Goal: Task Accomplishment & Management: Use online tool/utility

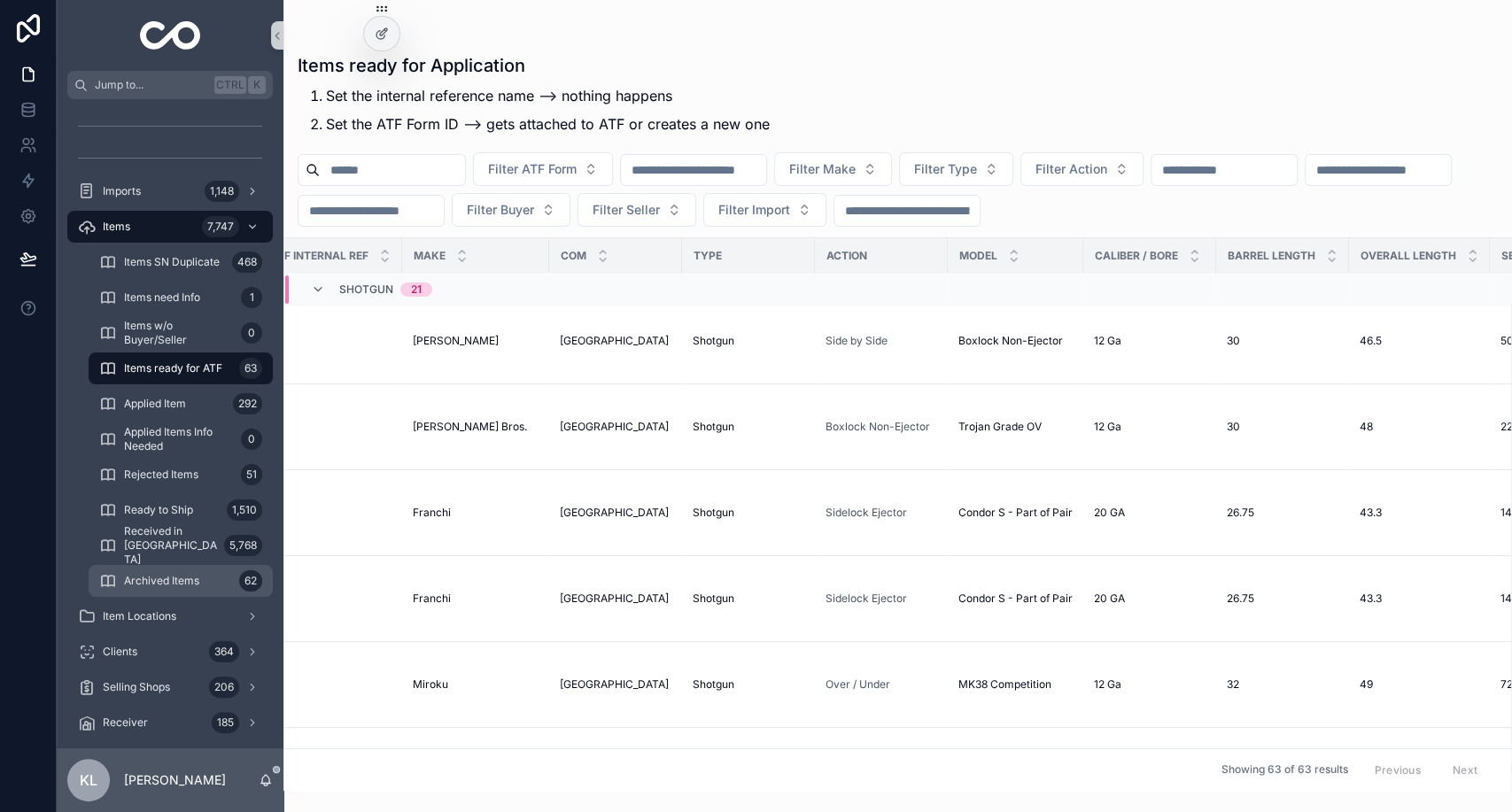
scroll to position [225, 0]
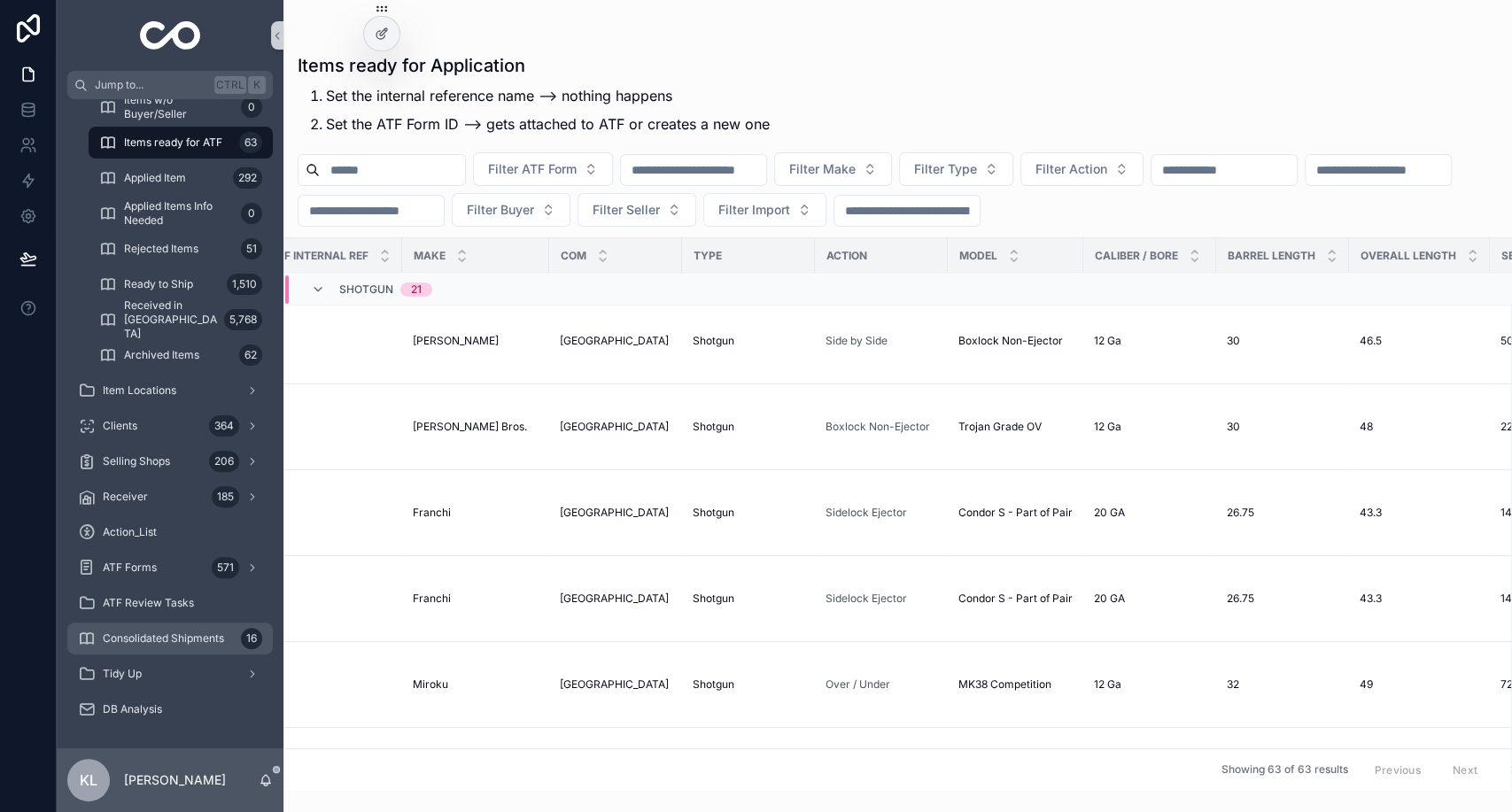
click at [208, 640] on span "Consolidated Shipments" at bounding box center [163, 639] width 121 height 15
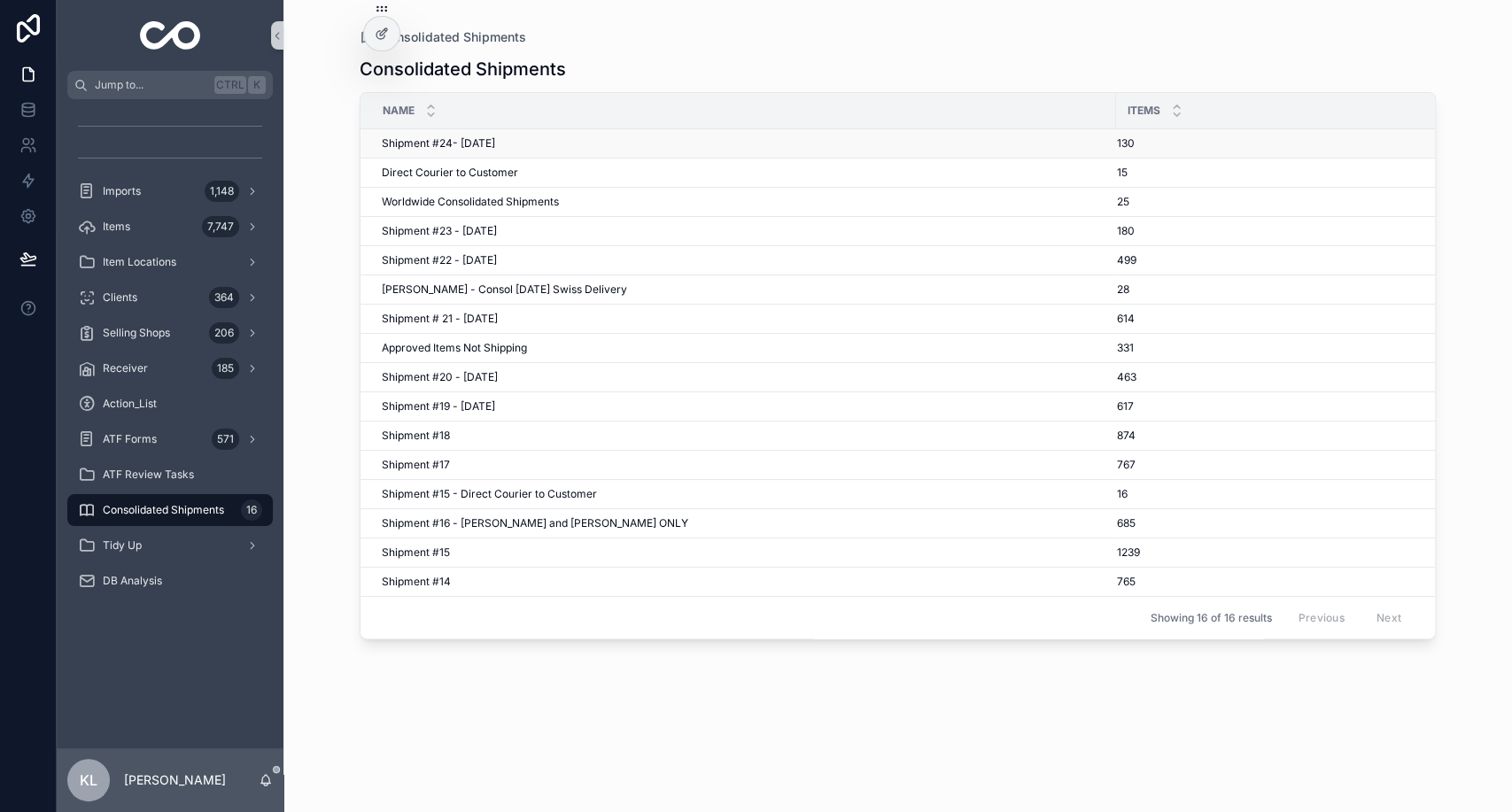
click at [576, 153] on td "Shipment #24- Sep'25 Shipment #24- Sep'25" at bounding box center [738, 144] width 756 height 29
click at [473, 138] on span "Shipment #24- Sep'25" at bounding box center [438, 143] width 113 height 15
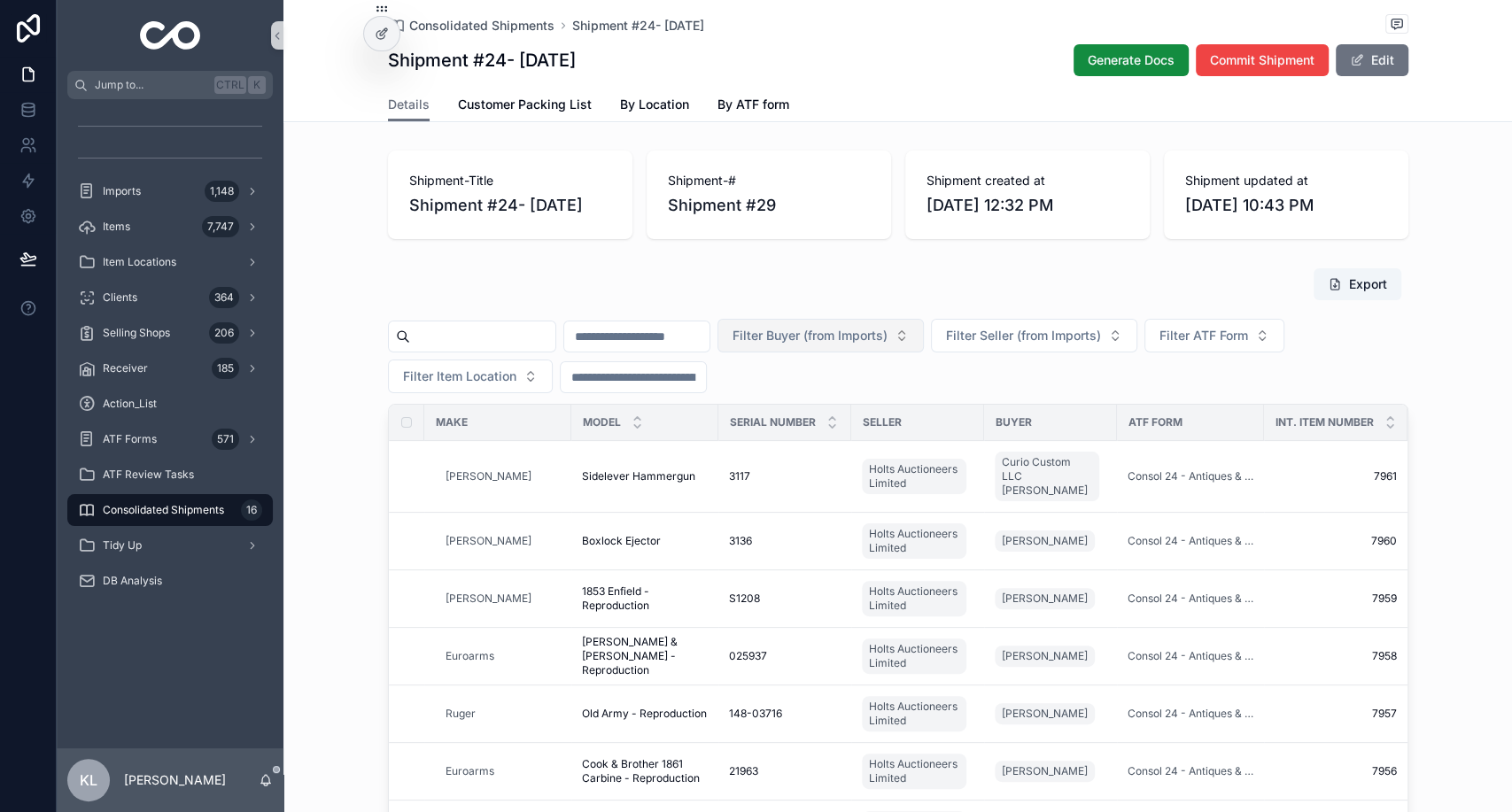
click at [887, 334] on span "Filter Buyer (from Imports)" at bounding box center [810, 335] width 155 height 17
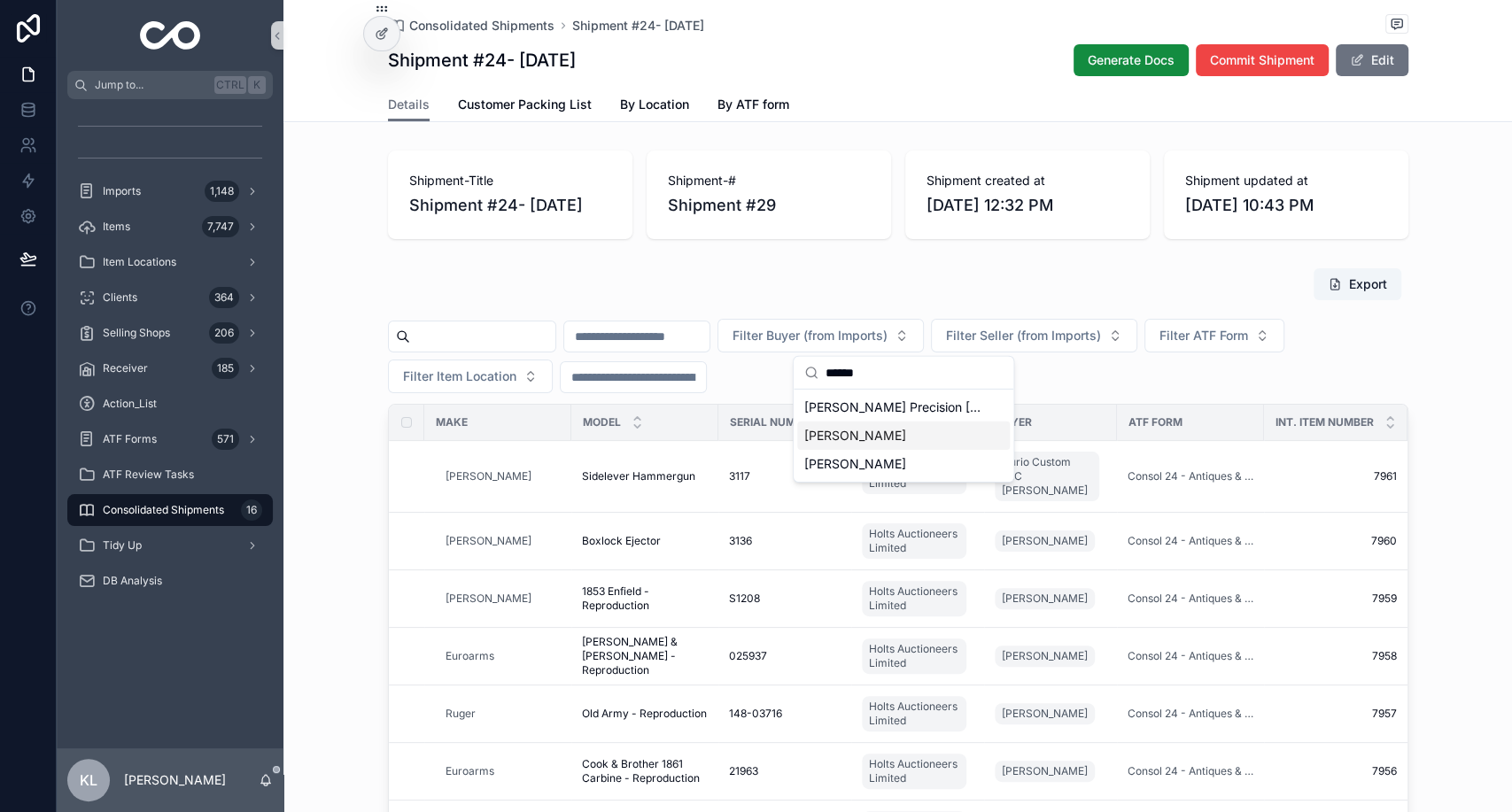
type input "******"
click at [858, 432] on span "Howard Morrison III" at bounding box center [855, 435] width 102 height 17
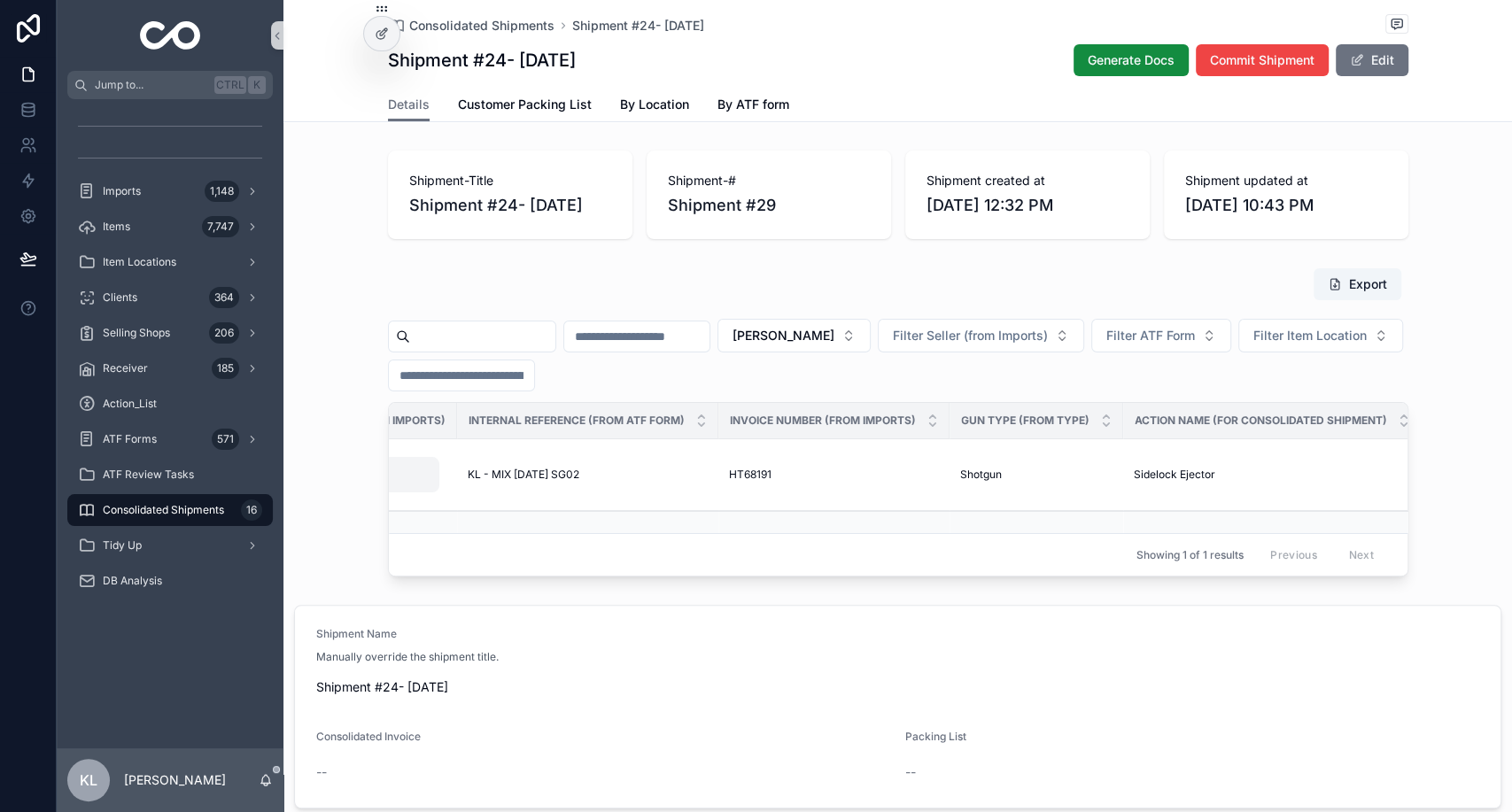
scroll to position [0, 1390]
click at [148, 224] on div "Items 7,747" at bounding box center [170, 226] width 184 height 28
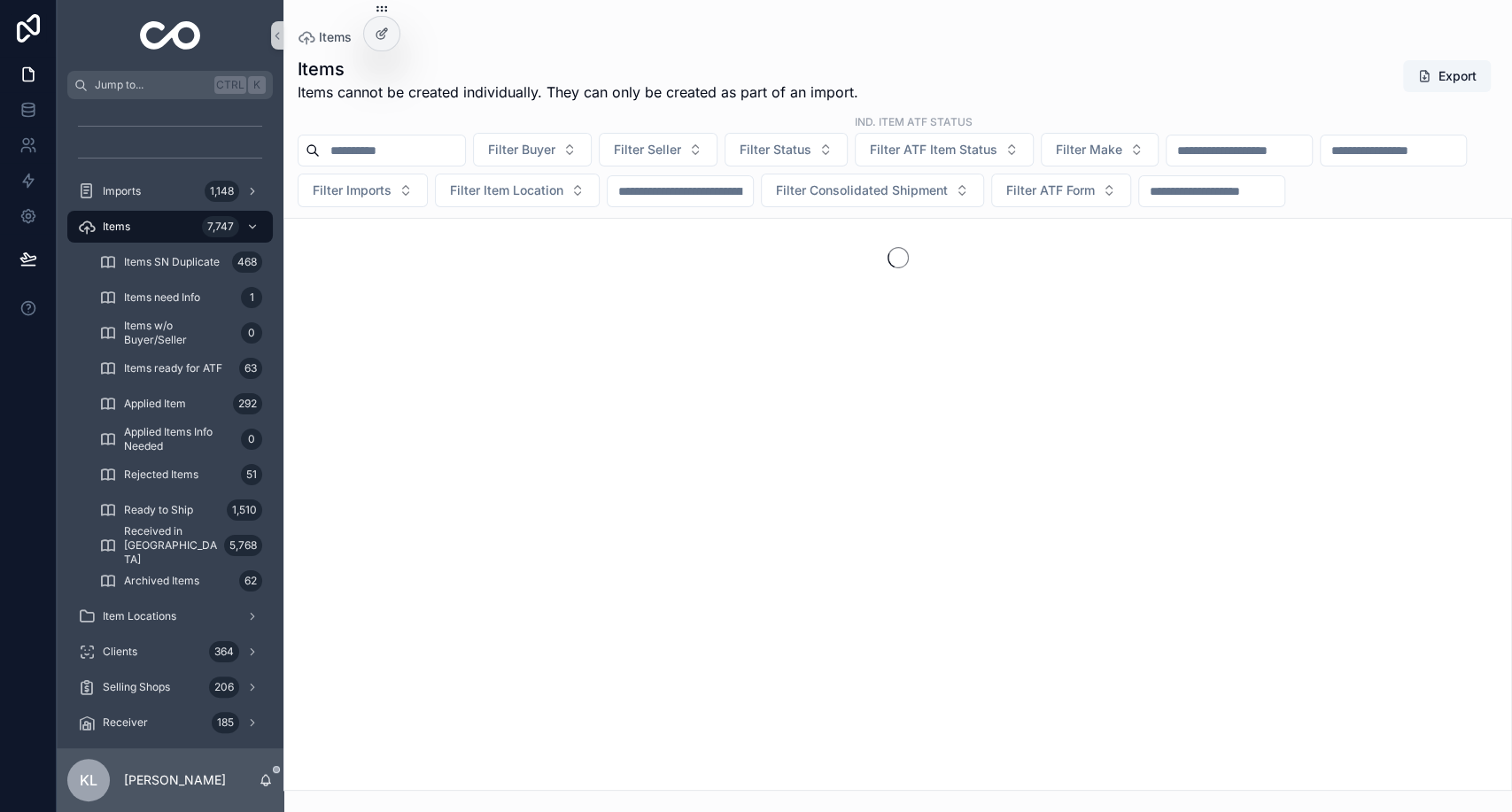
click at [1311, 141] on input "scrollable content" at bounding box center [1238, 150] width 145 height 25
paste input "**********"
type input "*"
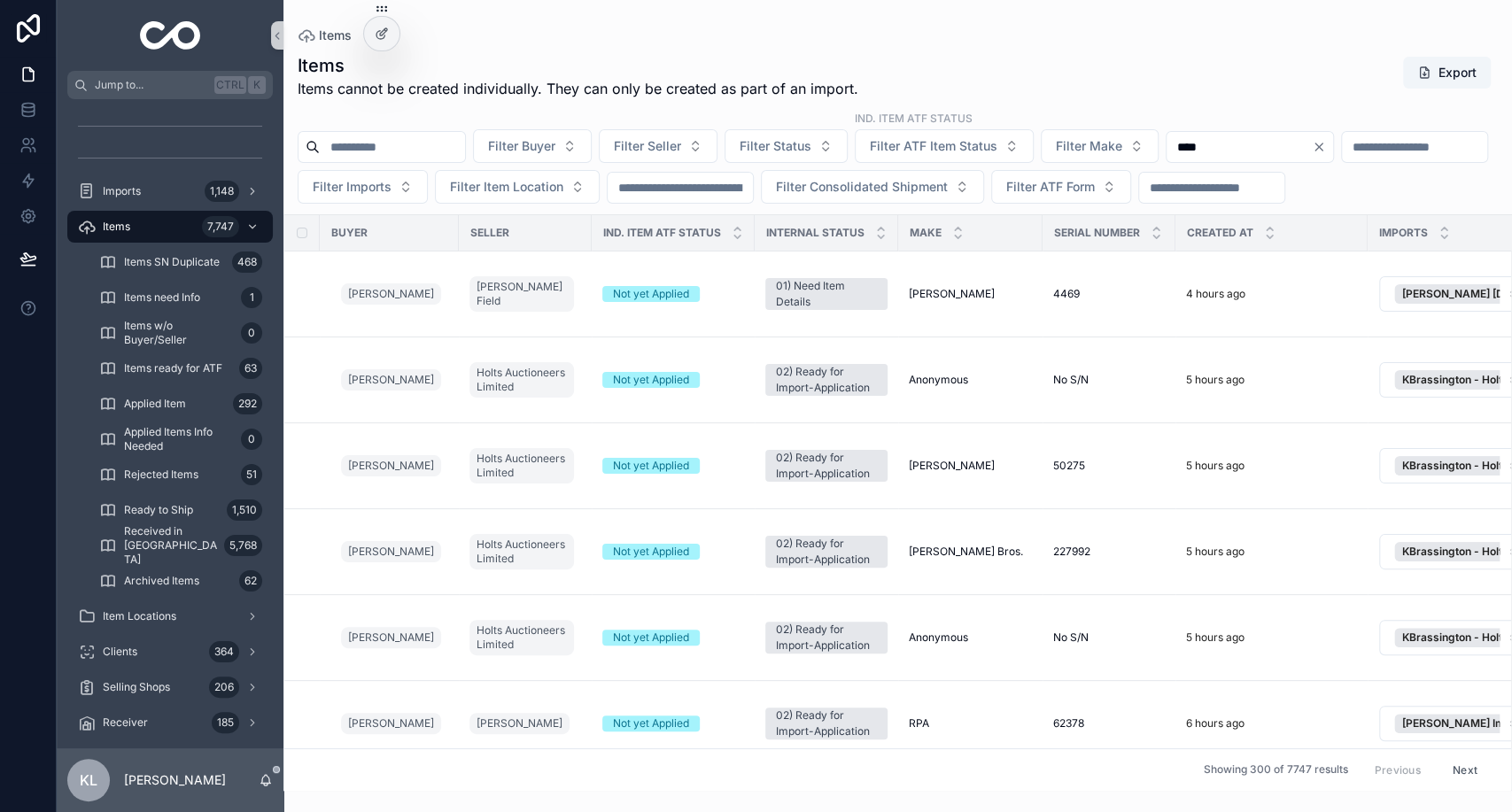
type input "****"
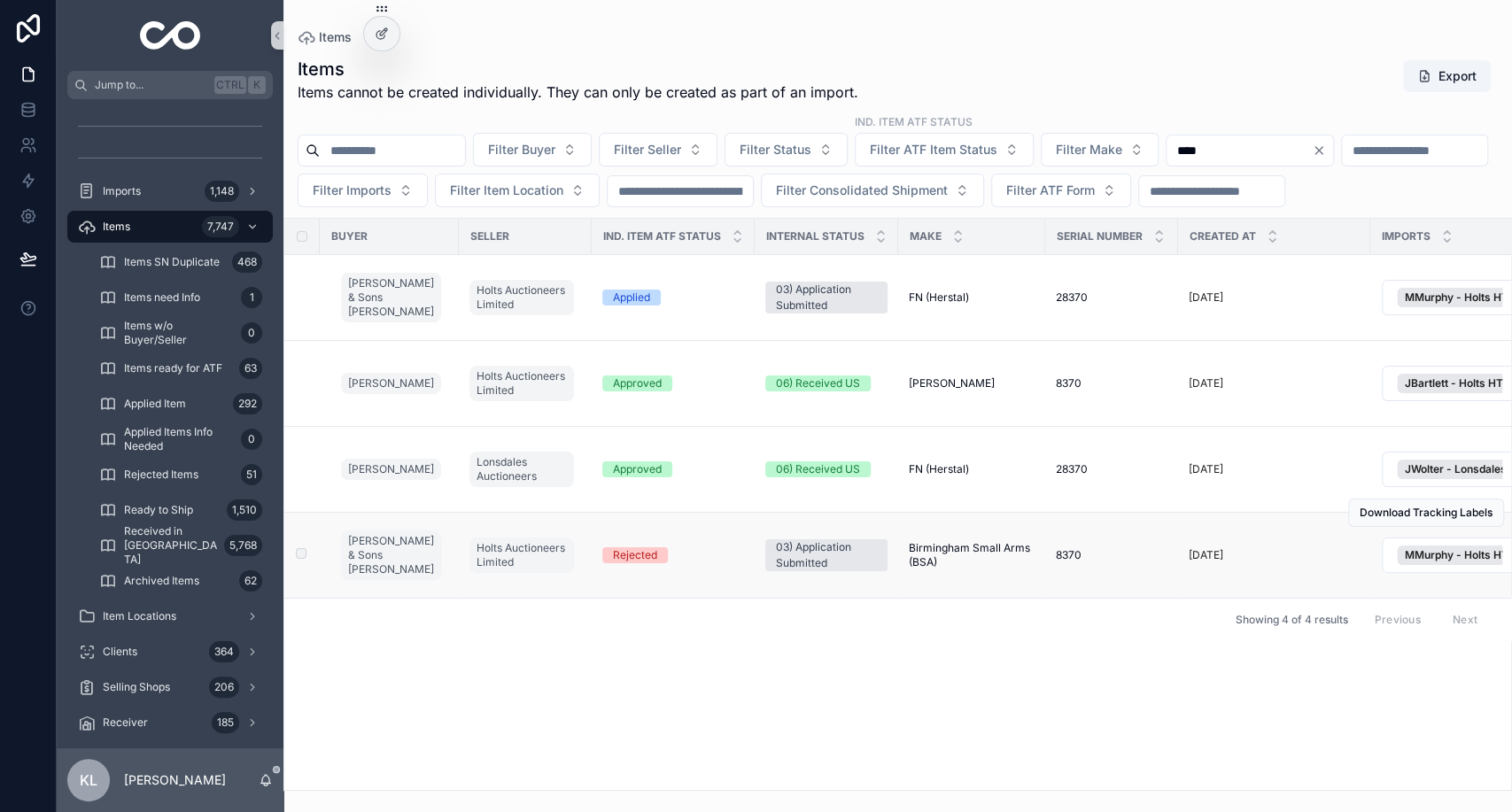
click at [720, 563] on div "Rejected" at bounding box center [673, 555] width 141 height 16
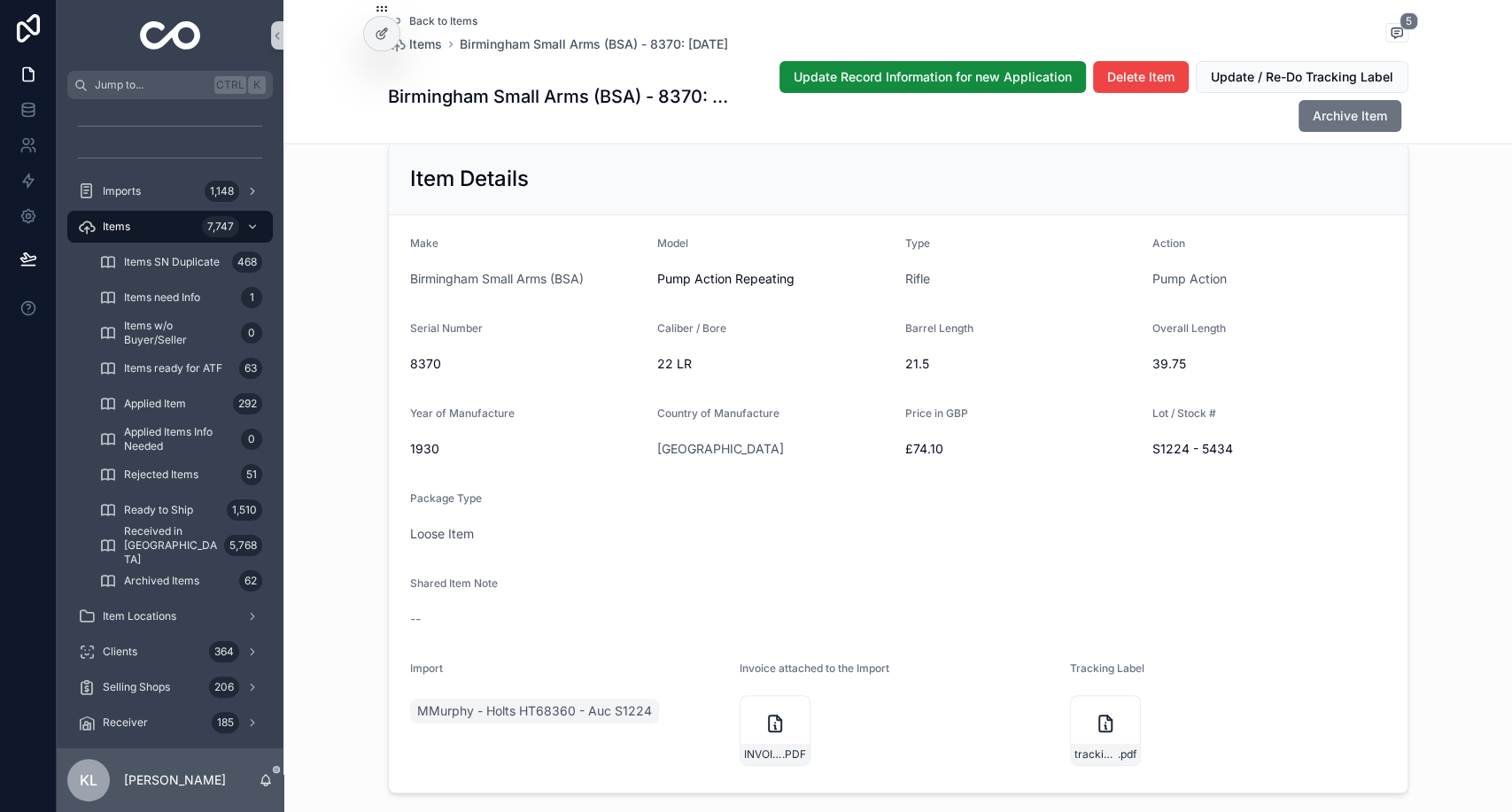
scroll to position [425, 0]
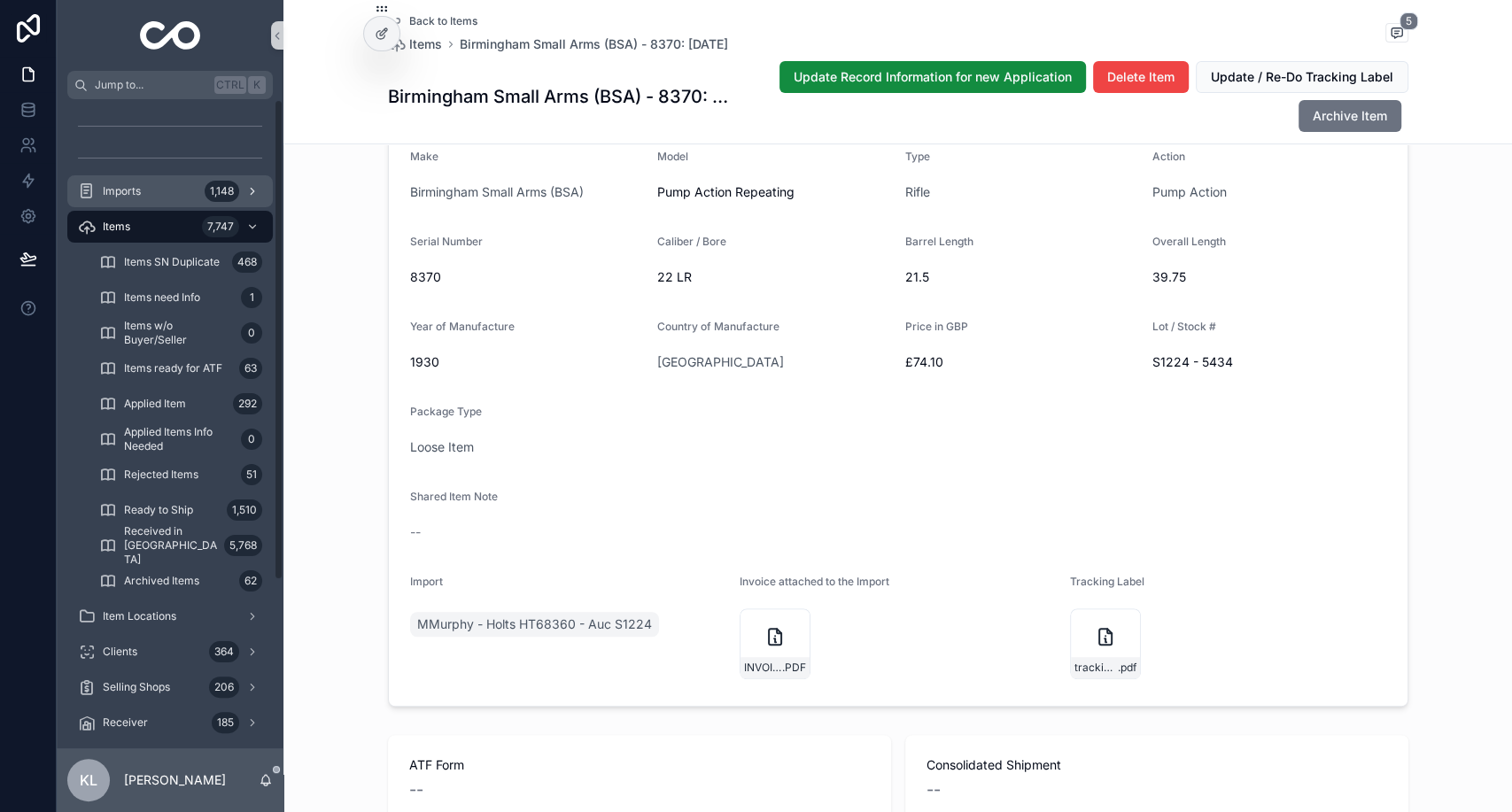
click at [141, 204] on div "Imports 1,148" at bounding box center [170, 191] width 184 height 28
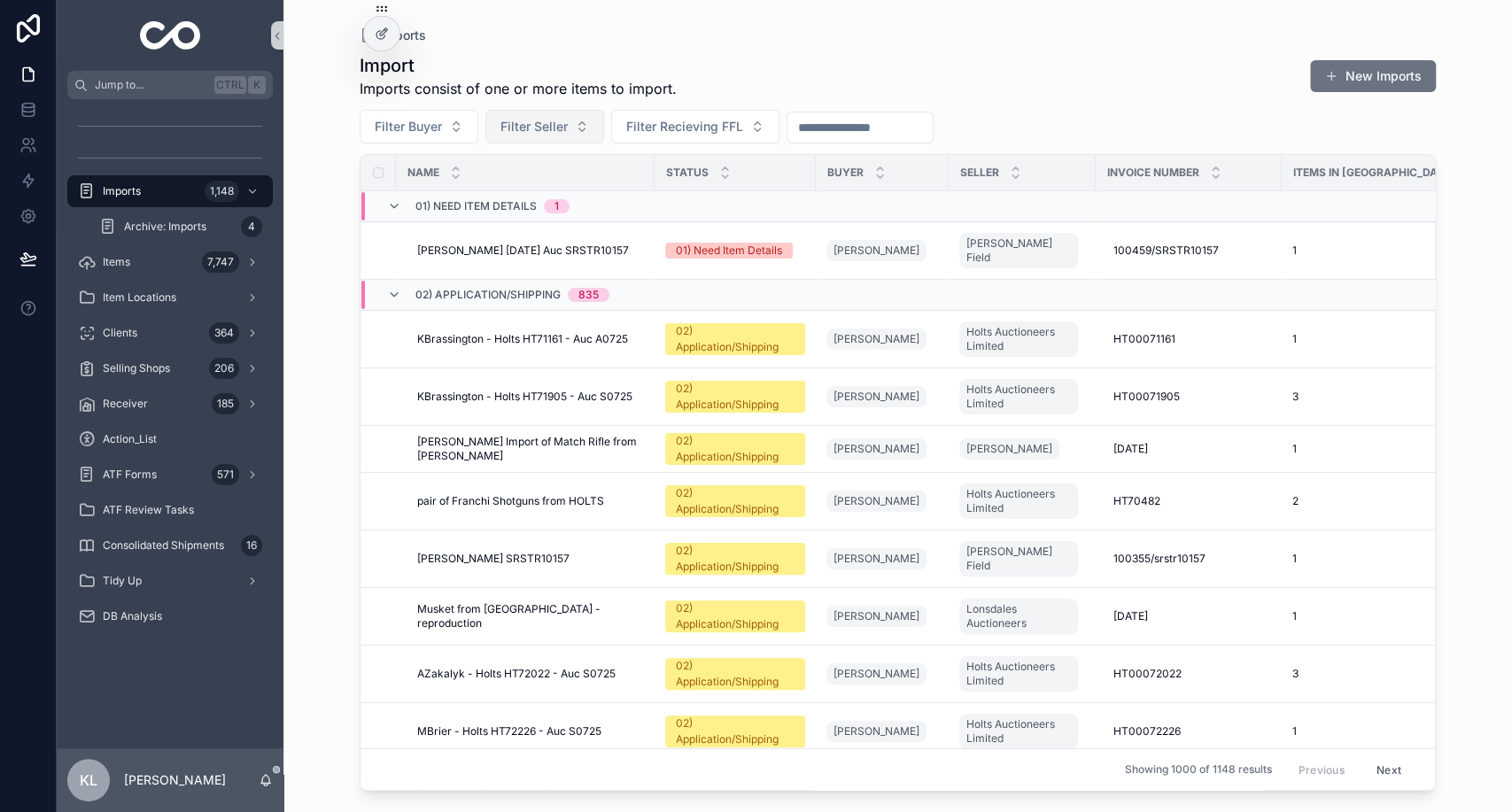
click at [545, 120] on span "Filter Seller" at bounding box center [534, 126] width 68 height 17
type input "****"
click at [517, 203] on span "[PERSON_NAME] Wear, [PERSON_NAME]" at bounding box center [534, 198] width 177 height 17
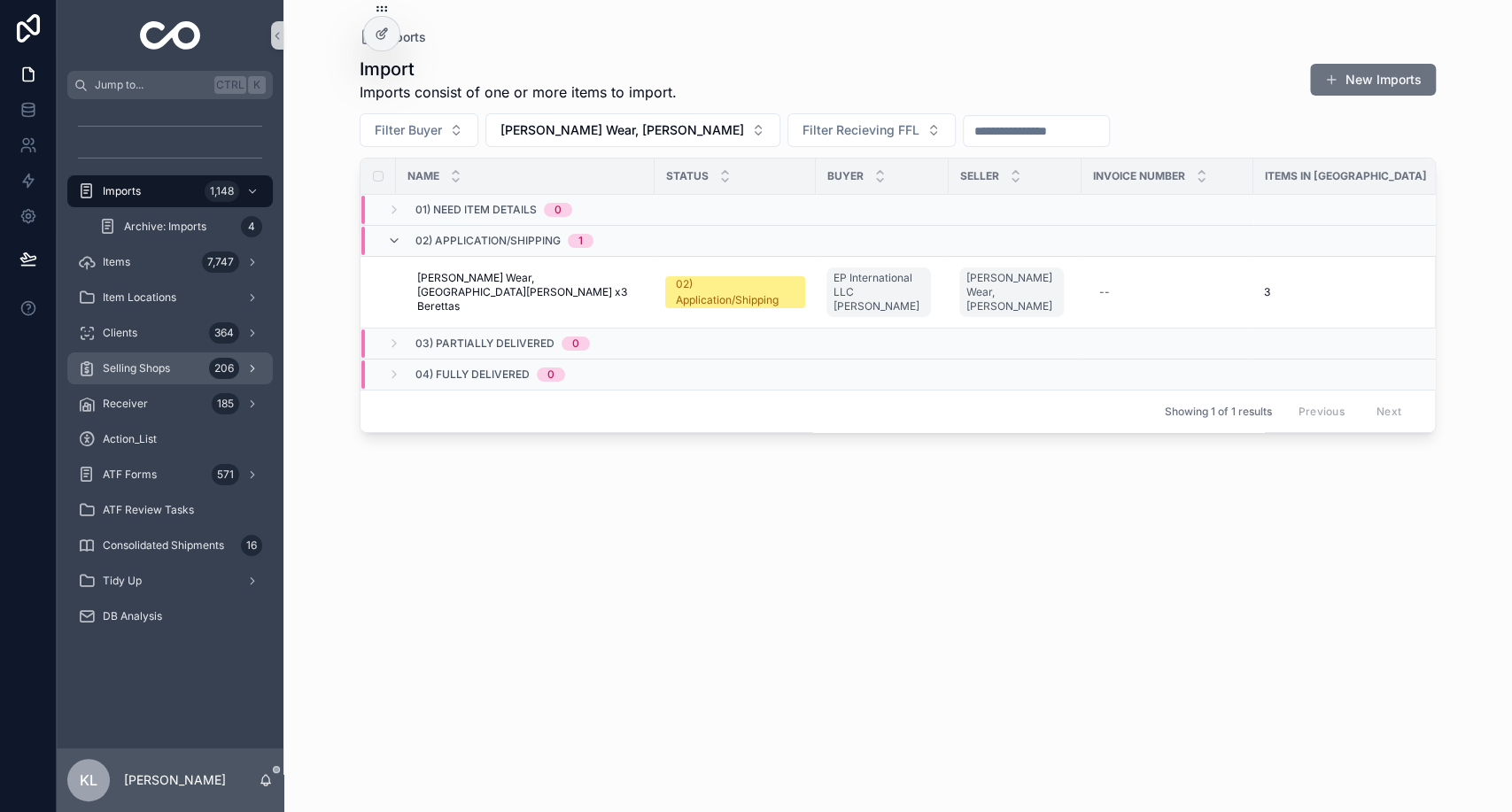
click at [174, 368] on div "Selling Shops 206" at bounding box center [170, 368] width 184 height 28
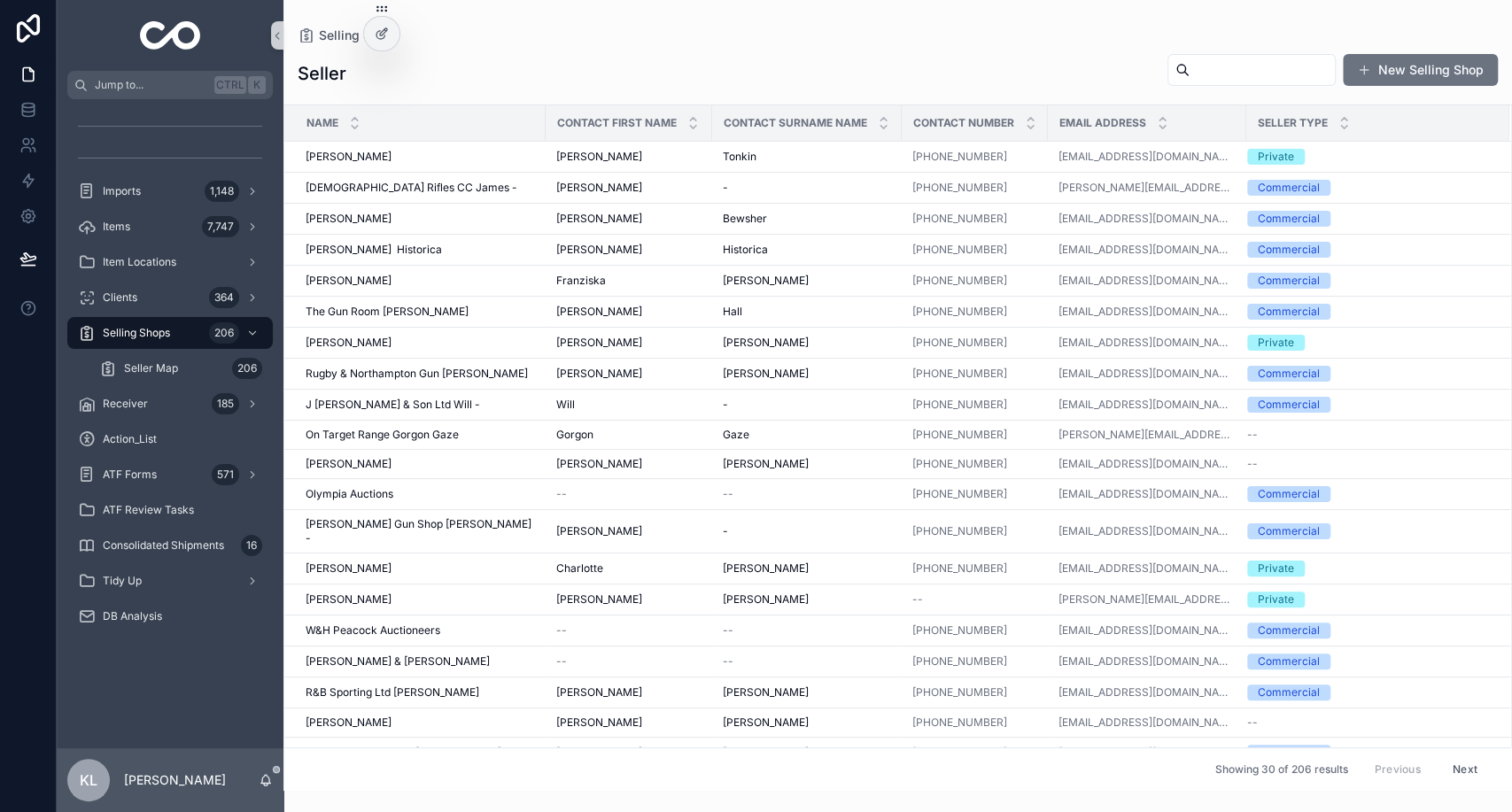
click at [1218, 70] on input "scrollable content" at bounding box center [1261, 69] width 145 height 25
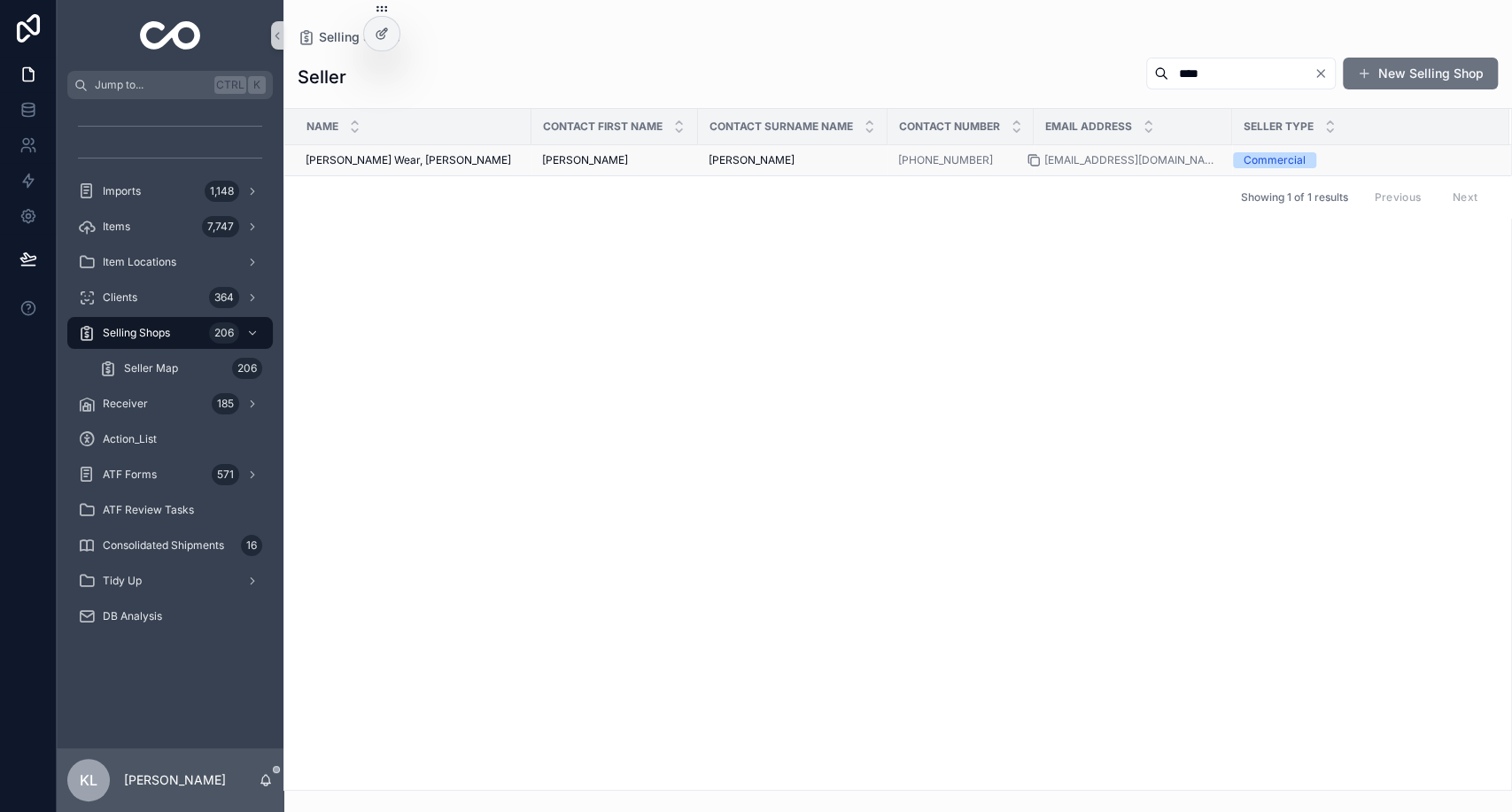
type input "****"
click at [1034, 161] on icon "scrollable content" at bounding box center [1034, 161] width 15 height 15
click at [179, 308] on div "Clients 364" at bounding box center [170, 297] width 184 height 28
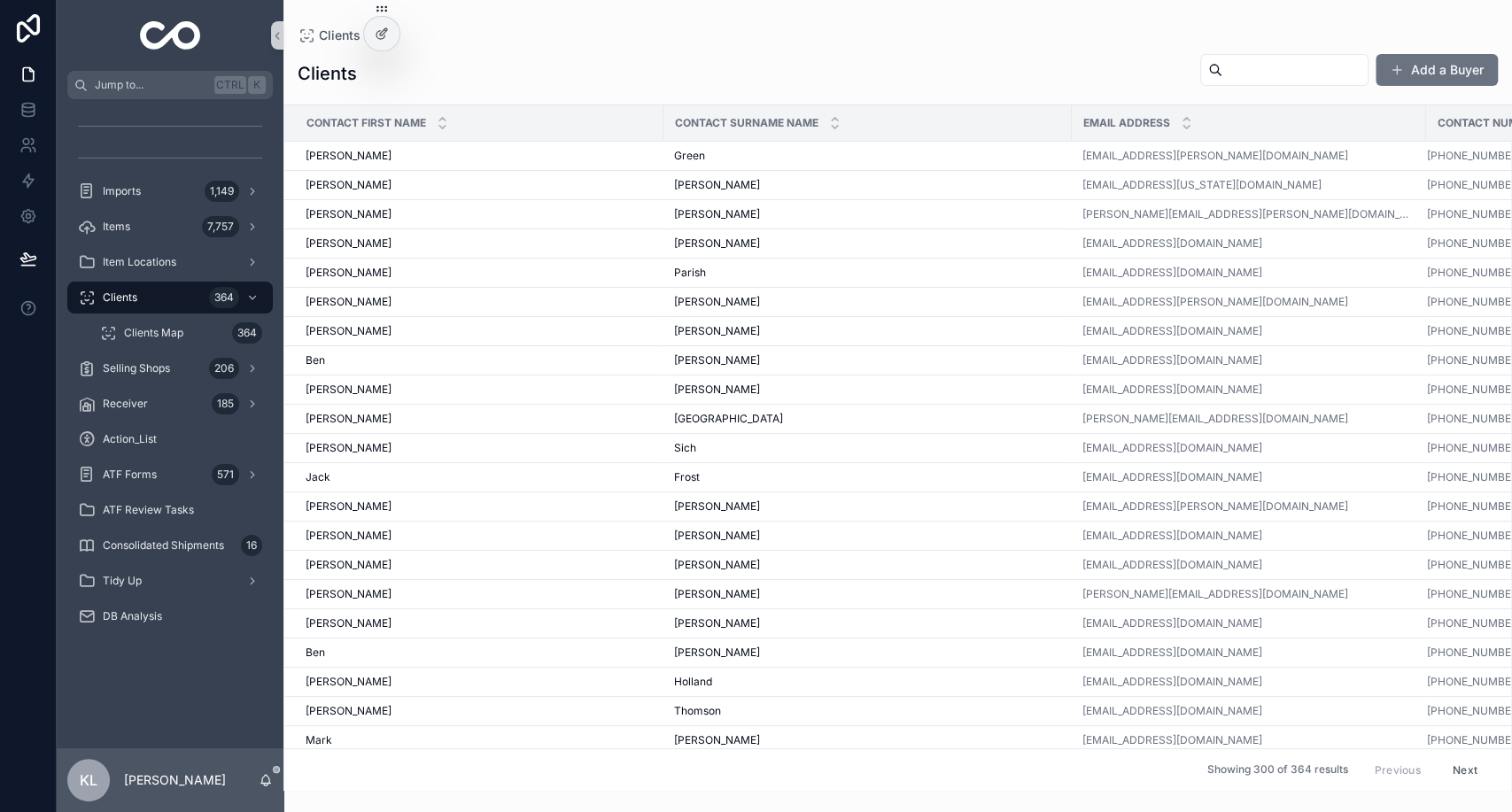
drag, startPoint x: 1241, startPoint y: 88, endPoint x: 1228, endPoint y: 73, distance: 19.8
click at [1228, 73] on div "Clients Add a Buyer" at bounding box center [897, 73] width 1200 height 41
click at [1228, 73] on input "scrollable content" at bounding box center [1294, 69] width 145 height 25
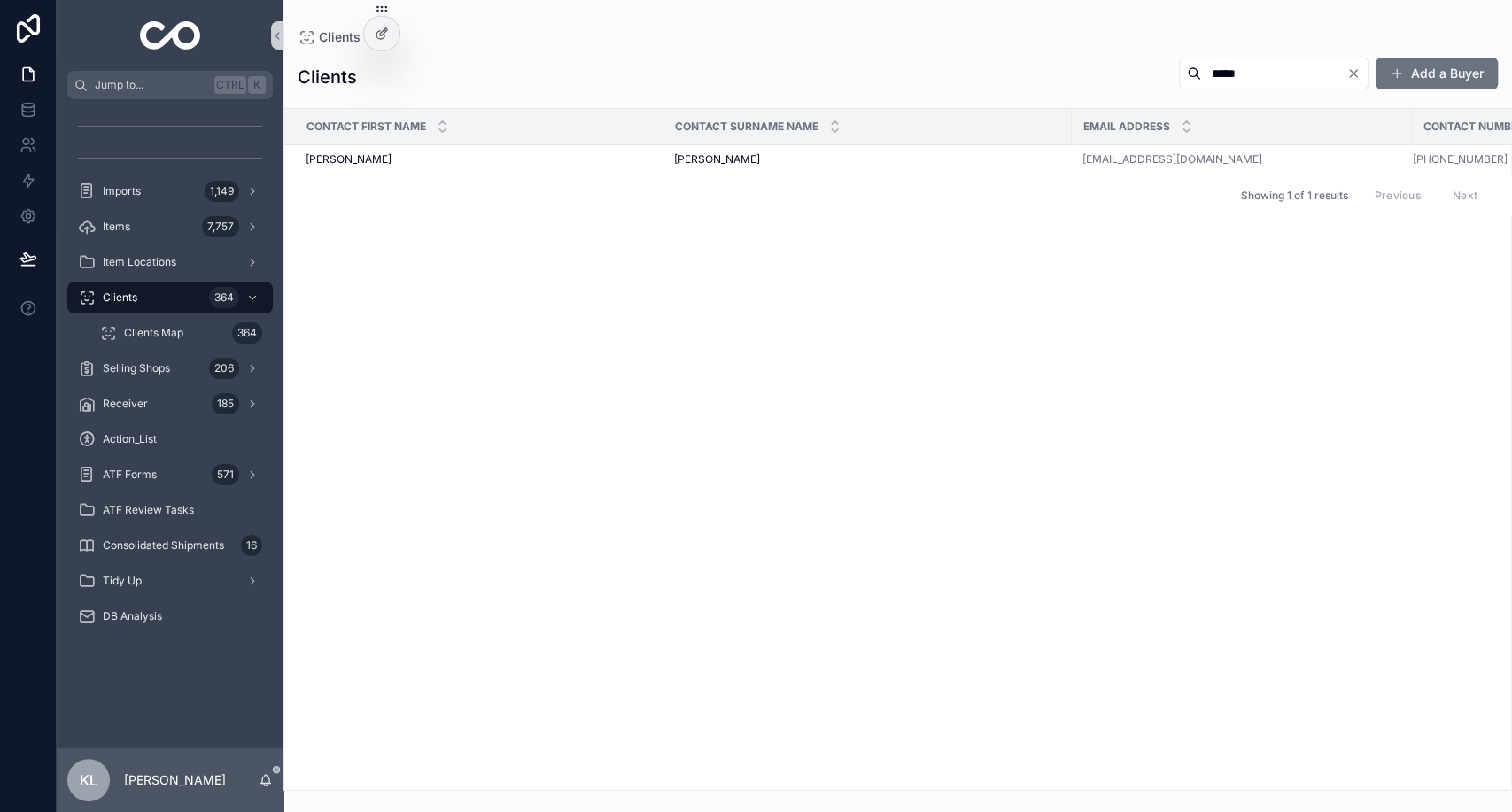
type input "*****"
drag, startPoint x: 1027, startPoint y: 172, endPoint x: 1023, endPoint y: 162, distance: 10.8
click at [1023, 162] on div "Contact First Name Contact Surname Name Email address Contact Number Josh Josh …" at bounding box center [898, 449] width 1226 height 681
click at [1023, 162] on div "Kenny Kenny" at bounding box center [868, 160] width 387 height 15
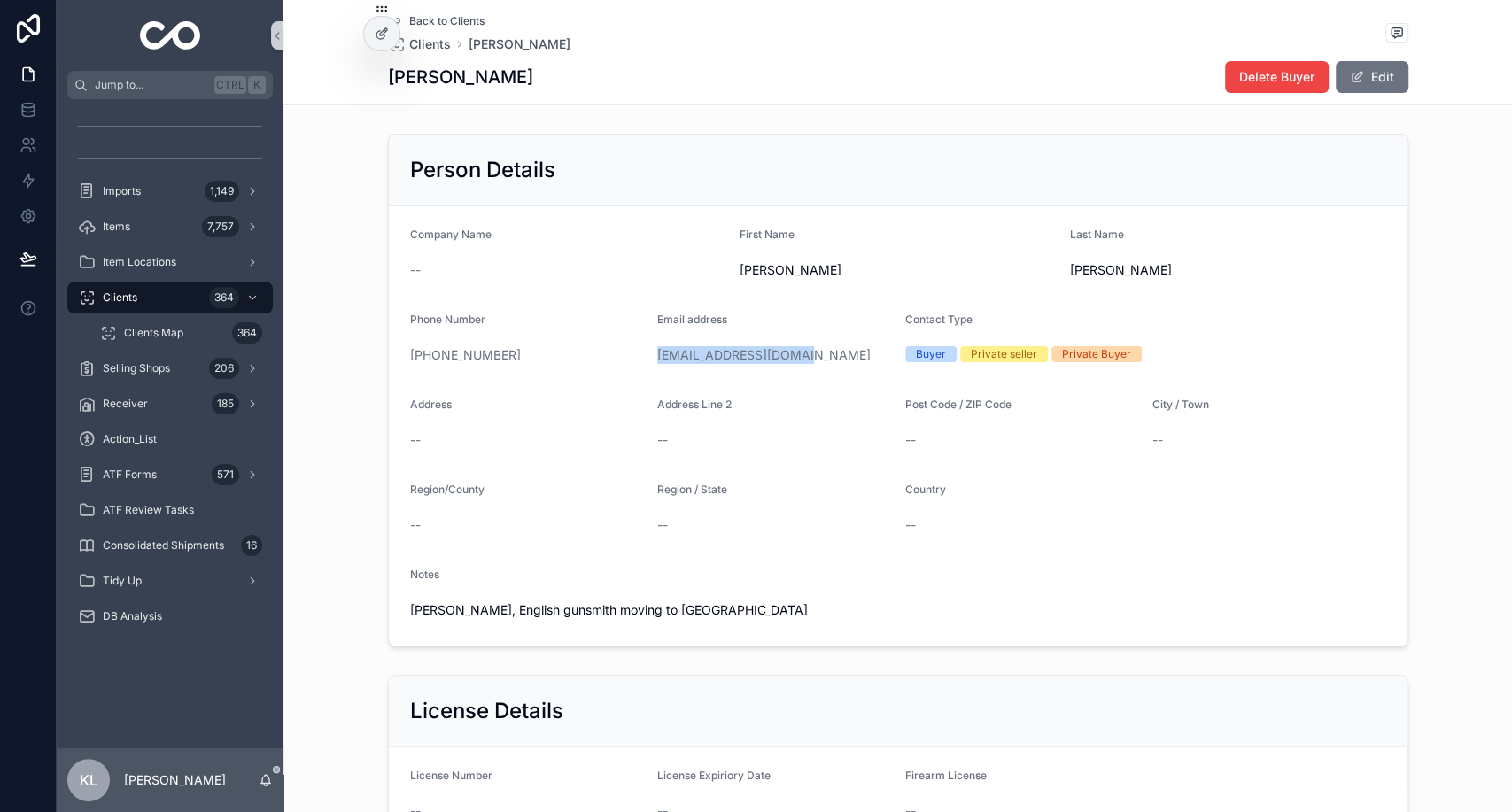
drag, startPoint x: 815, startPoint y: 365, endPoint x: 642, endPoint y: 353, distance: 173.4
click at [642, 353] on form "Company Name -- First Name Josh Last Name Kenny Phone Number +44 7969 918968 Em…" at bounding box center [898, 425] width 1018 height 439
copy link "Kennyjosh@hotmail.com"
click at [214, 193] on div "1,149" at bounding box center [222, 191] width 35 height 21
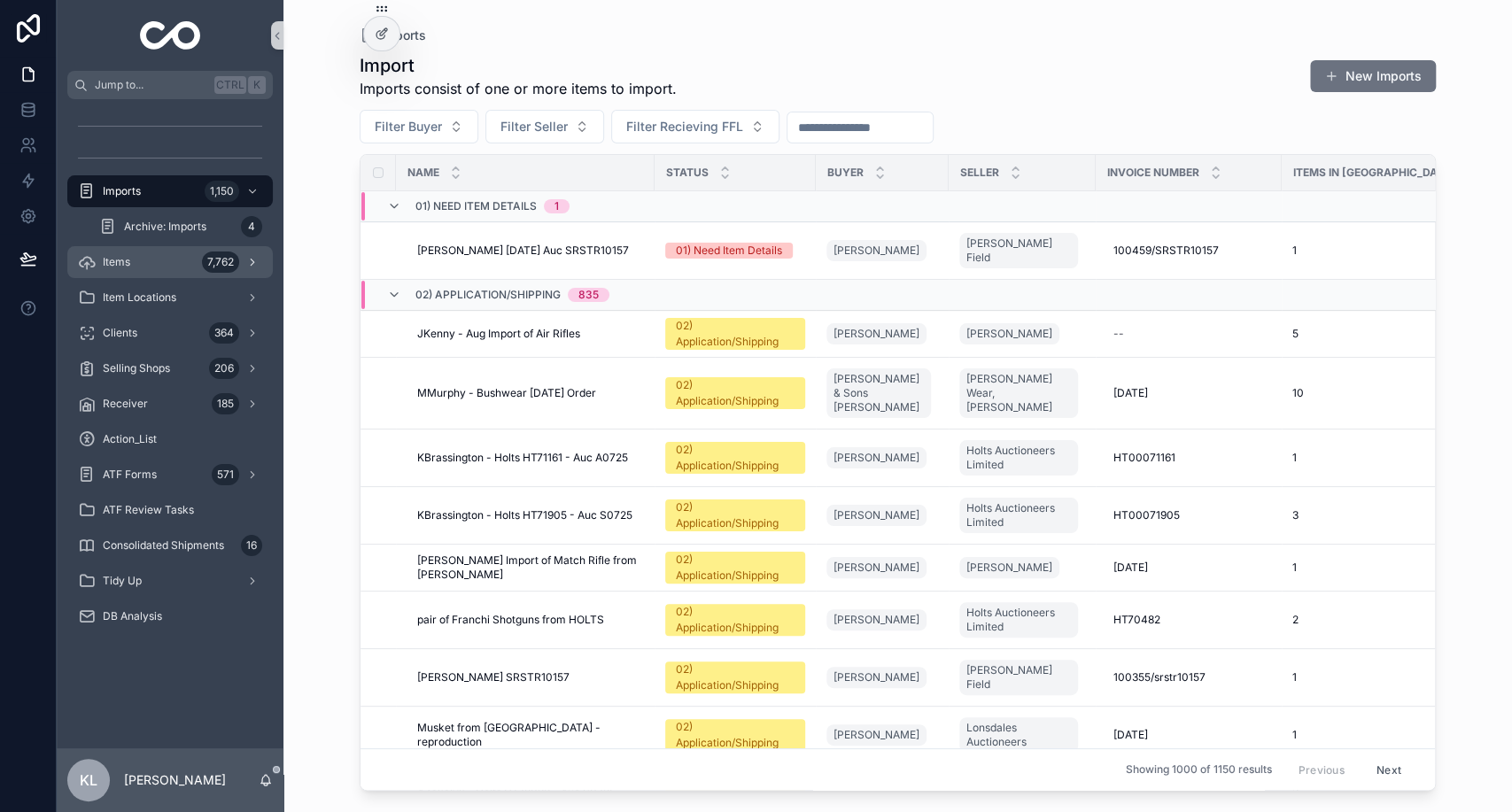
click at [203, 263] on div "7,762" at bounding box center [220, 262] width 37 height 21
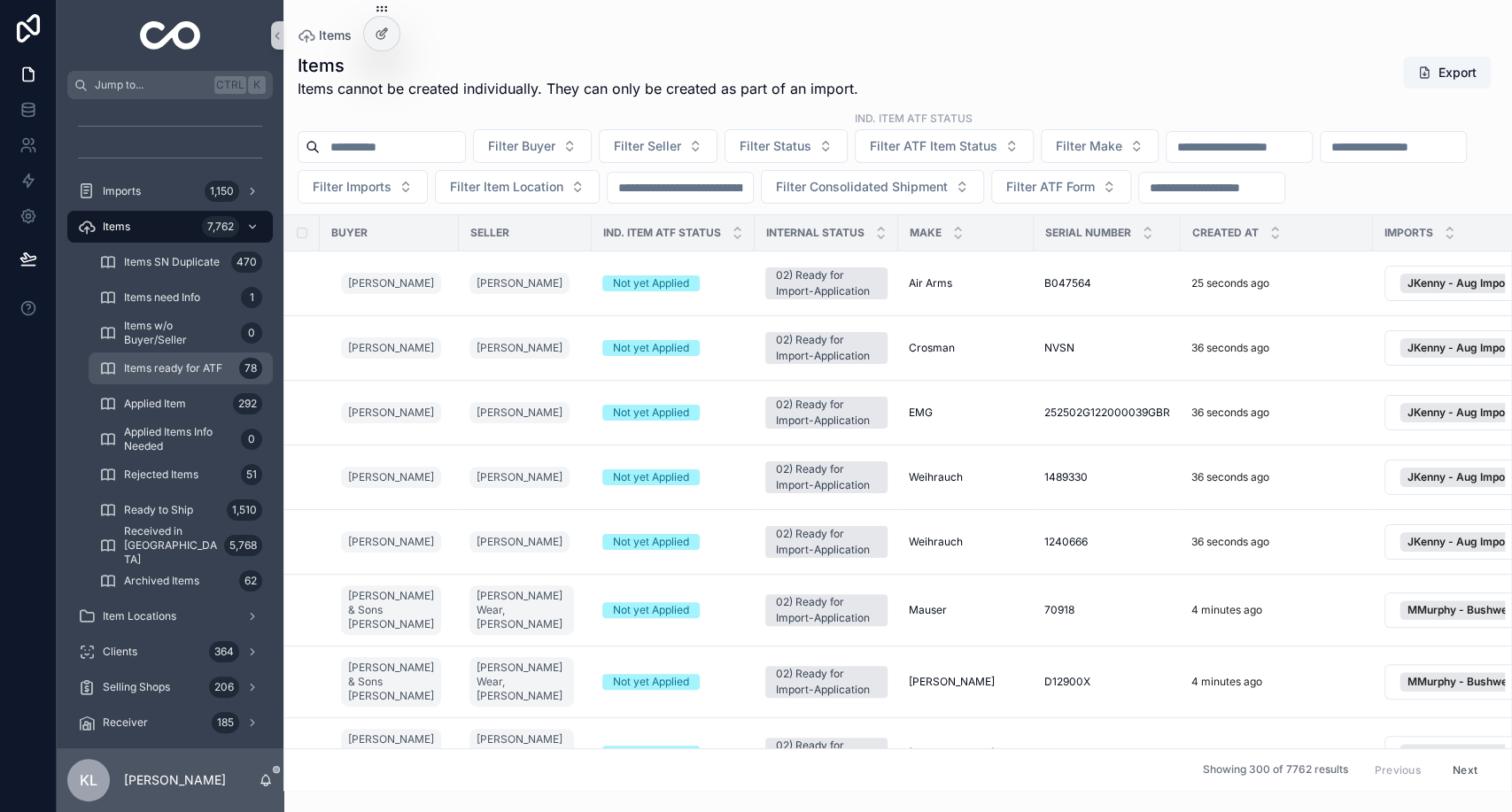
click at [206, 375] on div "Items ready for ATF 78" at bounding box center [181, 368] width 163 height 28
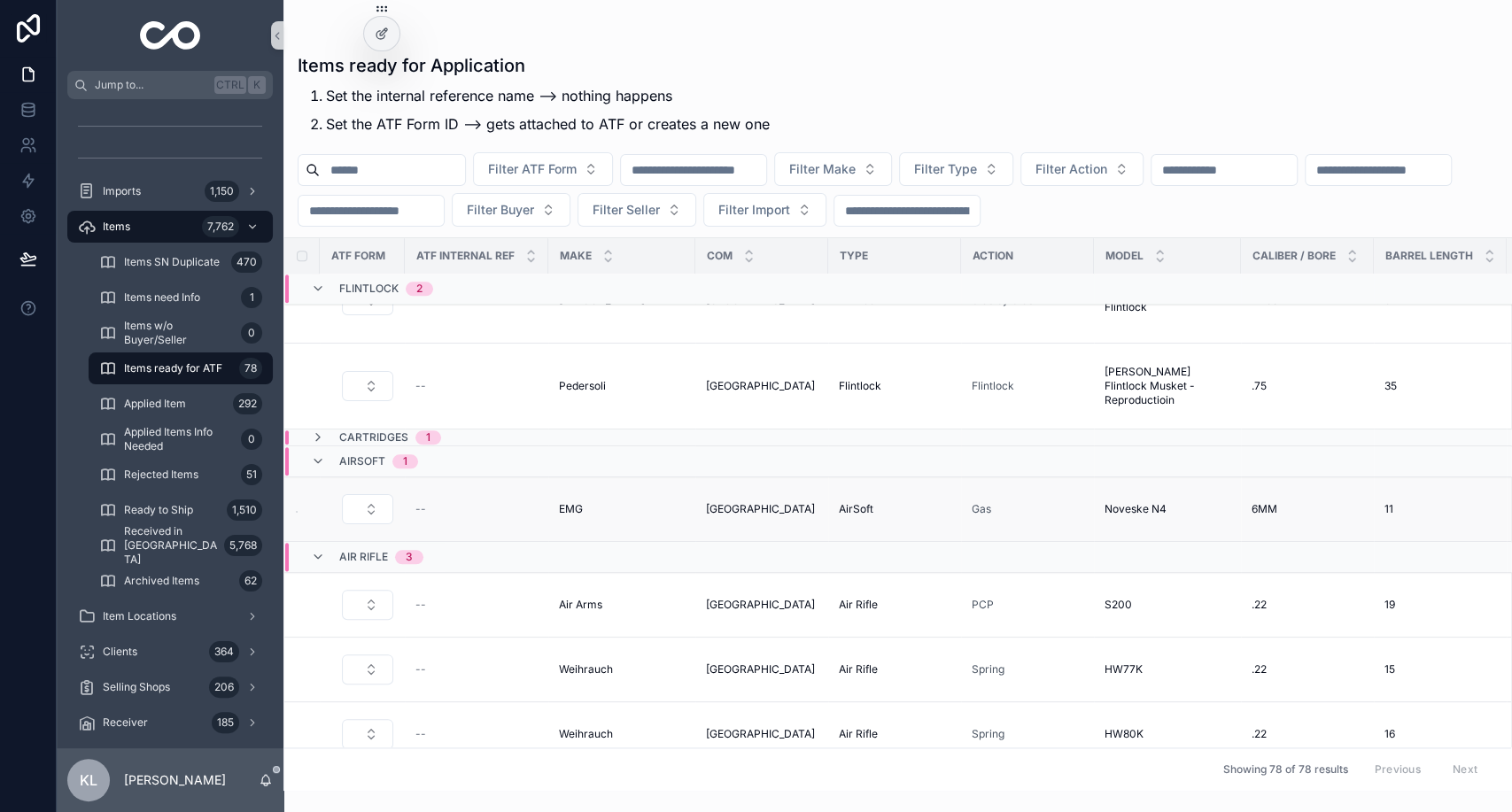
scroll to position [5910, 0]
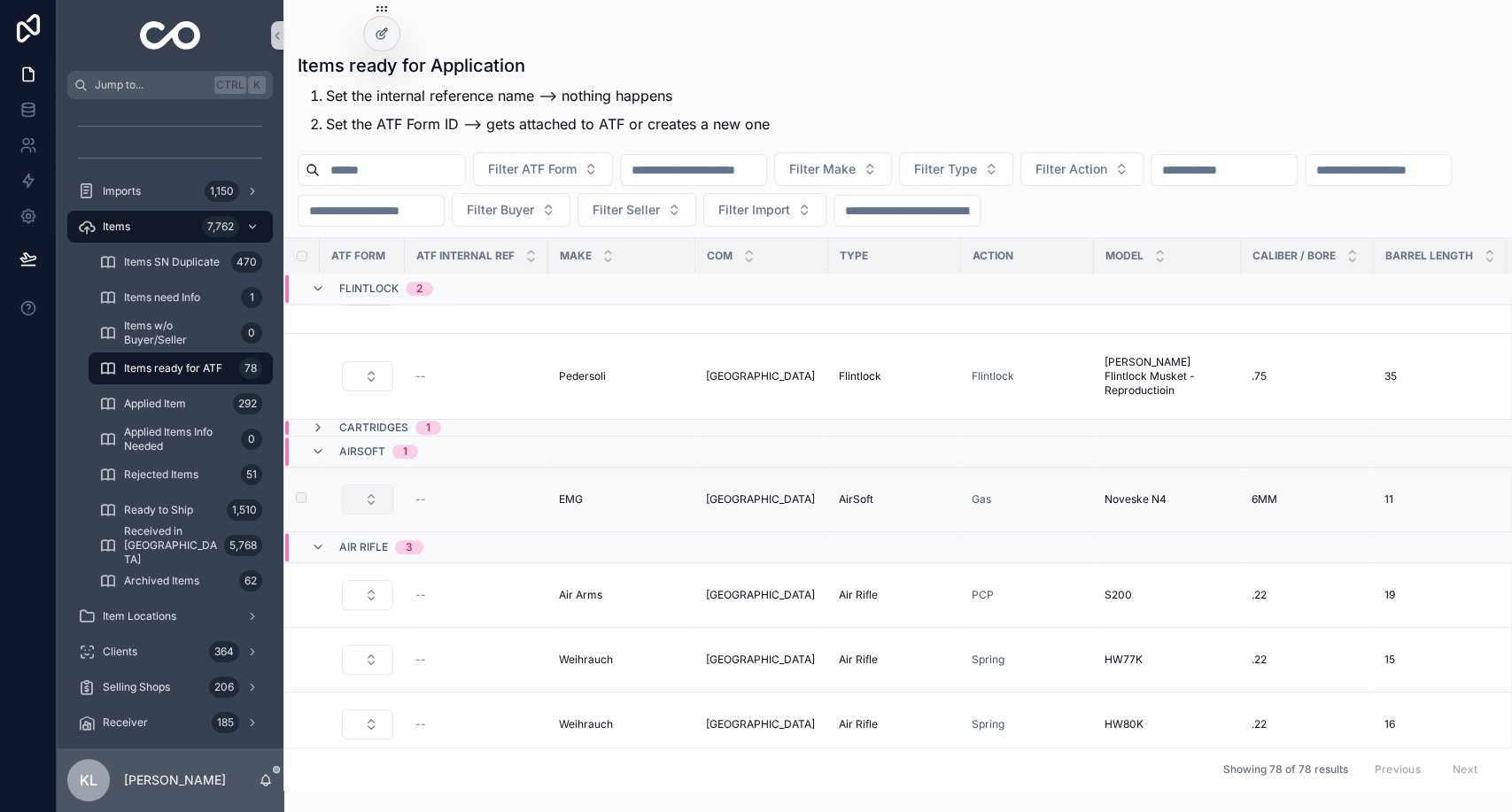
click at [369, 503] on button "Select Button" at bounding box center [368, 499] width 51 height 30
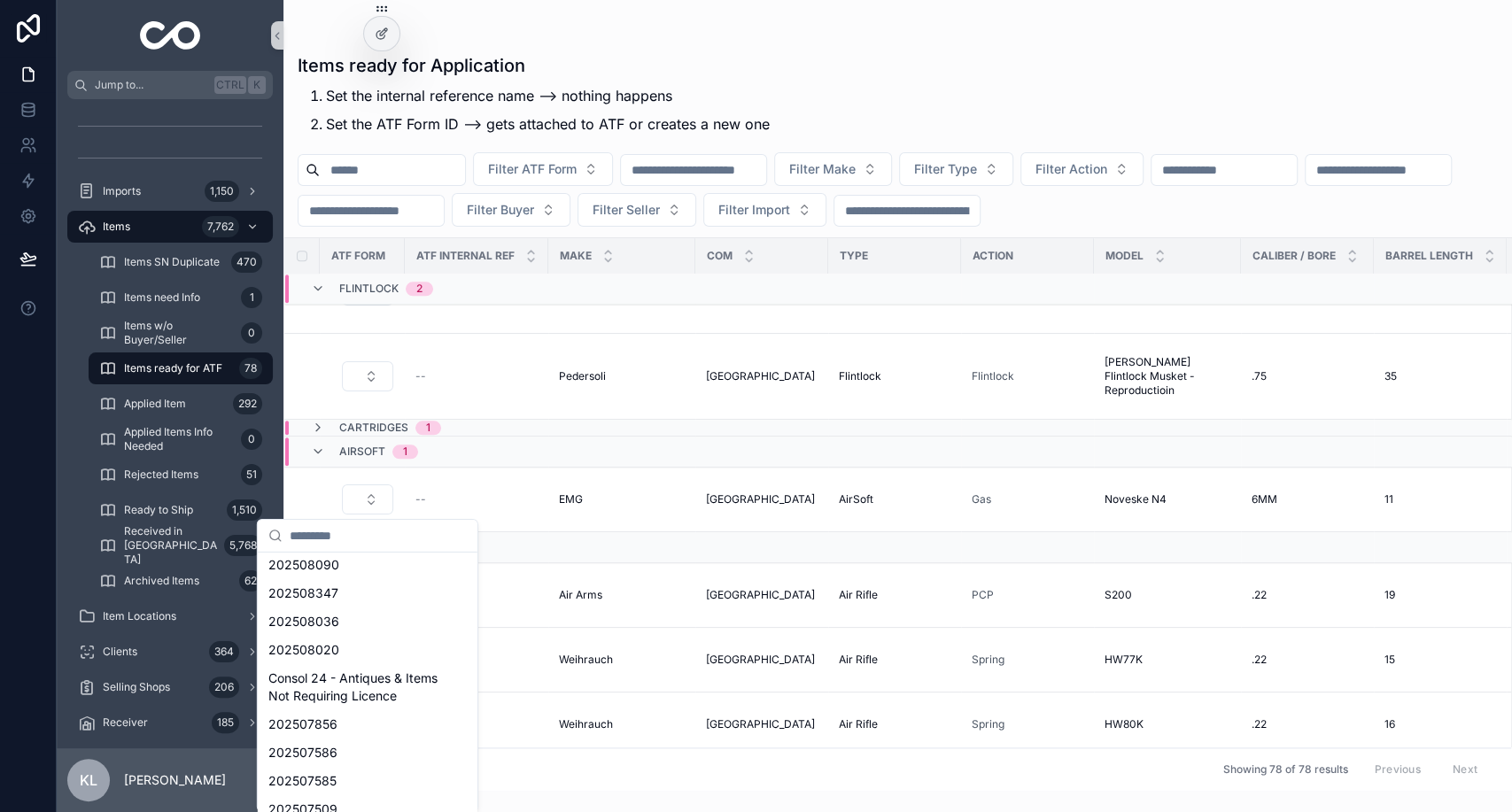
scroll to position [461, 0]
click at [368, 689] on span "Consol 24 - Antiques & Items Not Requiring Licence" at bounding box center [357, 685] width 177 height 36
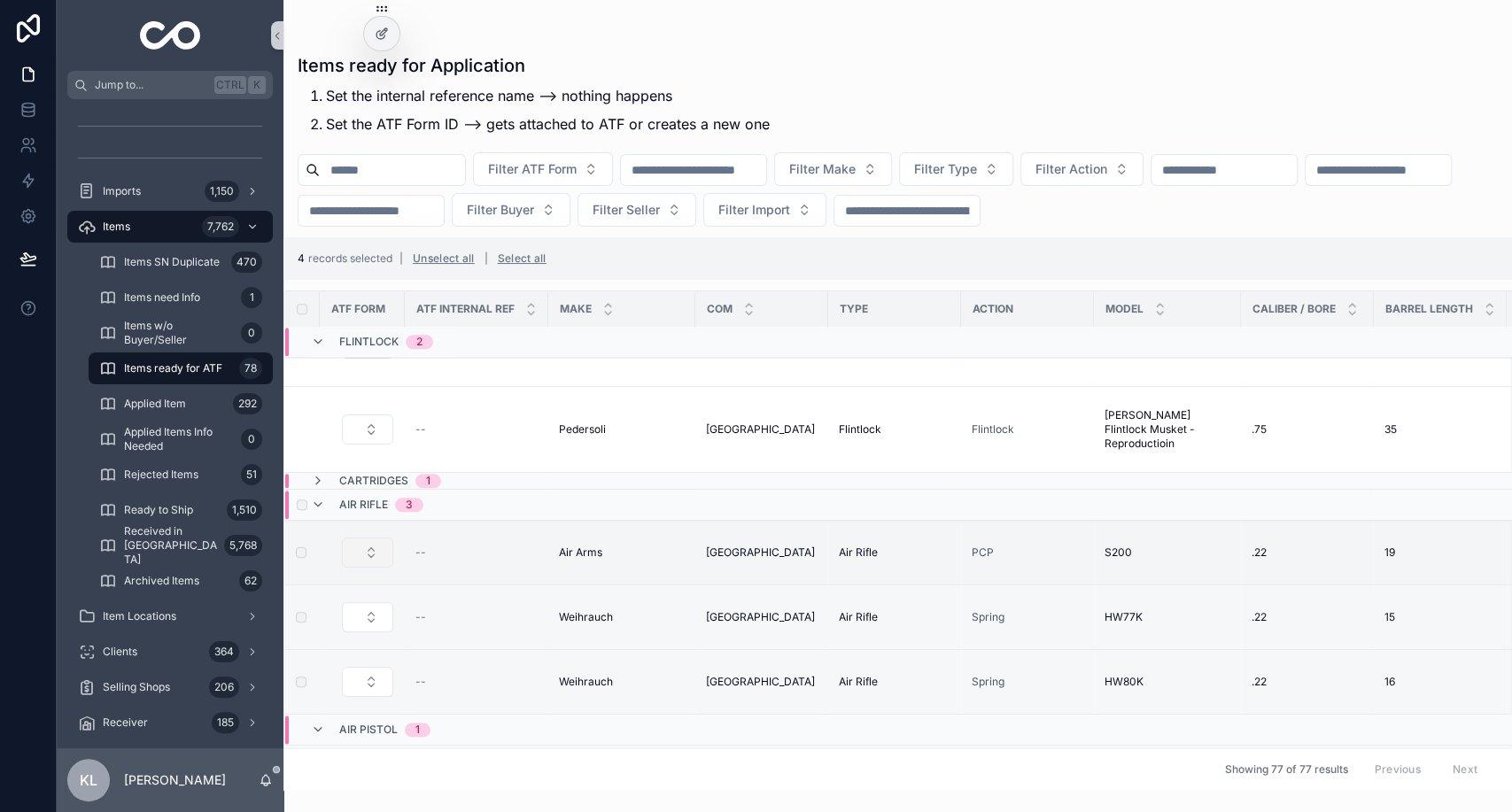
click at [371, 556] on button "Select Button" at bounding box center [368, 552] width 51 height 30
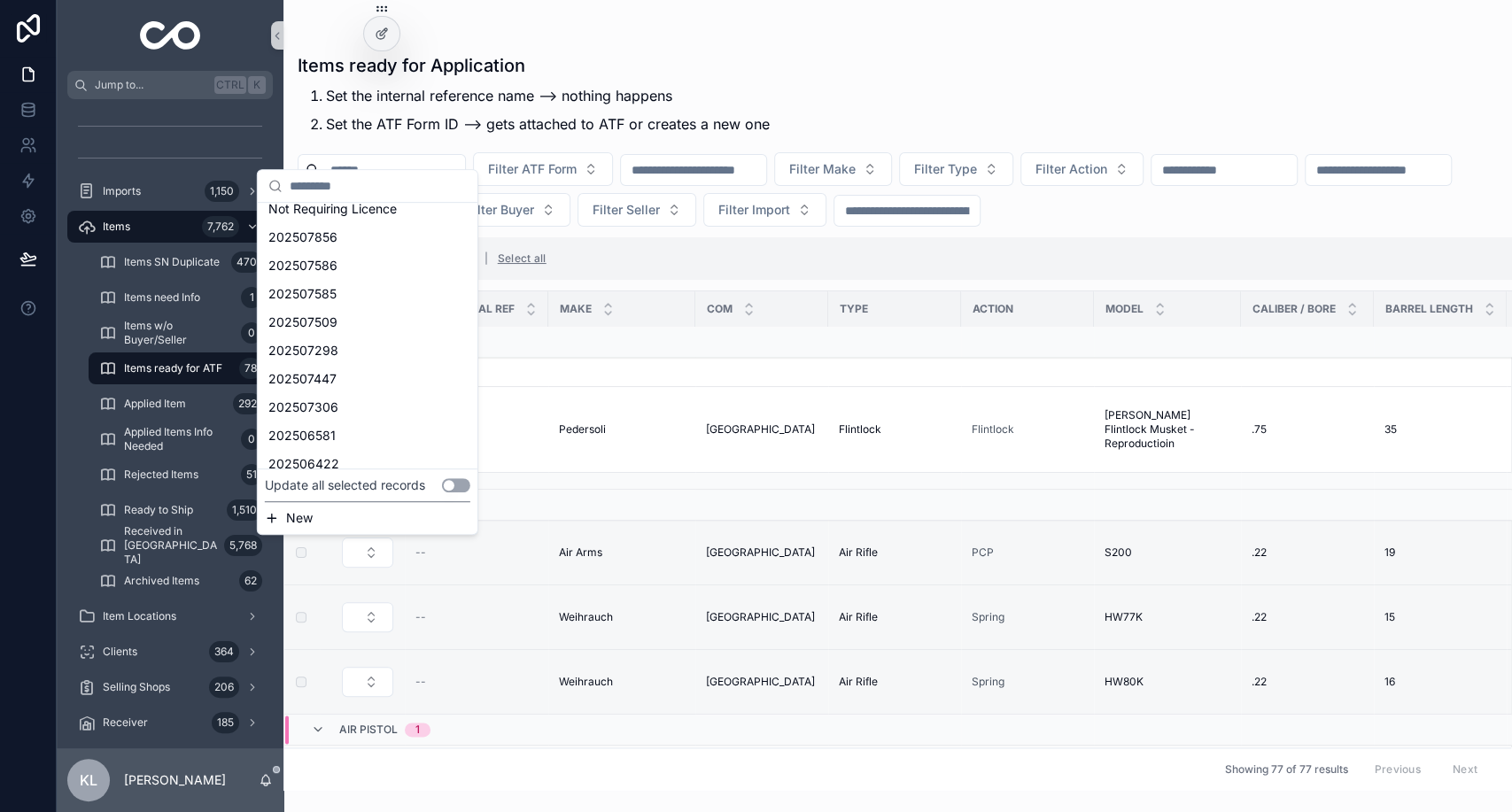
scroll to position [597, 0]
click at [461, 474] on div "Update all selected records Use setting New" at bounding box center [367, 501] width 220 height 65
click at [463, 487] on button "Use setting" at bounding box center [455, 485] width 28 height 15
click at [372, 217] on span "Consol 24 - Antiques & Items Not Requiring Licence" at bounding box center [357, 199] width 177 height 36
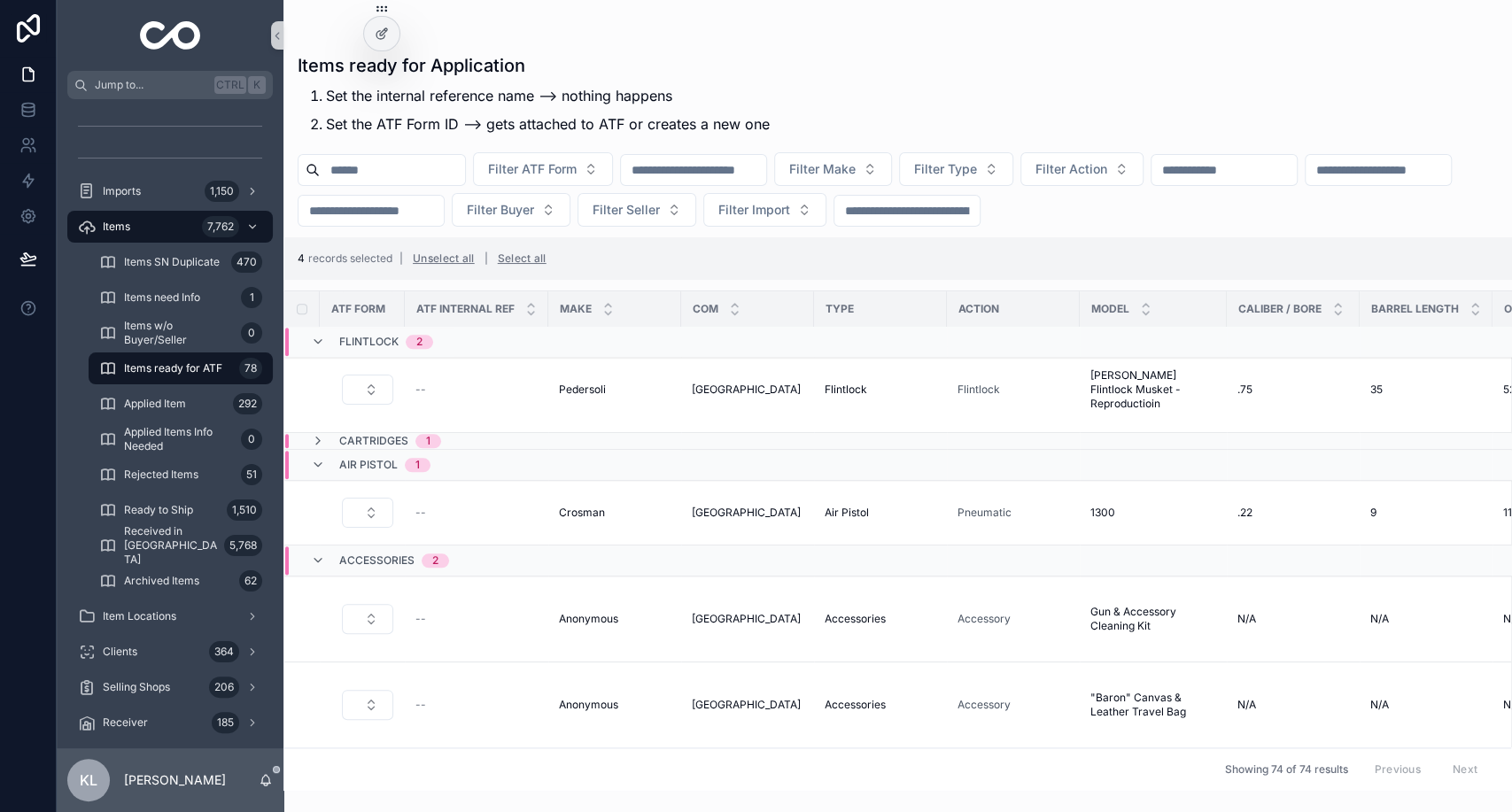
scroll to position [5969, 0]
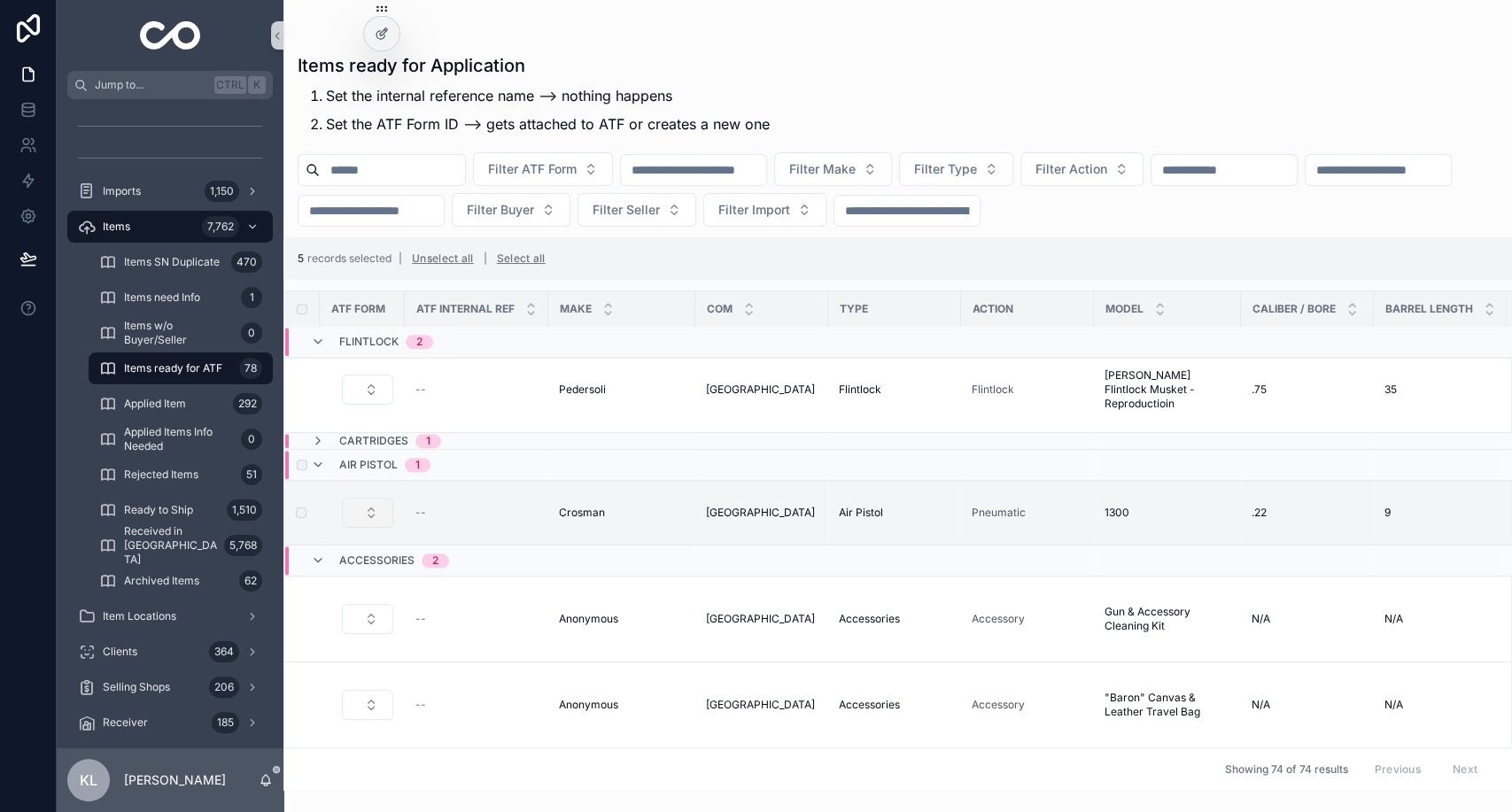
click at [372, 499] on button "Select Button" at bounding box center [368, 512] width 51 height 30
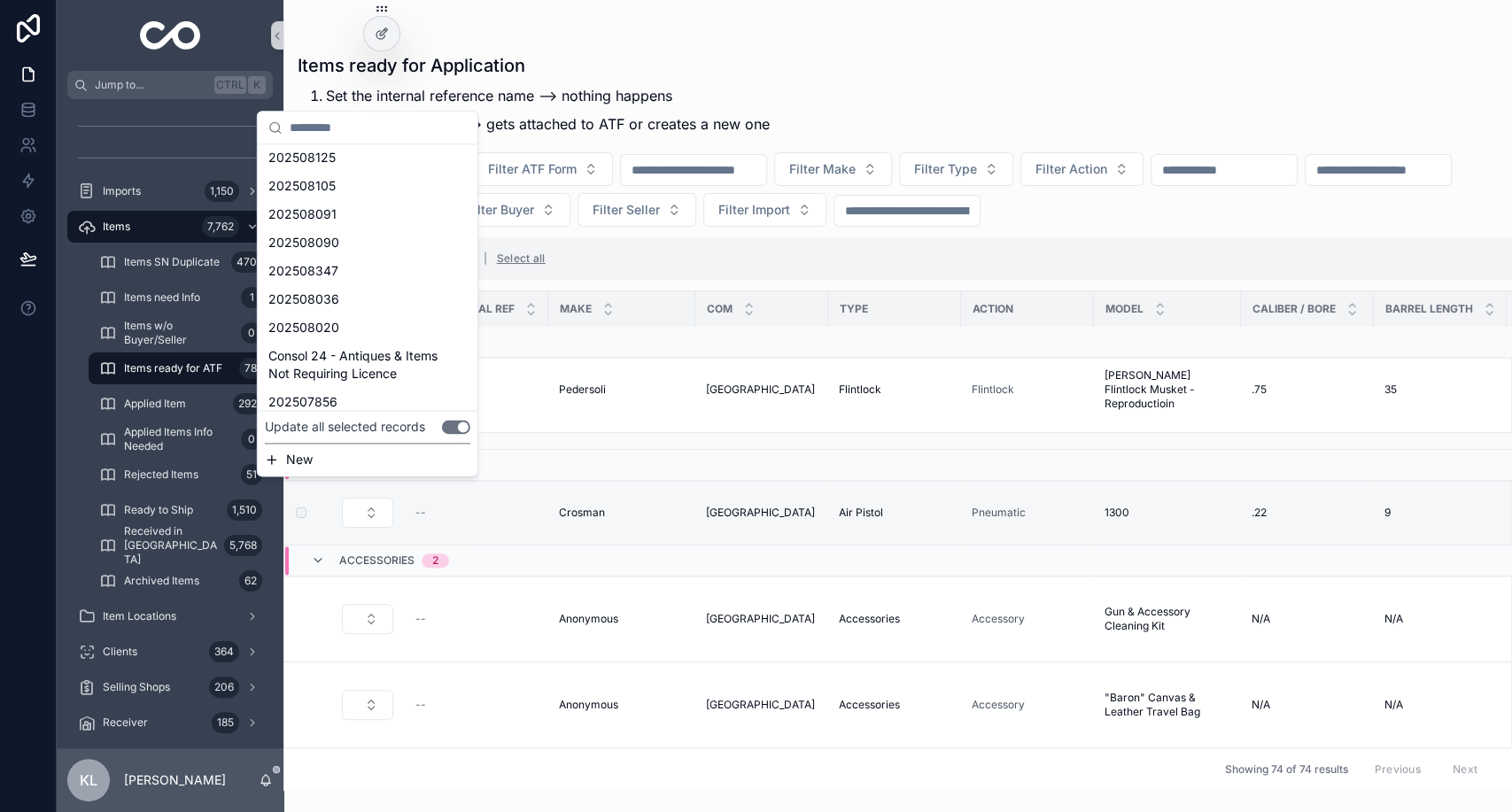
scroll to position [404, 0]
click at [410, 333] on span "Consol 24 - Antiques & Items Not Requiring Licence" at bounding box center [357, 333] width 177 height 36
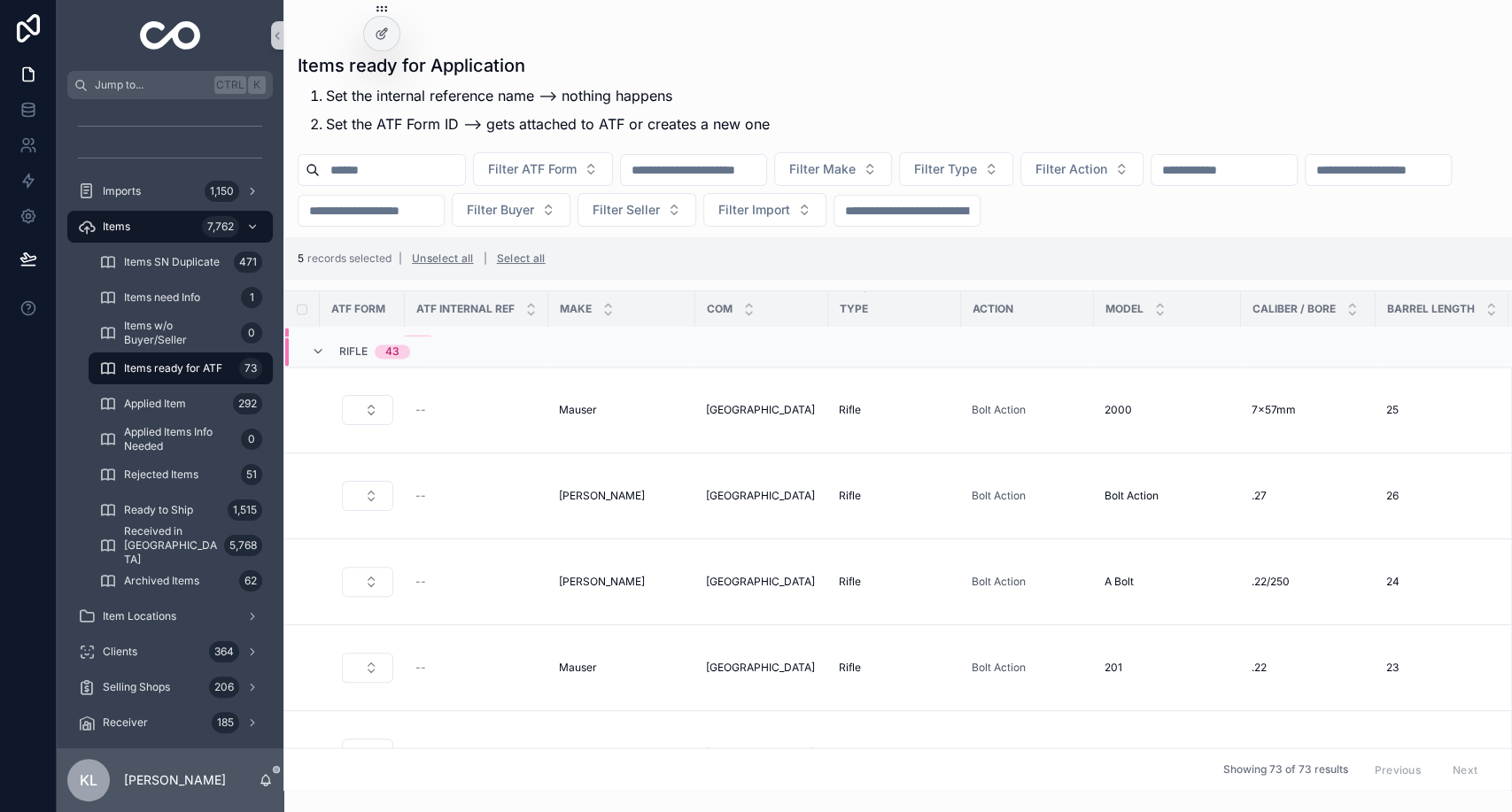
scroll to position [2036, 0]
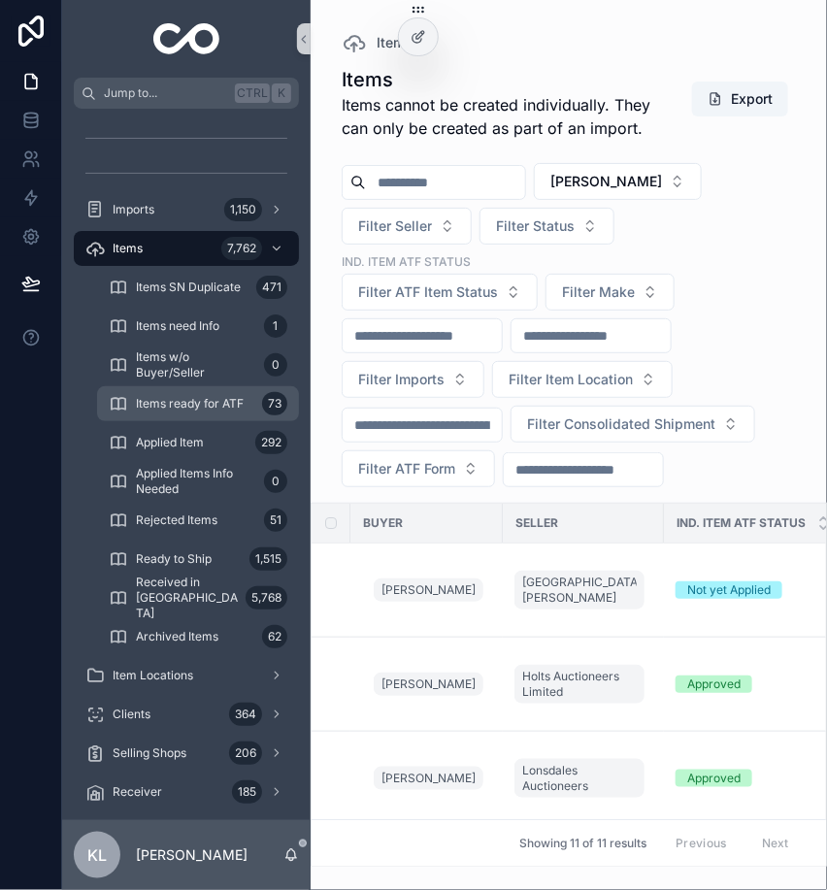
click at [241, 406] on span "Items ready for ATF" at bounding box center [190, 404] width 108 height 16
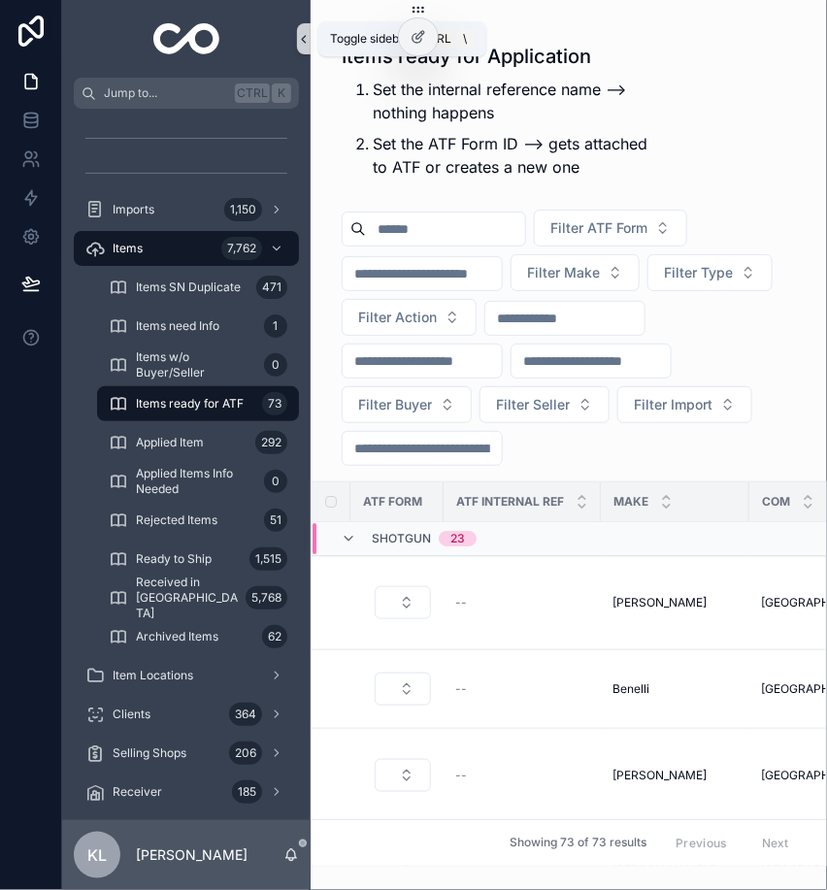
click at [299, 41] on icon "scrollable content" at bounding box center [304, 39] width 14 height 15
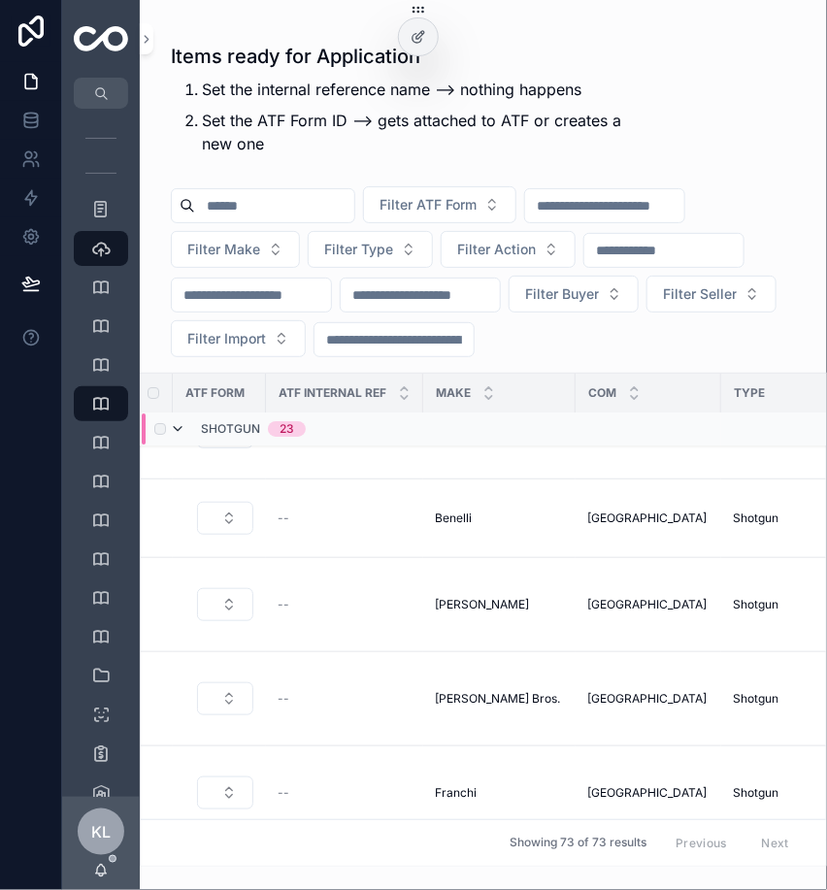
scroll to position [60, 7]
click at [172, 422] on icon "scrollable content" at bounding box center [178, 430] width 16 height 16
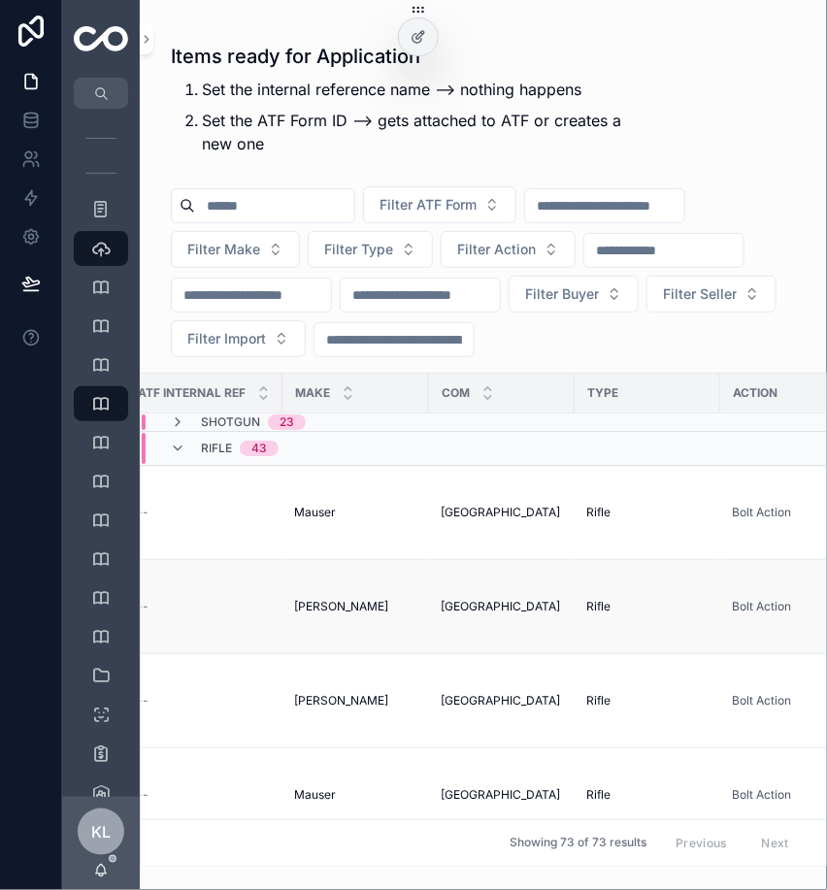
scroll to position [0, 0]
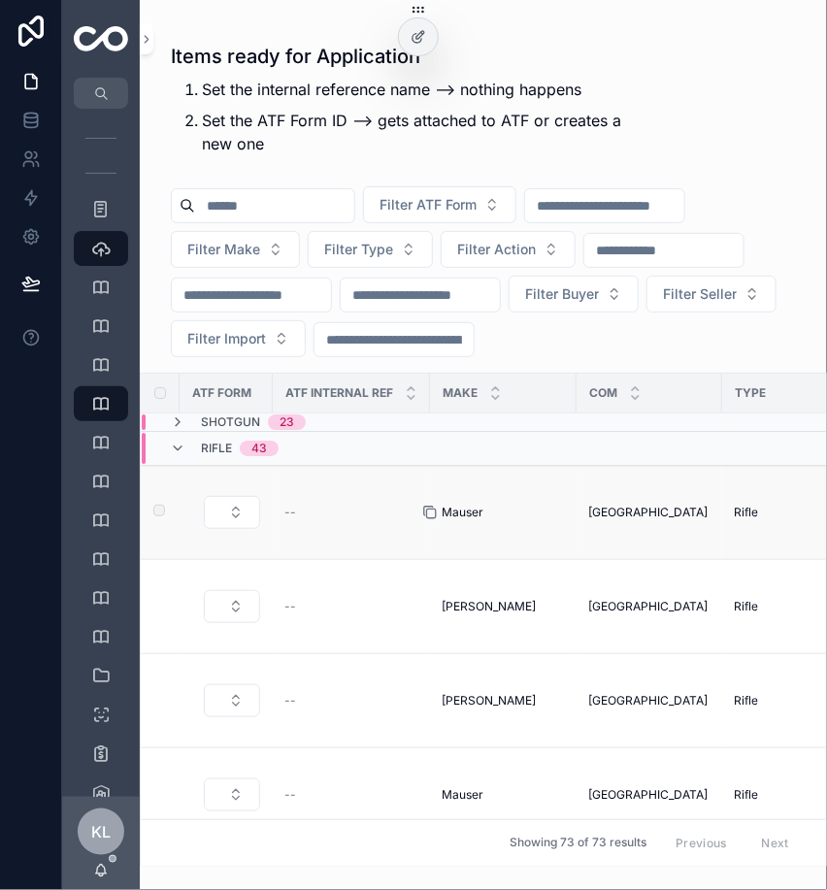
click at [433, 514] on icon "scrollable content" at bounding box center [430, 513] width 16 height 16
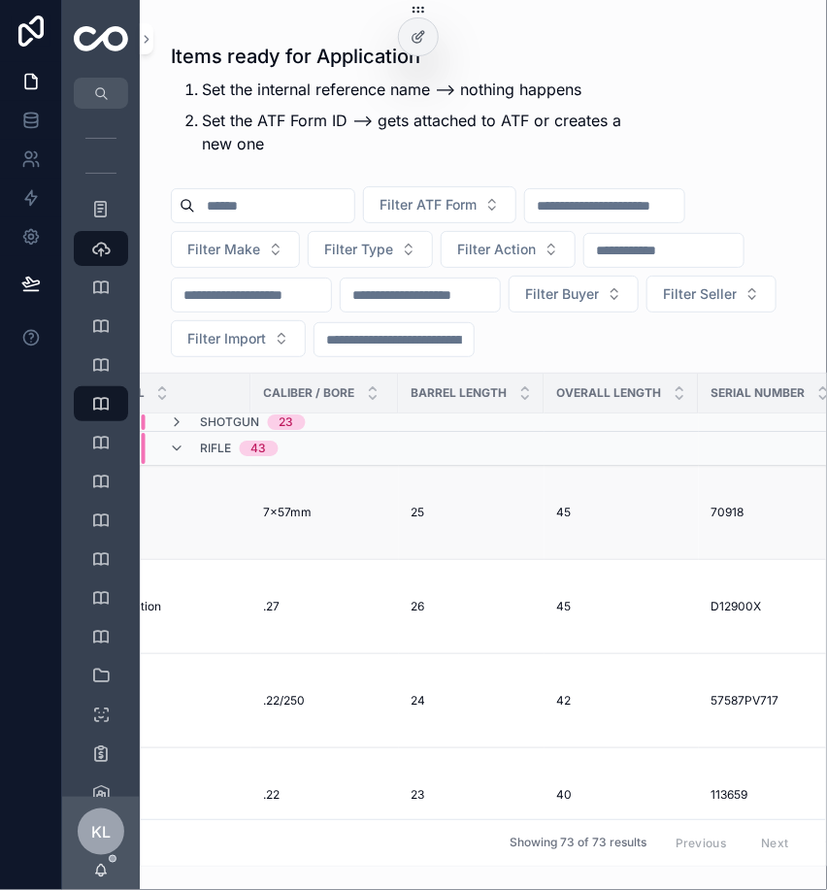
scroll to position [0, 962]
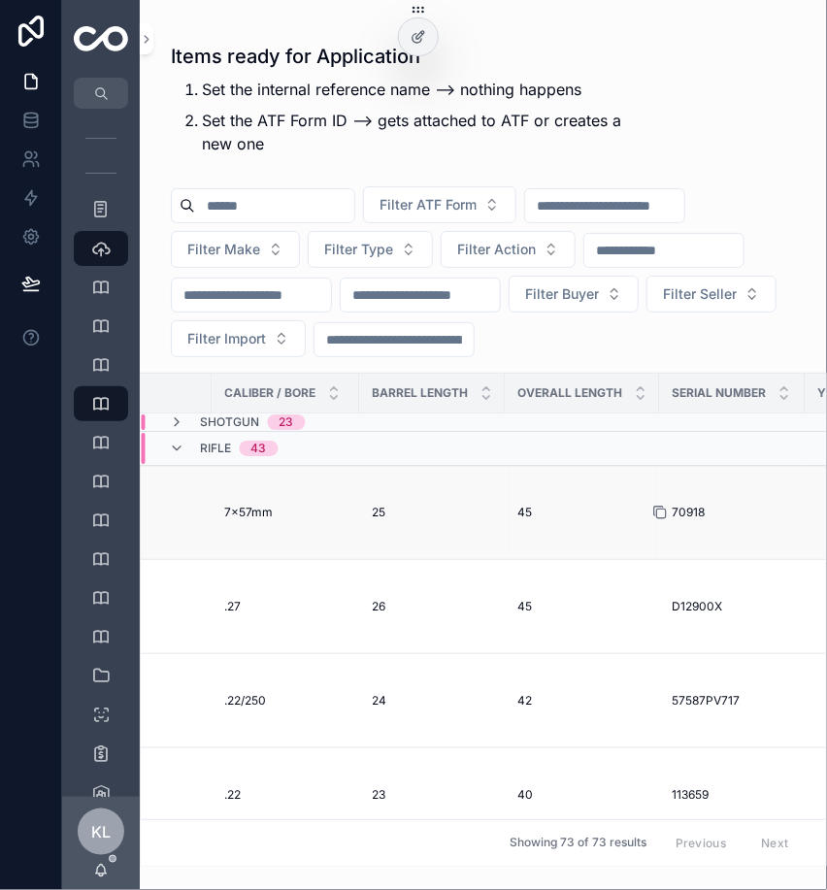
click at [652, 514] on icon "scrollable content" at bounding box center [660, 513] width 16 height 16
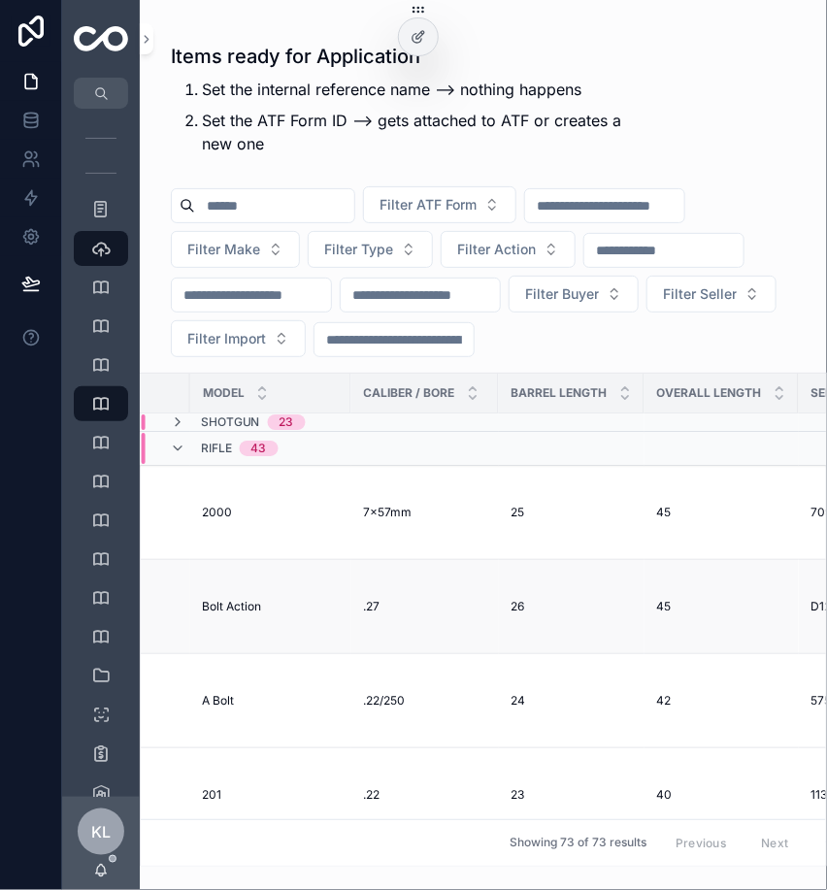
scroll to position [0, 0]
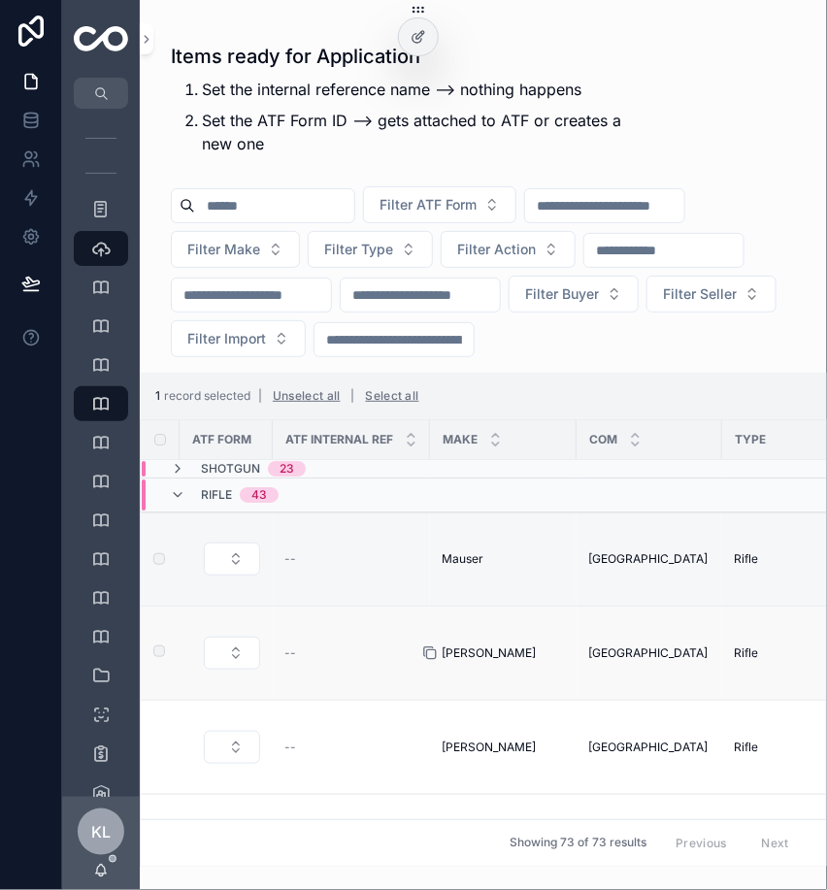
click at [436, 653] on icon "scrollable content" at bounding box center [430, 653] width 16 height 16
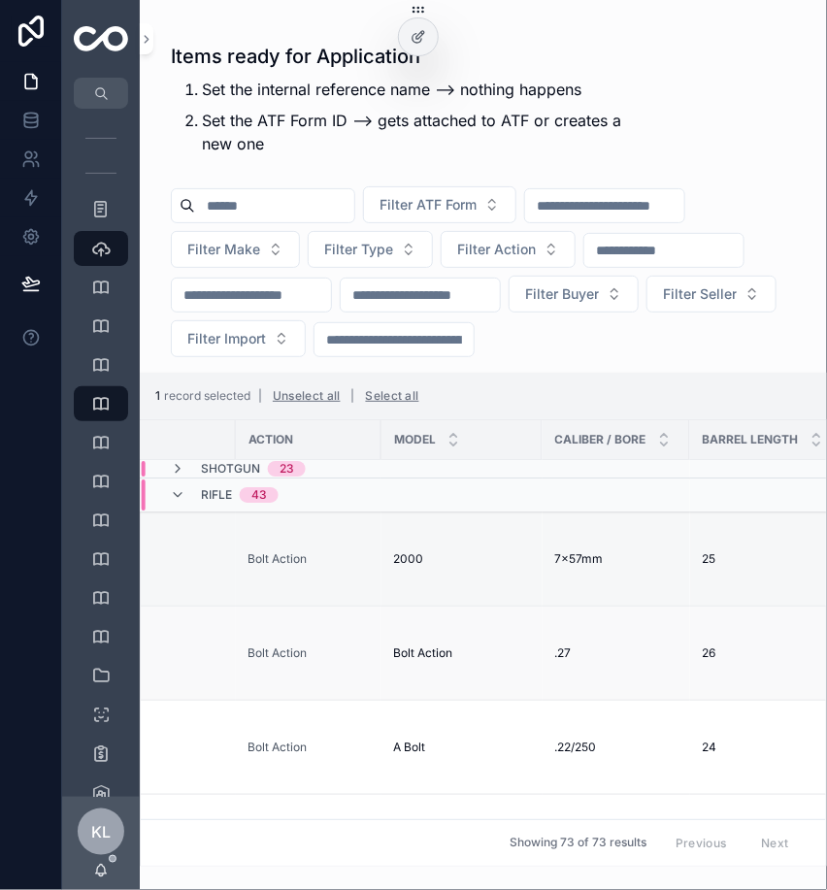
scroll to position [0, 633]
click at [489, 651] on div "Bolt Action Bolt Action" at bounding box center [461, 653] width 138 height 16
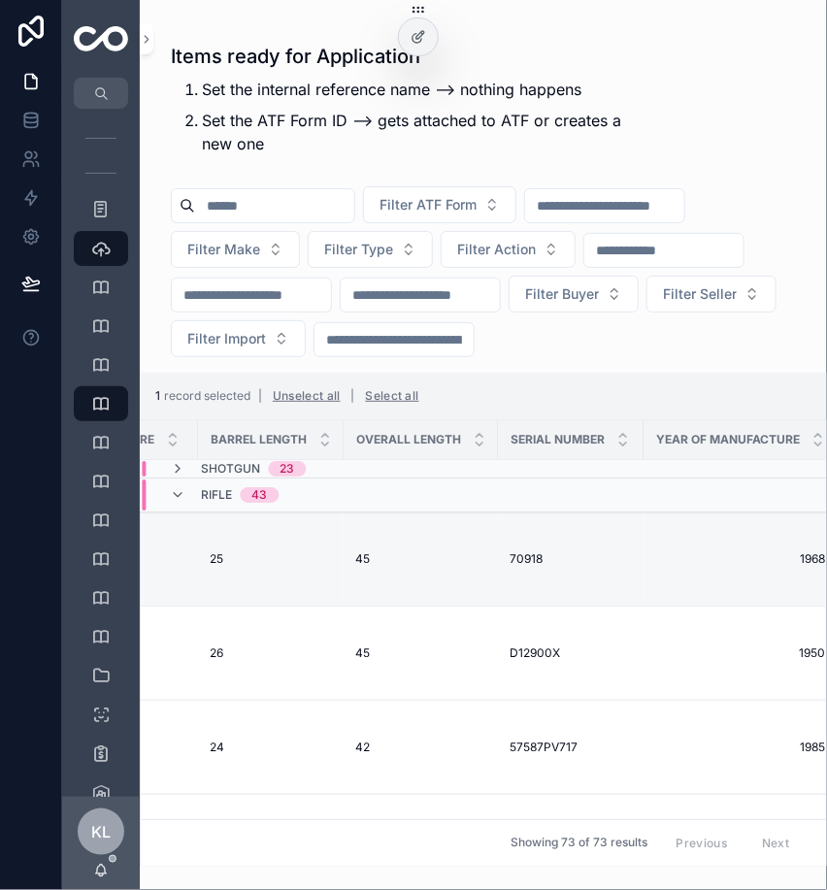
scroll to position [0, 1115]
click at [499, 653] on icon "scrollable content" at bounding box center [507, 653] width 16 height 16
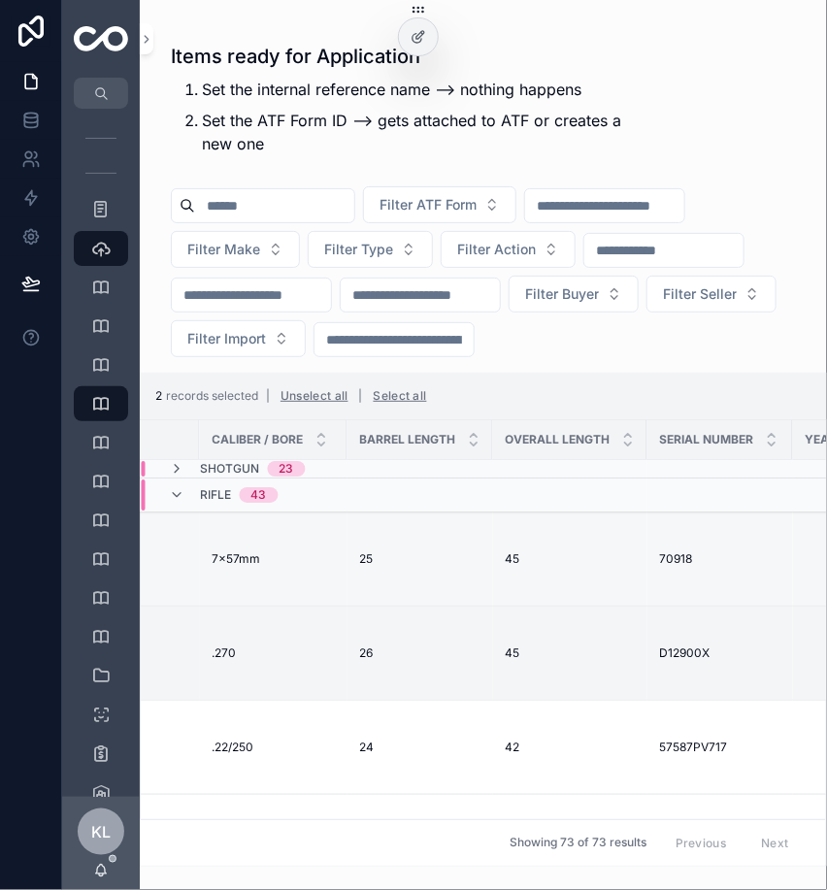
scroll to position [0, 993]
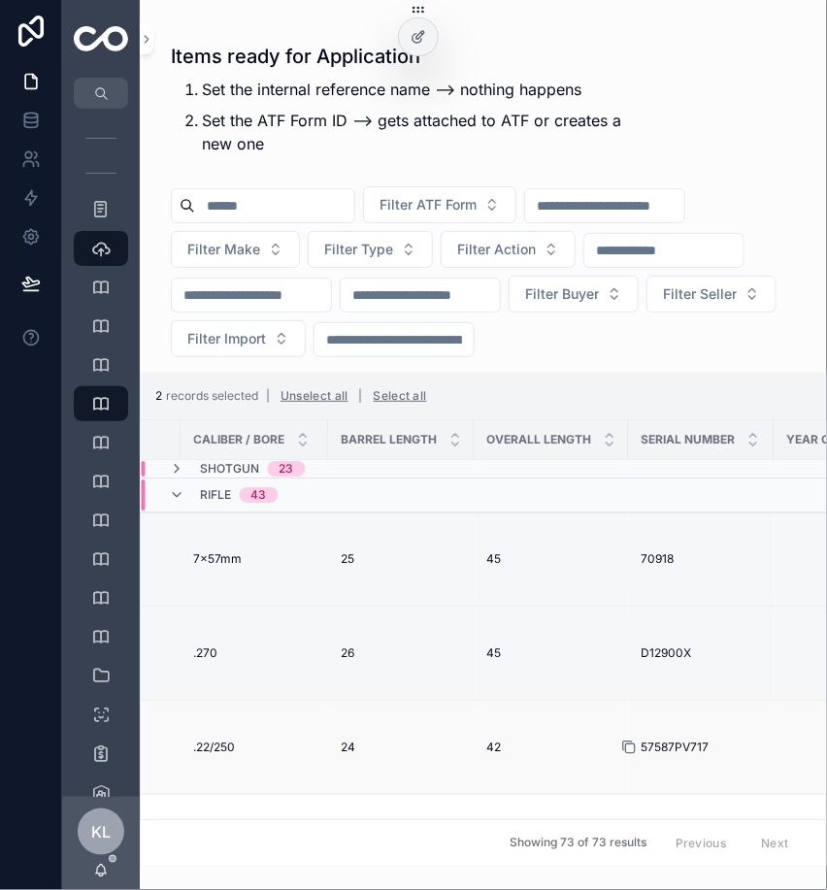
click at [621, 748] on icon "scrollable content" at bounding box center [629, 747] width 16 height 16
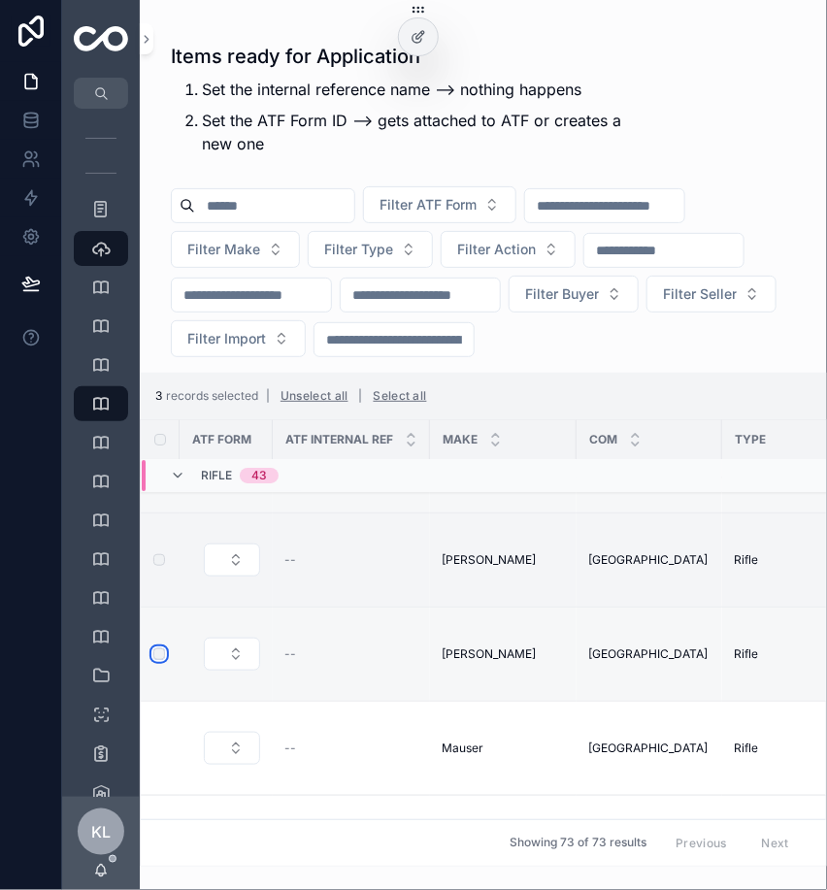
scroll to position [86, 0]
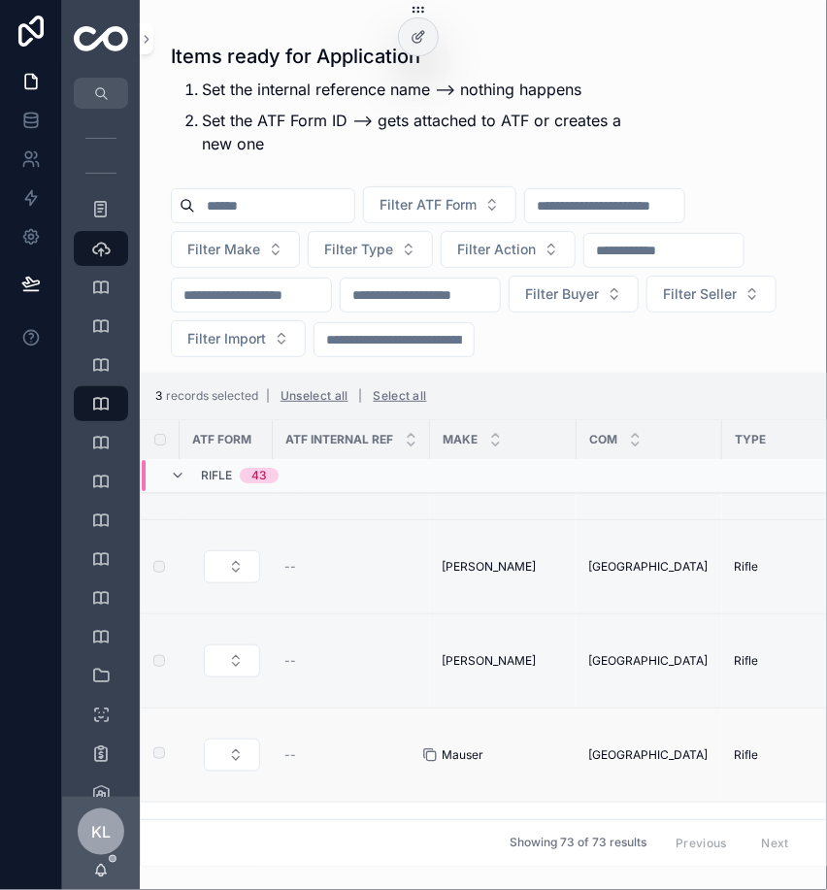
click at [433, 753] on icon "scrollable content" at bounding box center [430, 755] width 16 height 16
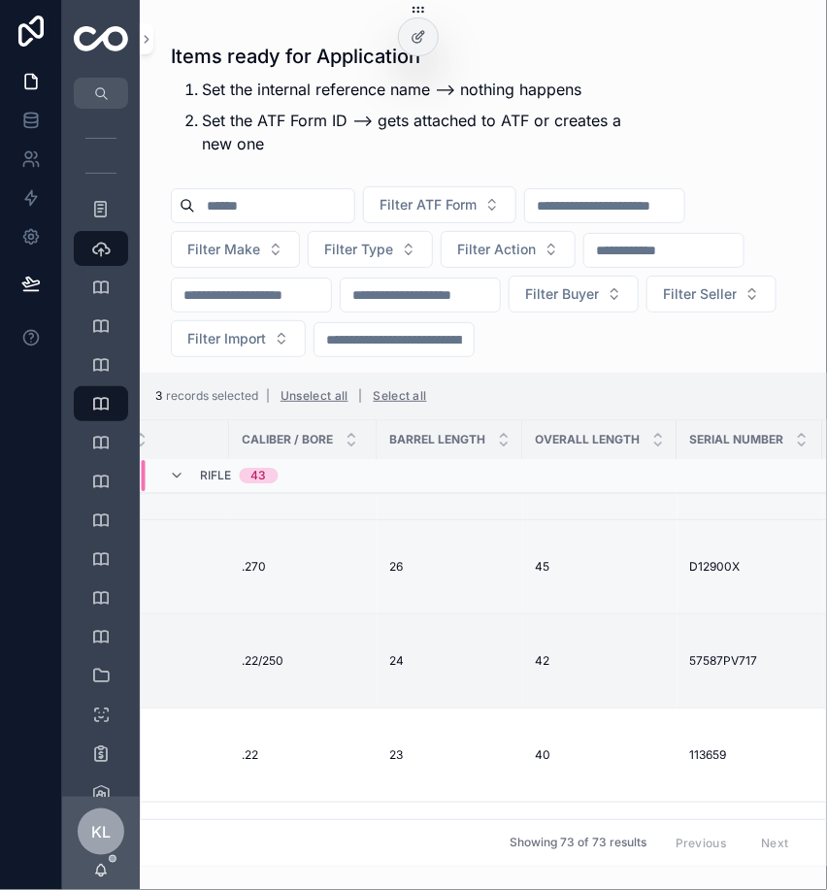
scroll to position [86, 947]
click at [672, 753] on icon "scrollable content" at bounding box center [676, 756] width 9 height 9
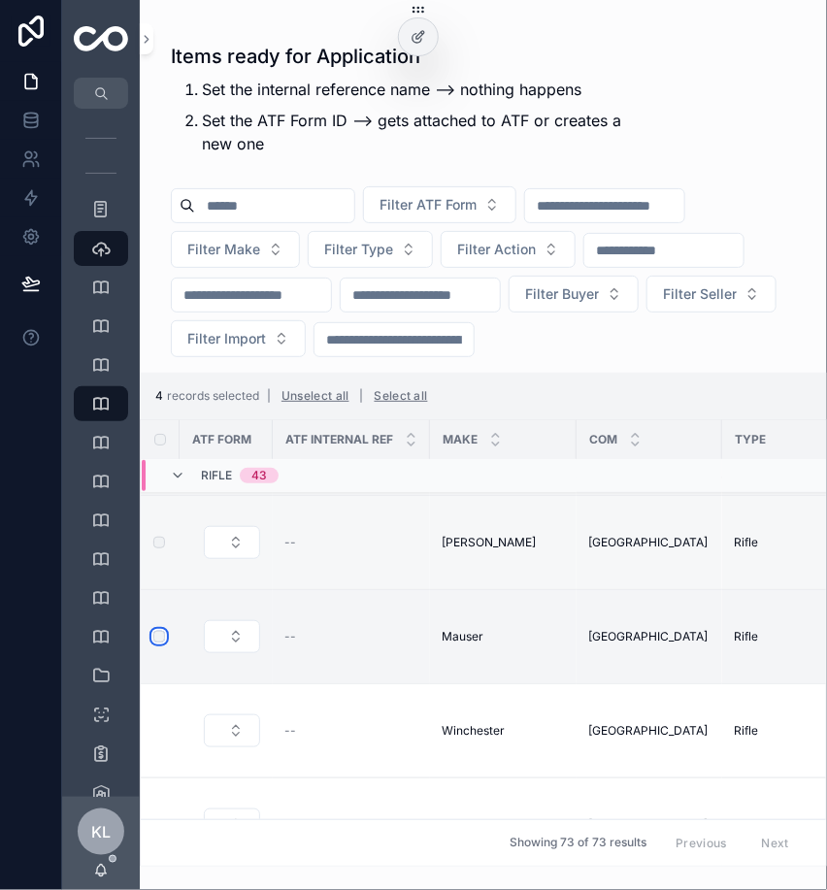
scroll to position [206, 0]
click at [427, 731] on icon "scrollable content" at bounding box center [430, 730] width 16 height 16
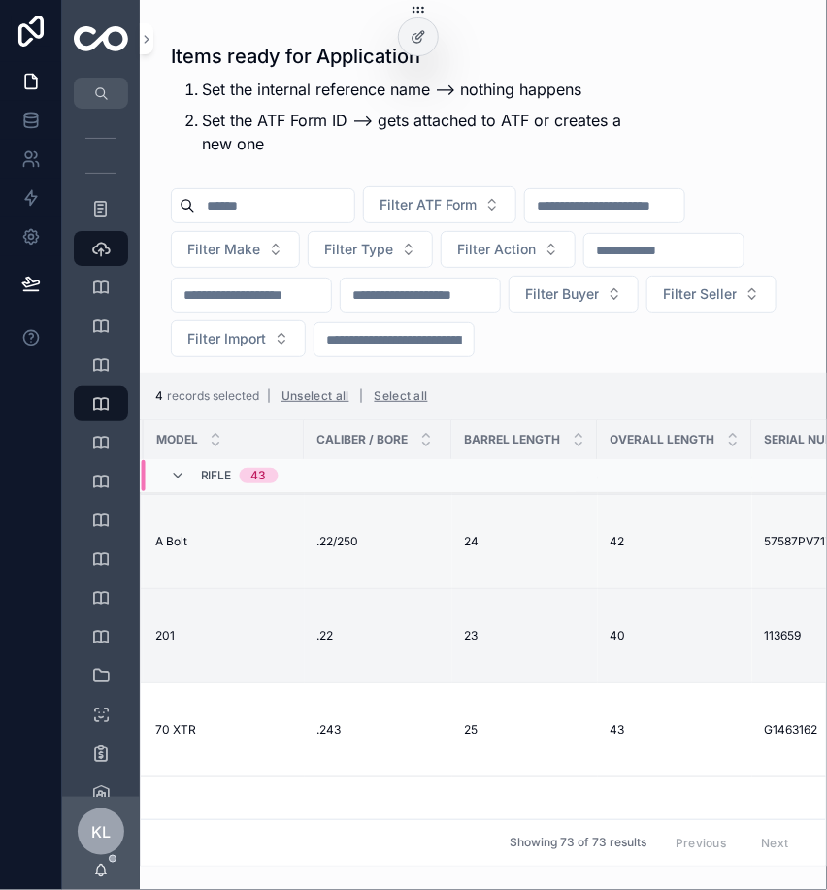
scroll to position [199, 939]
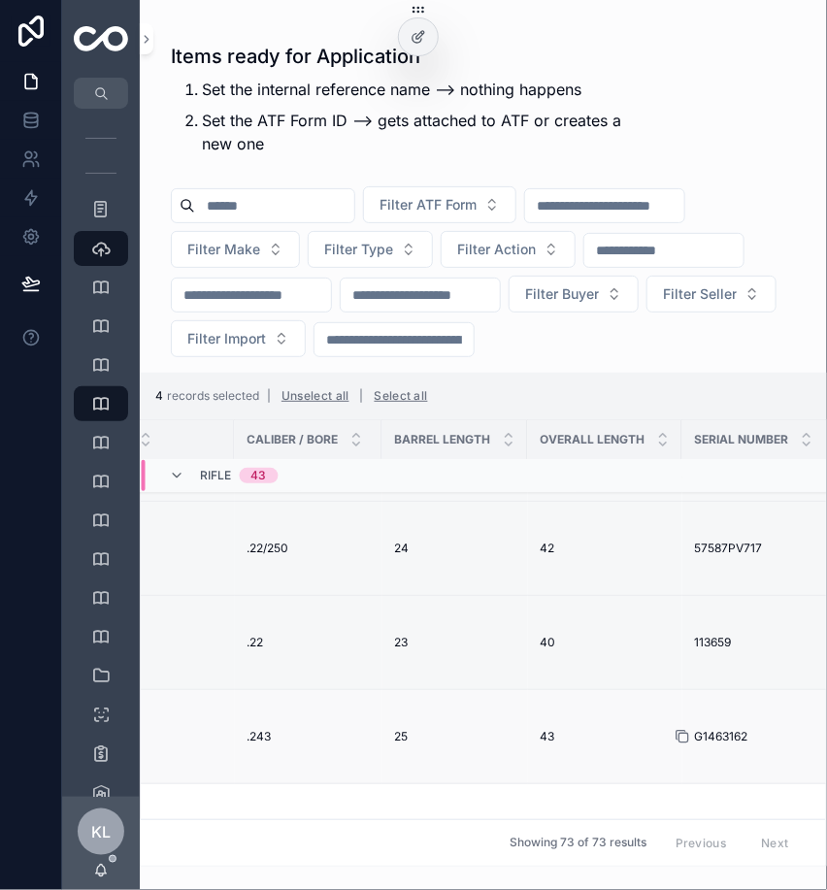
click at [674, 734] on icon "scrollable content" at bounding box center [682, 737] width 16 height 16
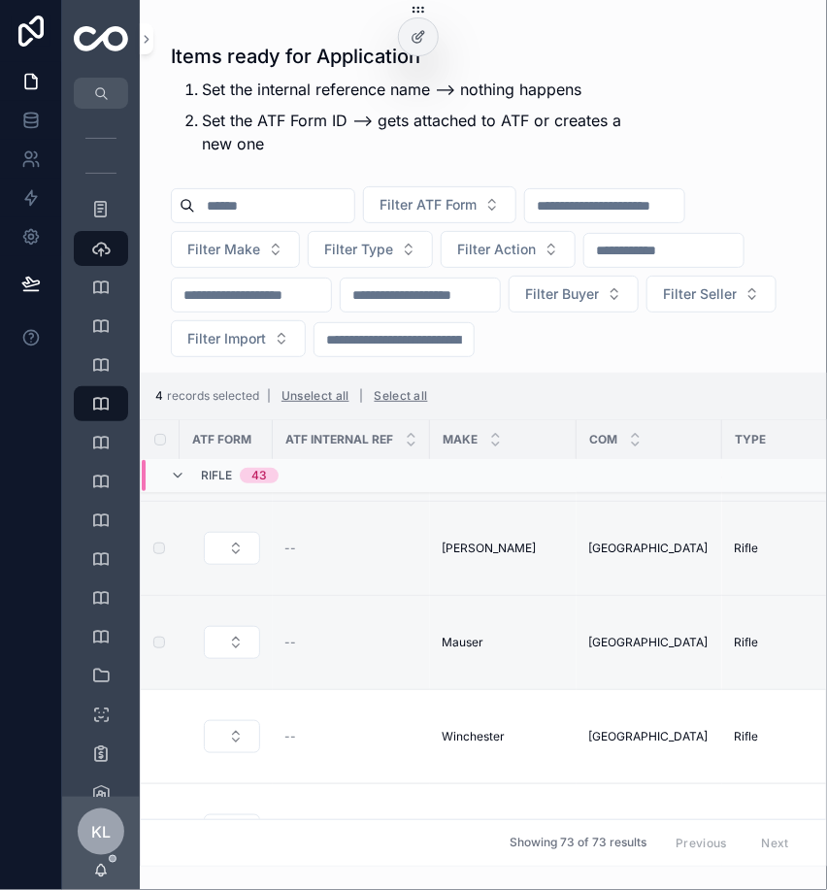
scroll to position [199, 0]
click at [149, 732] on label "scrollable content" at bounding box center [148, 737] width 12 height 16
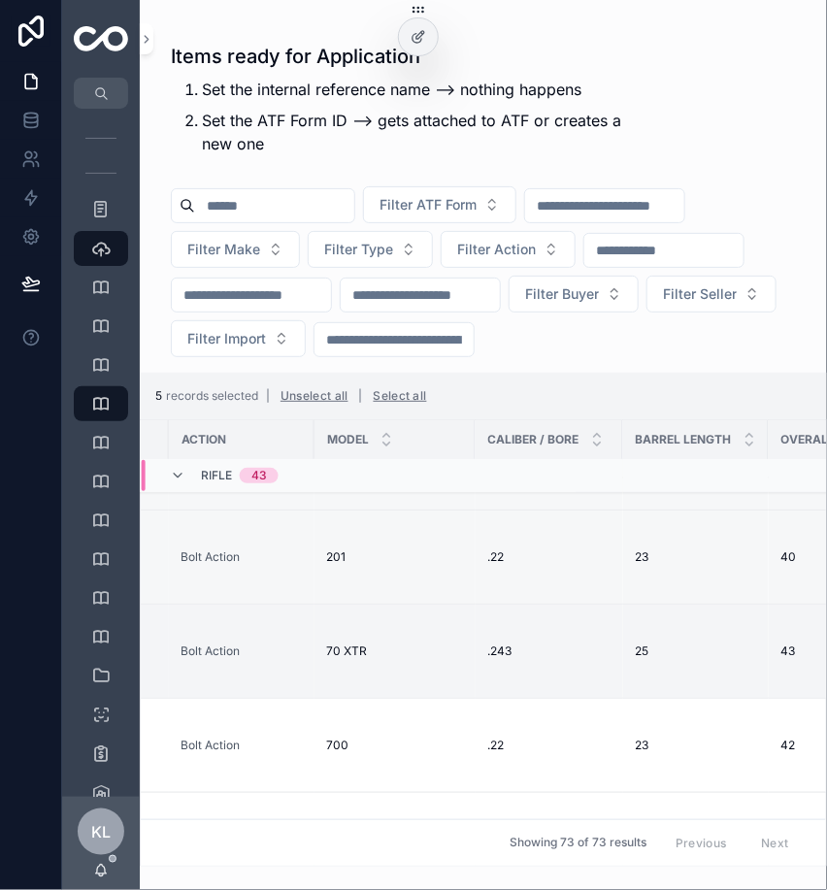
scroll to position [284, 1000]
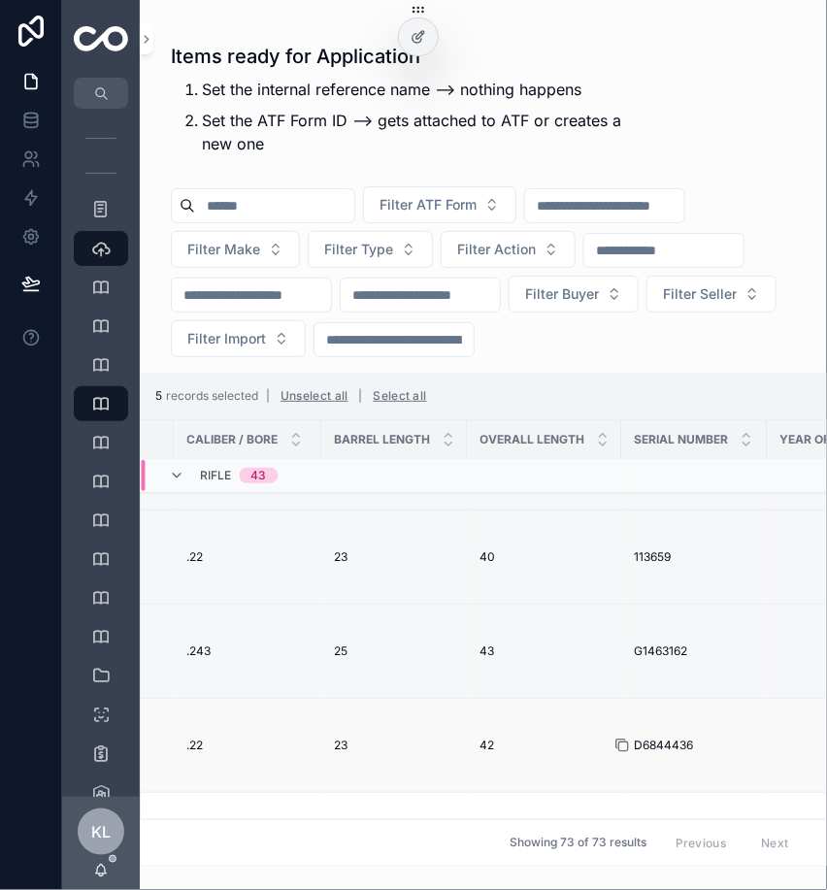
click at [619, 745] on icon "scrollable content" at bounding box center [623, 746] width 9 height 9
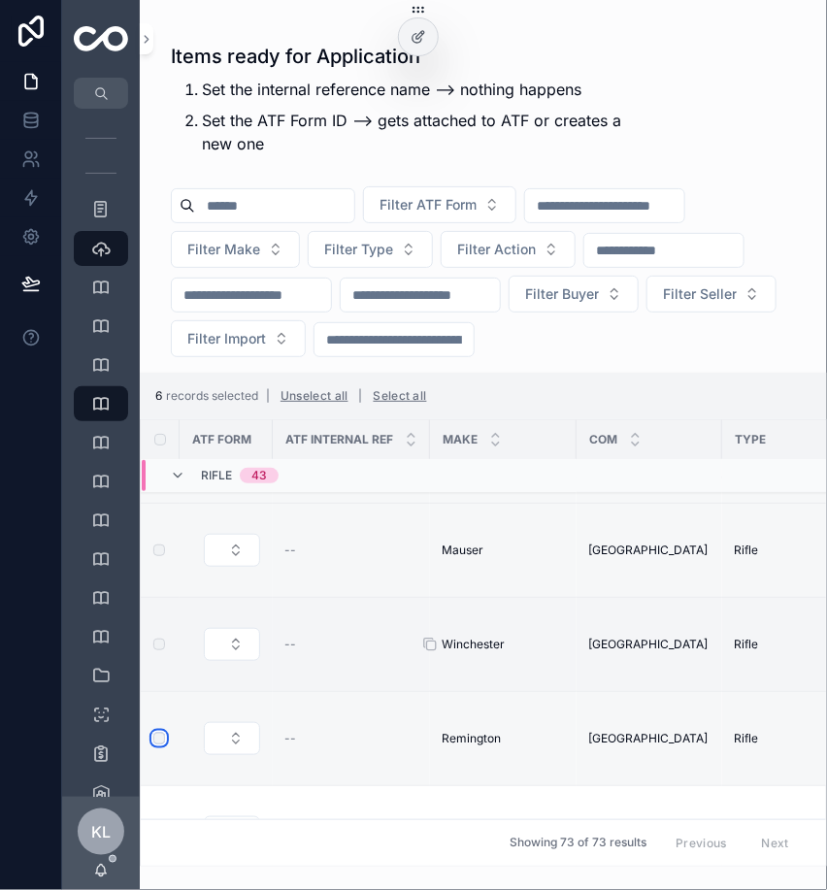
scroll to position [438, 0]
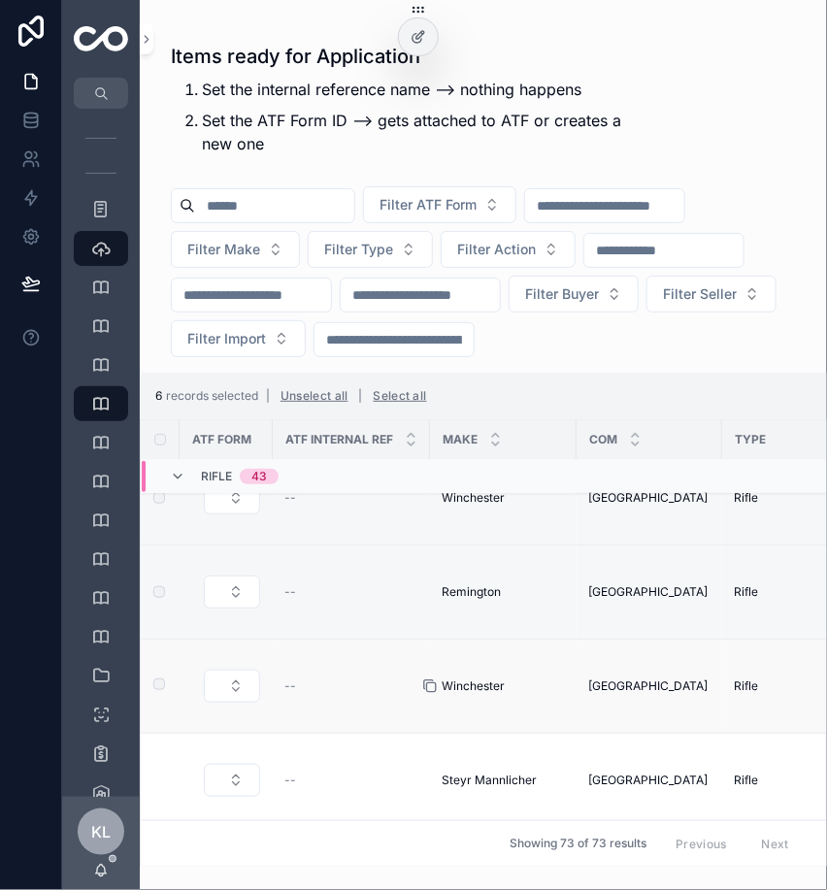
click at [428, 684] on icon "scrollable content" at bounding box center [430, 686] width 16 height 16
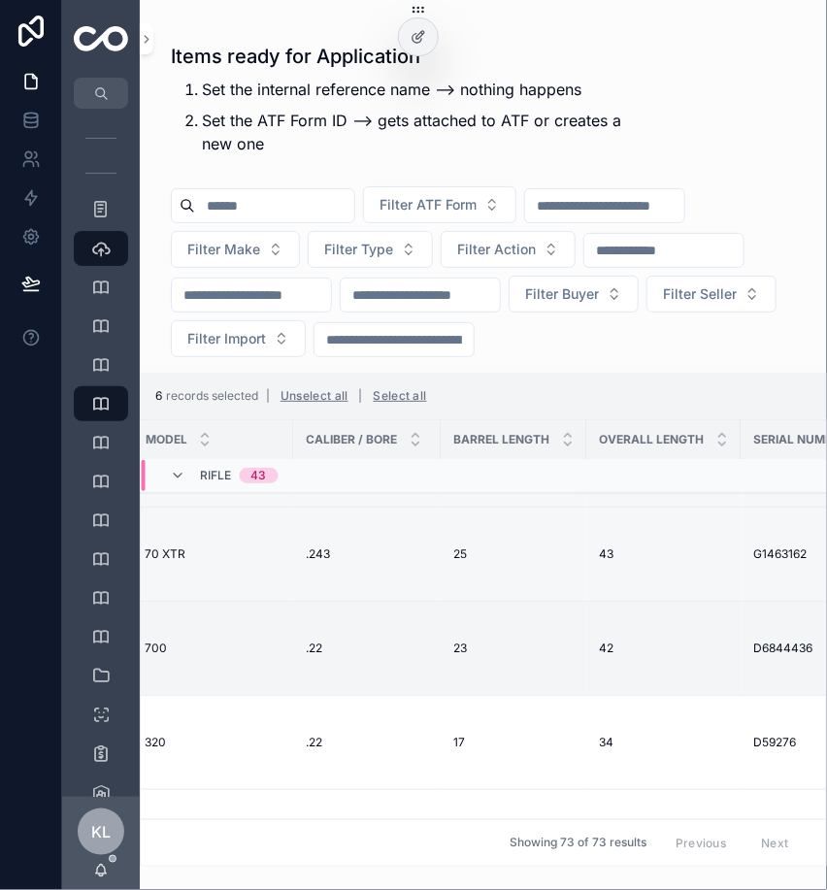
scroll to position [381, 882]
click at [732, 741] on icon "scrollable content" at bounding box center [740, 743] width 16 height 16
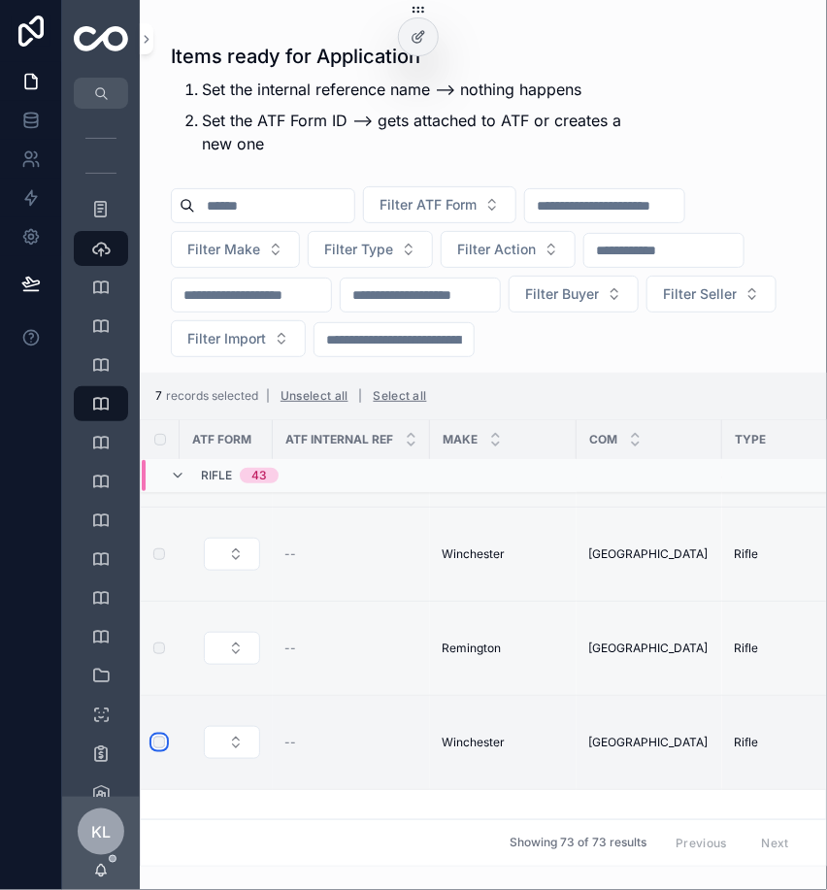
scroll to position [520, 0]
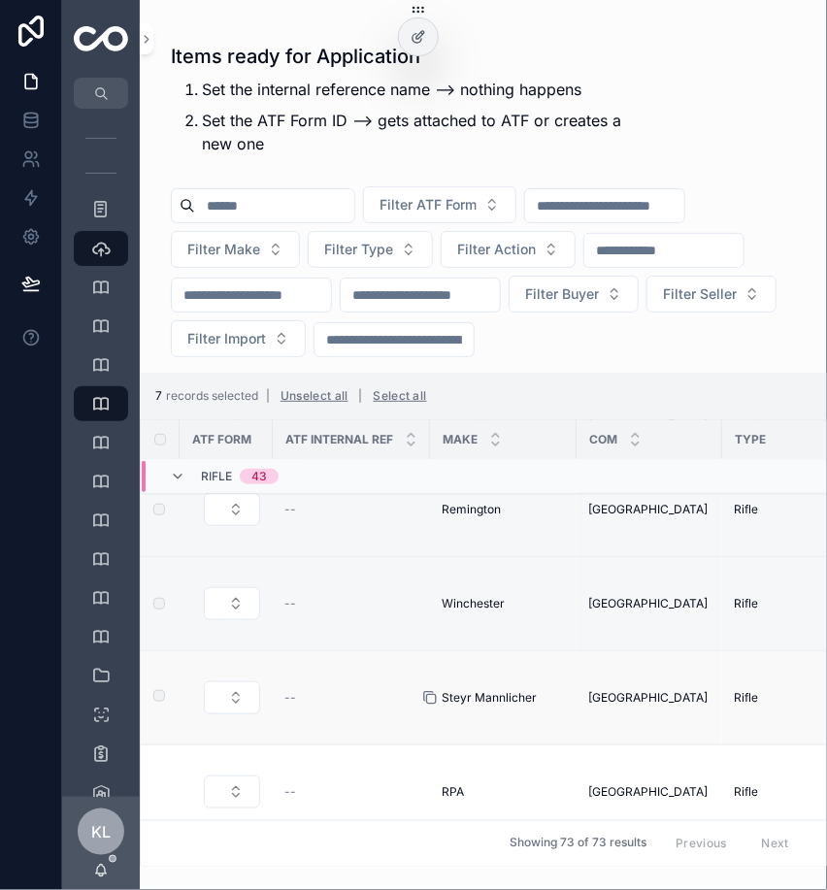
click at [431, 694] on icon "scrollable content" at bounding box center [430, 698] width 16 height 16
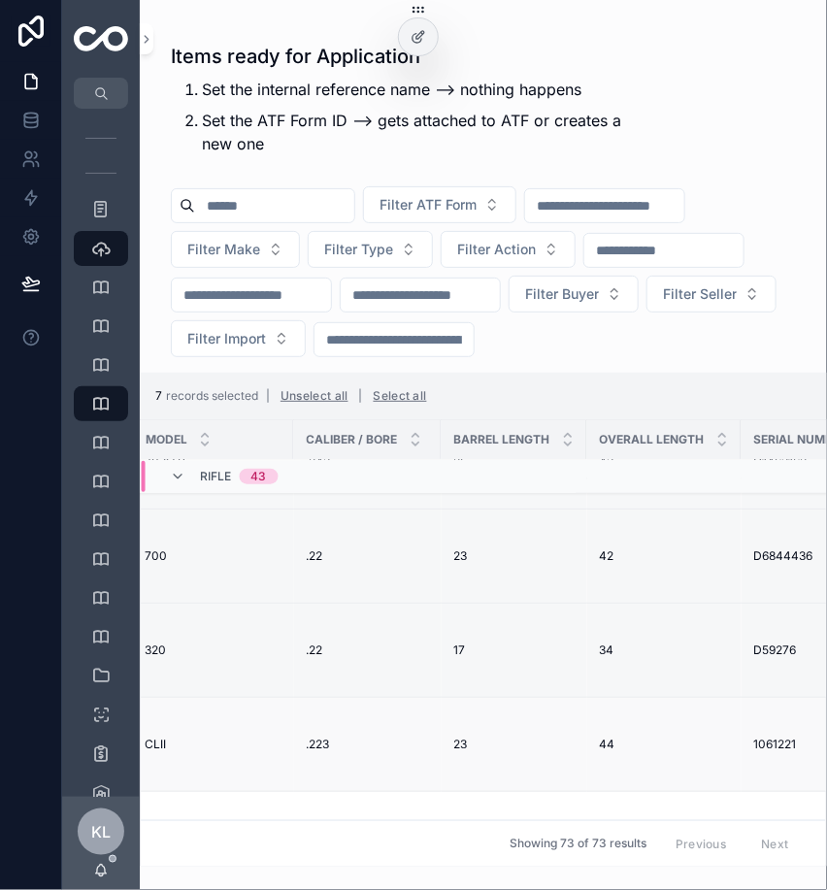
scroll to position [474, 885]
click at [734, 747] on icon "scrollable content" at bounding box center [738, 745] width 9 height 9
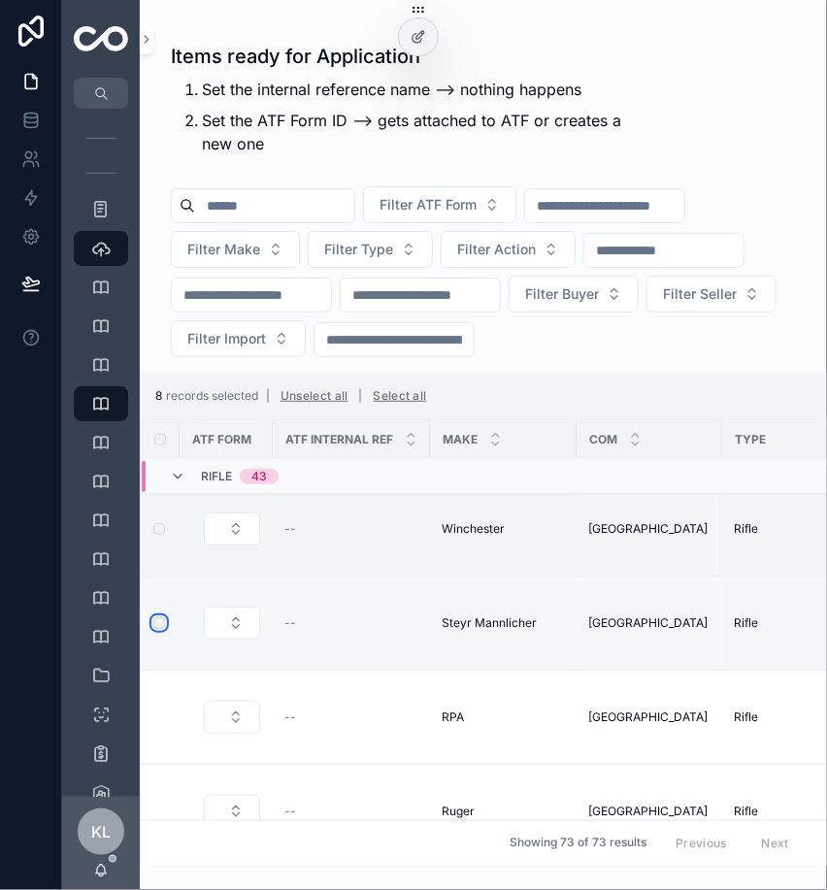
scroll to position [598, 0]
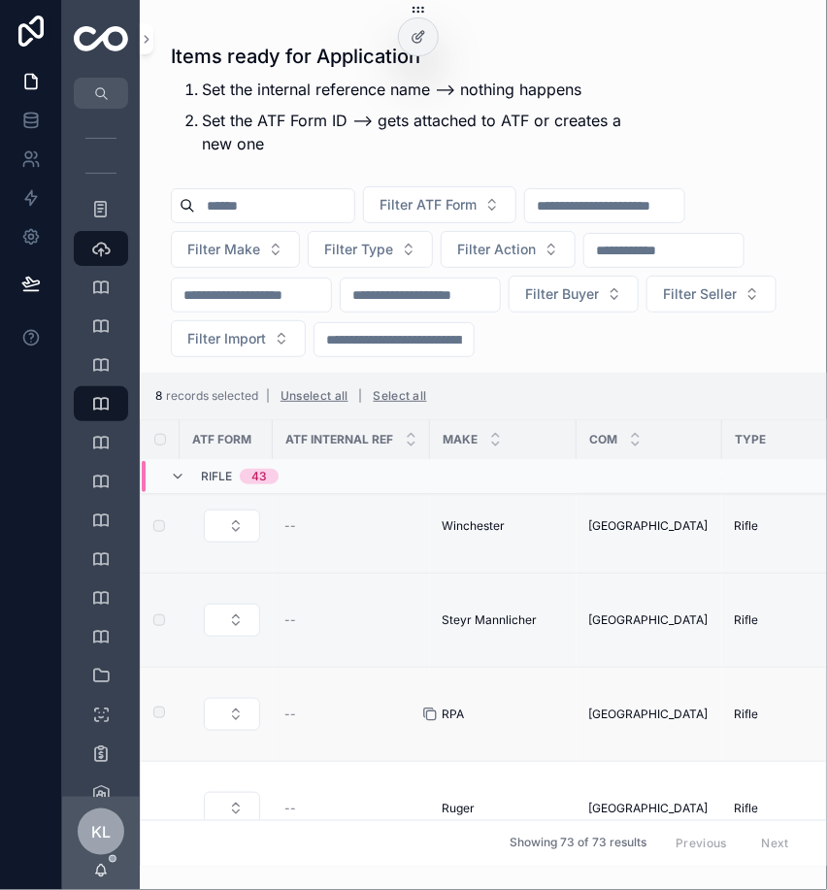
click at [435, 713] on icon "scrollable content" at bounding box center [430, 714] width 16 height 16
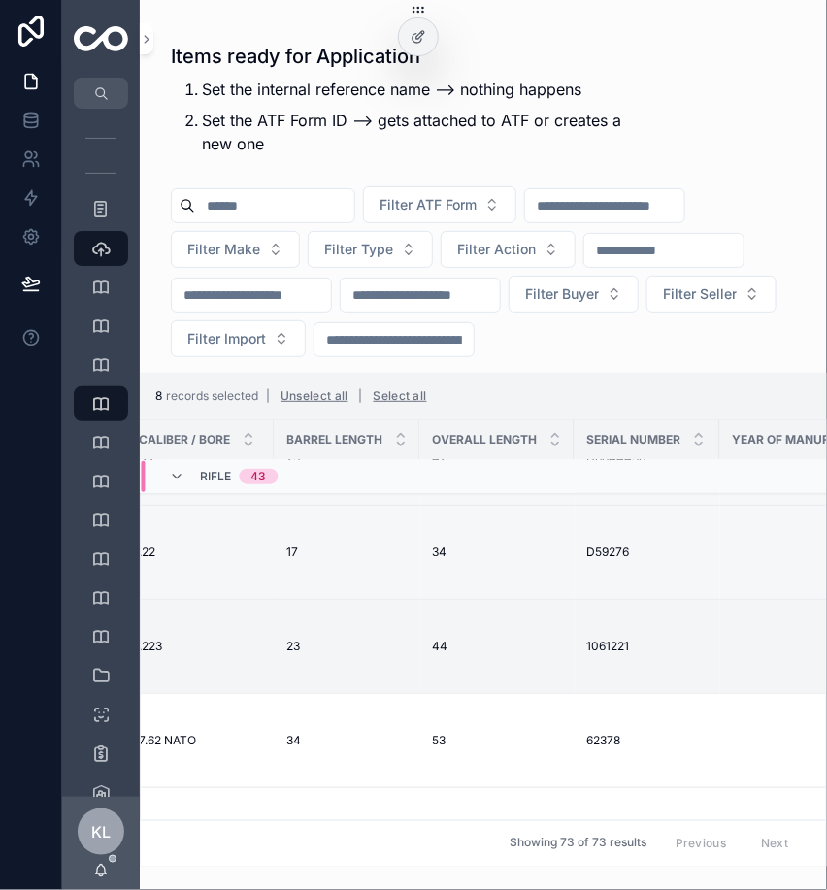
scroll to position [572, 1054]
click at [560, 738] on icon "scrollable content" at bounding box center [568, 741] width 16 height 16
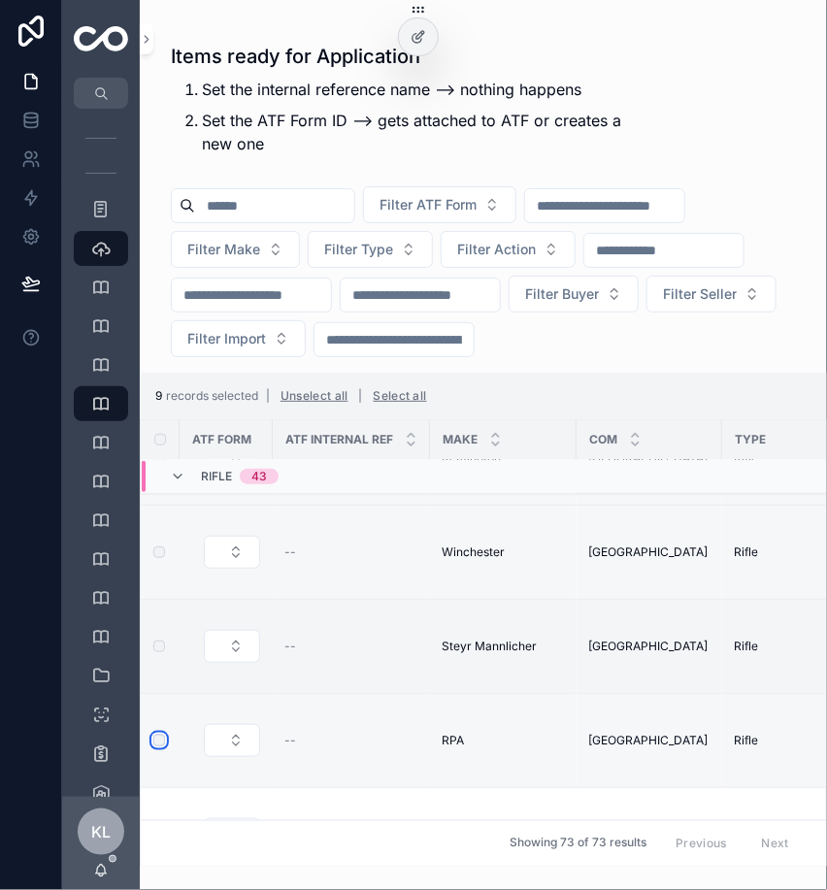
scroll to position [667, 0]
click at [427, 740] on icon "scrollable content" at bounding box center [431, 741] width 9 height 9
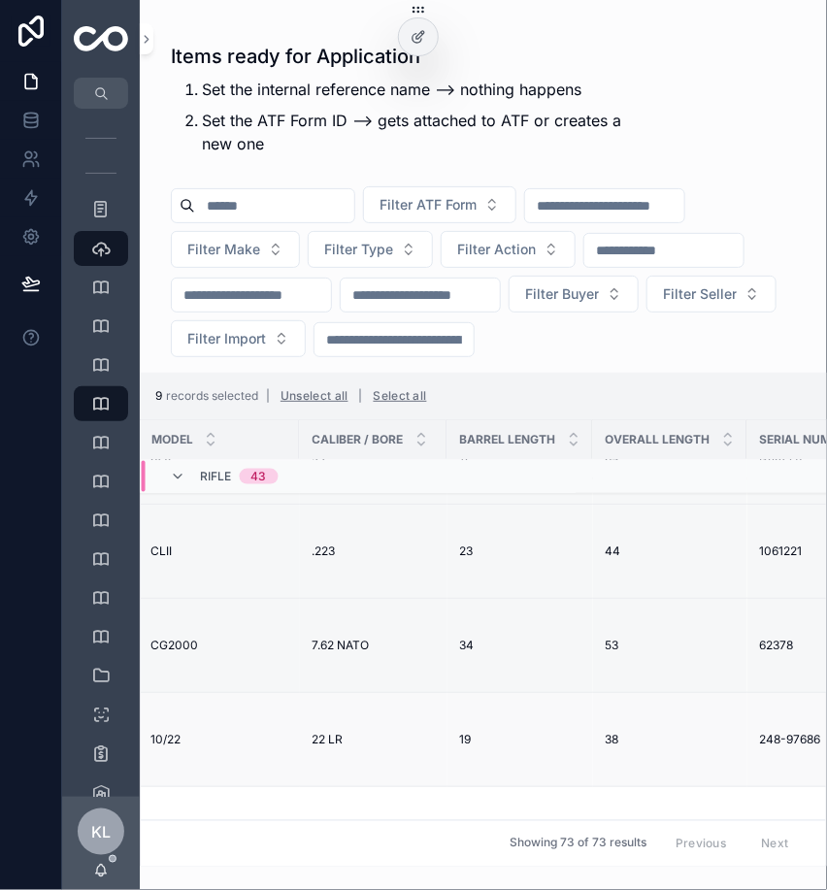
scroll to position [667, 870]
click at [744, 737] on icon "scrollable content" at bounding box center [752, 740] width 16 height 16
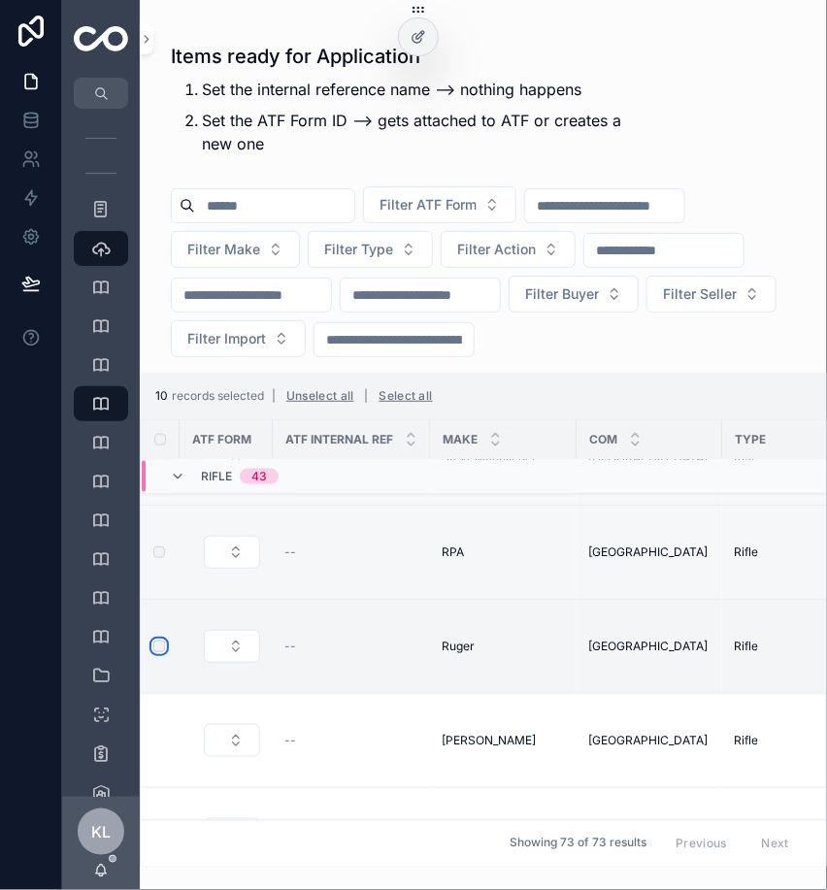
scroll to position [761, 0]
click at [432, 739] on icon "scrollable content" at bounding box center [430, 740] width 16 height 16
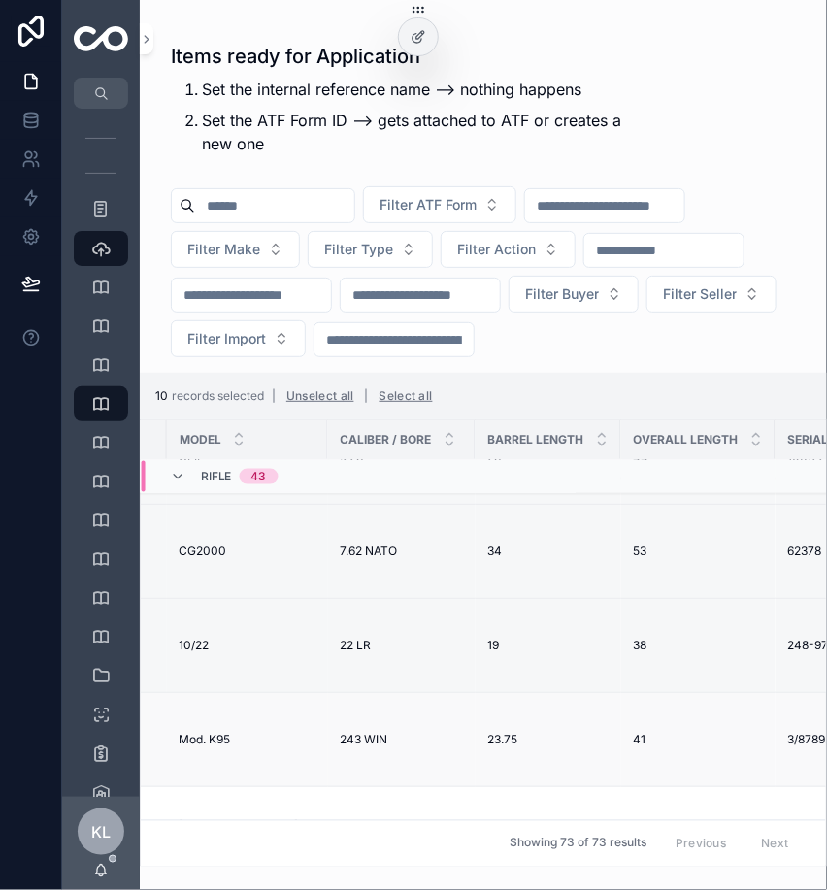
scroll to position [761, 868]
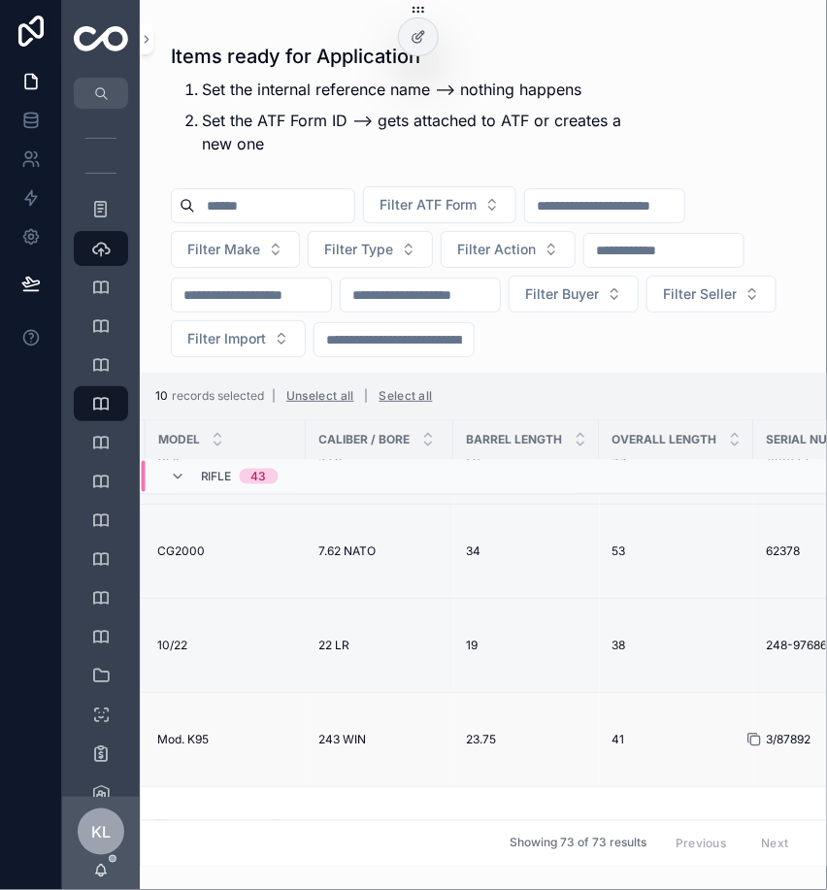
click at [746, 739] on icon "scrollable content" at bounding box center [754, 740] width 16 height 16
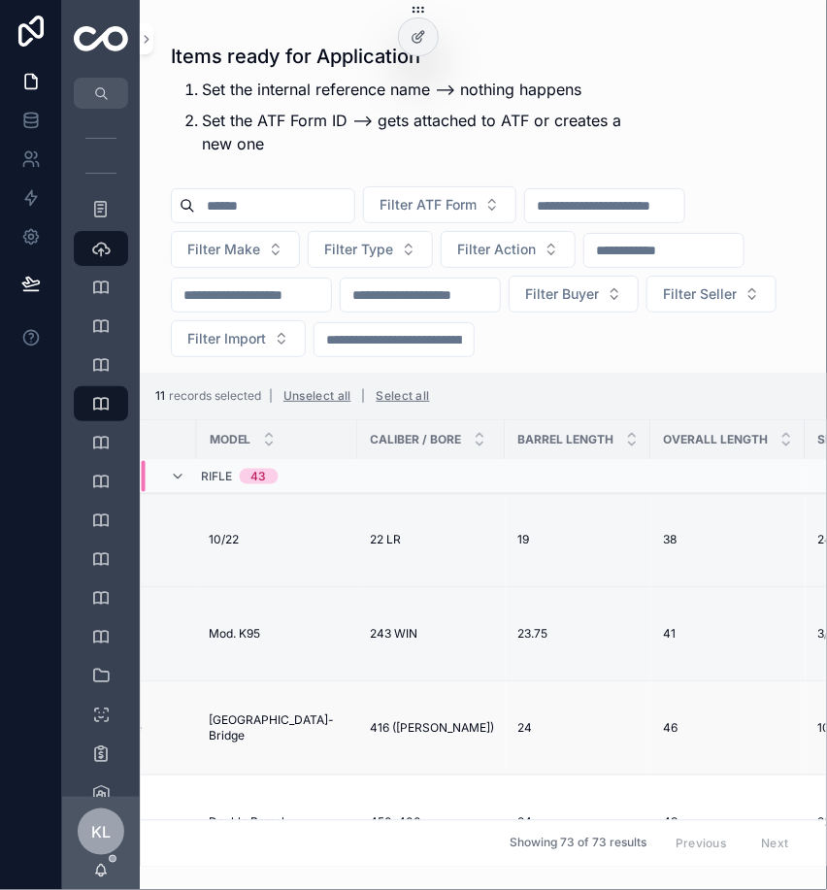
scroll to position [867, 832]
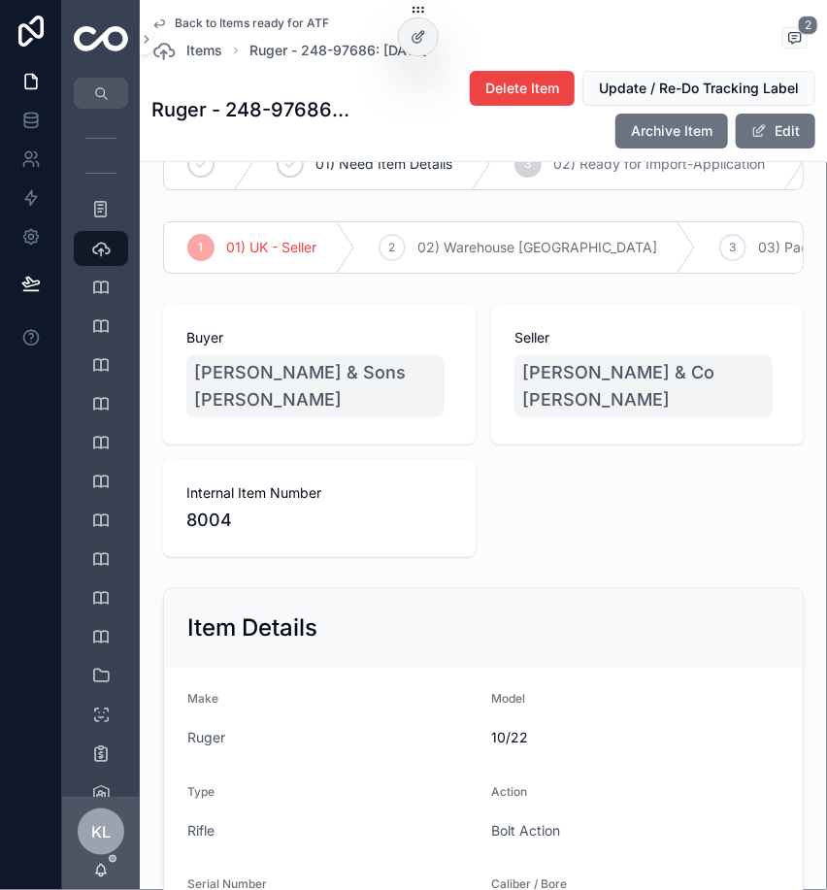
scroll to position [56, 0]
click at [155, 16] on icon "scrollable content" at bounding box center [159, 24] width 16 height 16
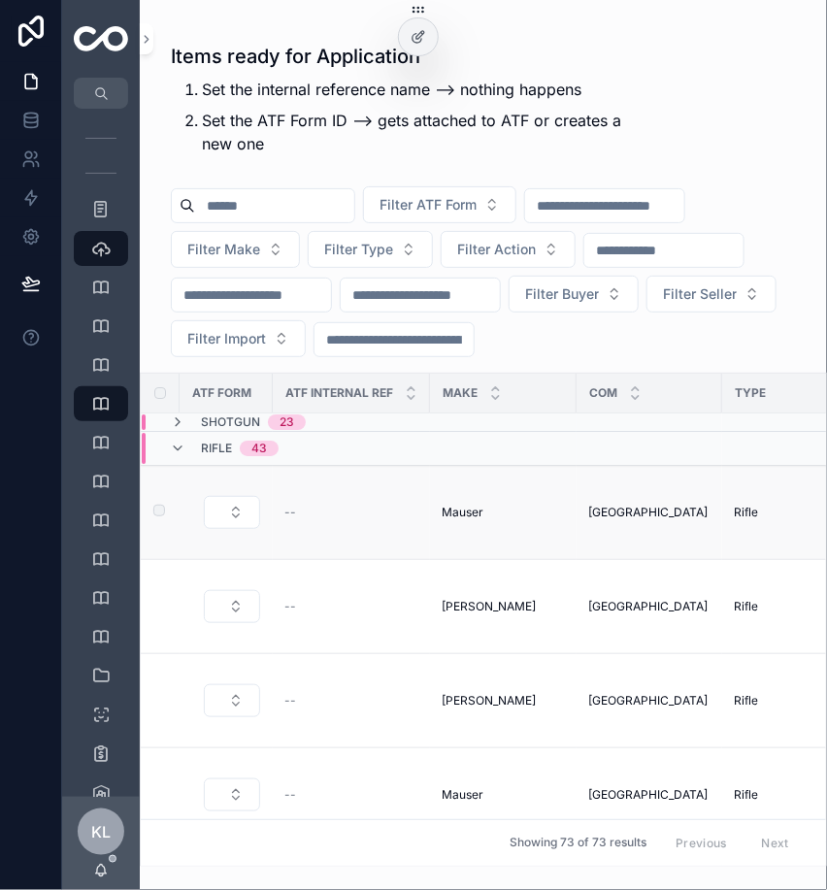
click at [153, 505] on label "scrollable content" at bounding box center [148, 513] width 12 height 16
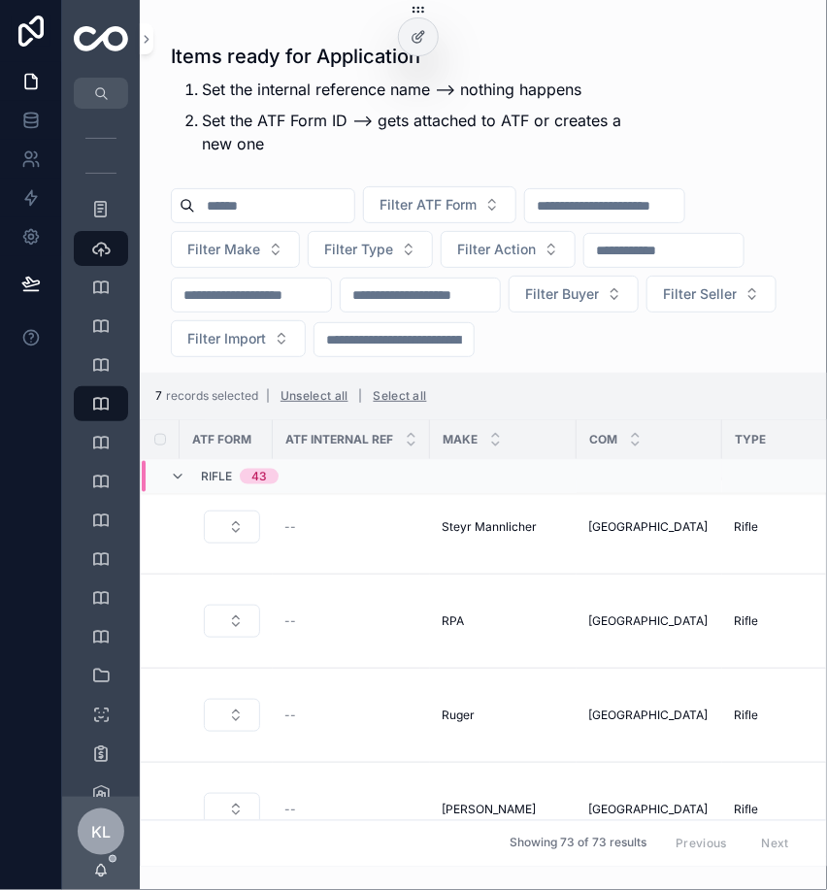
scroll to position [692, 0]
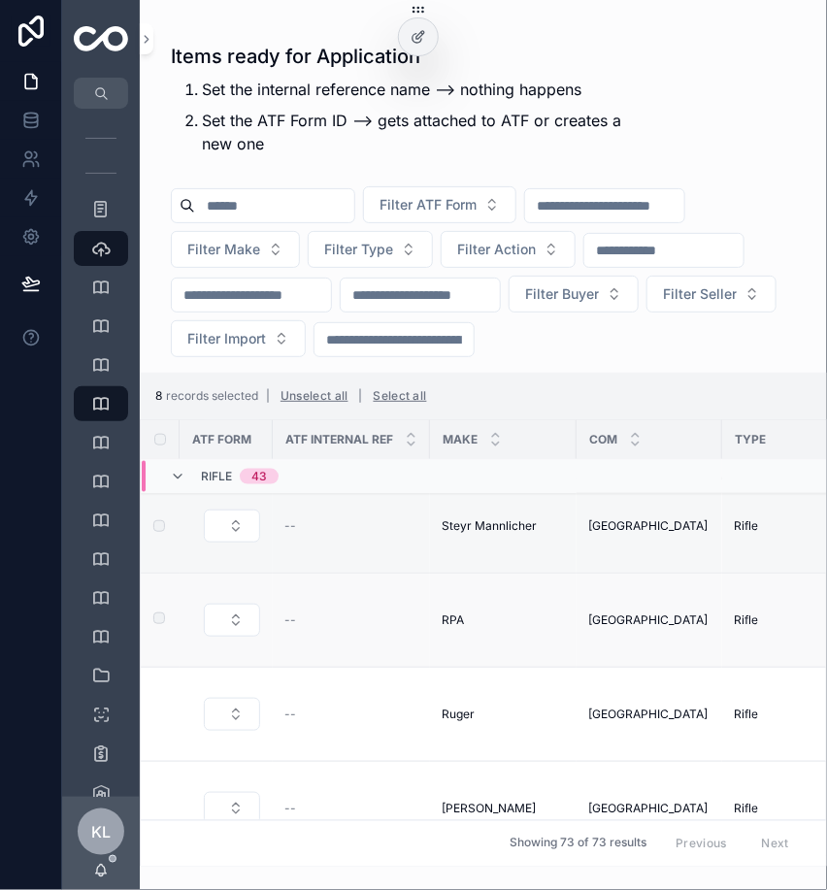
click at [153, 621] on label "scrollable content" at bounding box center [148, 620] width 12 height 16
click at [153, 715] on label "scrollable content" at bounding box center [148, 714] width 12 height 16
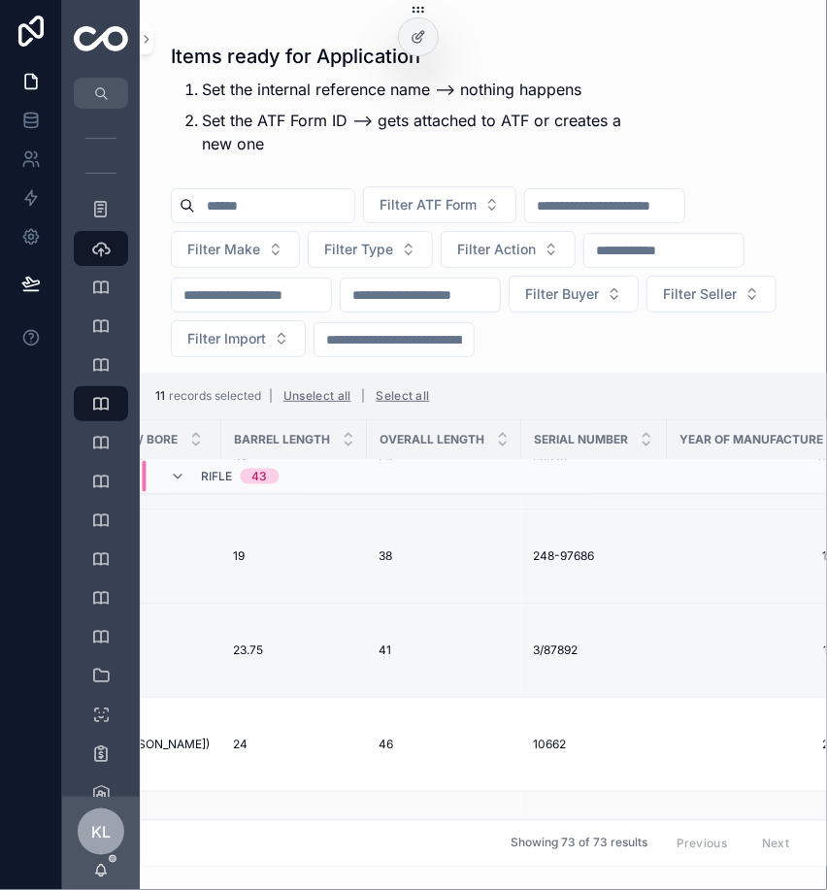
scroll to position [850, 1116]
click at [512, 739] on icon "scrollable content" at bounding box center [520, 745] width 16 height 16
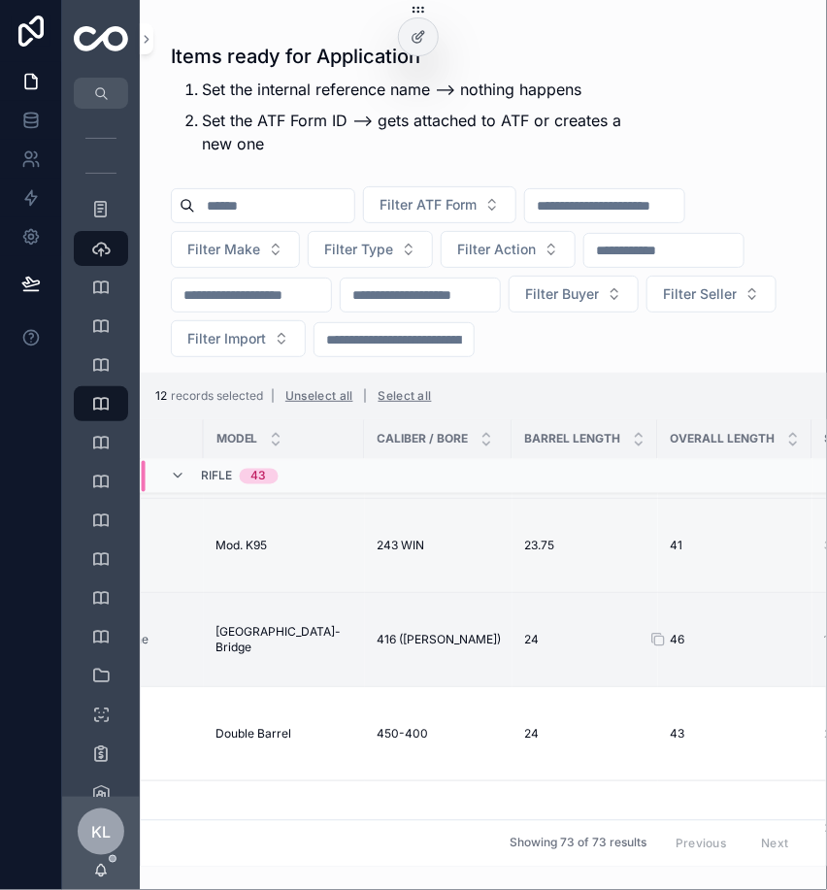
scroll to position [964, 822]
click at [359, 731] on icon "scrollable content" at bounding box center [367, 734] width 16 height 16
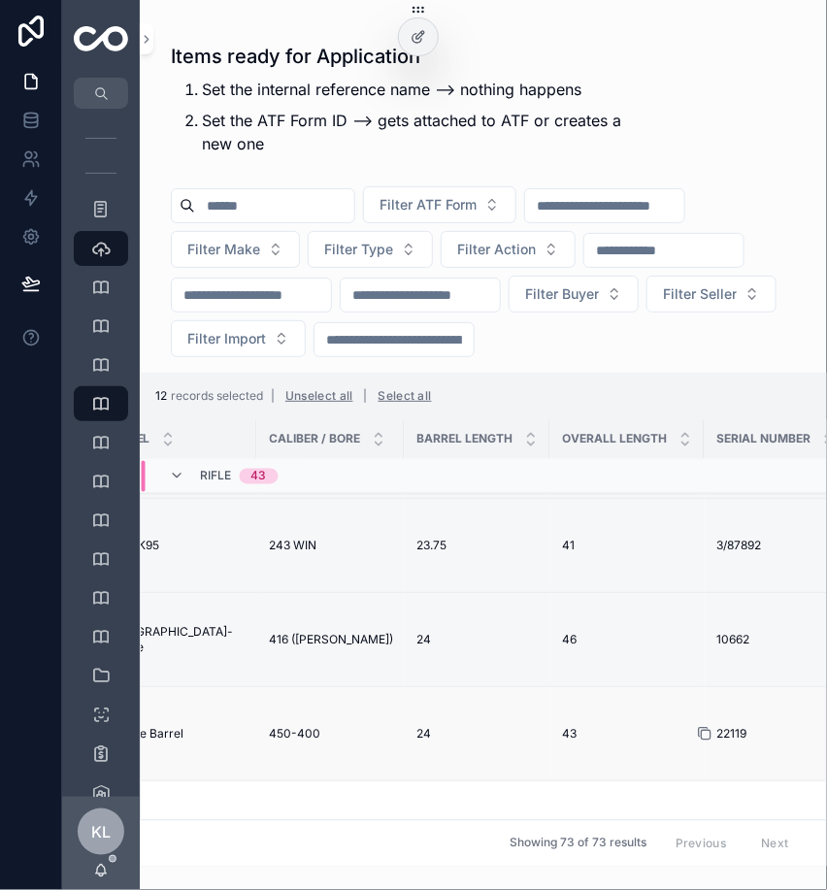
click at [697, 731] on icon "scrollable content" at bounding box center [705, 734] width 16 height 16
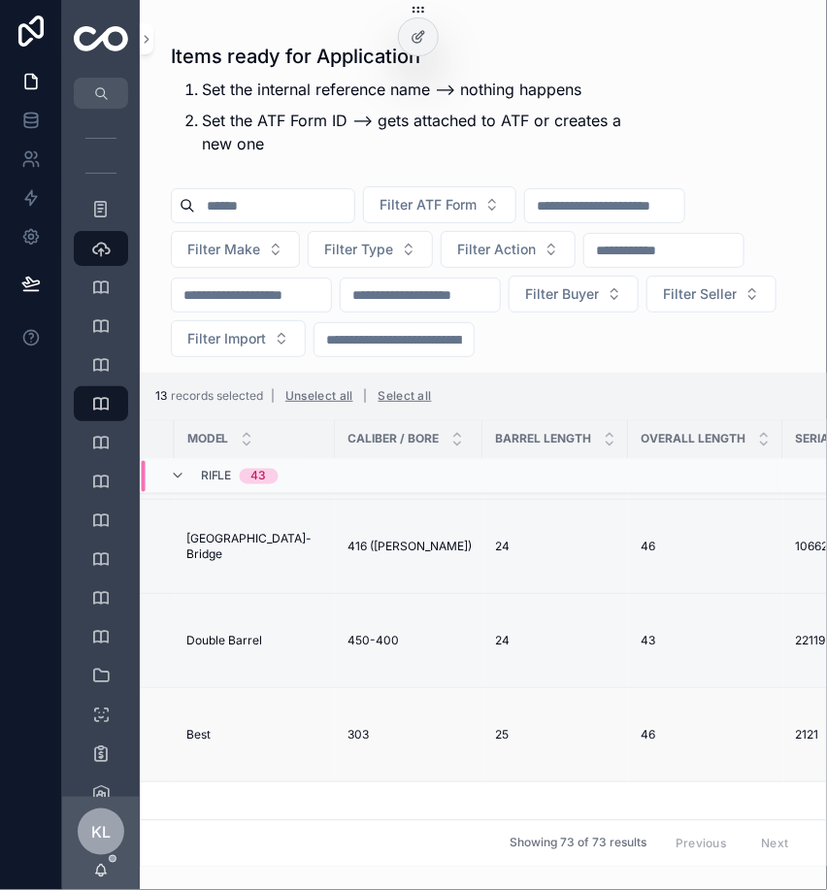
scroll to position [1084, 857]
click at [772, 731] on icon "scrollable content" at bounding box center [780, 735] width 16 height 16
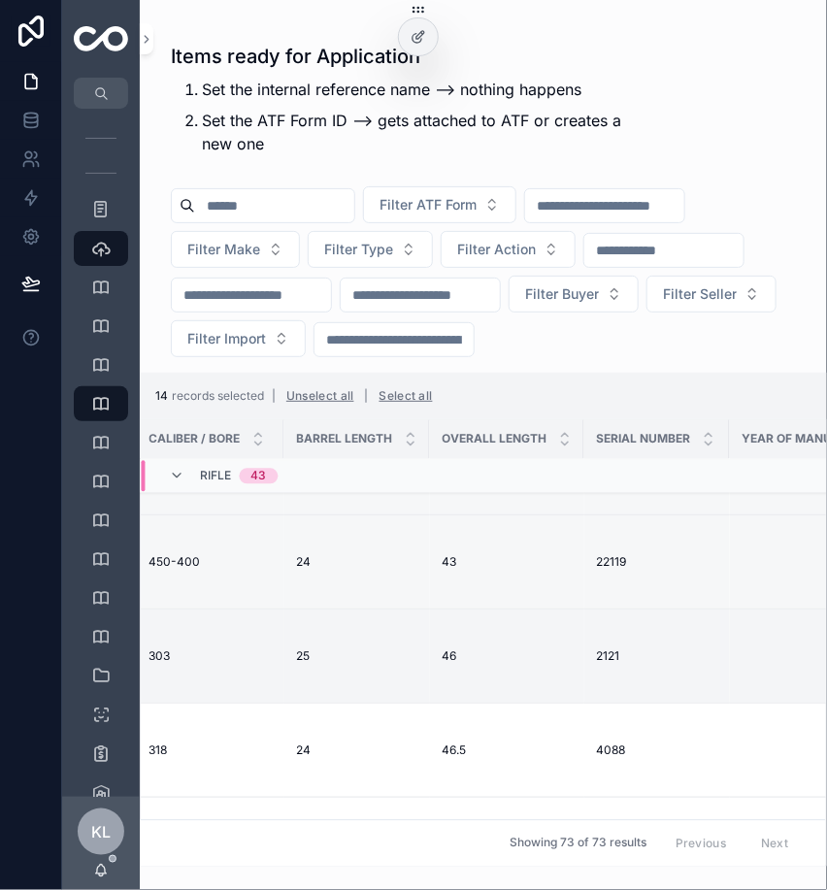
scroll to position [1163, 1050]
click at [578, 747] on icon "scrollable content" at bounding box center [586, 750] width 16 height 16
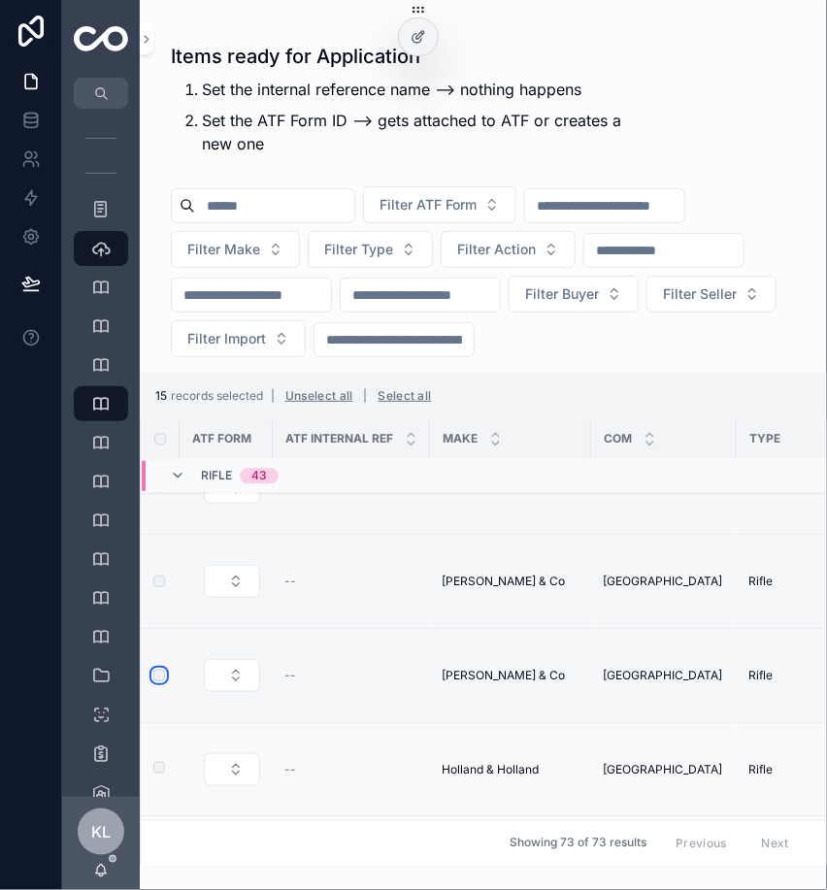
scroll to position [1240, 0]
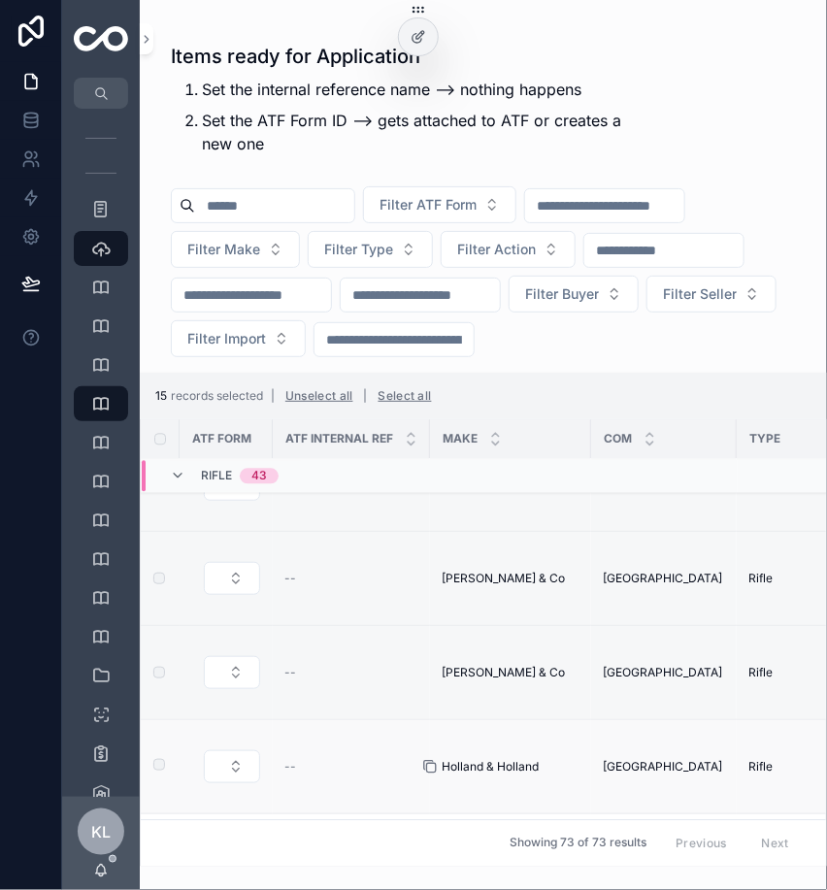
click at [431, 765] on icon "scrollable content" at bounding box center [430, 767] width 16 height 16
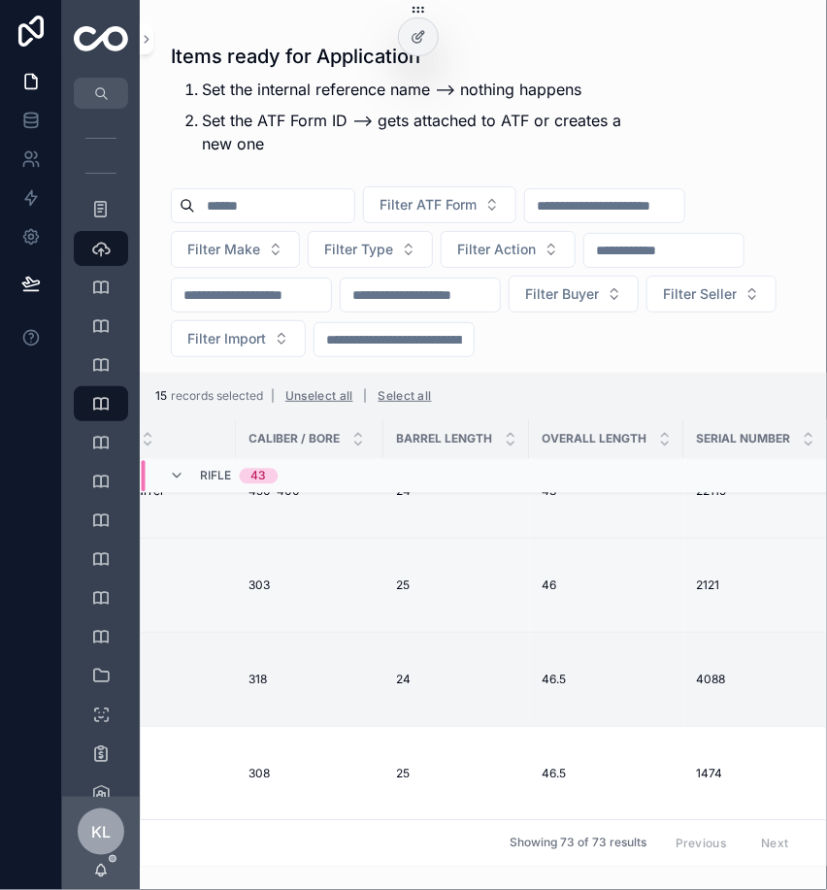
scroll to position [1233, 957]
click at [672, 772] on icon "scrollable content" at bounding box center [680, 774] width 16 height 16
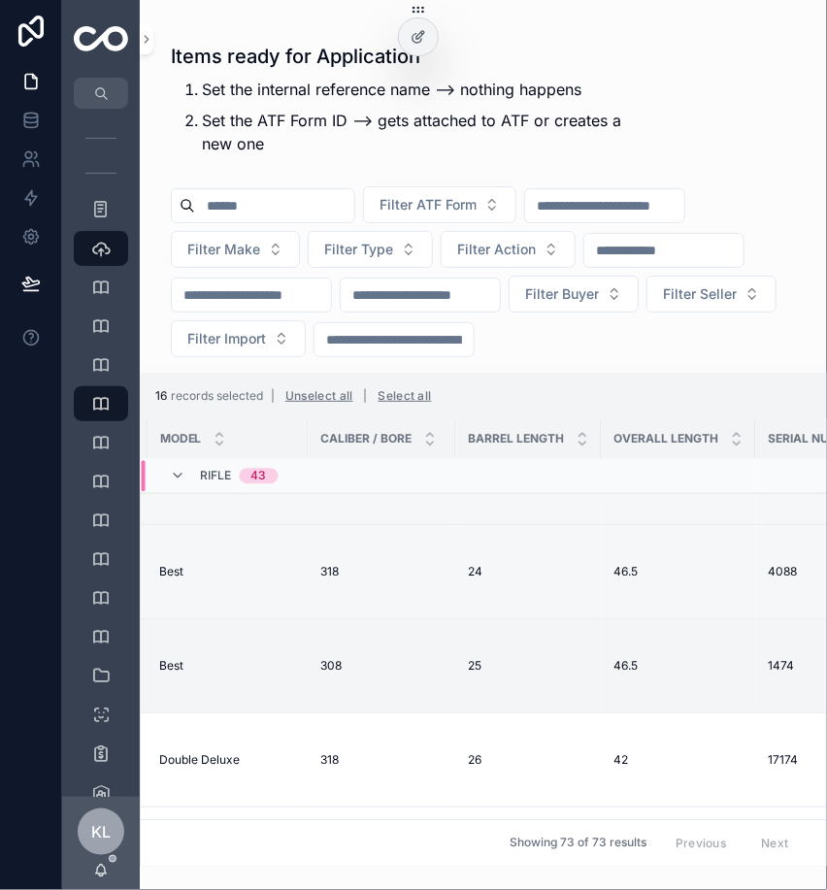
scroll to position [1341, 883]
click at [745, 756] on icon "scrollable content" at bounding box center [753, 760] width 16 height 16
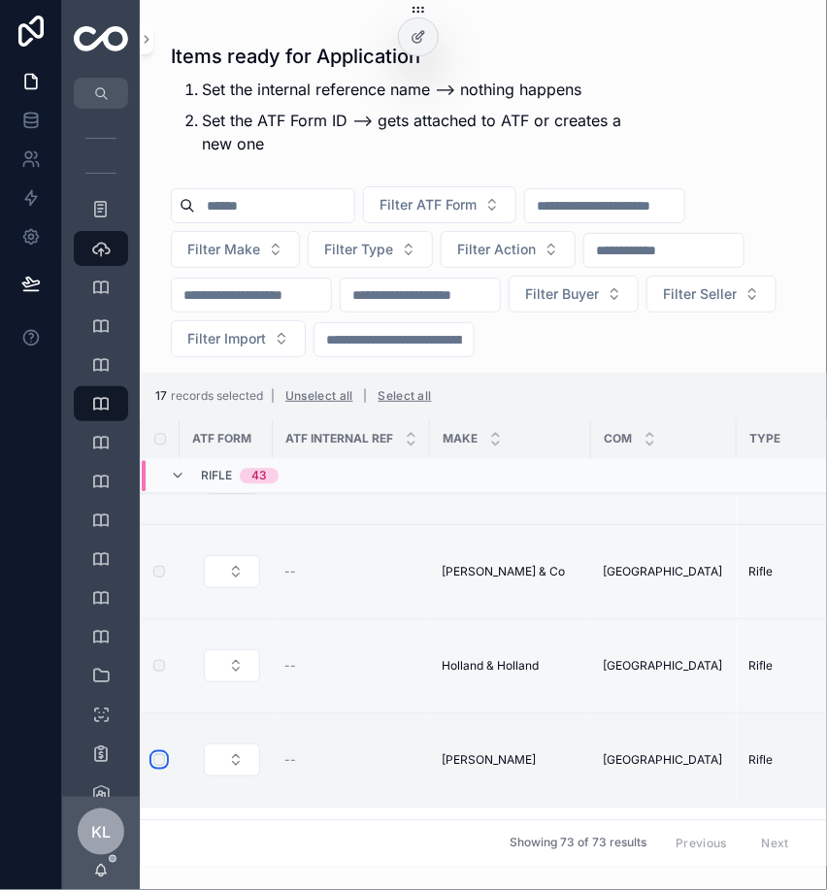
scroll to position [1428, 0]
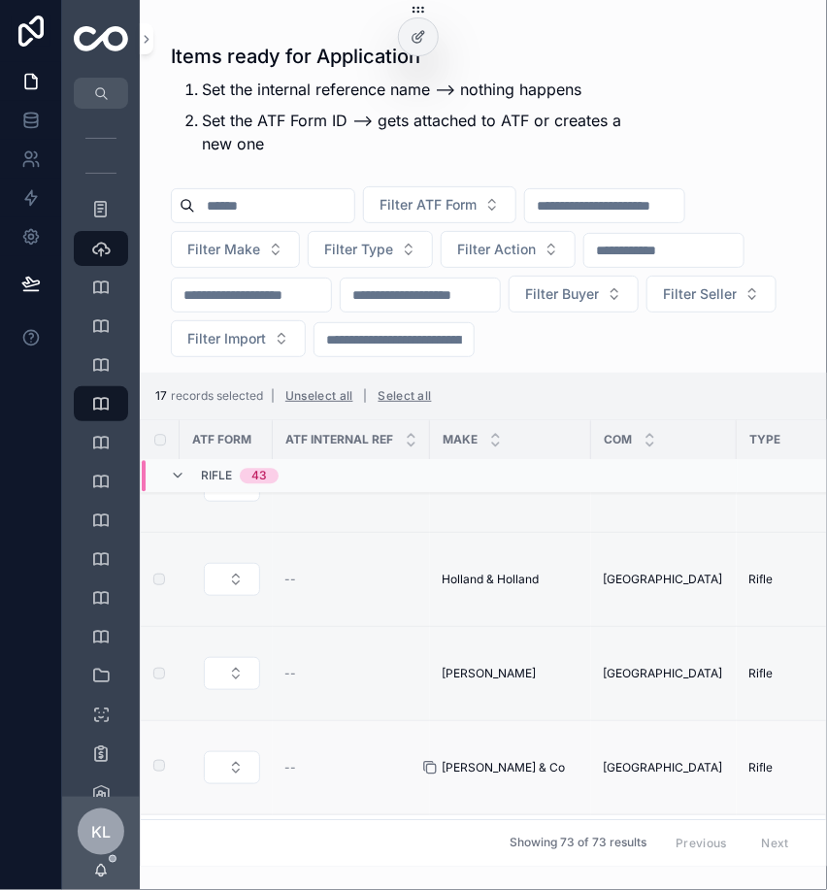
click at [430, 766] on icon "scrollable content" at bounding box center [430, 768] width 16 height 16
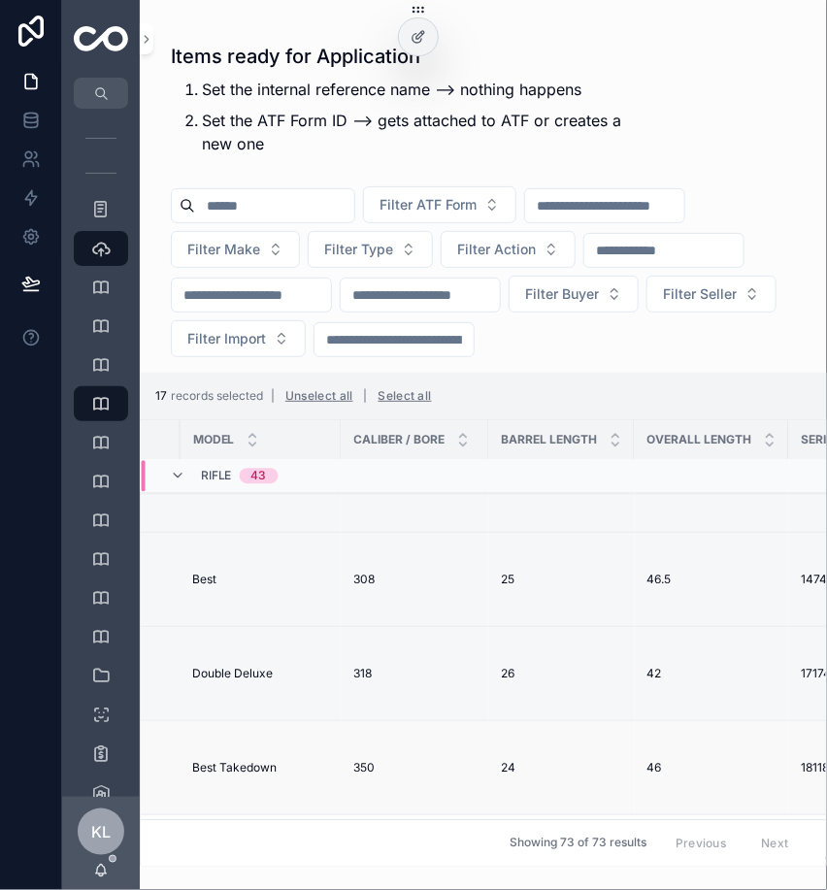
scroll to position [1428, 904]
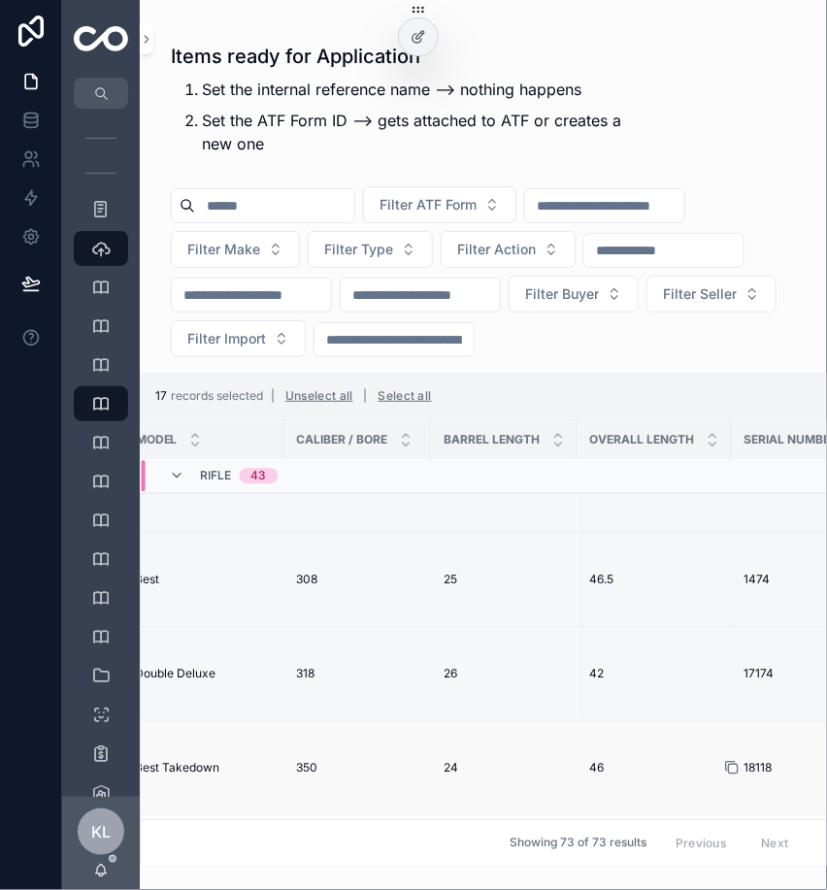
click at [724, 770] on icon "scrollable content" at bounding box center [732, 768] width 16 height 16
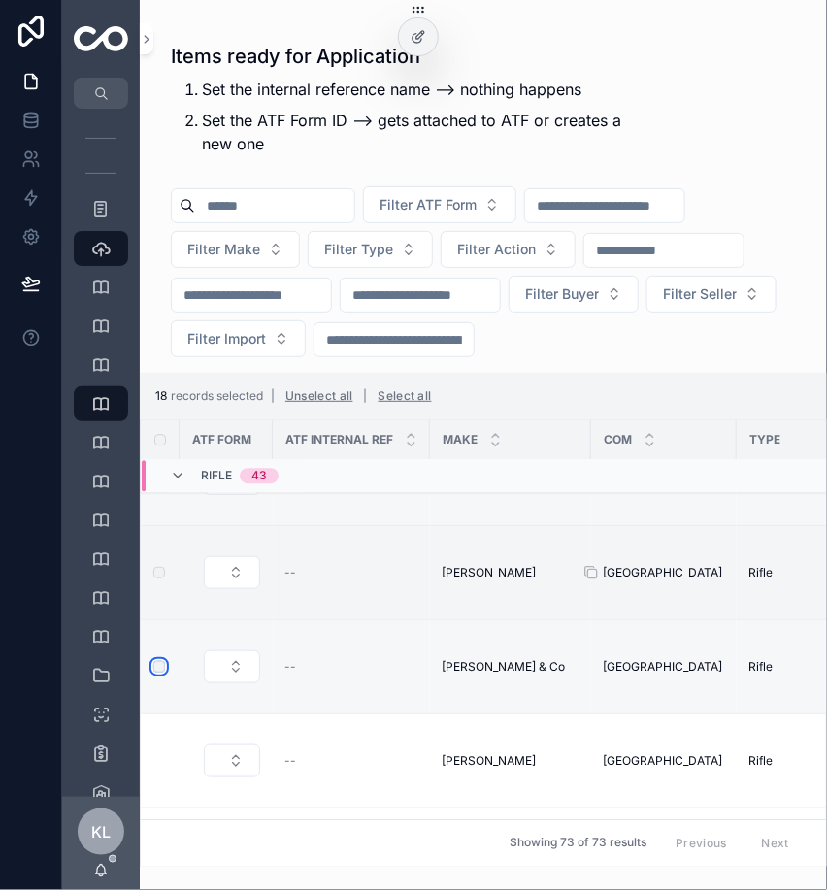
scroll to position [1529, 0]
click at [427, 759] on icon "scrollable content" at bounding box center [430, 760] width 16 height 16
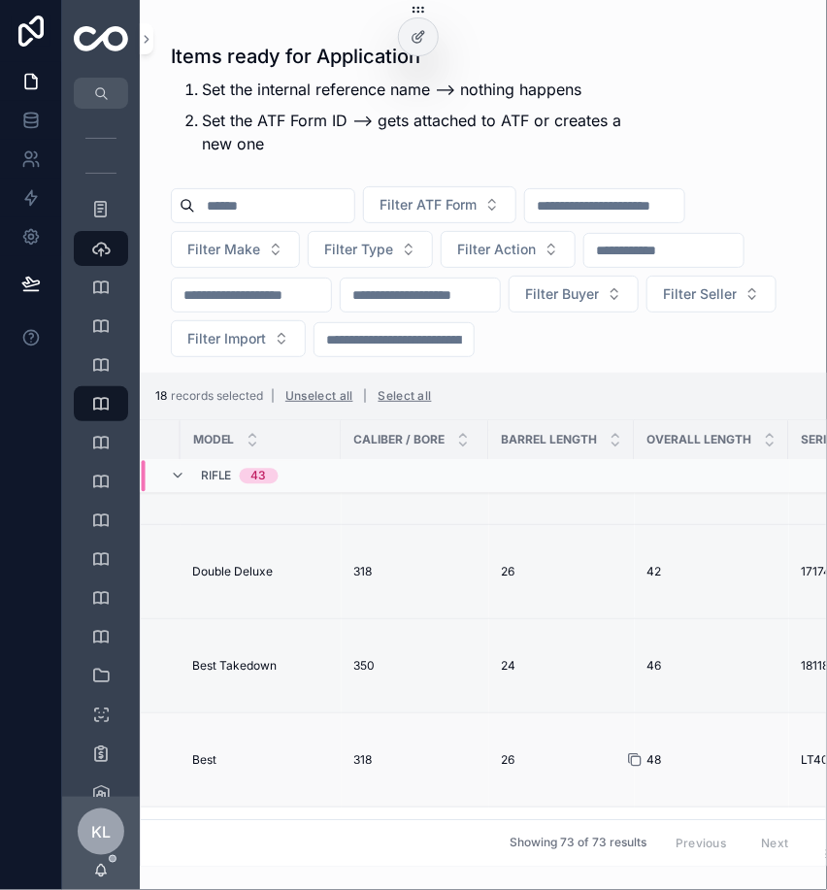
scroll to position [1525, 877]
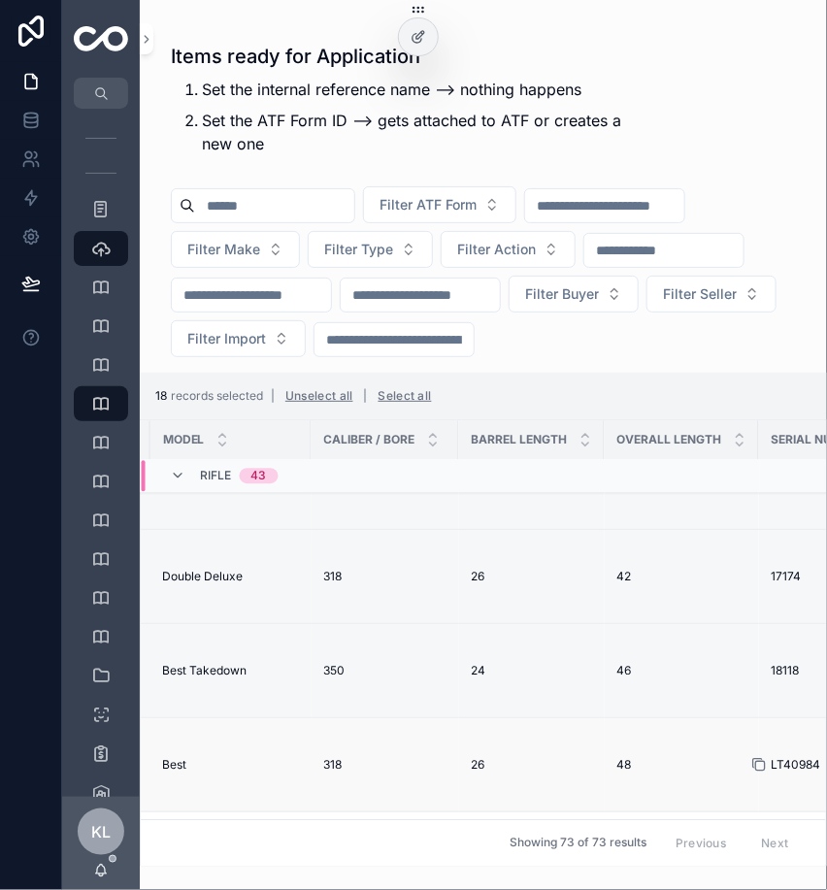
click at [751, 765] on icon "scrollable content" at bounding box center [759, 765] width 16 height 16
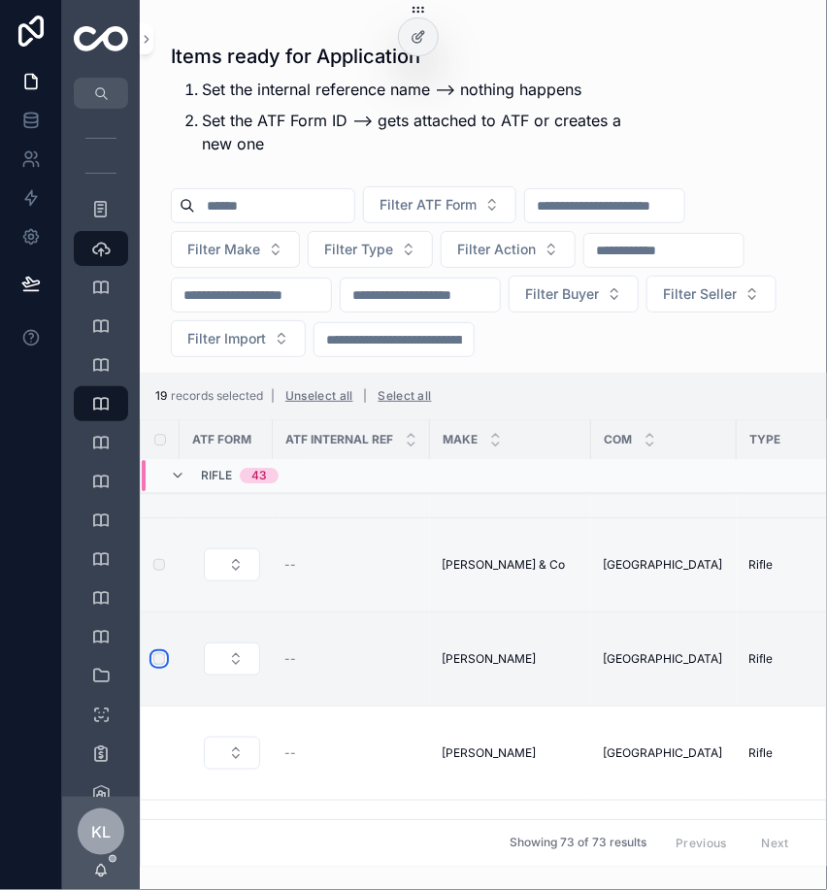
scroll to position [1632, 0]
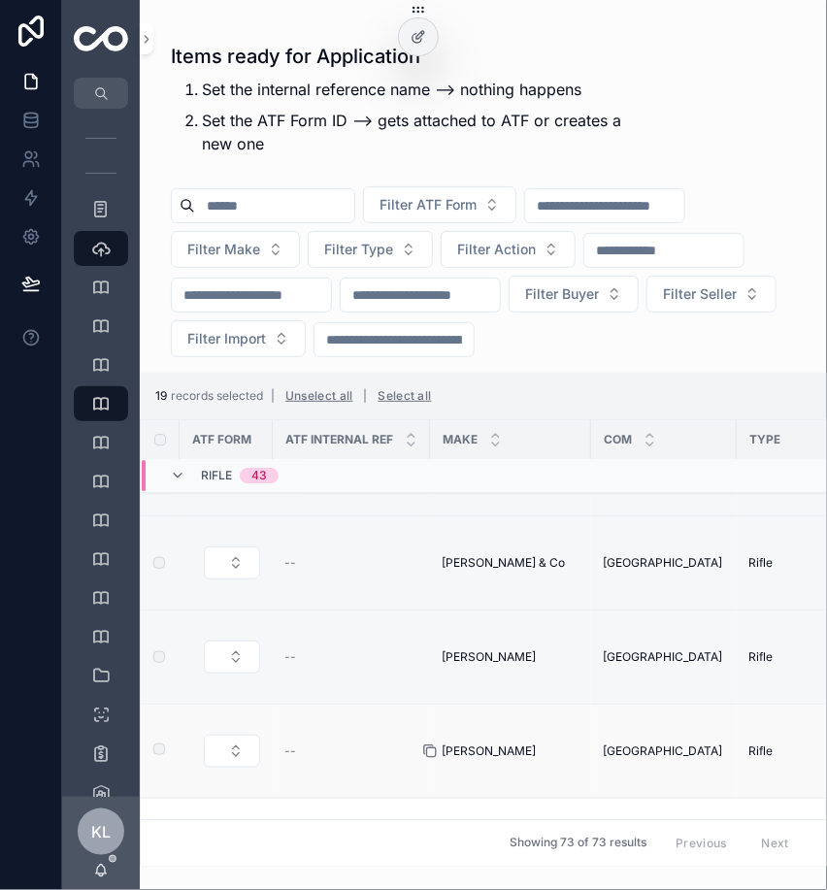
click at [432, 749] on icon "scrollable content" at bounding box center [430, 751] width 16 height 16
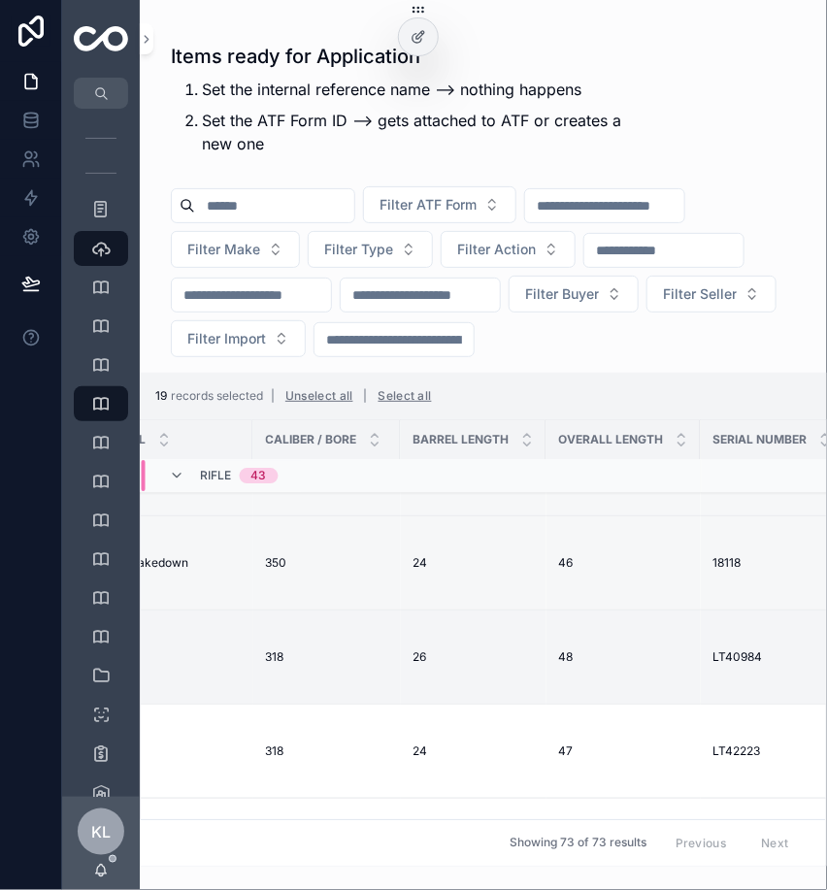
scroll to position [1632, 991]
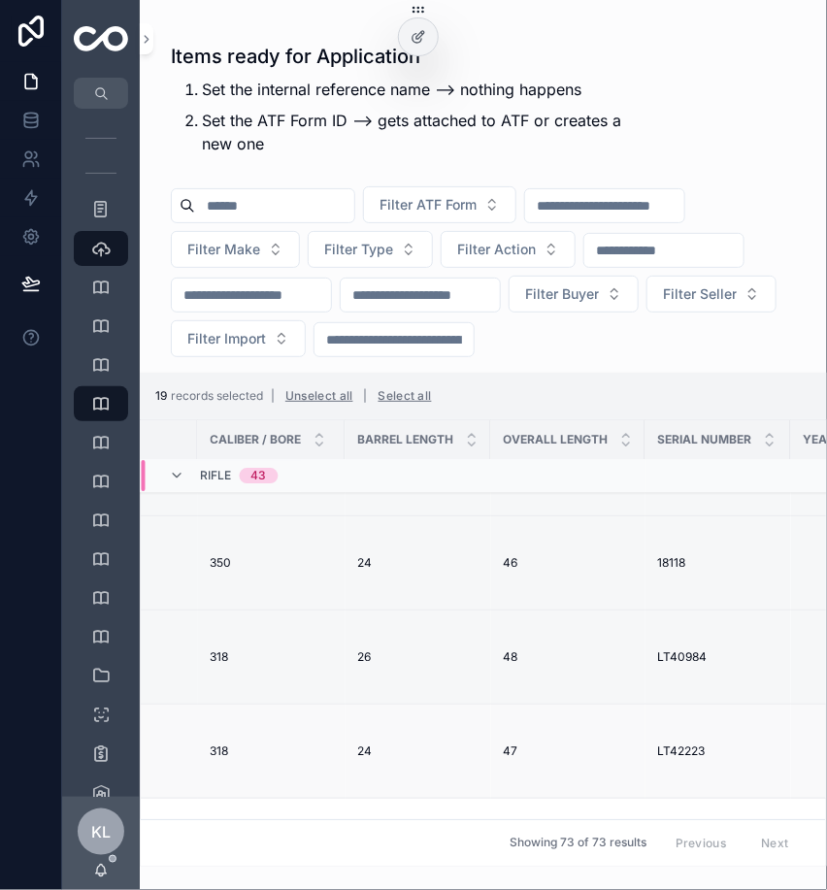
click at [645, 755] on td "LT42223 LT42223" at bounding box center [718, 752] width 146 height 94
click at [638, 747] on icon "scrollable content" at bounding box center [646, 751] width 16 height 16
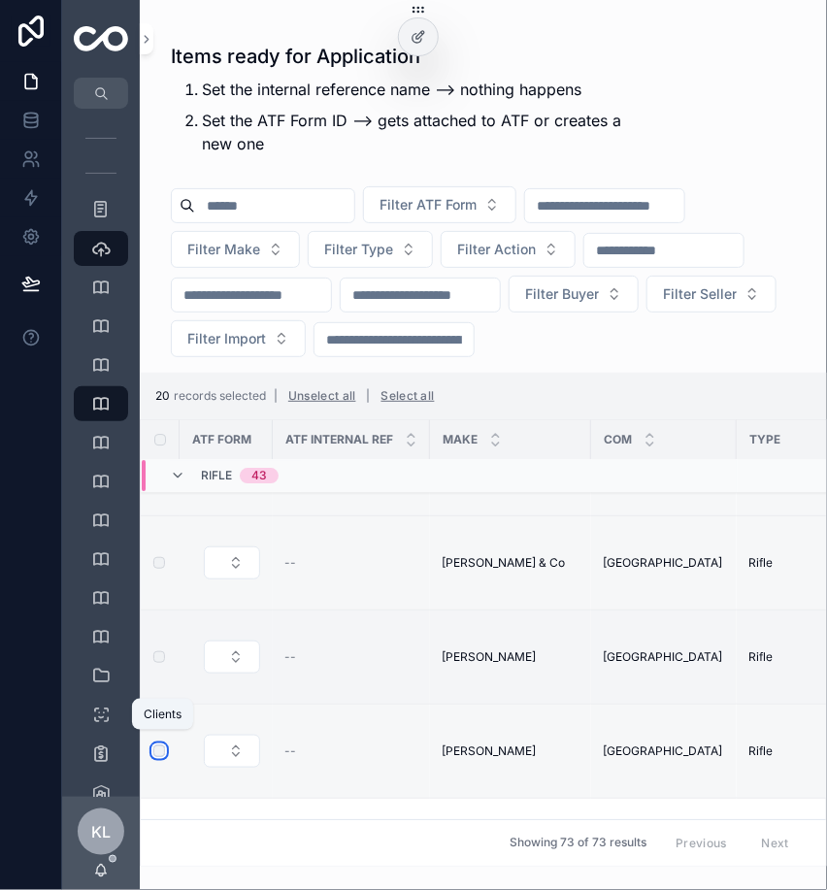
scroll to position [1726, 0]
click at [429, 749] on icon "scrollable content" at bounding box center [430, 751] width 16 height 16
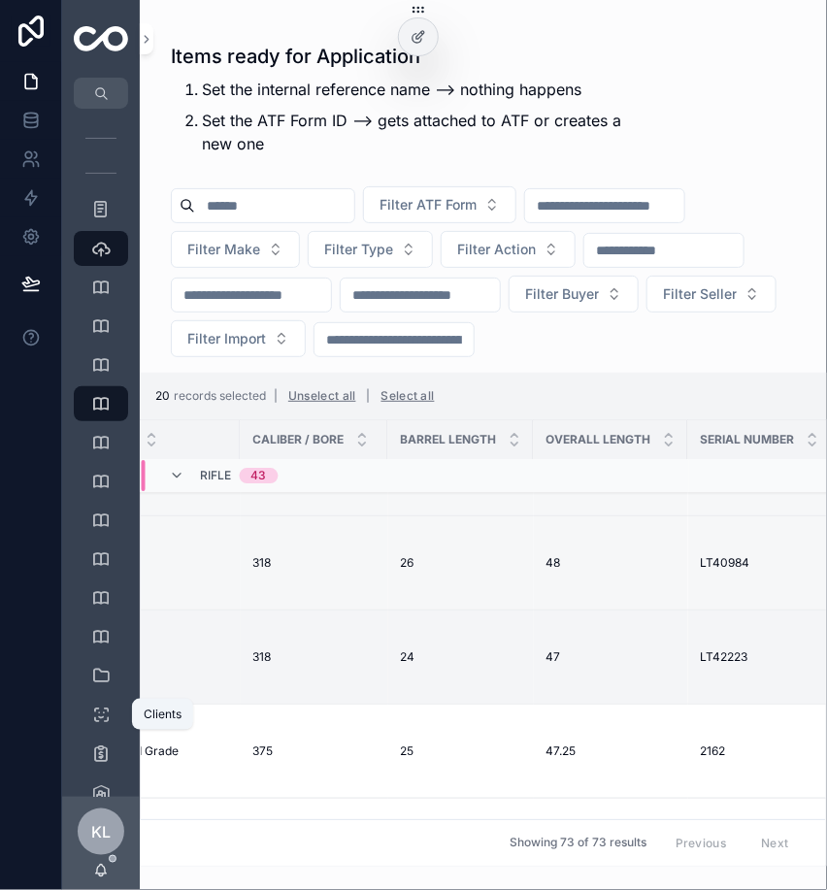
scroll to position [1726, 953]
click at [675, 747] on icon "scrollable content" at bounding box center [683, 751] width 16 height 16
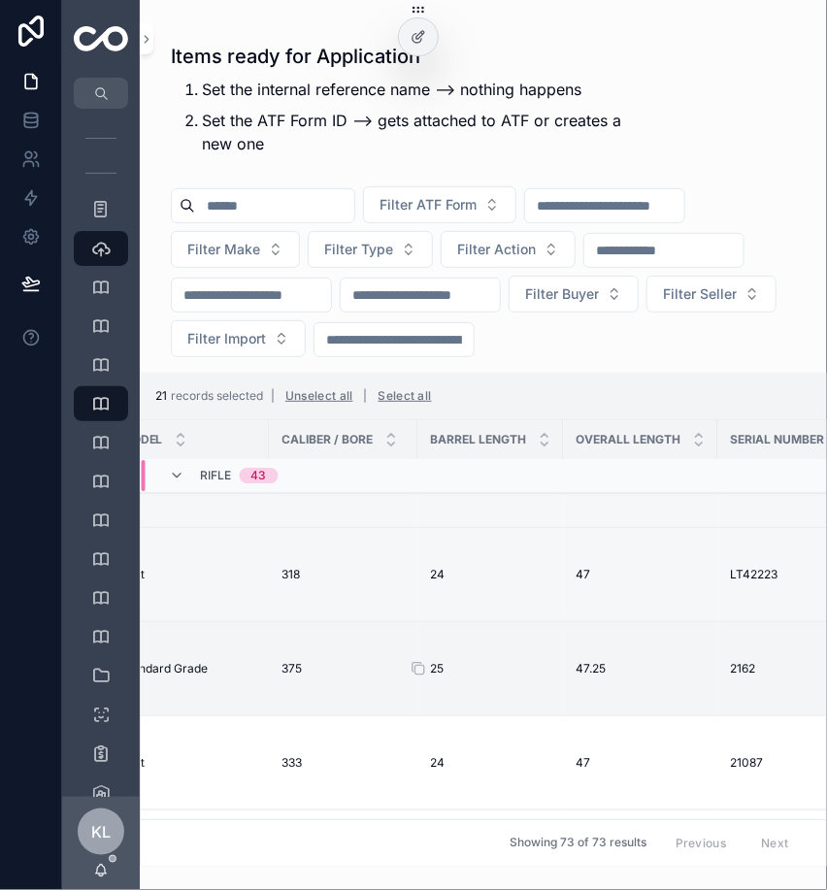
scroll to position [1809, 939]
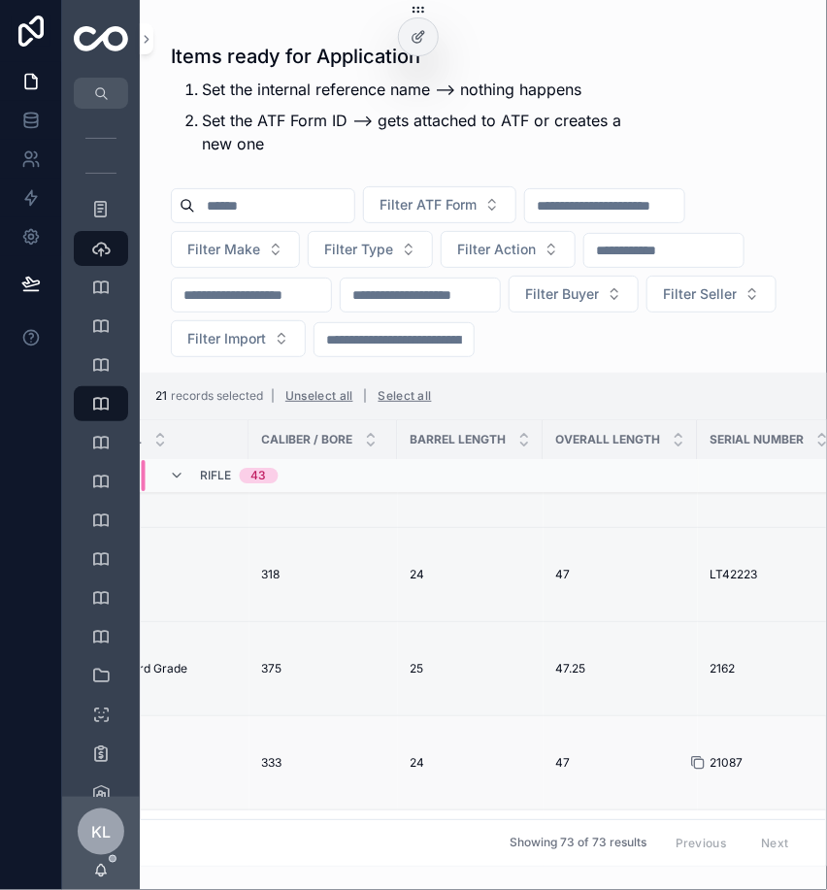
click at [690, 765] on icon "scrollable content" at bounding box center [698, 763] width 16 height 16
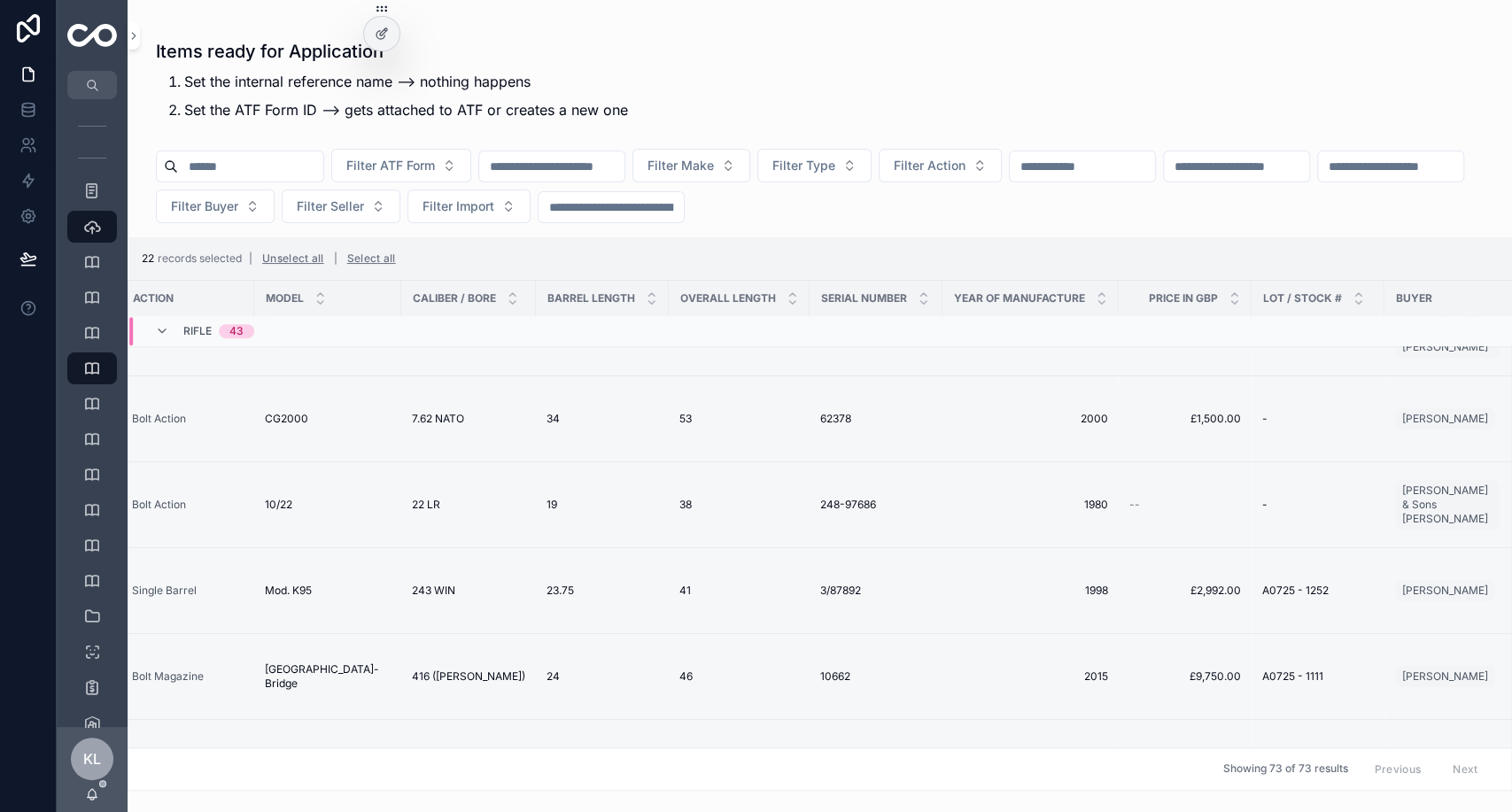
scroll to position [675, 0]
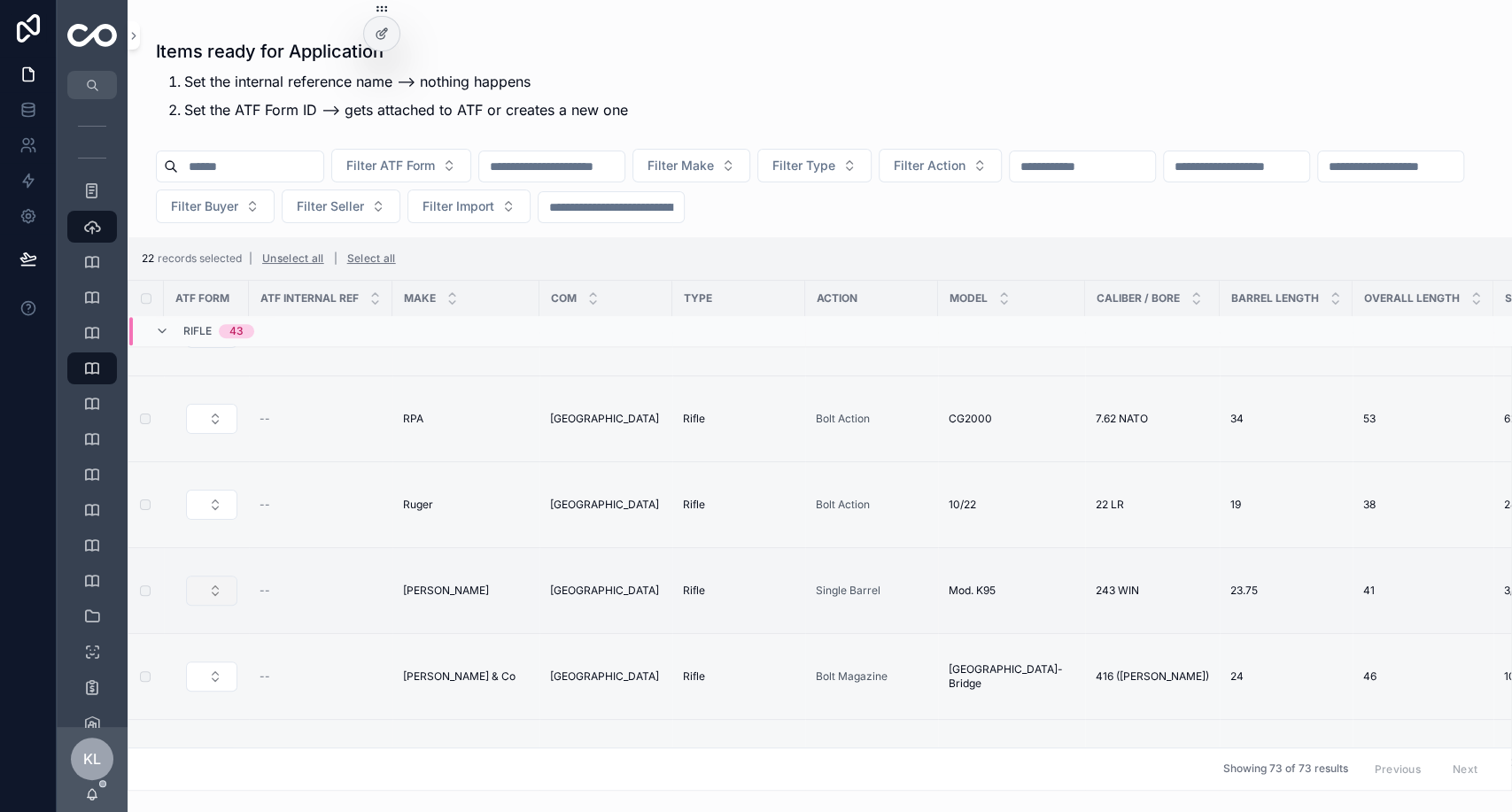
click at [208, 588] on button "Select Button" at bounding box center [212, 590] width 51 height 30
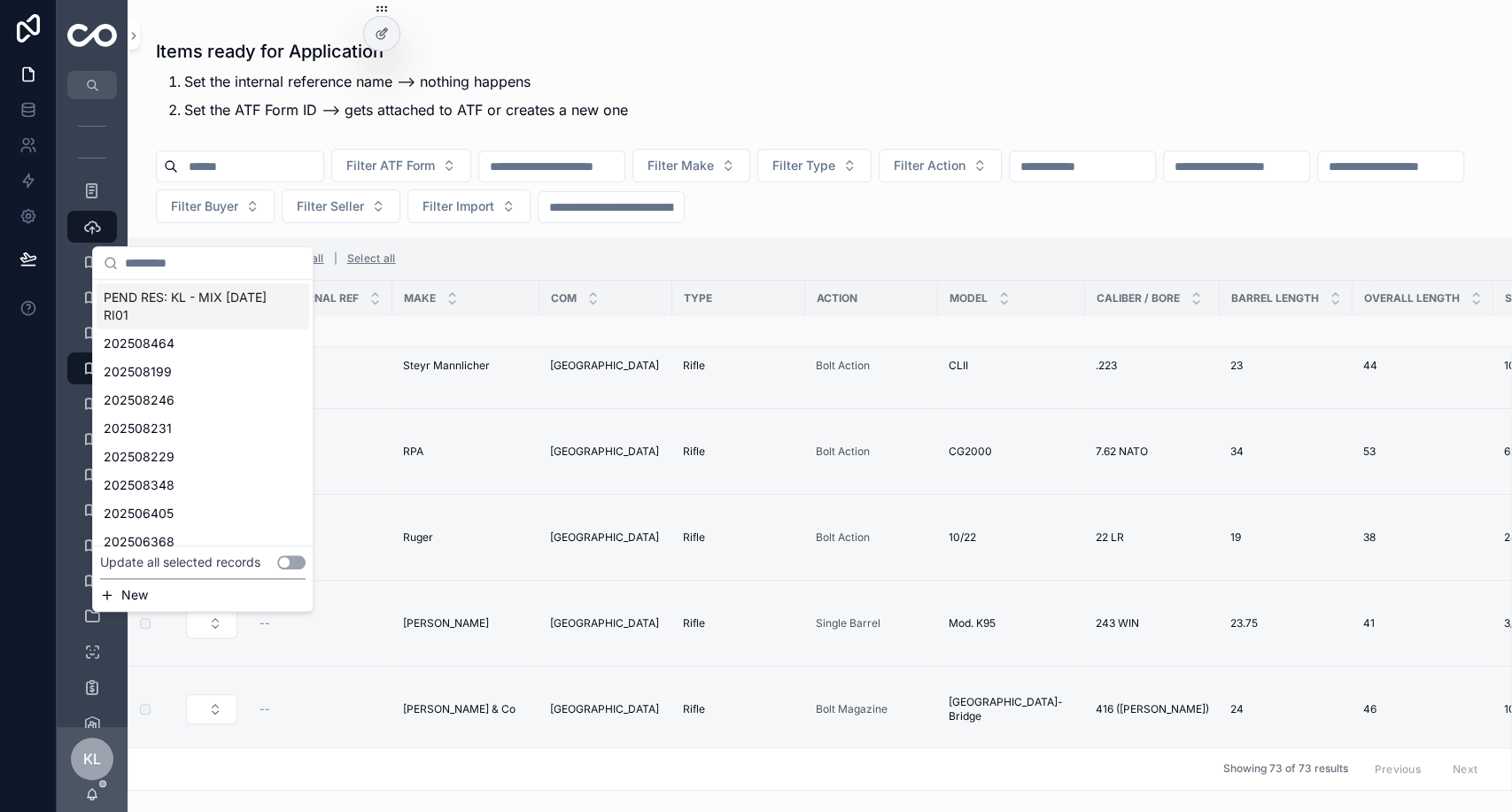
scroll to position [1069, 8]
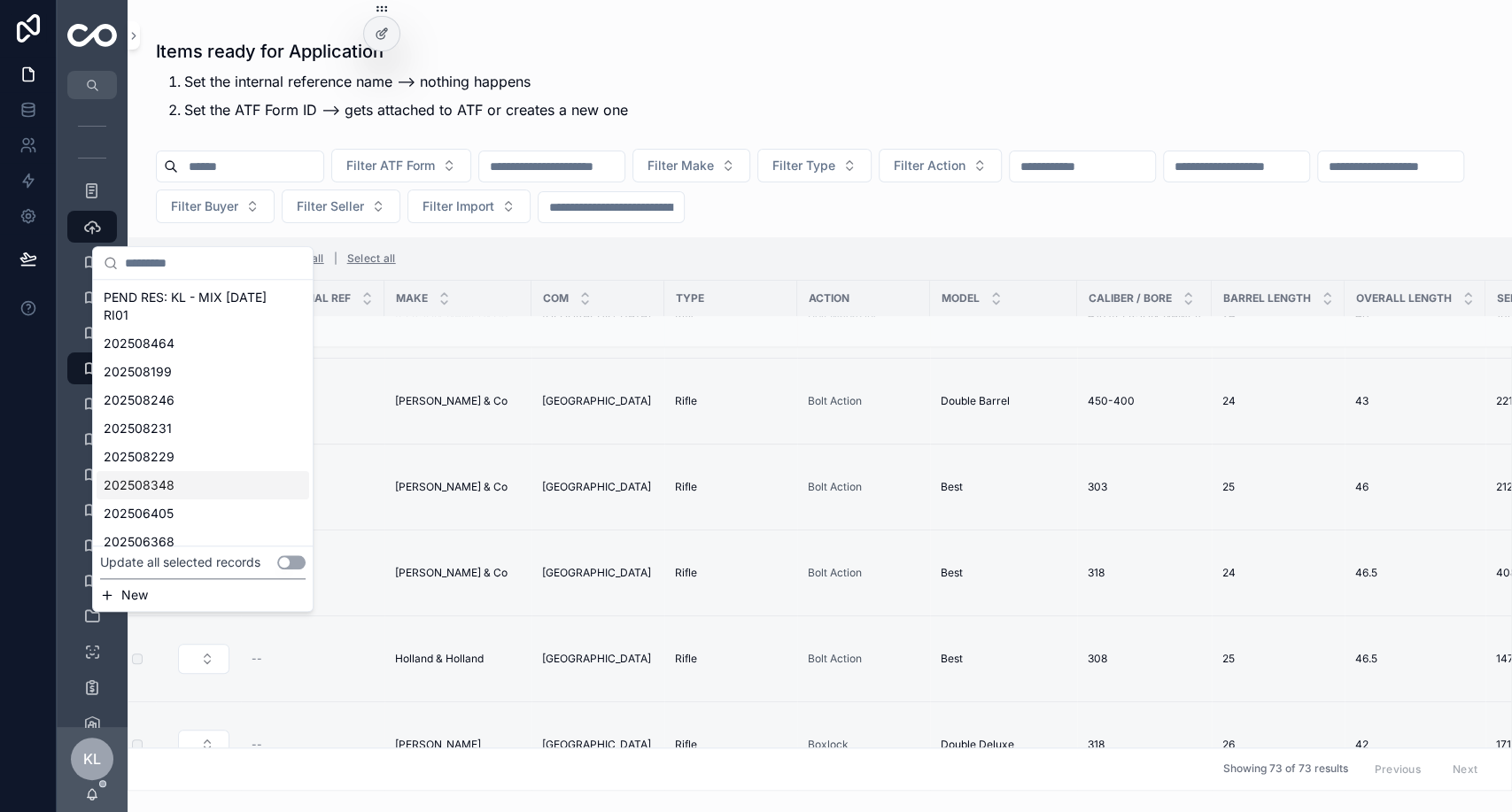
click at [303, 557] on button "Use setting" at bounding box center [291, 562] width 28 height 15
click at [178, 308] on span "PEND RES: KL - MIX [DATE] RI01" at bounding box center [193, 306] width 177 height 36
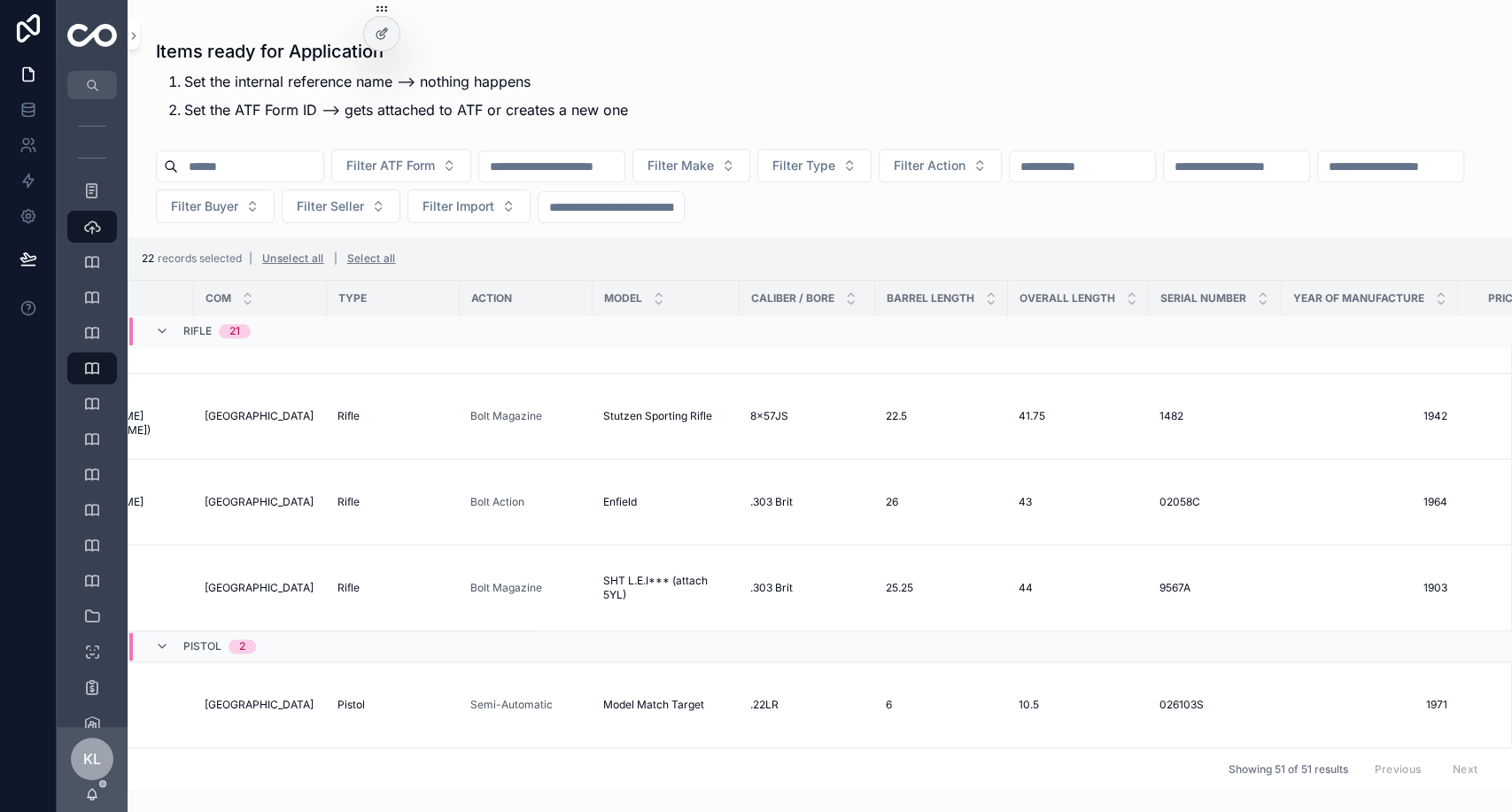
scroll to position [1598, 344]
click at [754, 581] on div ".303 Brit .303 Brit" at bounding box center [808, 588] width 114 height 15
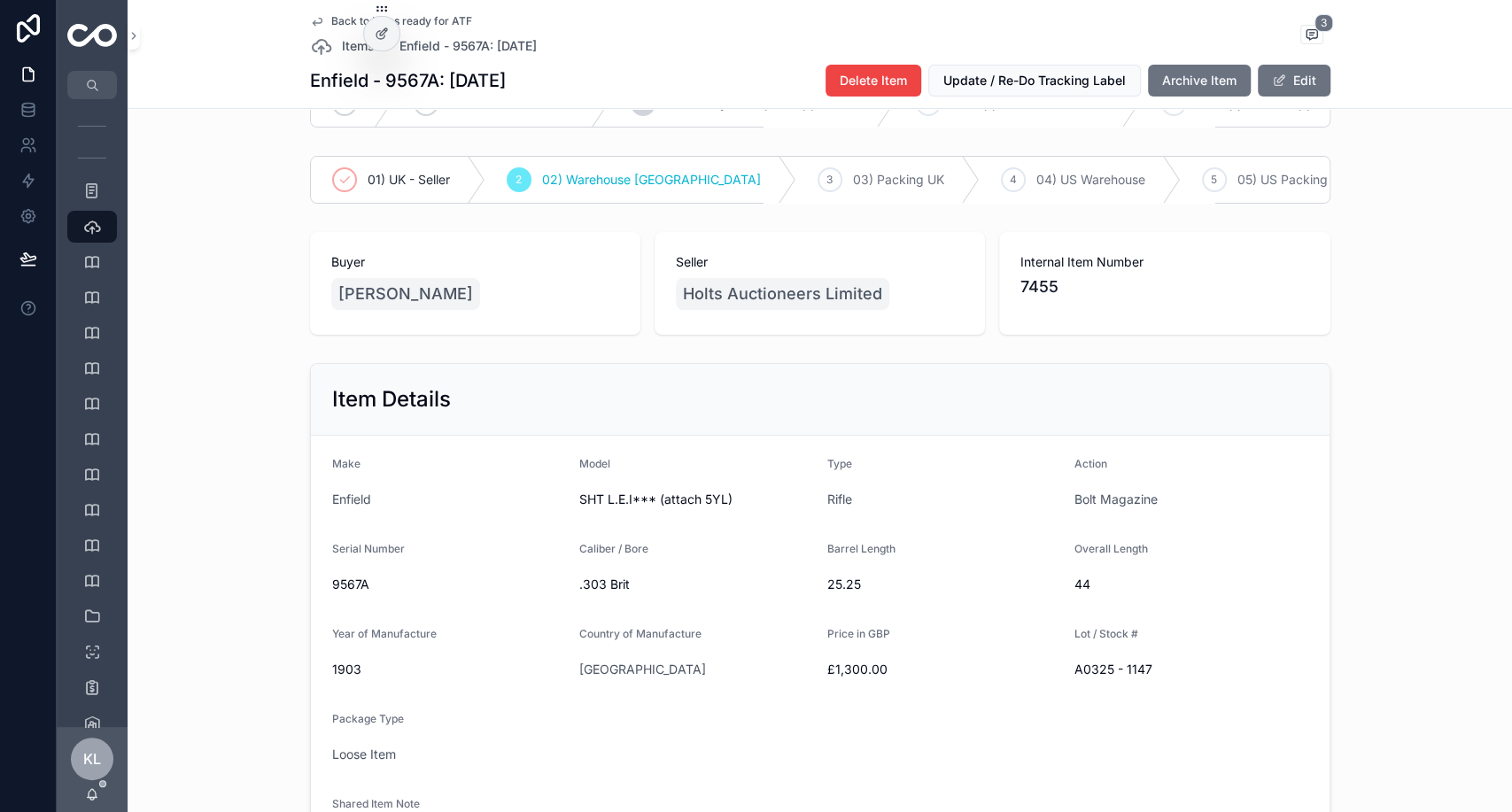
scroll to position [65, 0]
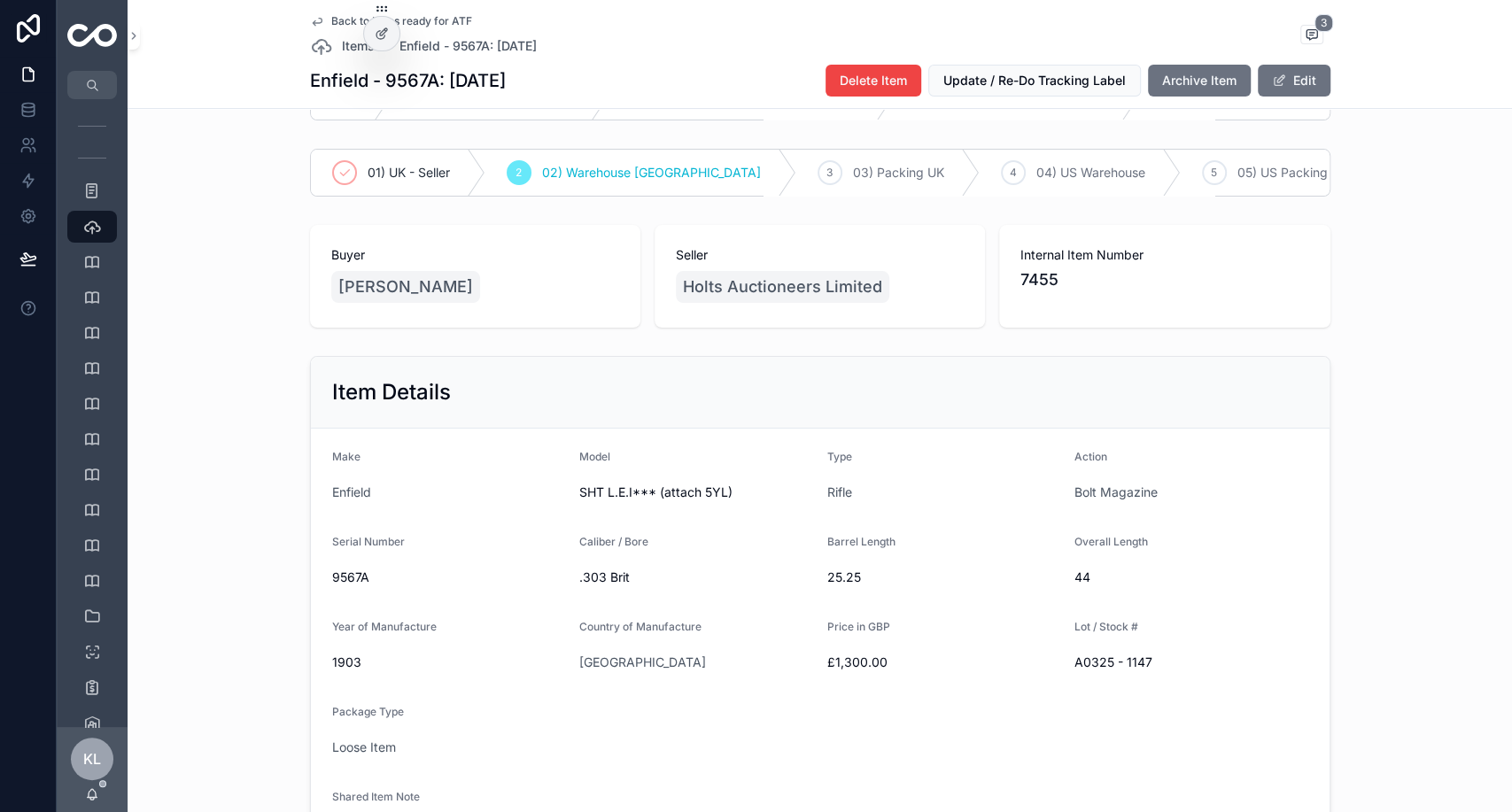
click at [345, 586] on span "9567A" at bounding box center [449, 577] width 234 height 17
copy span "9567A"
click at [86, 223] on icon "scrollable content" at bounding box center [91, 226] width 17 height 17
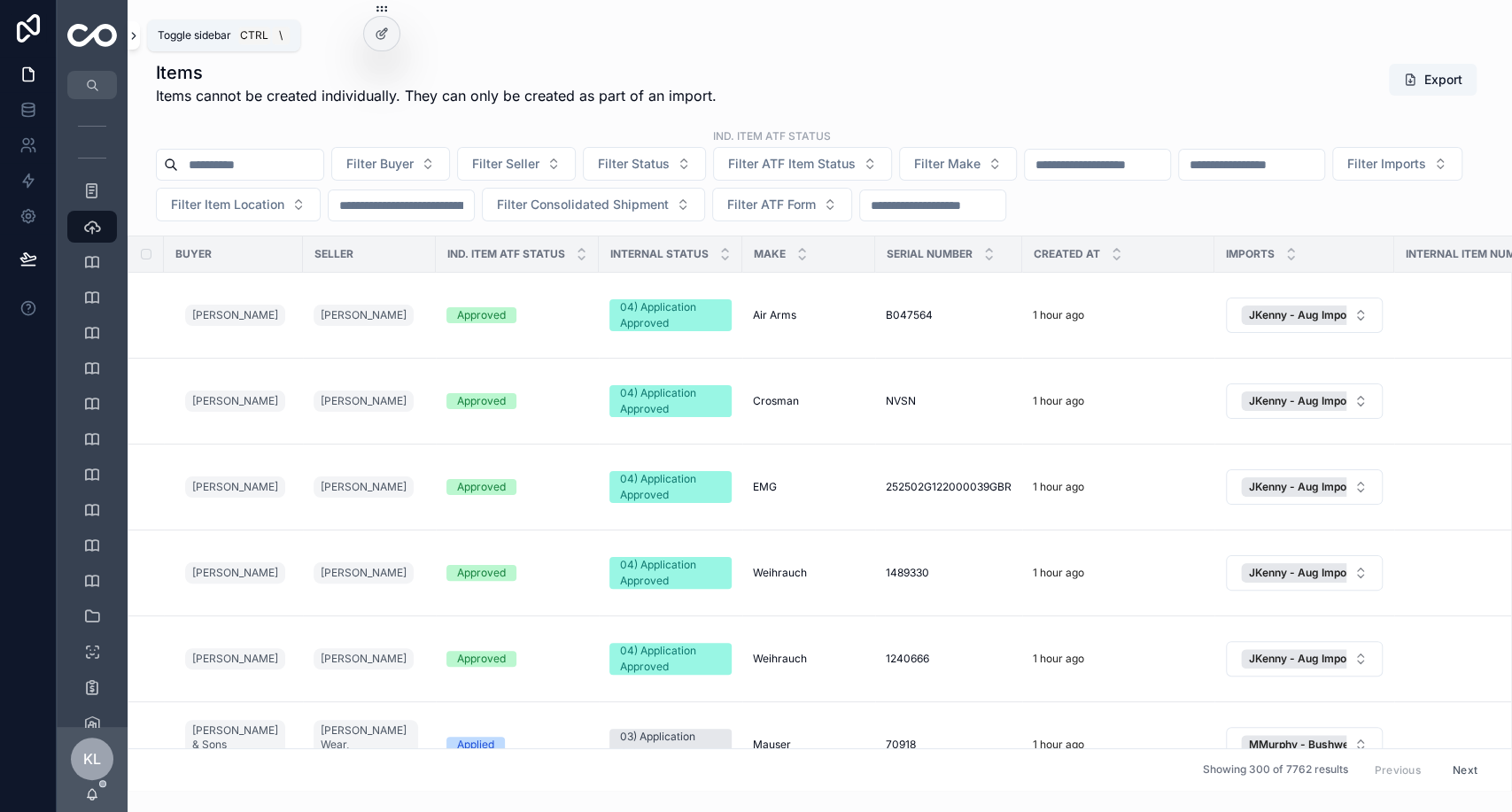
click at [135, 40] on icon "scrollable content" at bounding box center [134, 36] width 13 height 14
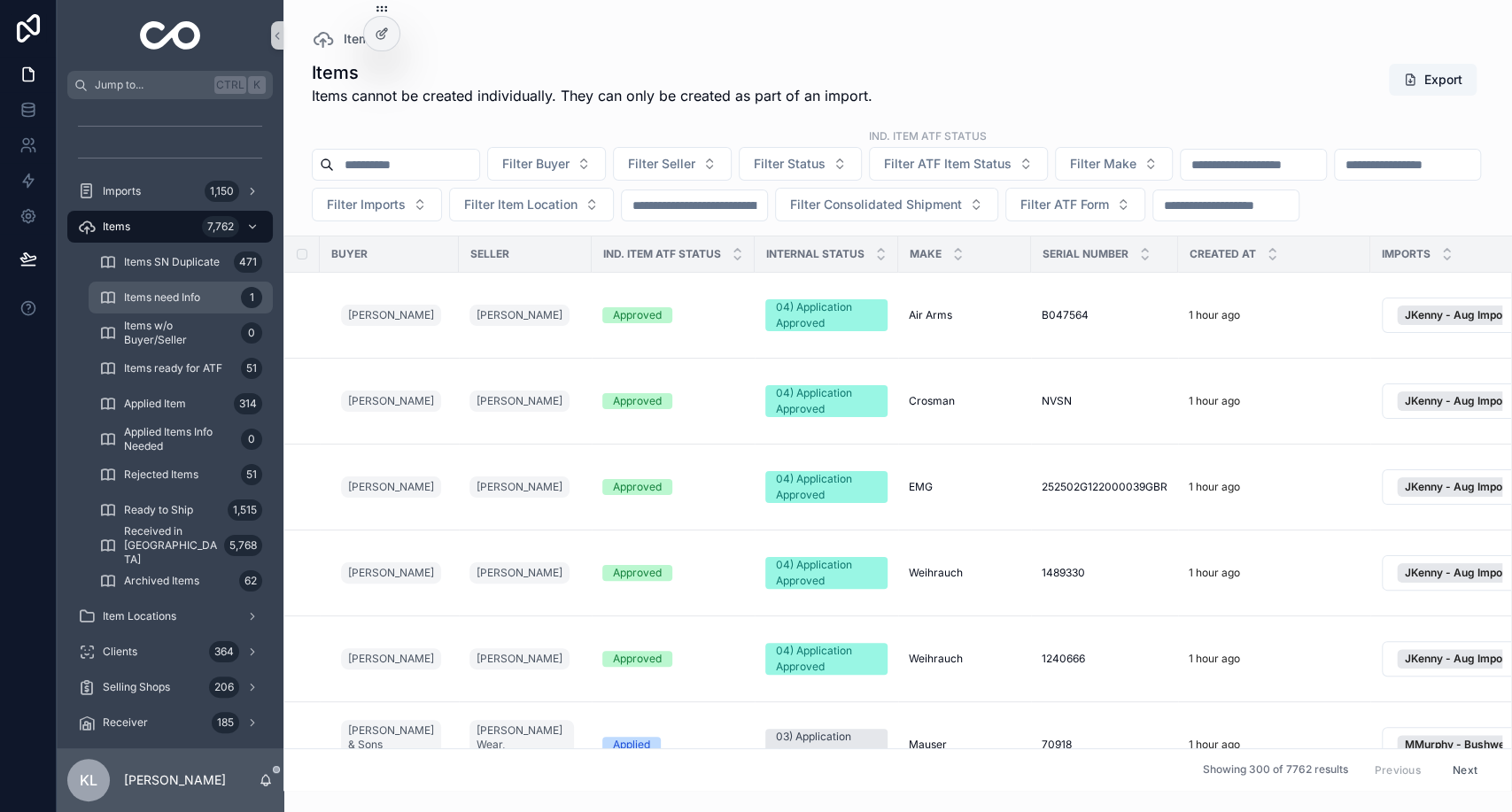
click at [198, 290] on span "Items need Info" at bounding box center [162, 297] width 76 height 15
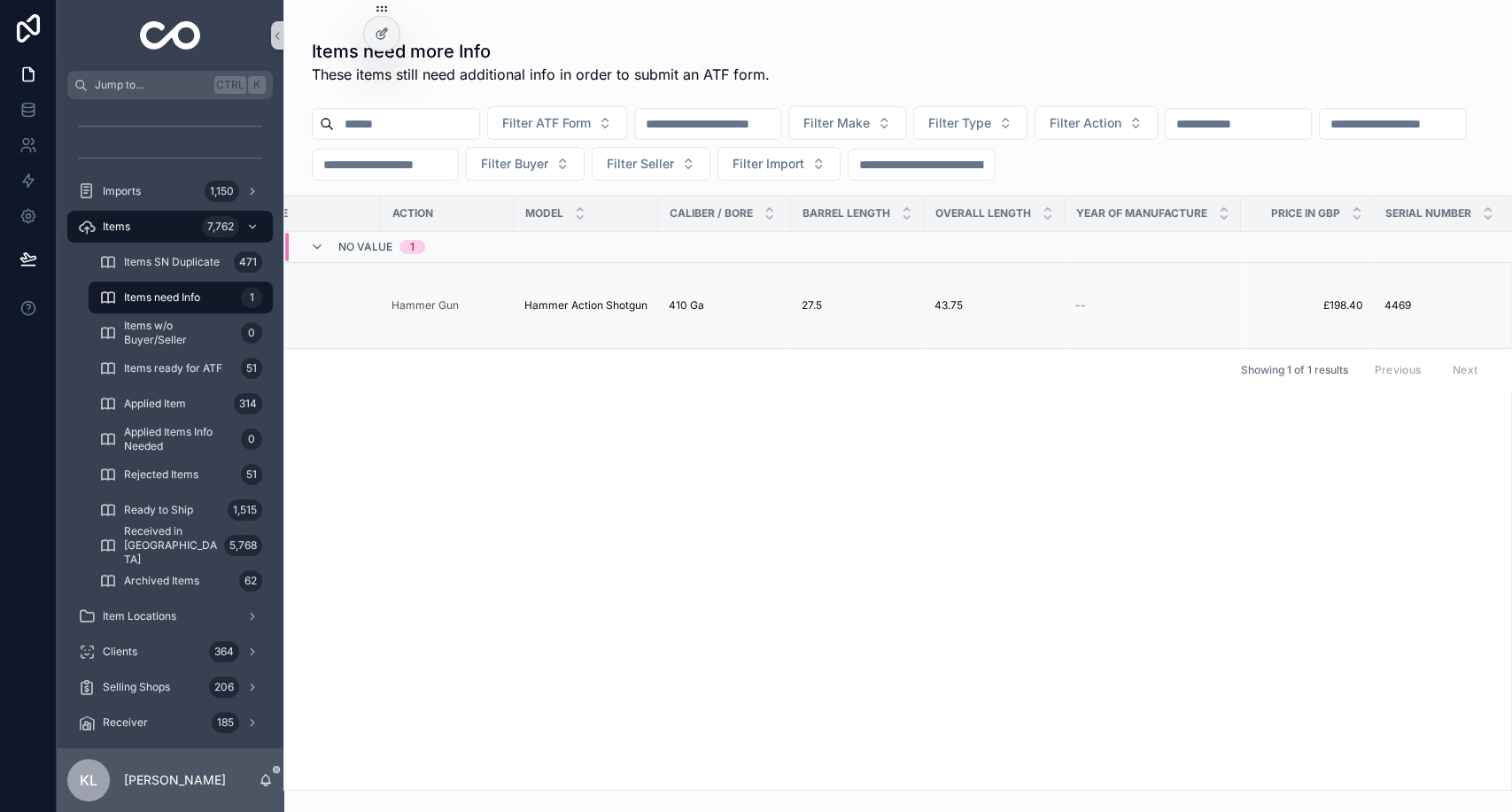
scroll to position [0, 588]
click at [207, 366] on span "Items ready for ATF" at bounding box center [173, 369] width 99 height 15
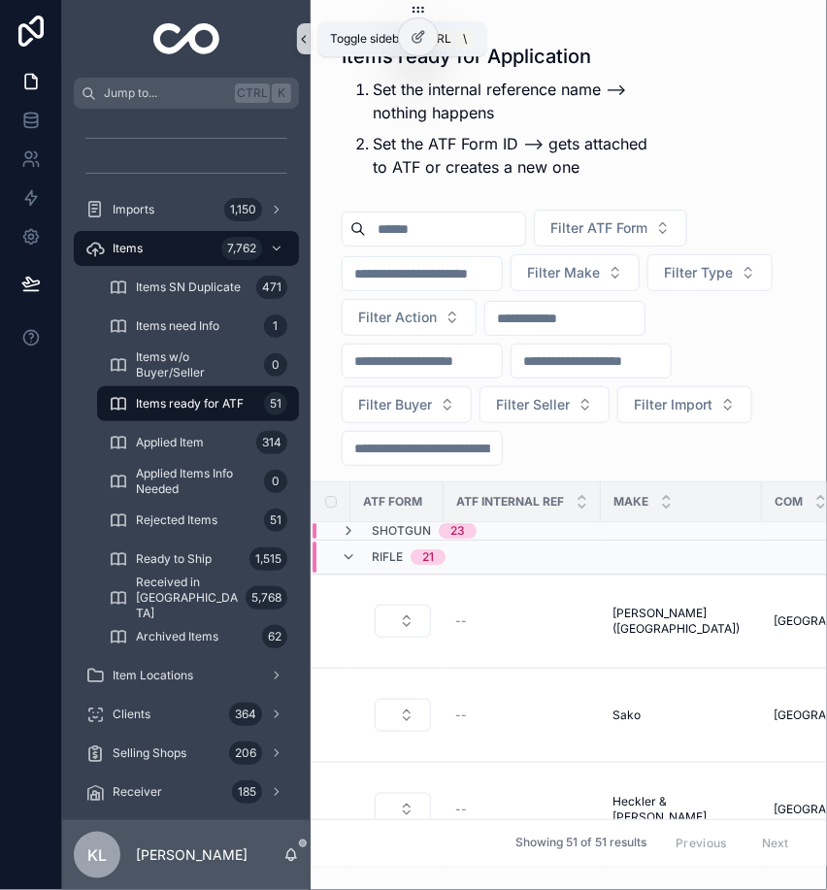
click at [298, 49] on button "scrollable content" at bounding box center [304, 38] width 14 height 31
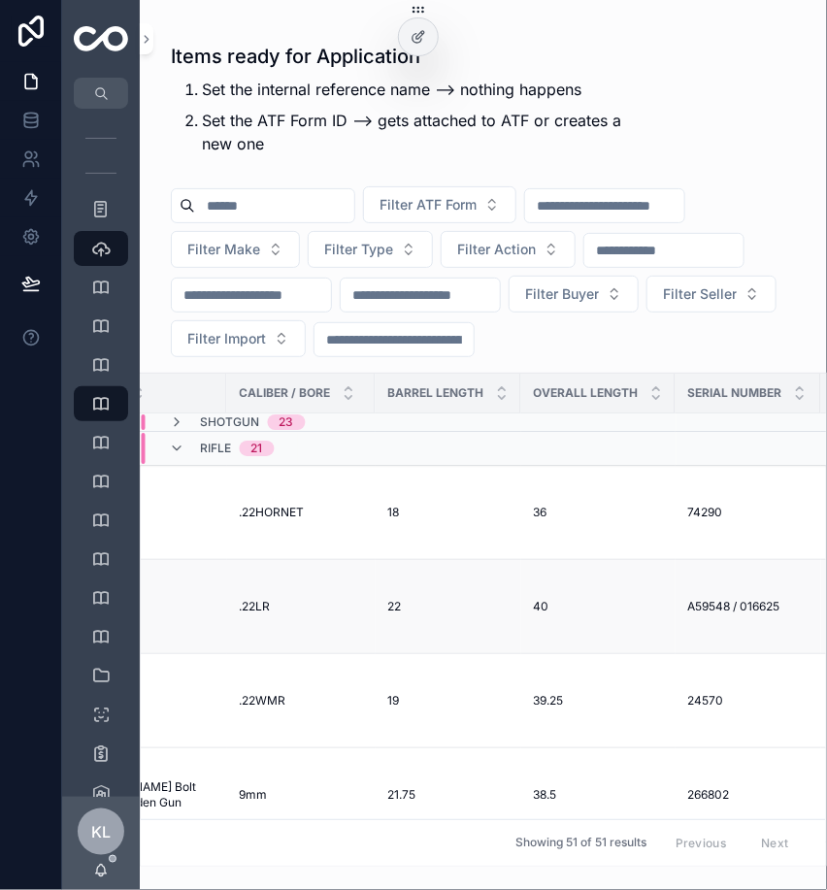
scroll to position [0, 966]
click at [669, 509] on icon "scrollable content" at bounding box center [673, 513] width 9 height 9
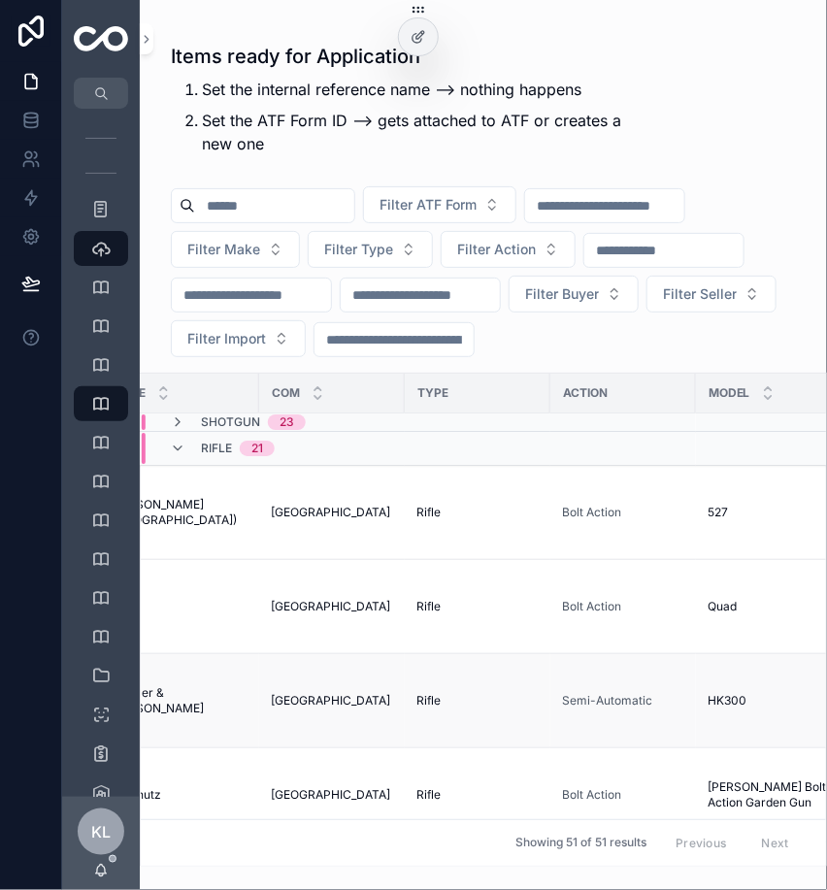
scroll to position [0, 0]
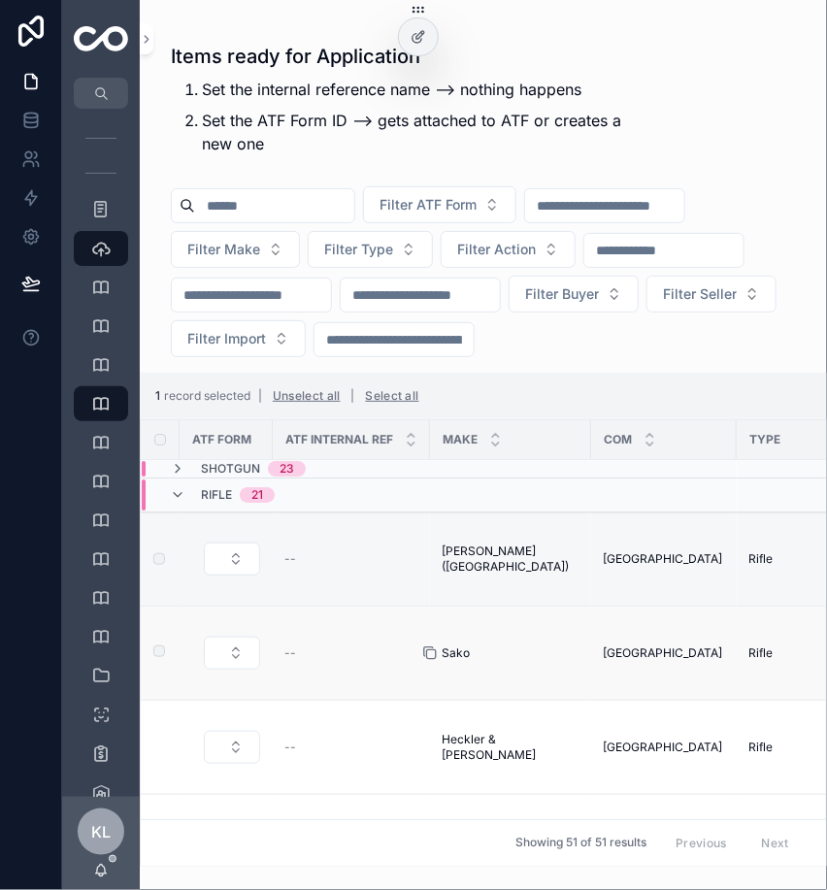
click at [435, 652] on icon "scrollable content" at bounding box center [431, 654] width 9 height 9
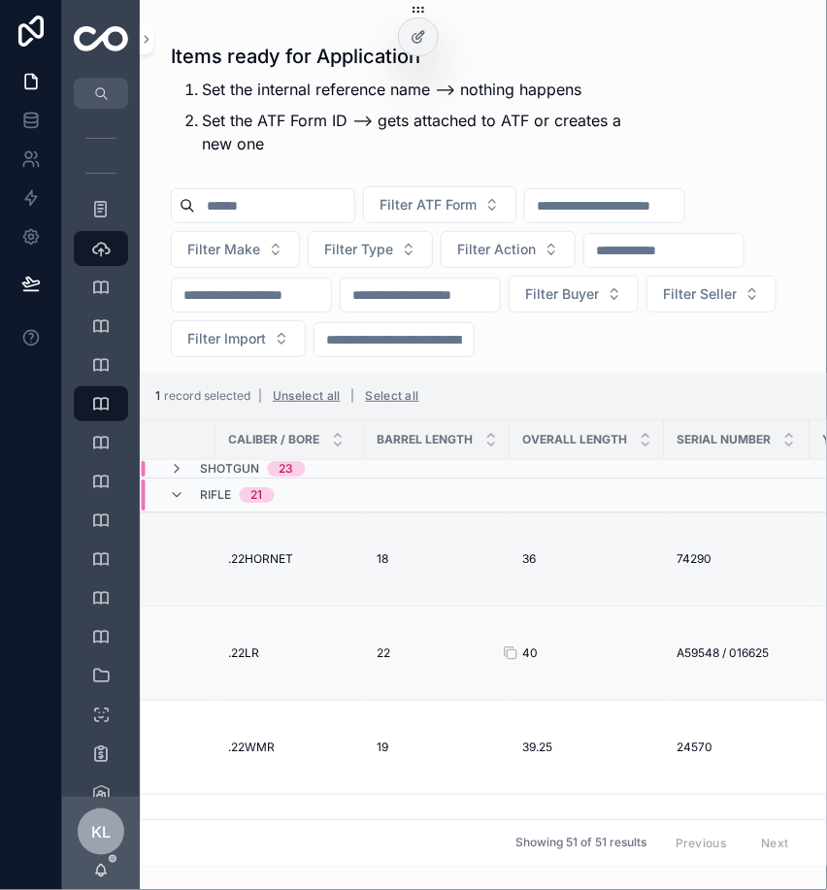
scroll to position [0, 973]
click at [656, 654] on icon "scrollable content" at bounding box center [664, 653] width 16 height 16
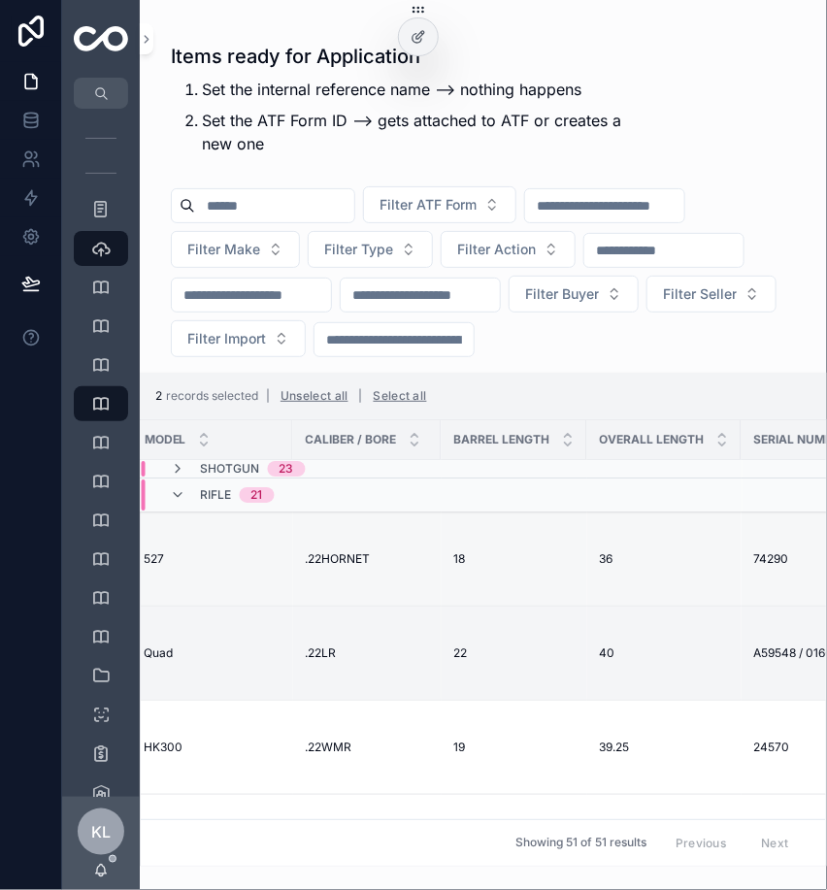
scroll to position [0, 901]
click at [729, 744] on icon "scrollable content" at bounding box center [737, 747] width 16 height 16
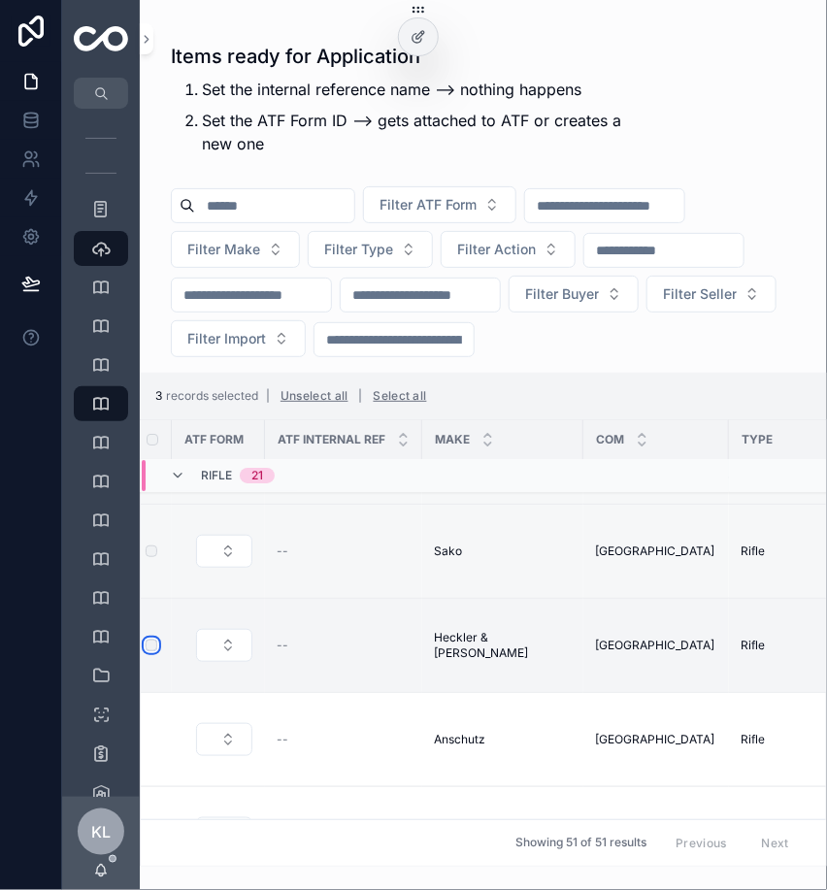
scroll to position [99, 8]
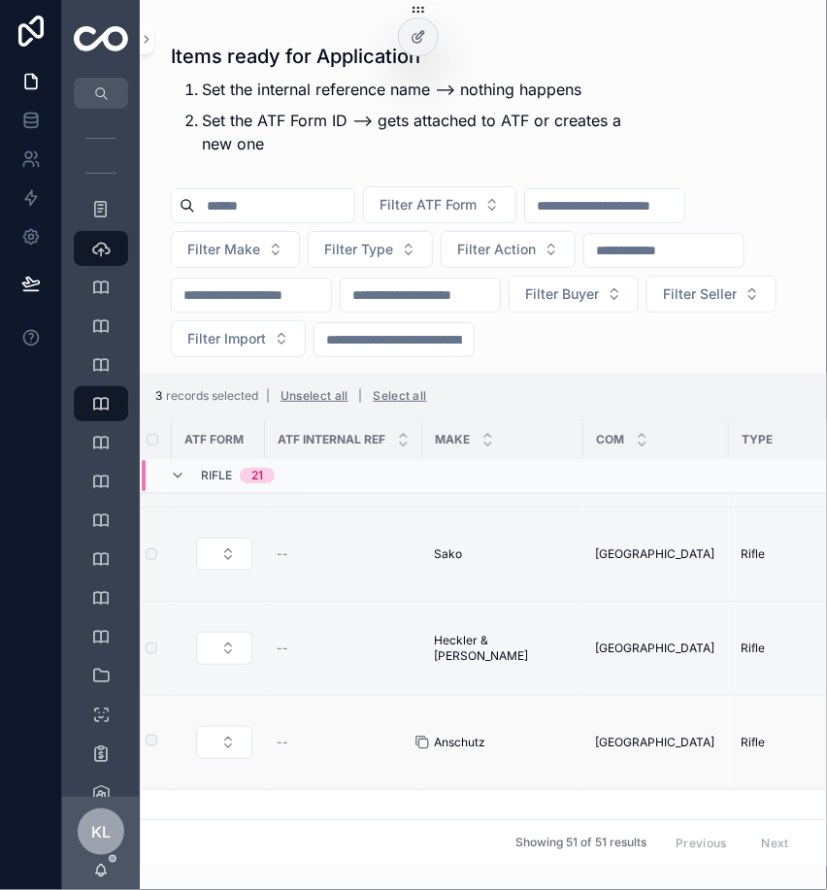
click at [419, 744] on icon "scrollable content" at bounding box center [423, 743] width 9 height 9
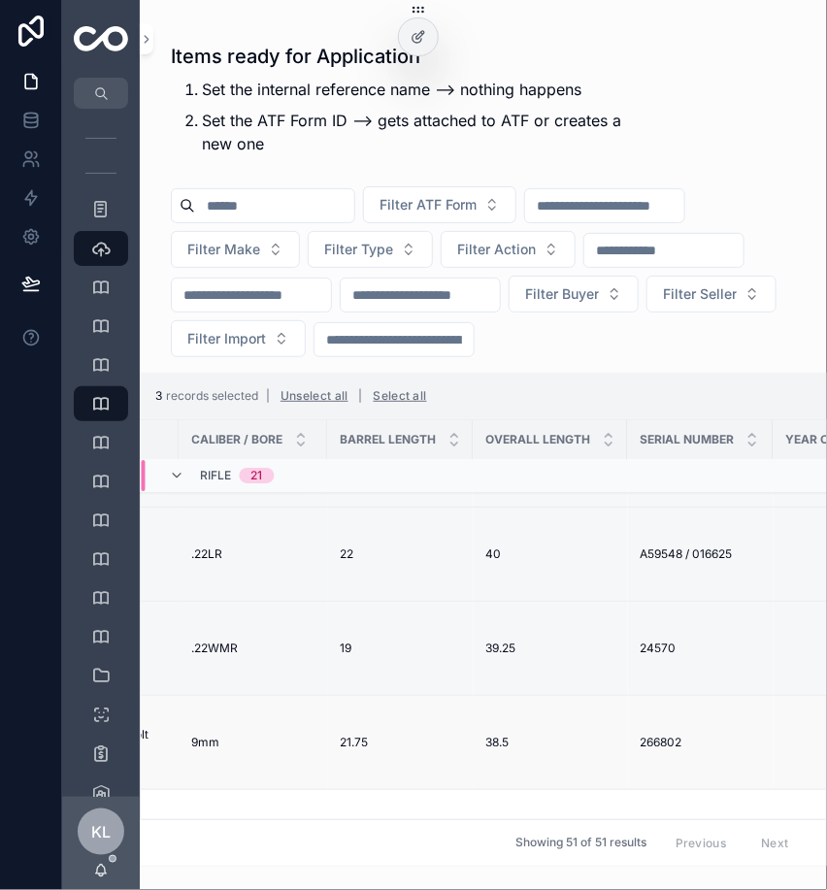
scroll to position [99, 1021]
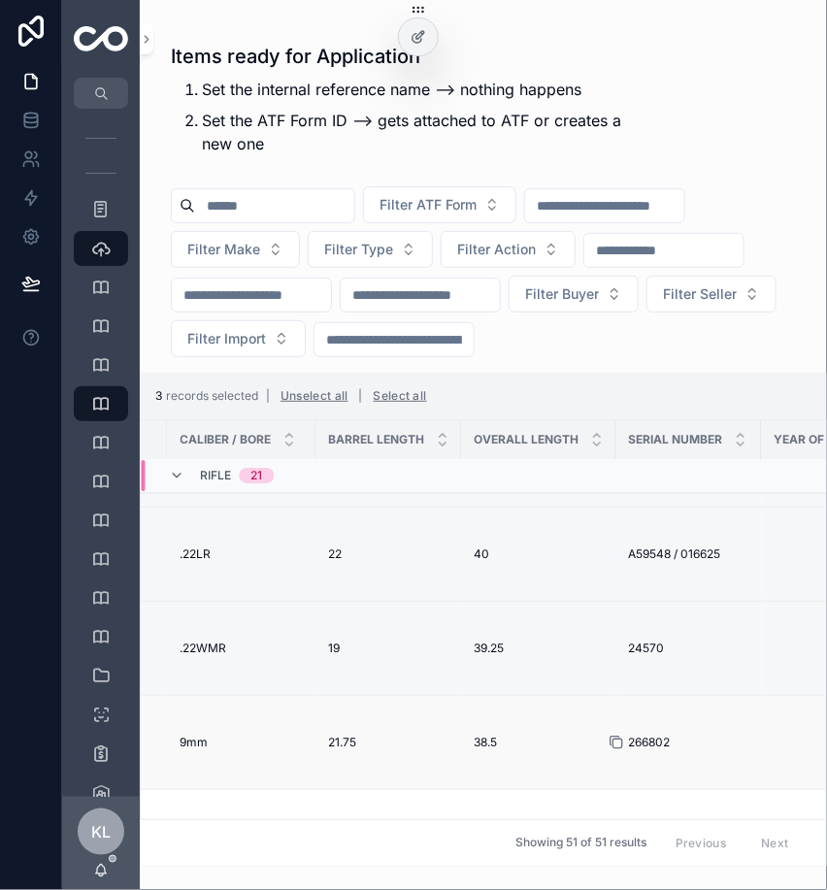
click at [608, 742] on icon "scrollable content" at bounding box center [616, 743] width 16 height 16
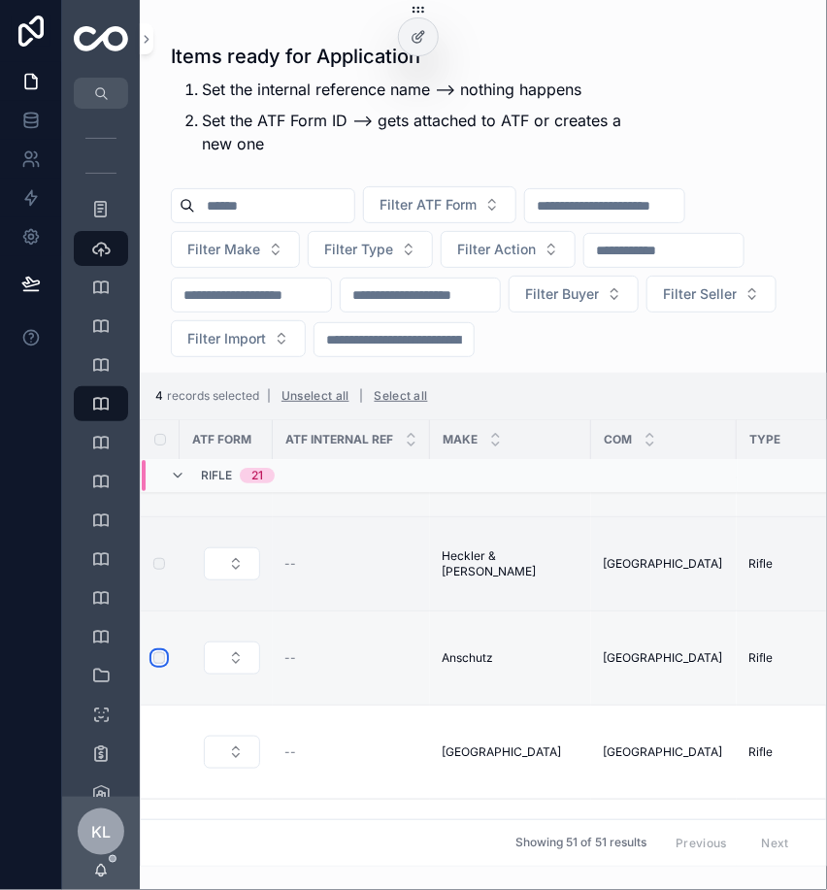
scroll to position [189, 0]
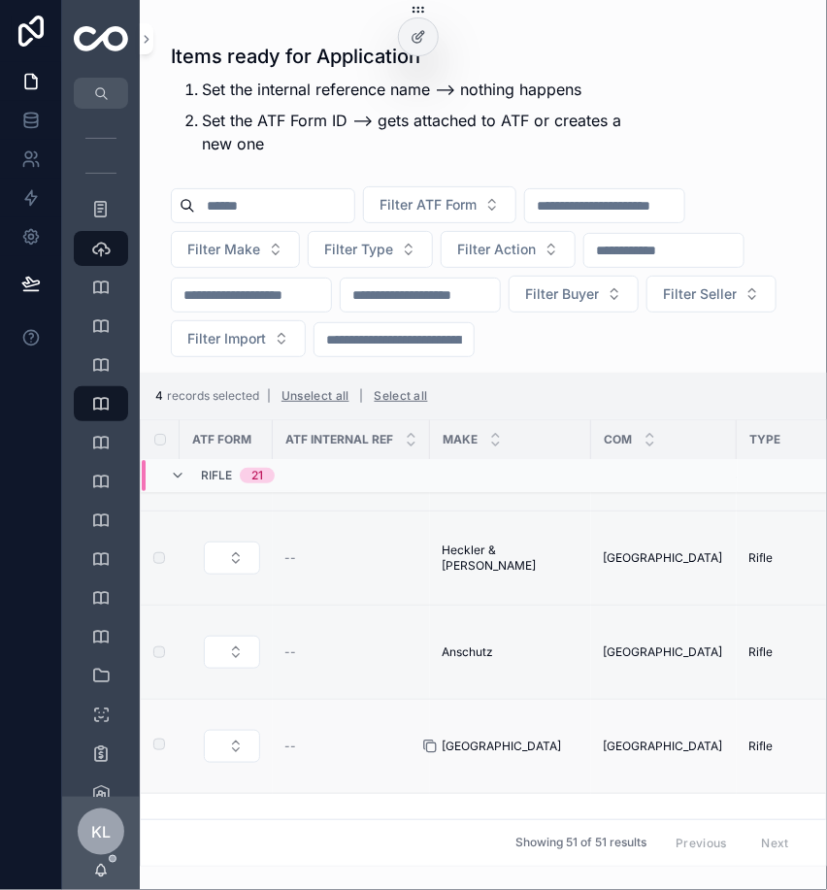
click at [429, 745] on icon "scrollable content" at bounding box center [430, 747] width 16 height 16
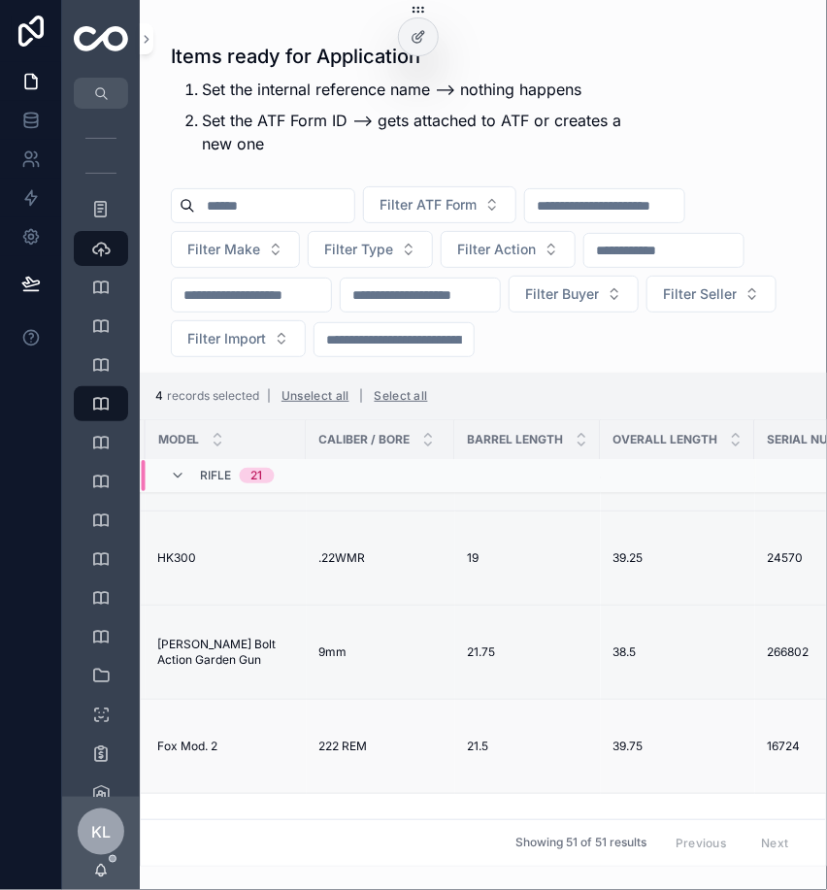
scroll to position [189, 883]
click at [751, 749] on icon "scrollable content" at bounding box center [755, 747] width 9 height 9
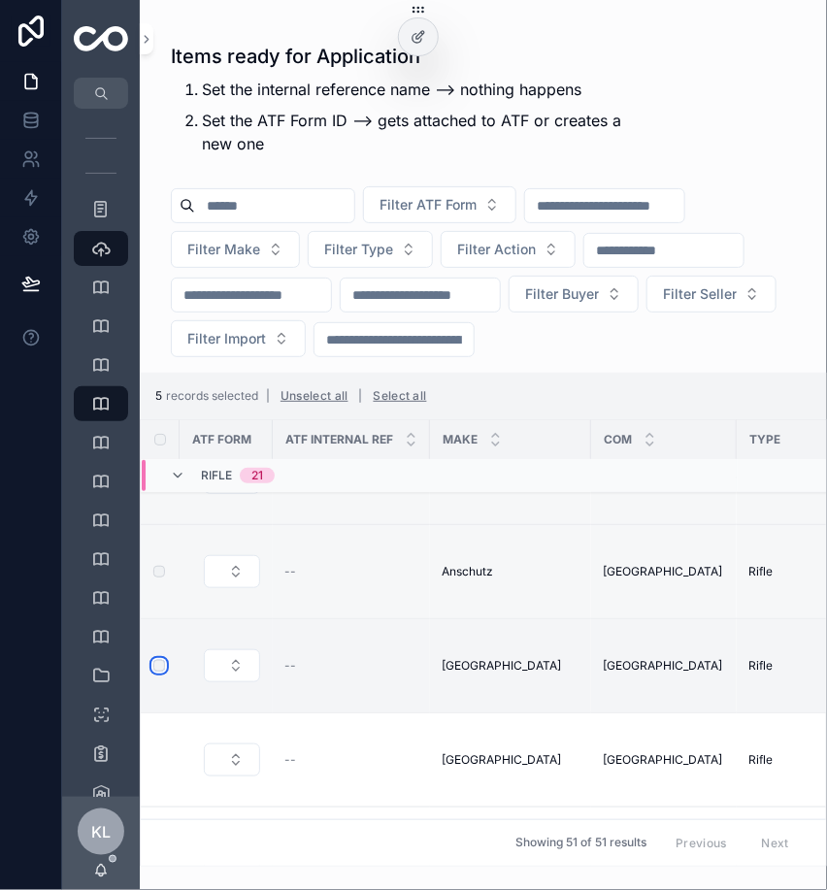
scroll to position [271, 0]
click at [431, 757] on icon "scrollable content" at bounding box center [430, 759] width 16 height 16
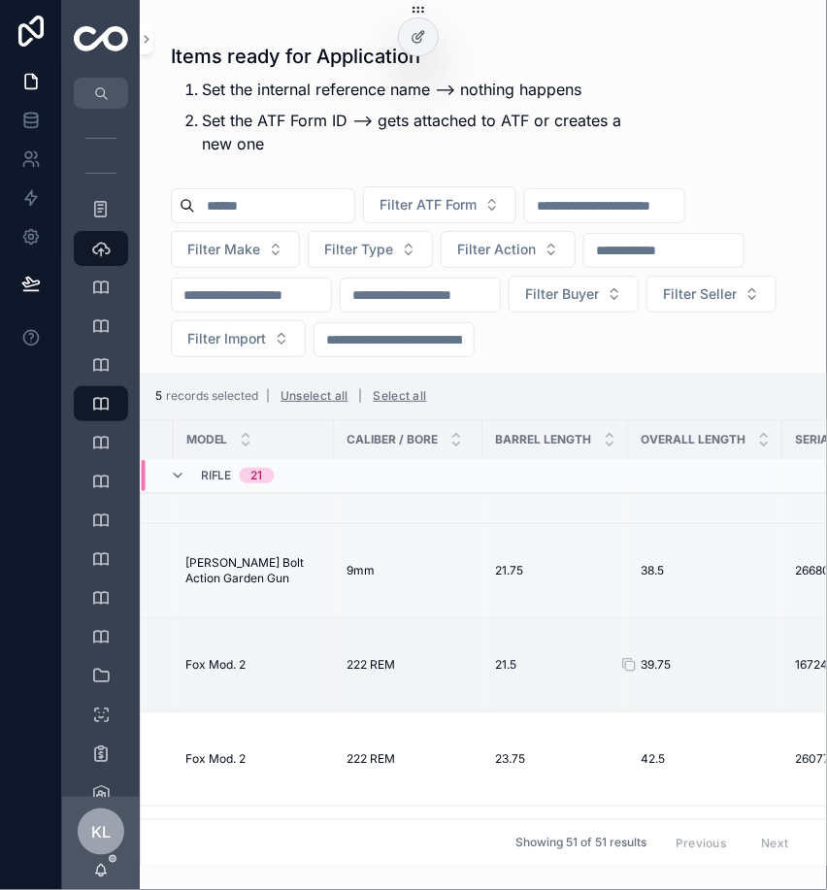
scroll to position [271, 925]
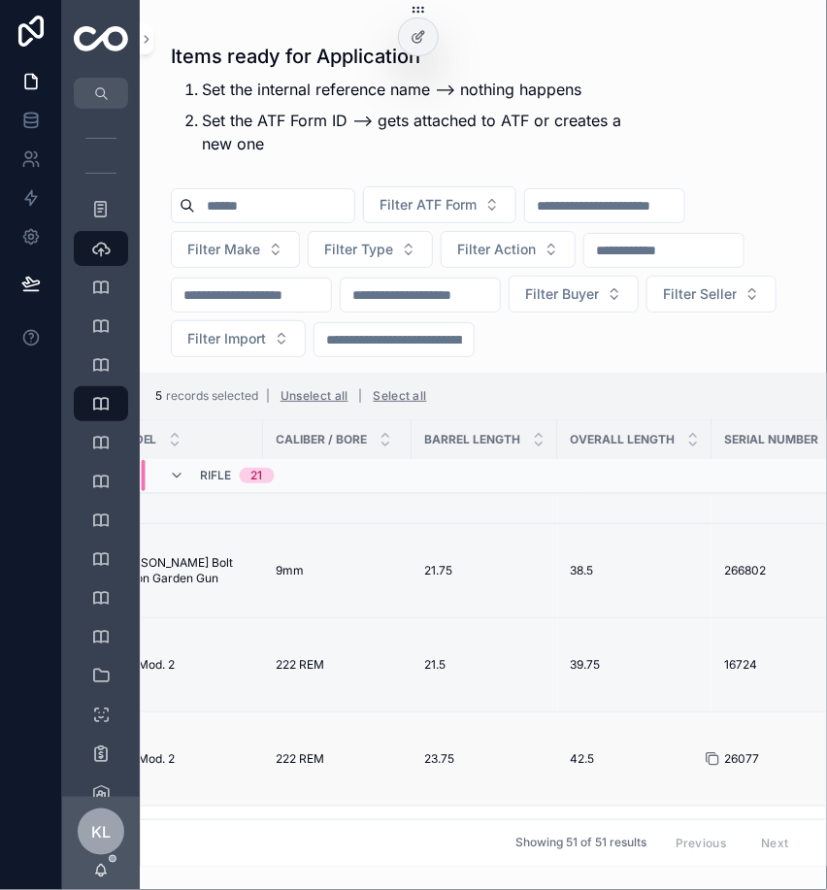
click at [705, 759] on icon "scrollable content" at bounding box center [713, 759] width 16 height 16
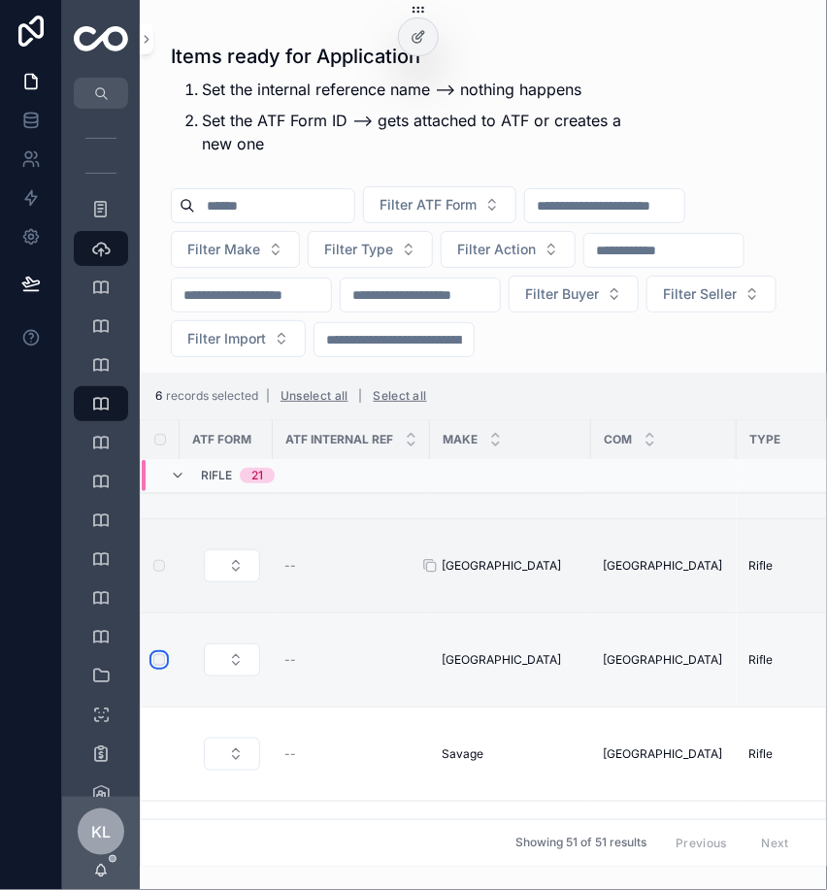
scroll to position [371, 0]
click at [431, 753] on icon "scrollable content" at bounding box center [430, 753] width 16 height 16
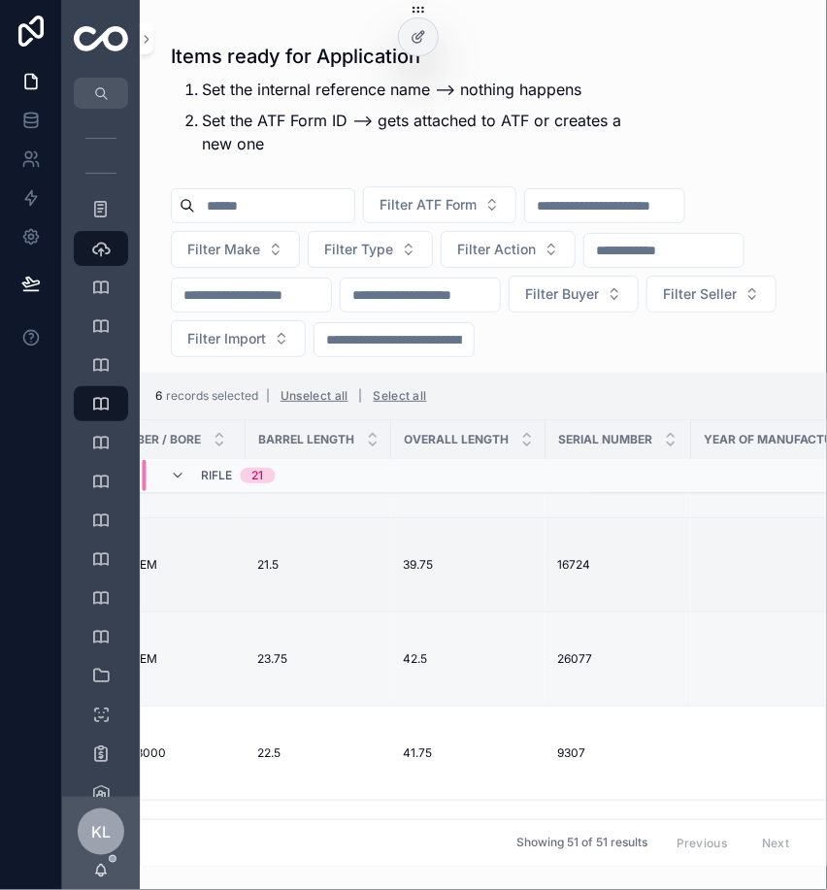
scroll to position [371, 1098]
click at [532, 751] on icon "scrollable content" at bounding box center [540, 753] width 16 height 16
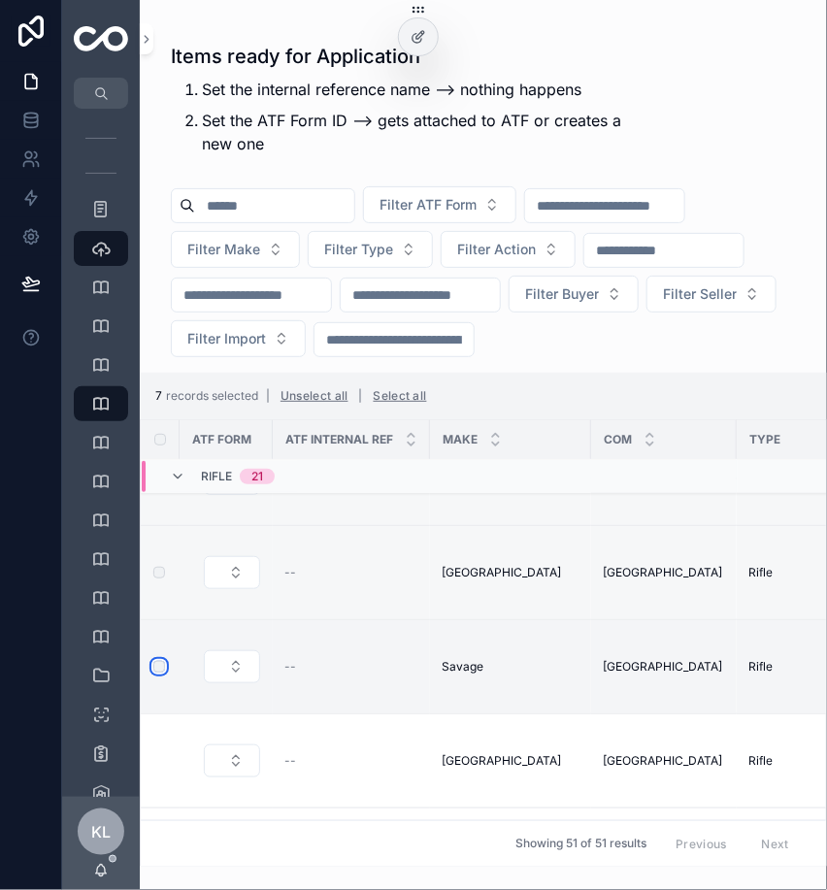
scroll to position [457, 0]
click at [431, 757] on icon "scrollable content" at bounding box center [430, 761] width 16 height 16
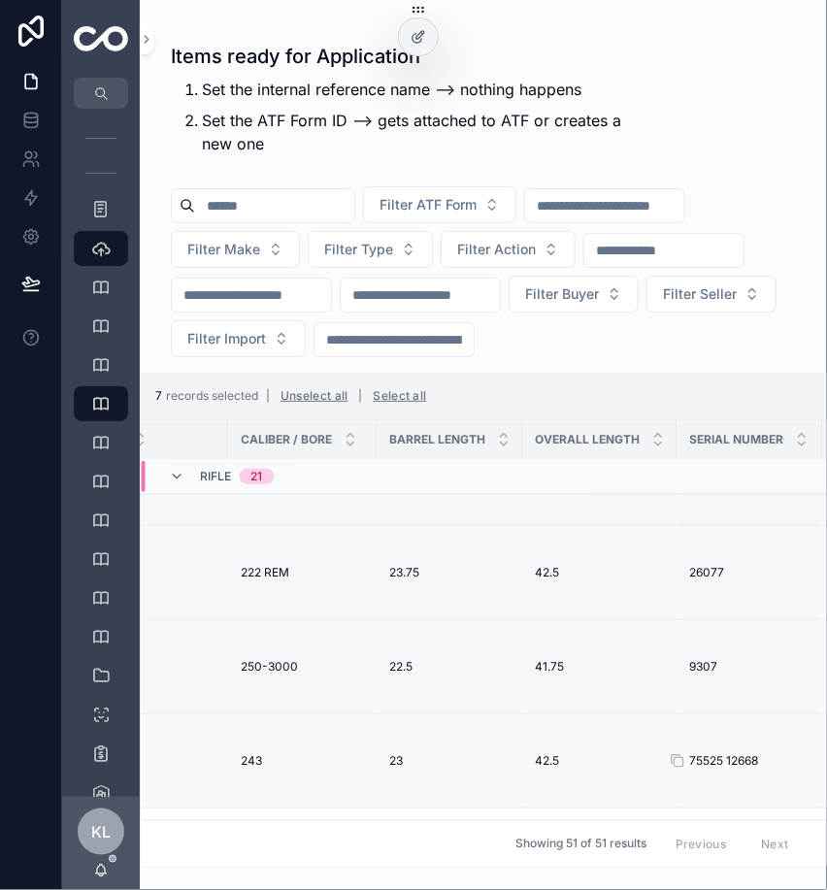
scroll to position [457, 969]
click at [660, 761] on icon "scrollable content" at bounding box center [668, 761] width 16 height 16
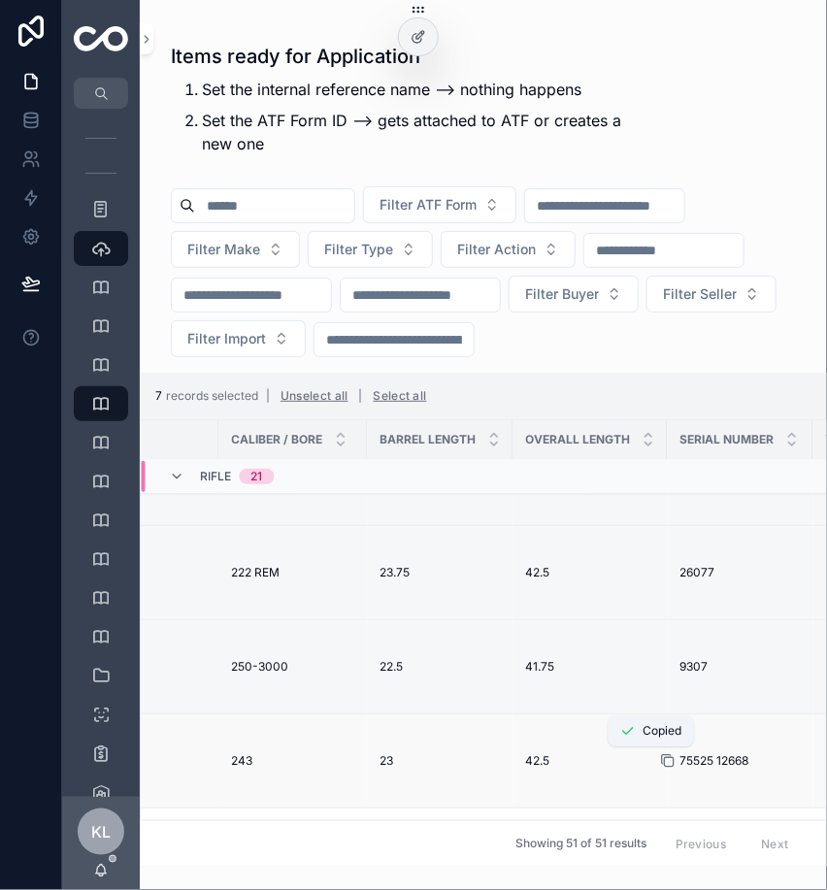
click at [660, 761] on icon "scrollable content" at bounding box center [668, 761] width 16 height 16
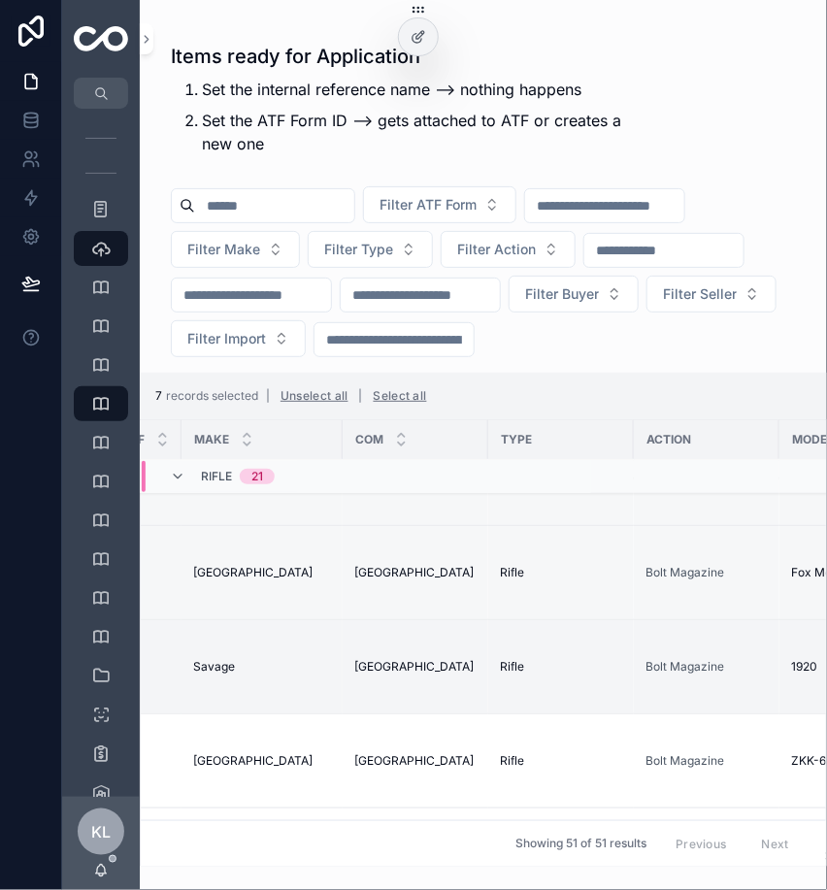
scroll to position [457, 0]
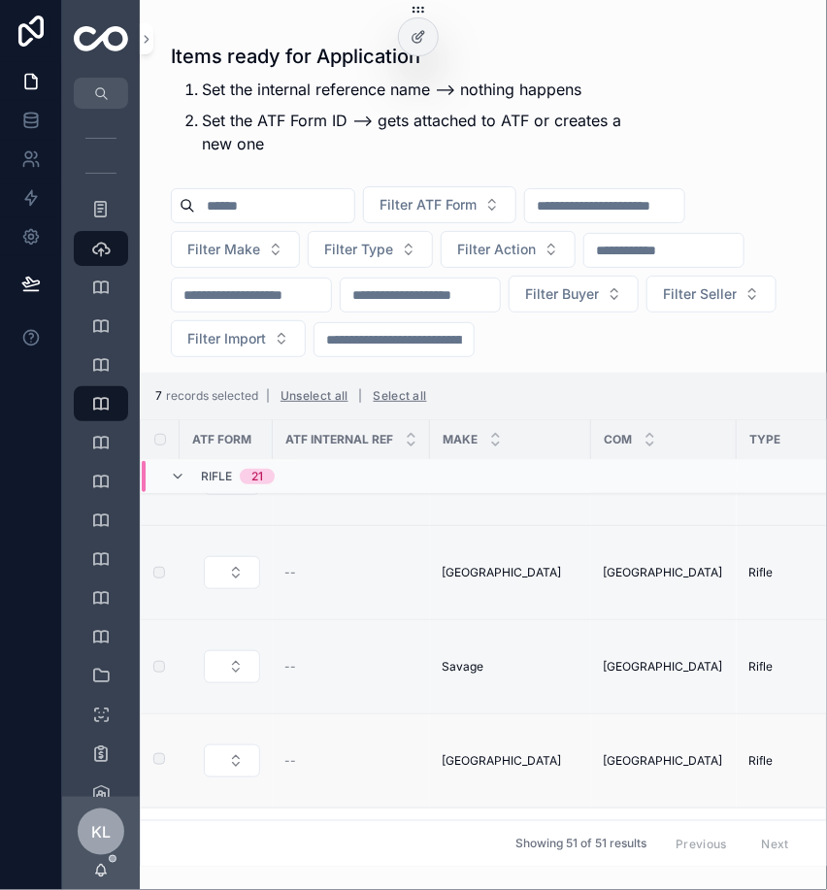
click at [153, 763] on label "scrollable content" at bounding box center [148, 761] width 12 height 16
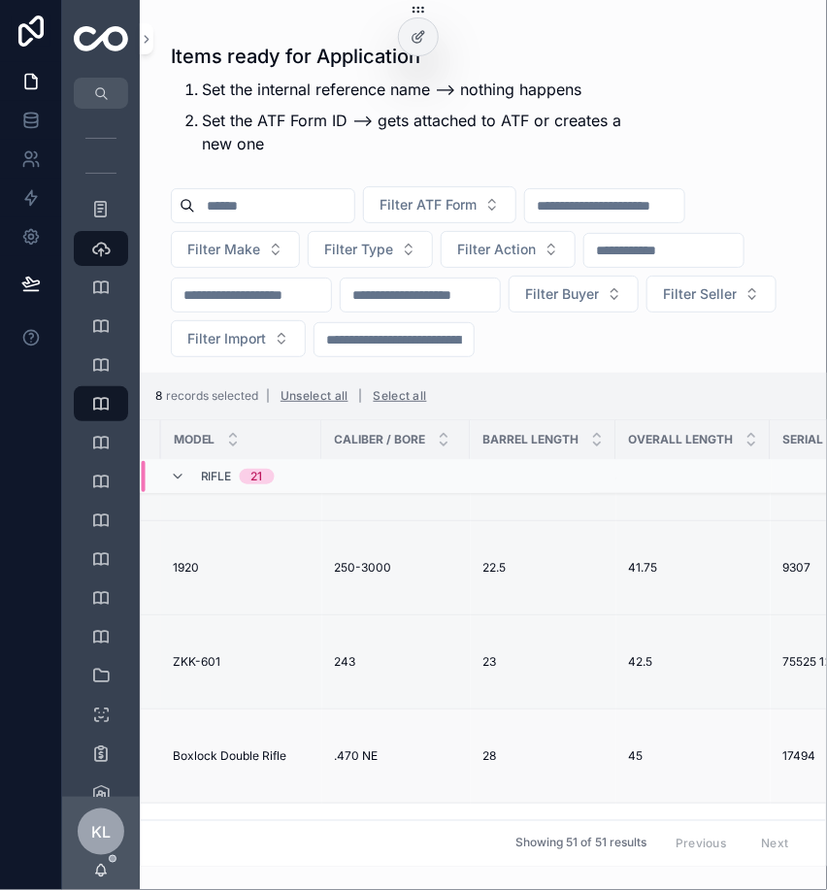
scroll to position [556, 873]
click at [756, 748] on icon "scrollable content" at bounding box center [764, 756] width 16 height 16
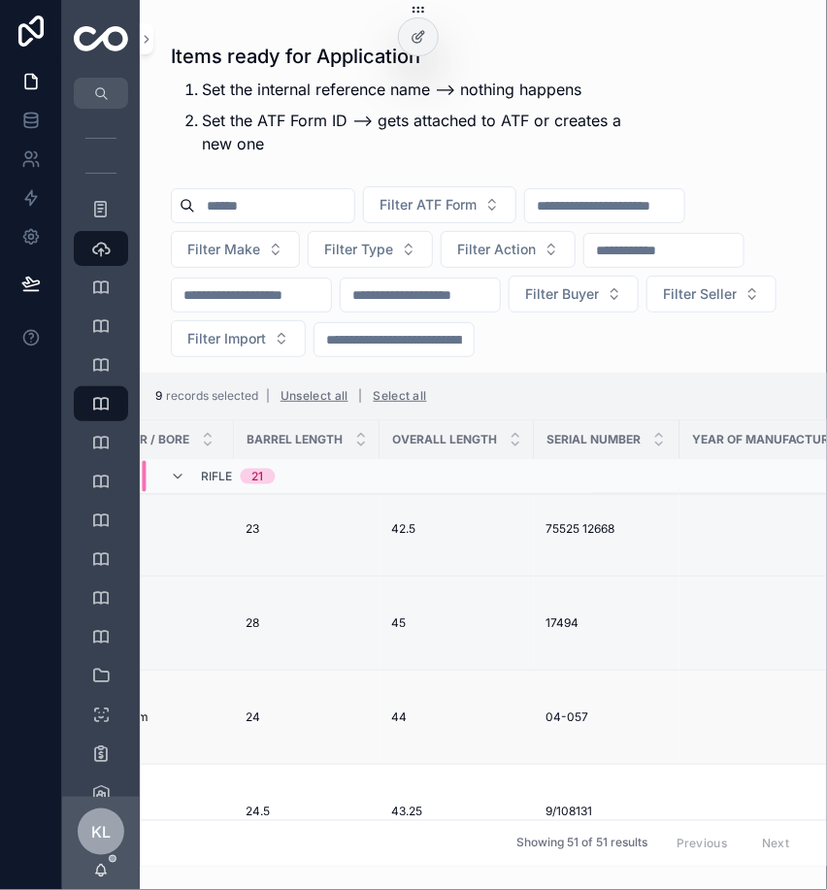
scroll to position [689, 1104]
click at [525, 716] on icon "scrollable content" at bounding box center [533, 717] width 16 height 16
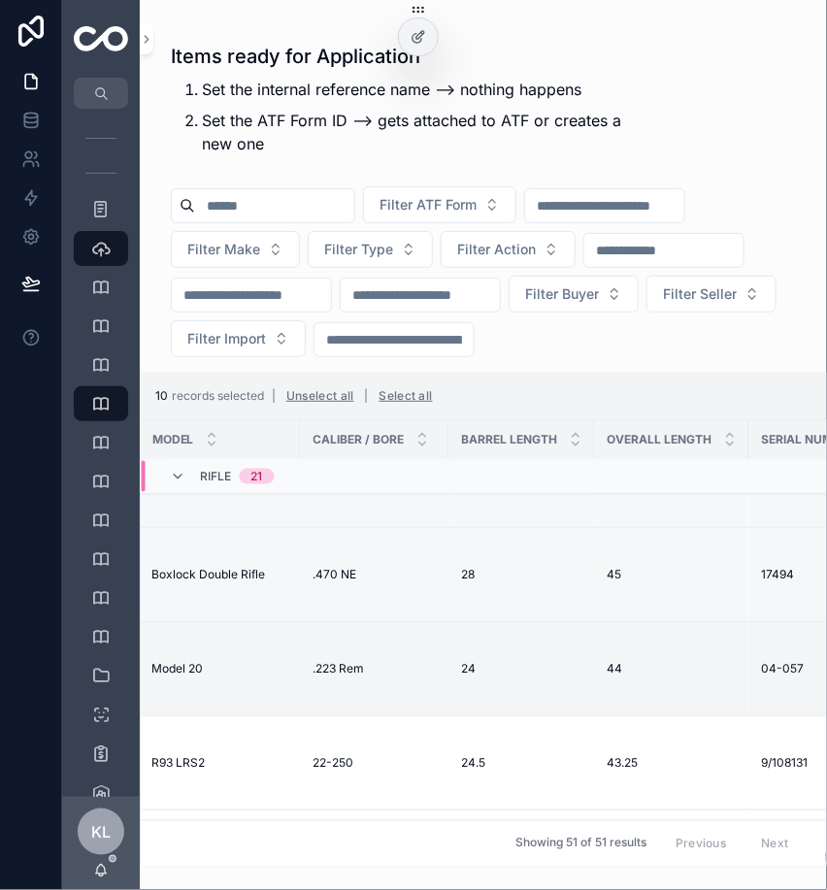
scroll to position [738, 803]
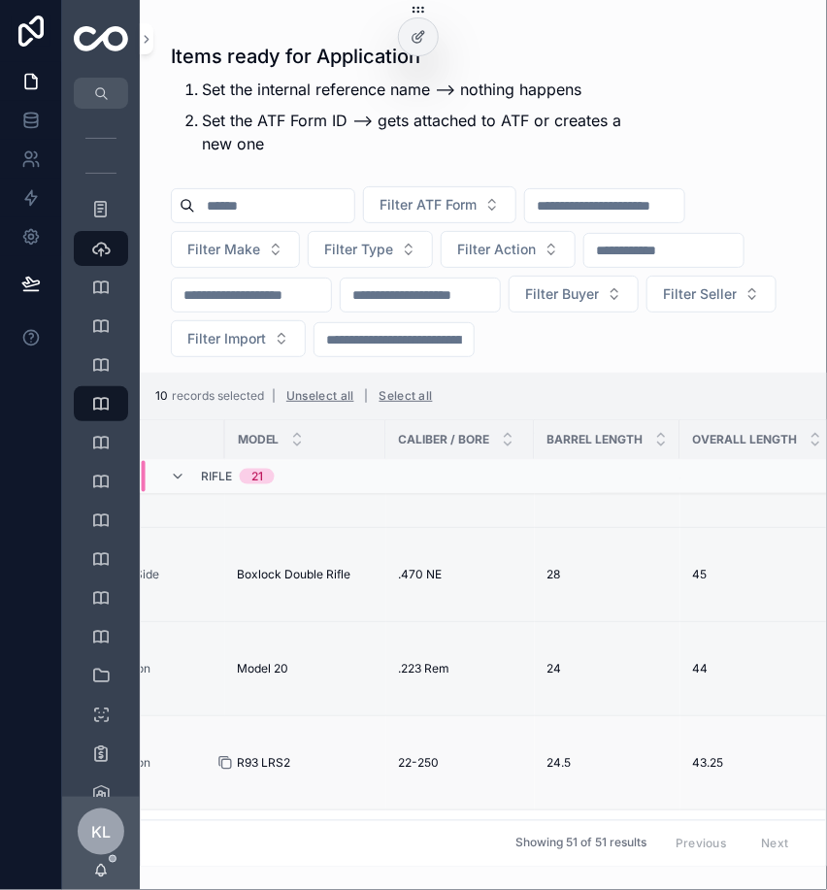
click at [217, 762] on icon "scrollable content" at bounding box center [225, 763] width 16 height 16
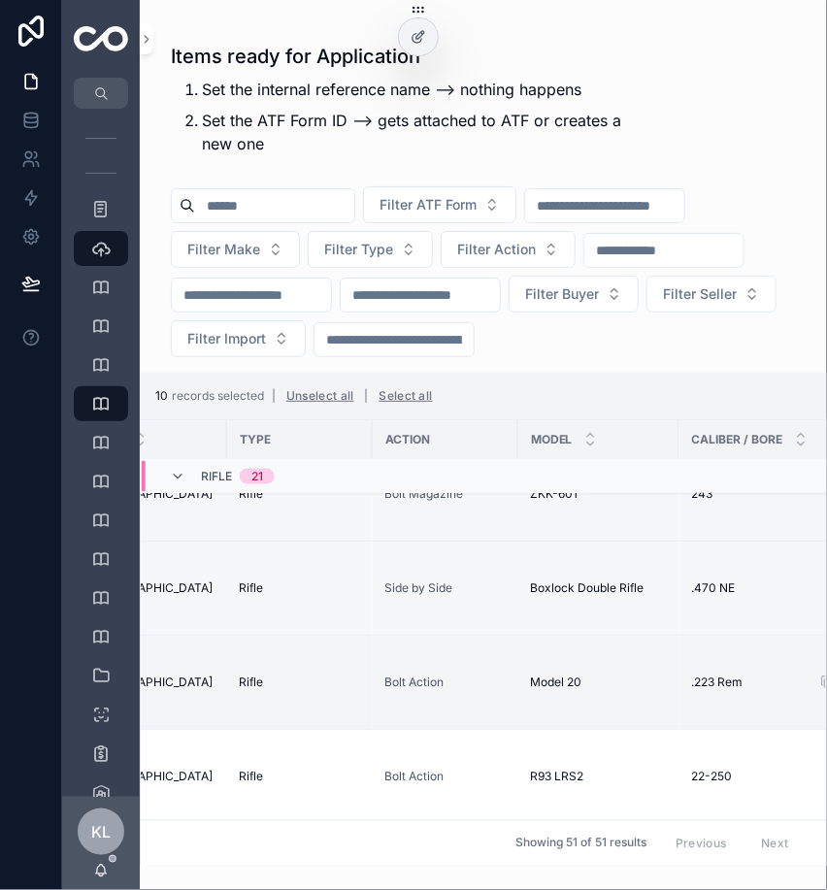
scroll to position [724, 507]
click at [513, 776] on icon "scrollable content" at bounding box center [521, 777] width 16 height 16
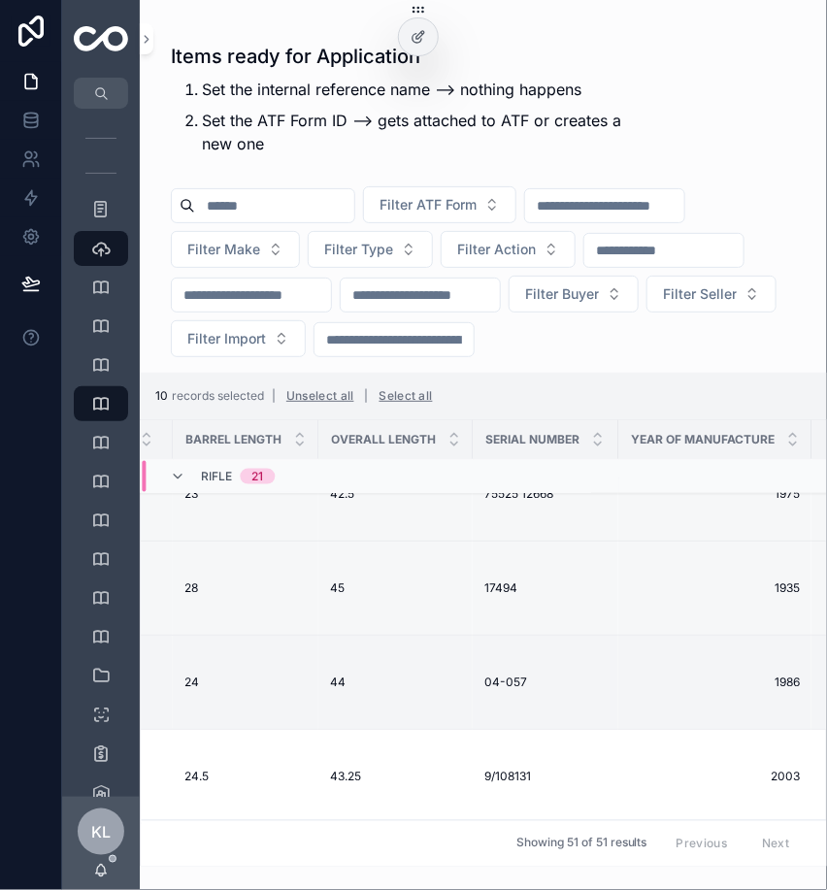
scroll to position [724, 1166]
click at [463, 771] on icon "scrollable content" at bounding box center [471, 777] width 16 height 16
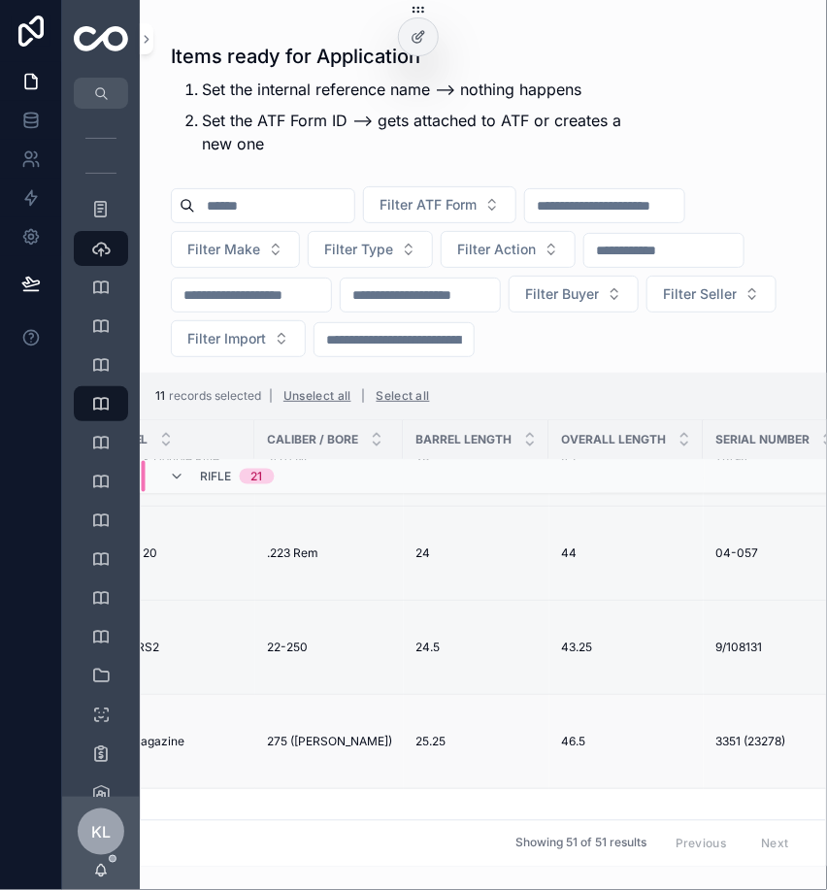
scroll to position [853, 938]
click at [691, 739] on icon "scrollable content" at bounding box center [699, 742] width 16 height 16
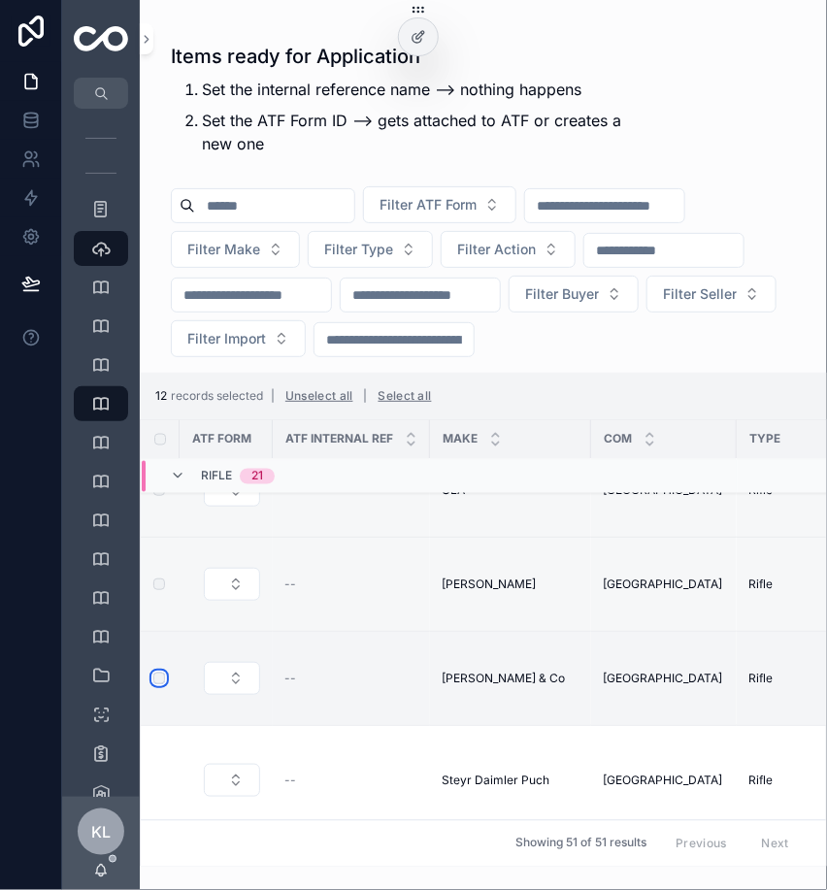
scroll to position [926, 0]
click at [424, 773] on icon "scrollable content" at bounding box center [428, 777] width 9 height 9
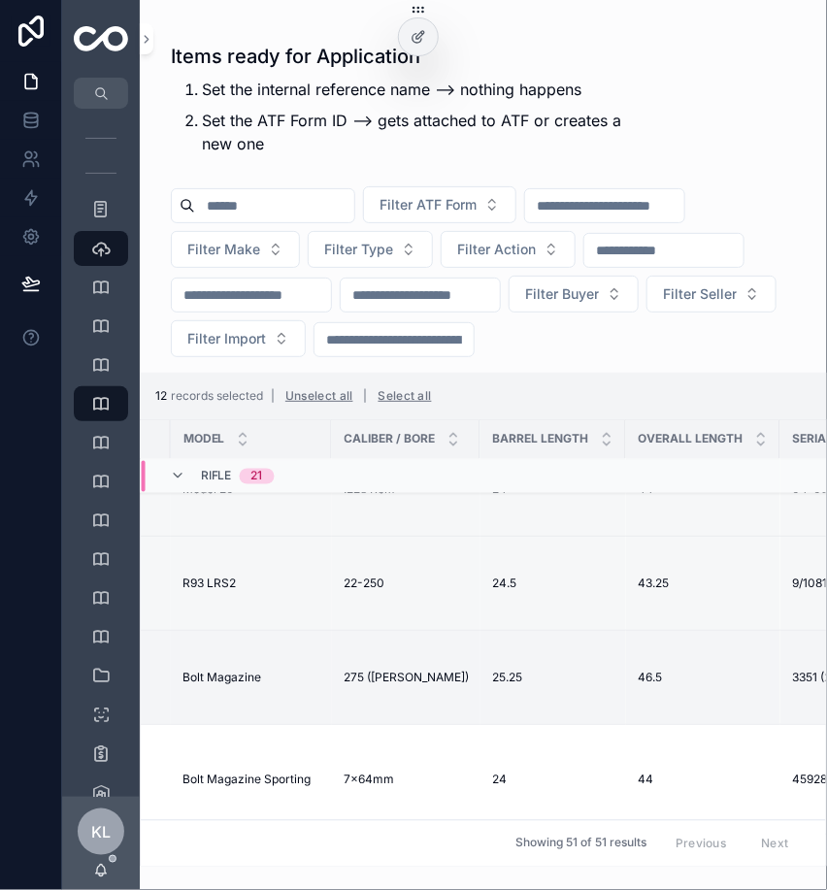
scroll to position [926, 867]
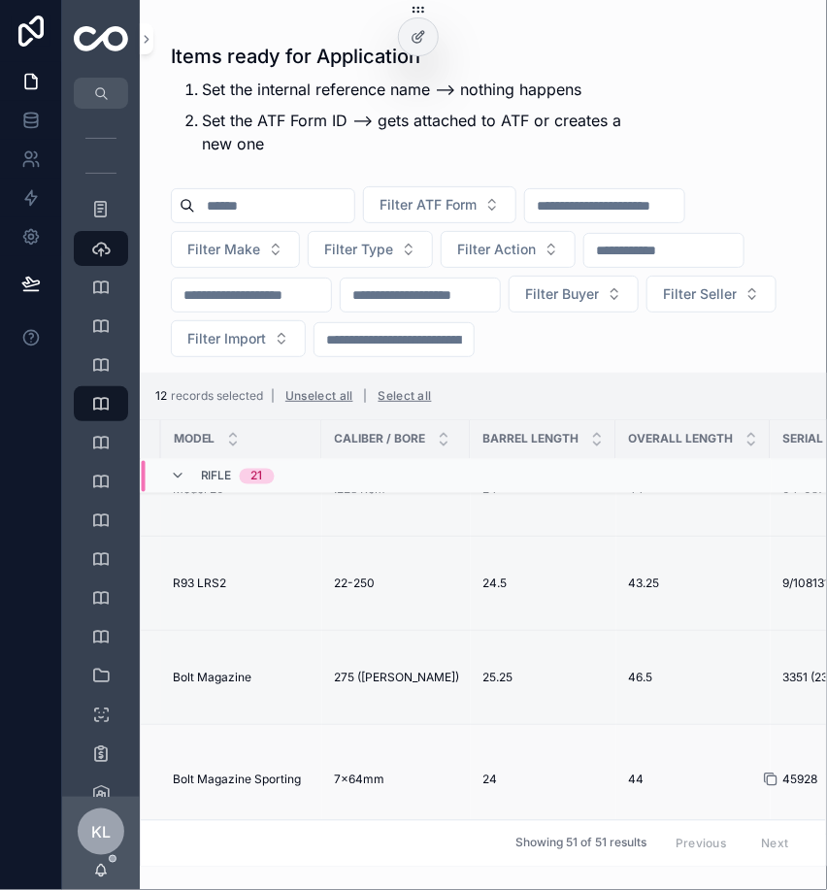
click at [768, 776] on icon "scrollable content" at bounding box center [772, 780] width 9 height 9
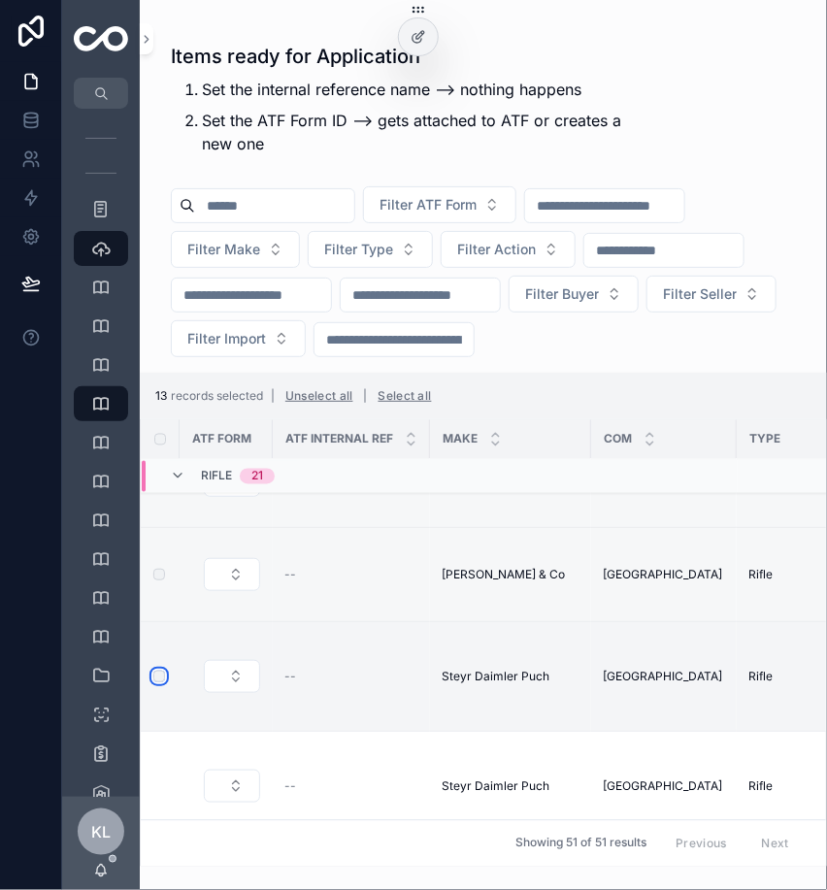
scroll to position [1057, 0]
click at [427, 782] on icon "scrollable content" at bounding box center [431, 786] width 9 height 9
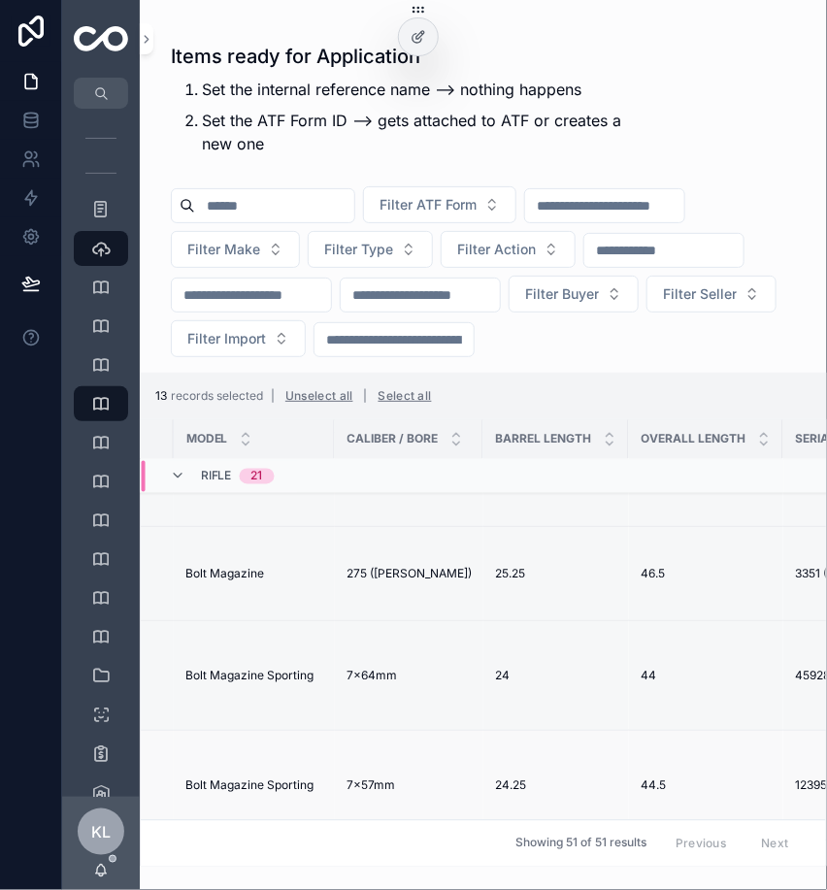
scroll to position [1057, 857]
click at [324, 777] on icon "scrollable content" at bounding box center [332, 785] width 16 height 16
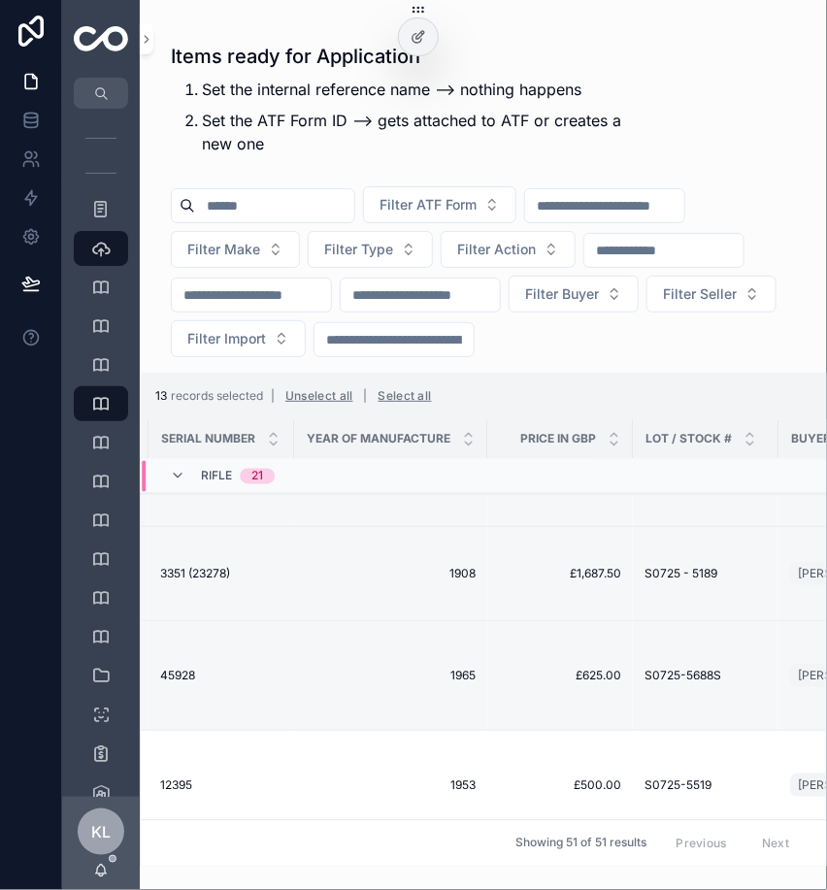
scroll to position [1057, 1173]
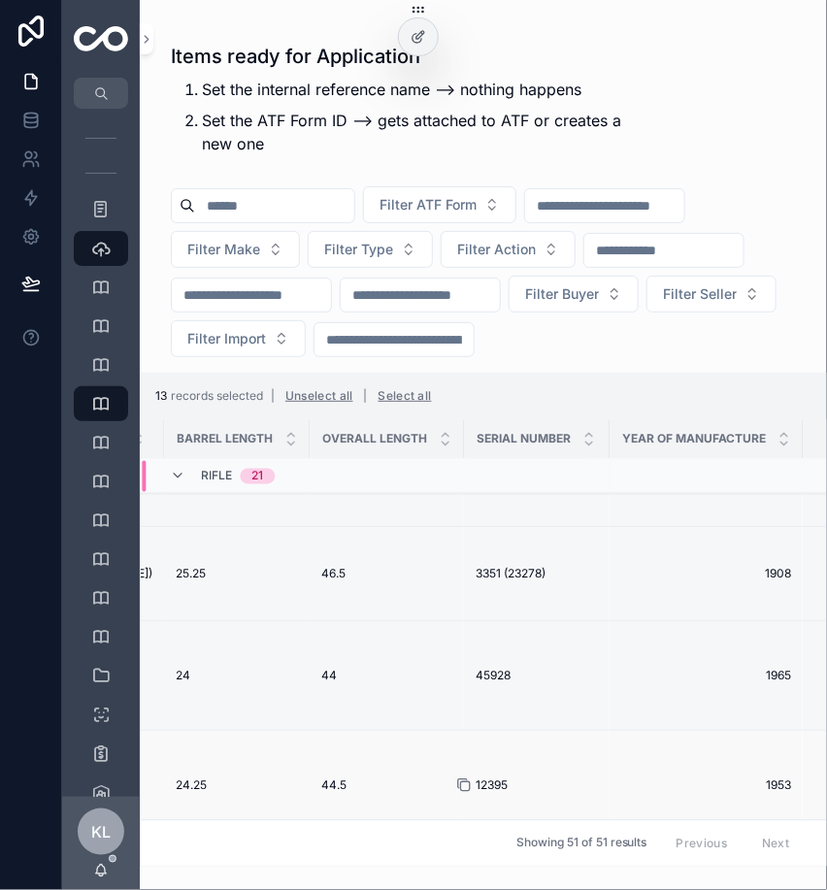
click at [456, 777] on icon "scrollable content" at bounding box center [464, 785] width 16 height 16
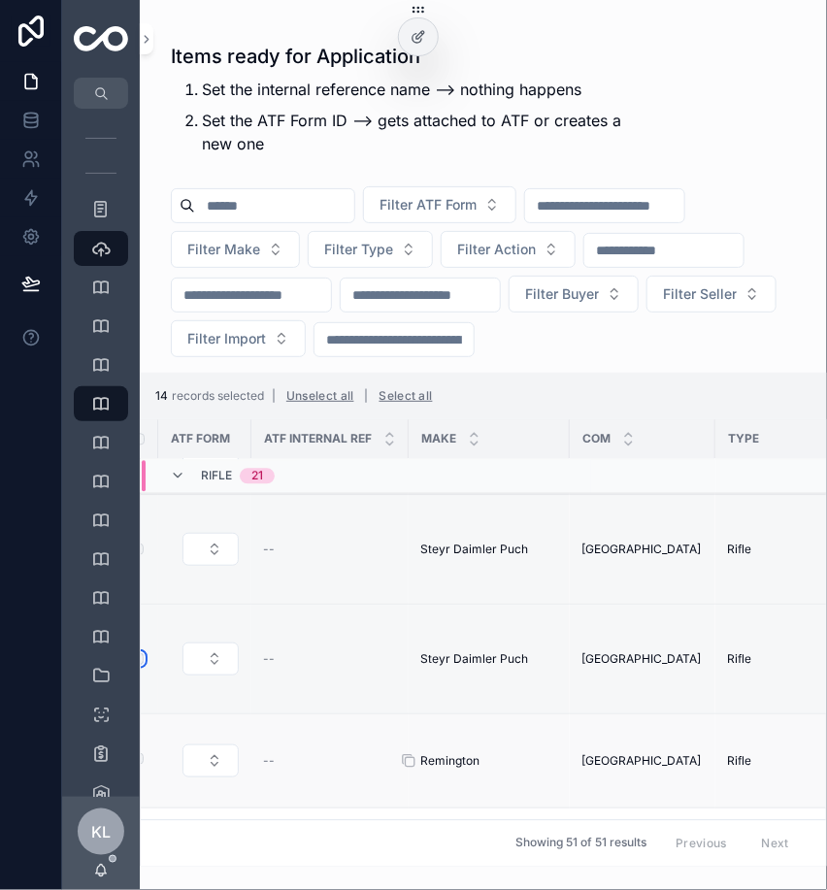
scroll to position [1186, 22]
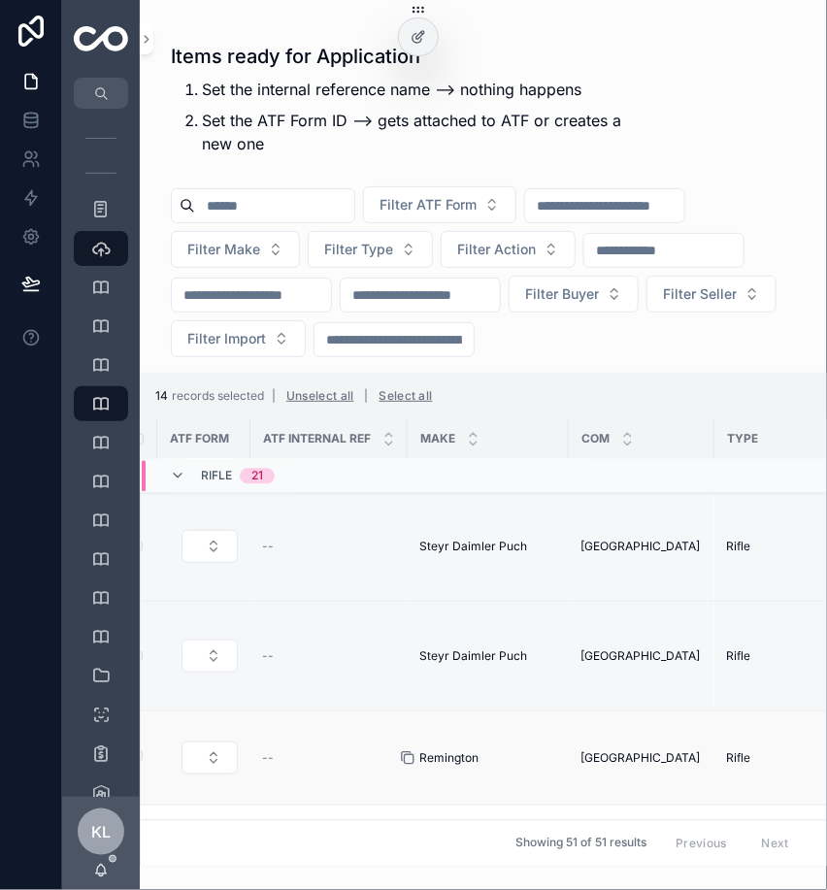
click at [409, 750] on icon "scrollable content" at bounding box center [408, 758] width 16 height 16
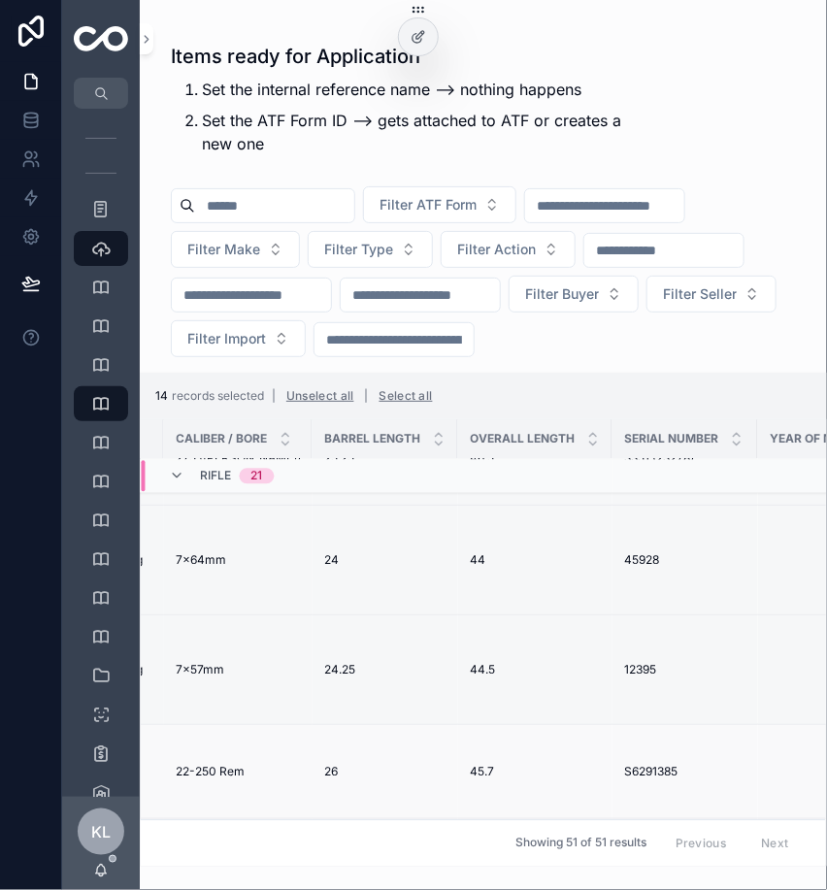
scroll to position [1172, 1031]
click at [599, 764] on icon "scrollable content" at bounding box center [607, 772] width 16 height 16
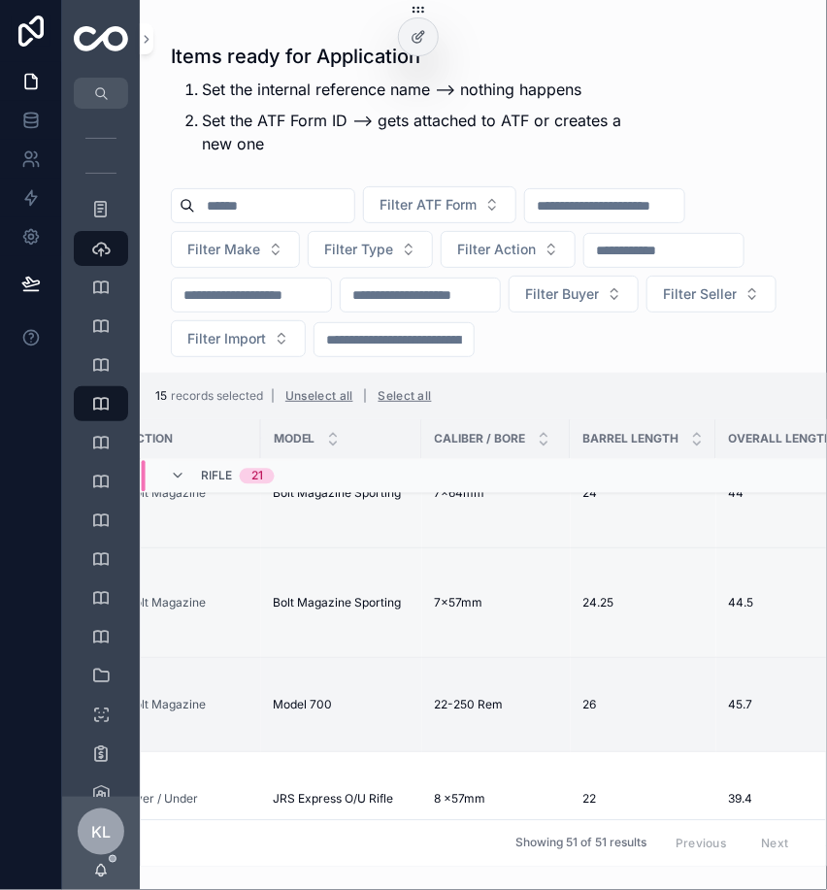
scroll to position [1239, 768]
click at [252, 791] on icon "scrollable content" at bounding box center [260, 799] width 16 height 16
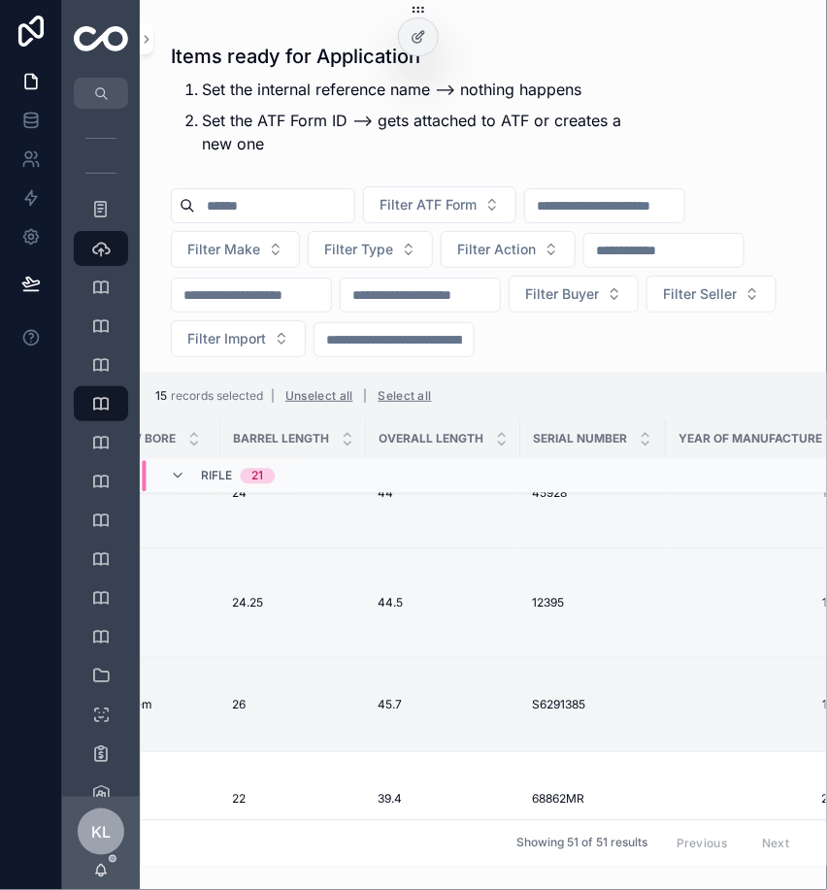
scroll to position [1239, 1117]
click at [517, 796] on icon "scrollable content" at bounding box center [521, 800] width 9 height 9
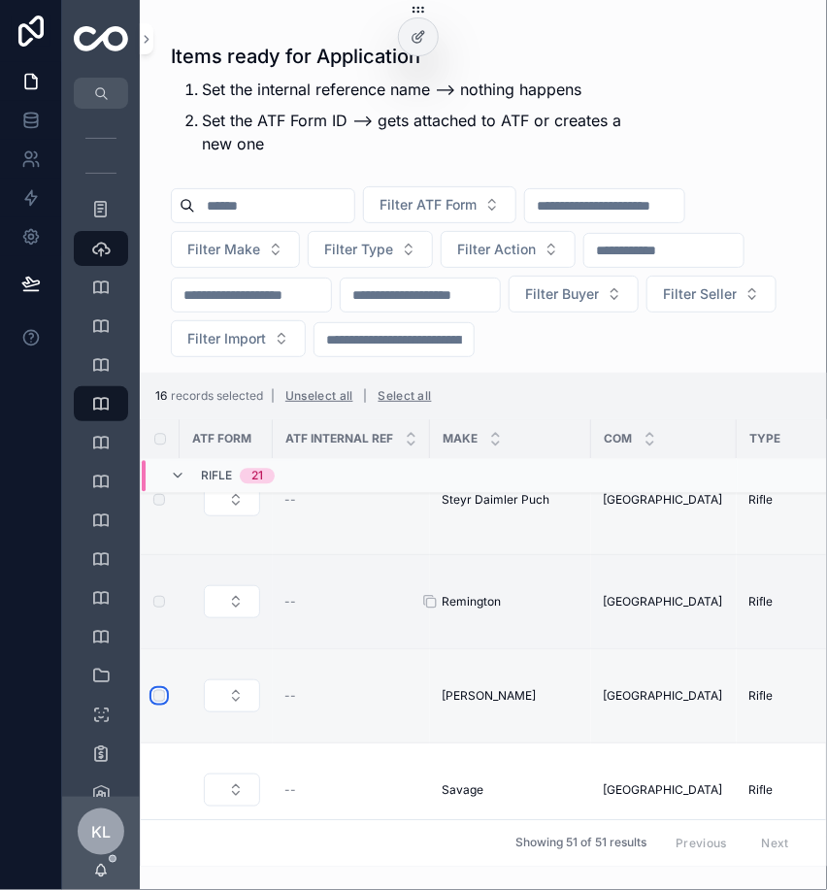
scroll to position [1343, 0]
click at [433, 781] on icon "scrollable content" at bounding box center [430, 789] width 16 height 16
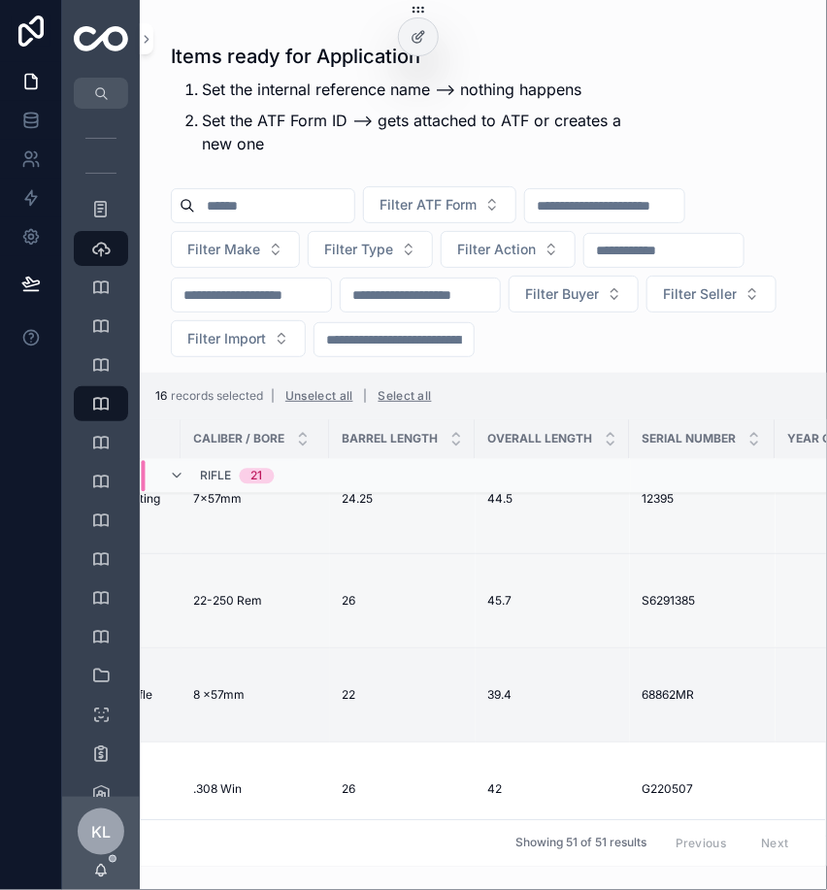
scroll to position [1343, 1008]
click at [623, 783] on icon "scrollable content" at bounding box center [627, 787] width 9 height 9
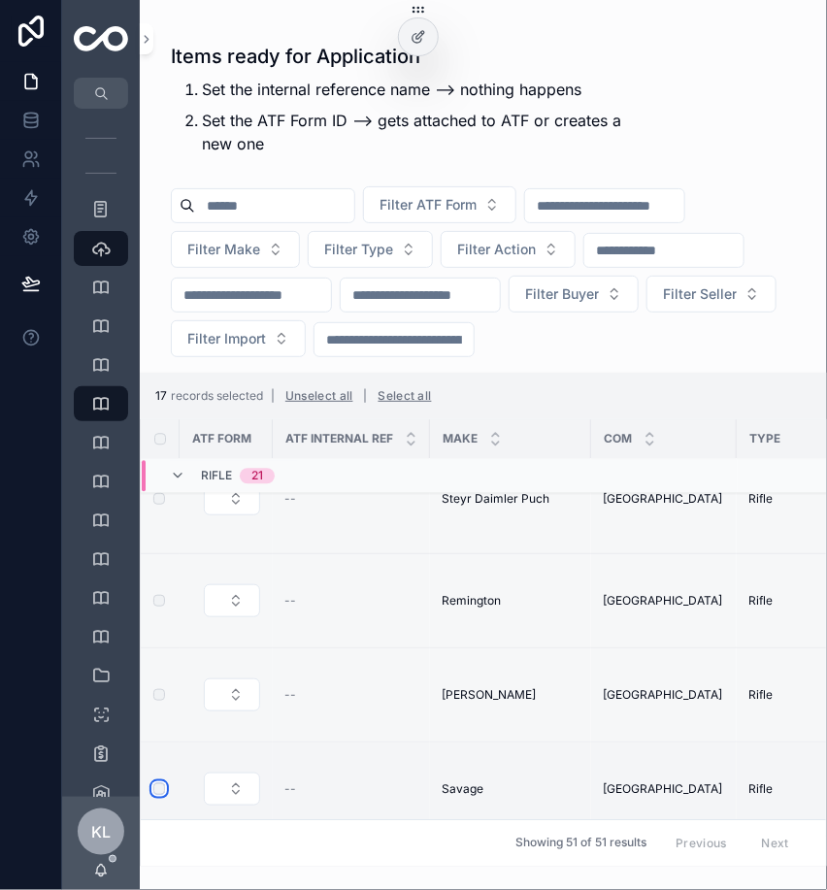
scroll to position [1460, 0]
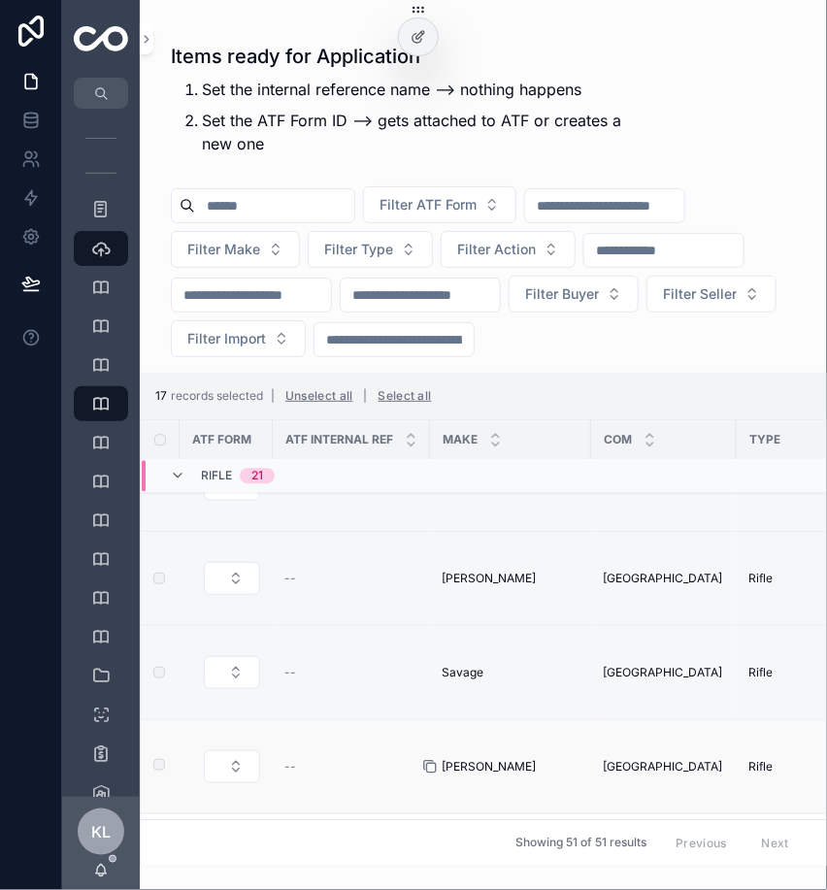
click at [428, 764] on icon "scrollable content" at bounding box center [431, 768] width 9 height 9
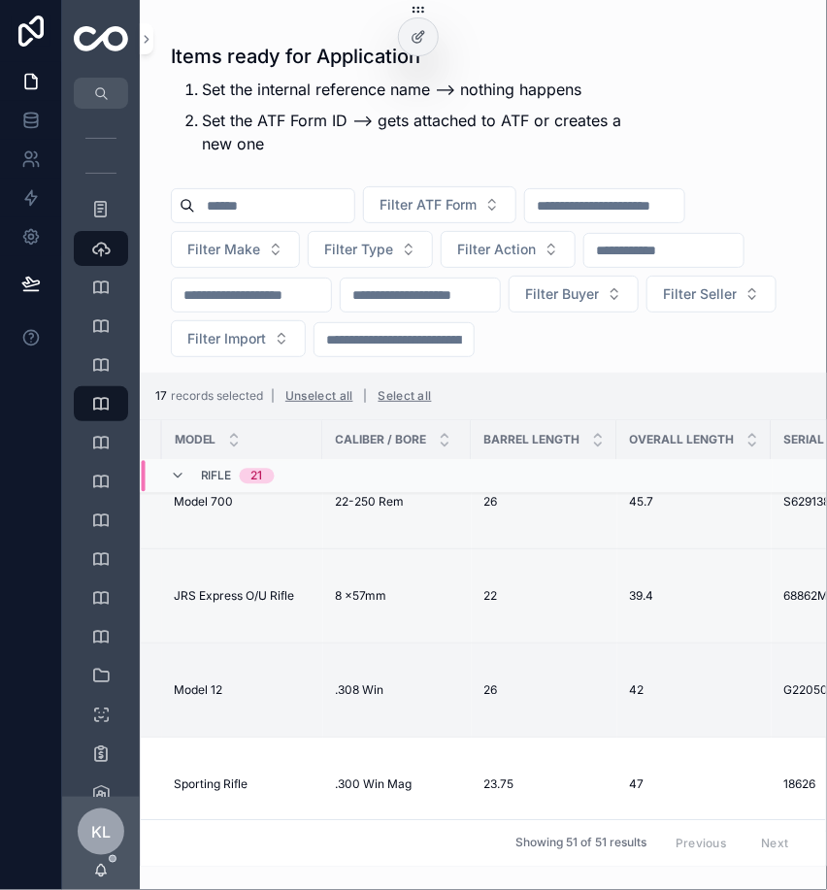
scroll to position [1442, 867]
click at [763, 776] on icon "scrollable content" at bounding box center [771, 784] width 16 height 16
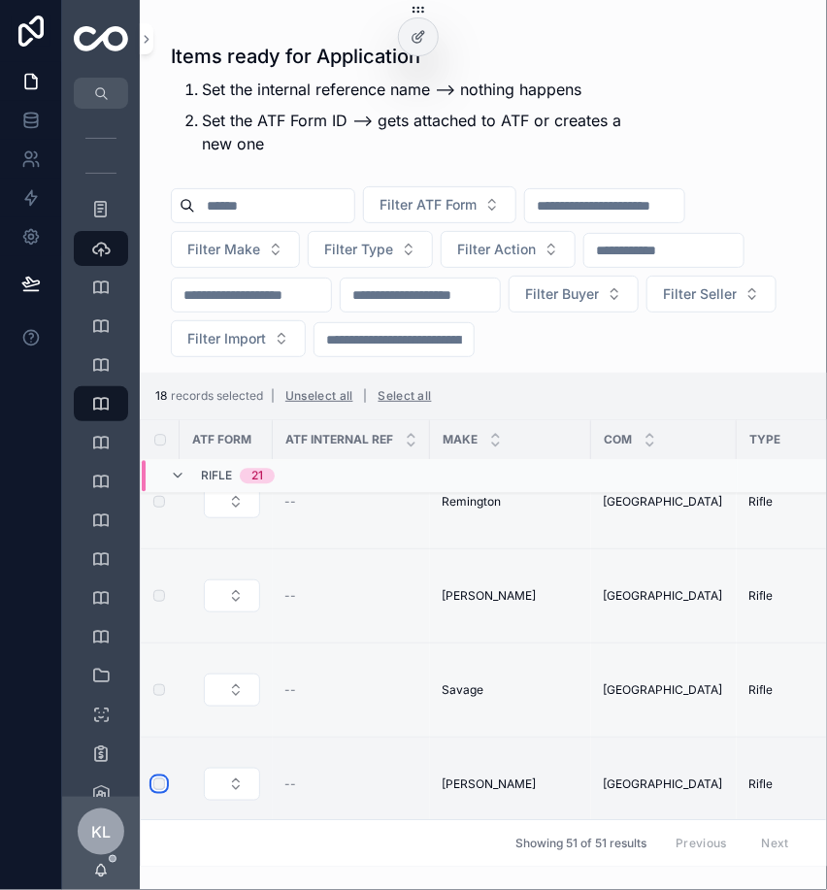
scroll to position [1550, 0]
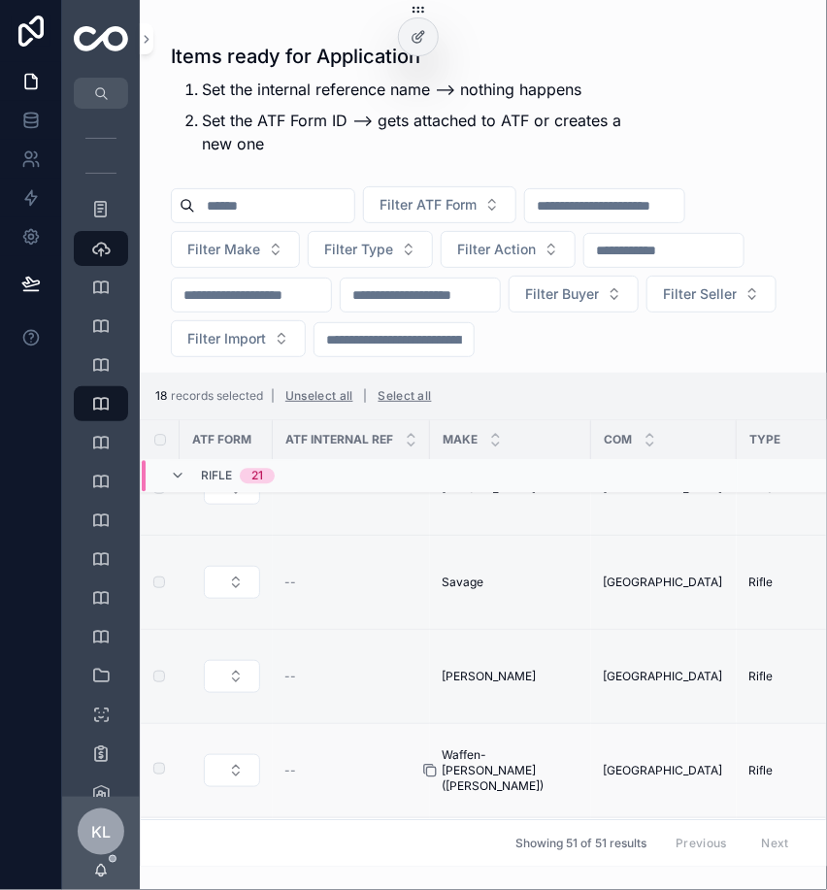
click at [435, 763] on icon "scrollable content" at bounding box center [430, 771] width 16 height 16
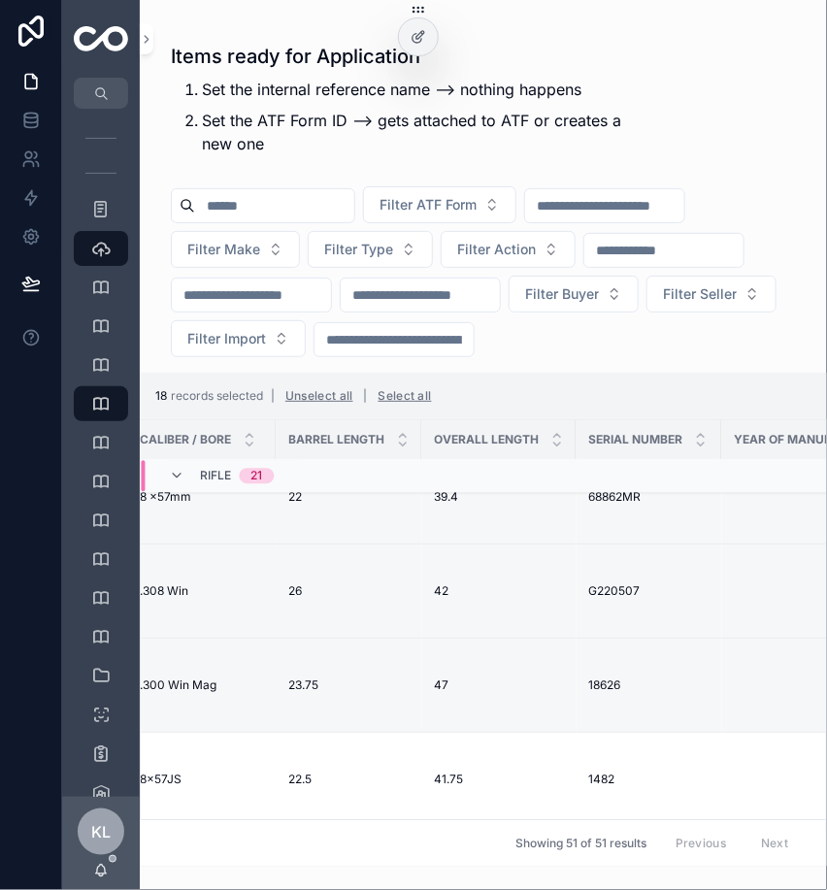
scroll to position [1541, 1060]
click at [575, 776] on icon "scrollable content" at bounding box center [579, 780] width 9 height 9
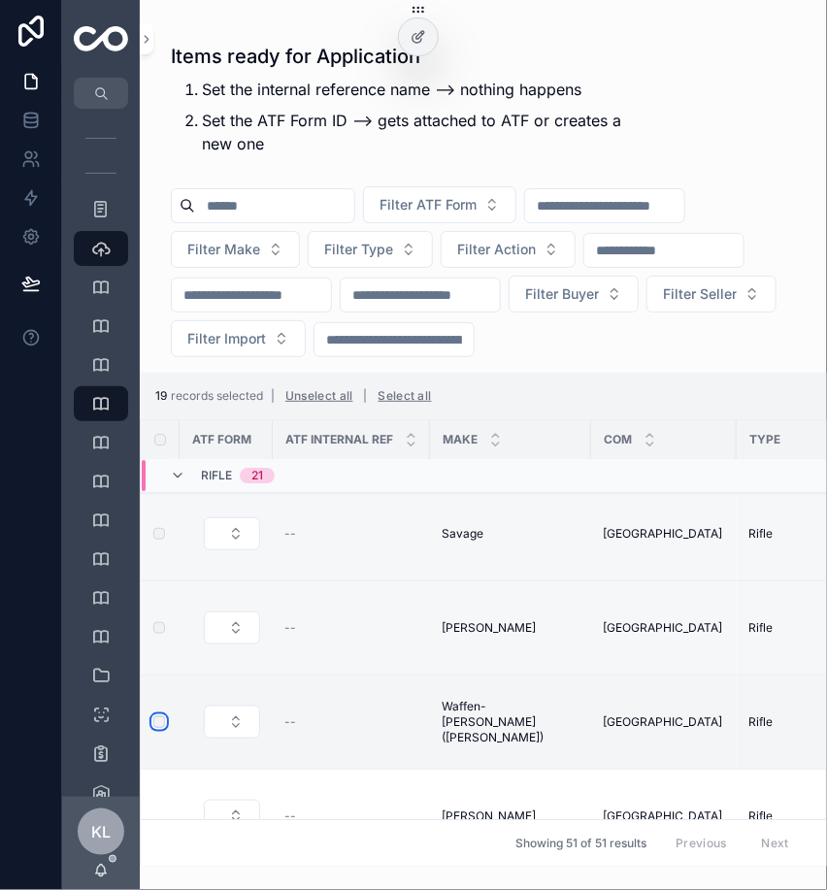
scroll to position [1671, 0]
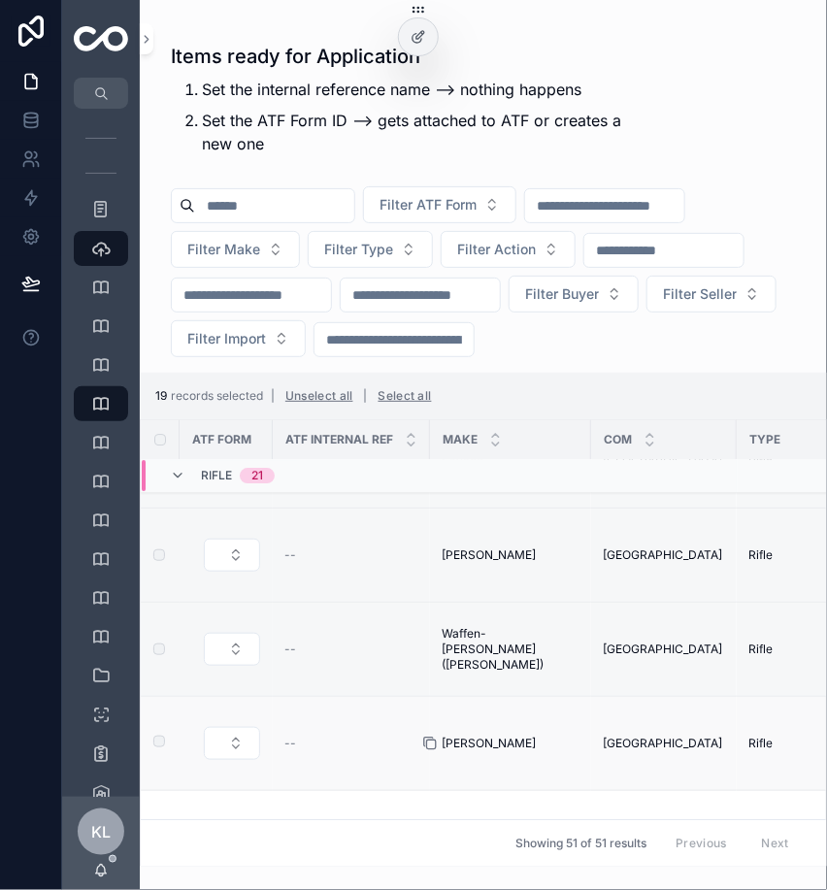
click at [429, 736] on icon "scrollable content" at bounding box center [430, 744] width 16 height 16
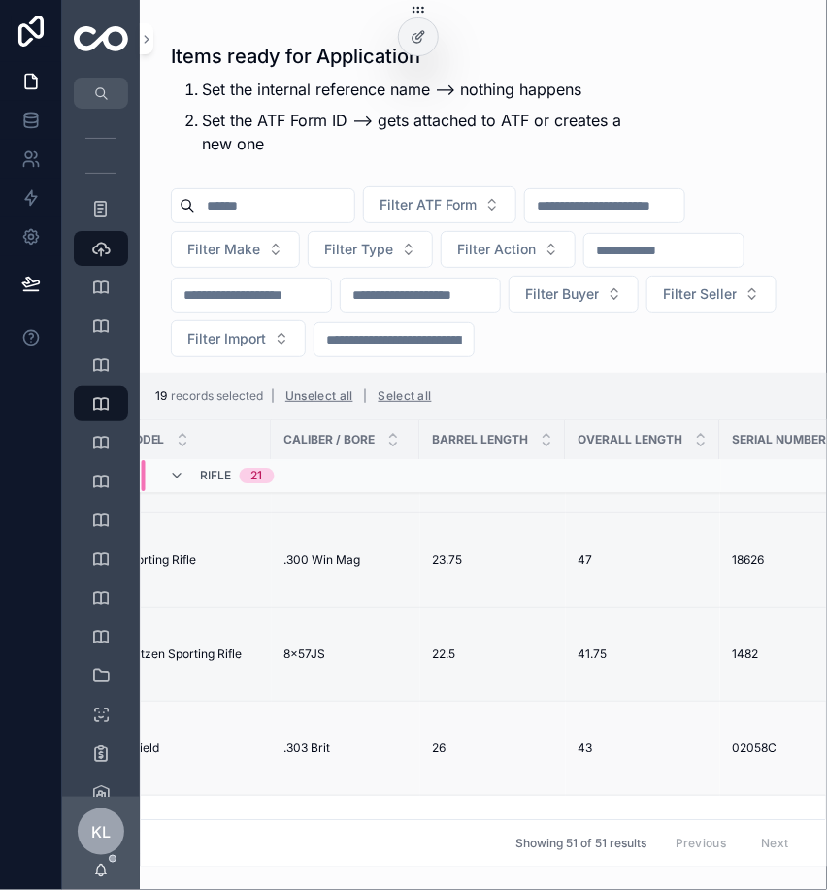
scroll to position [1666, 930]
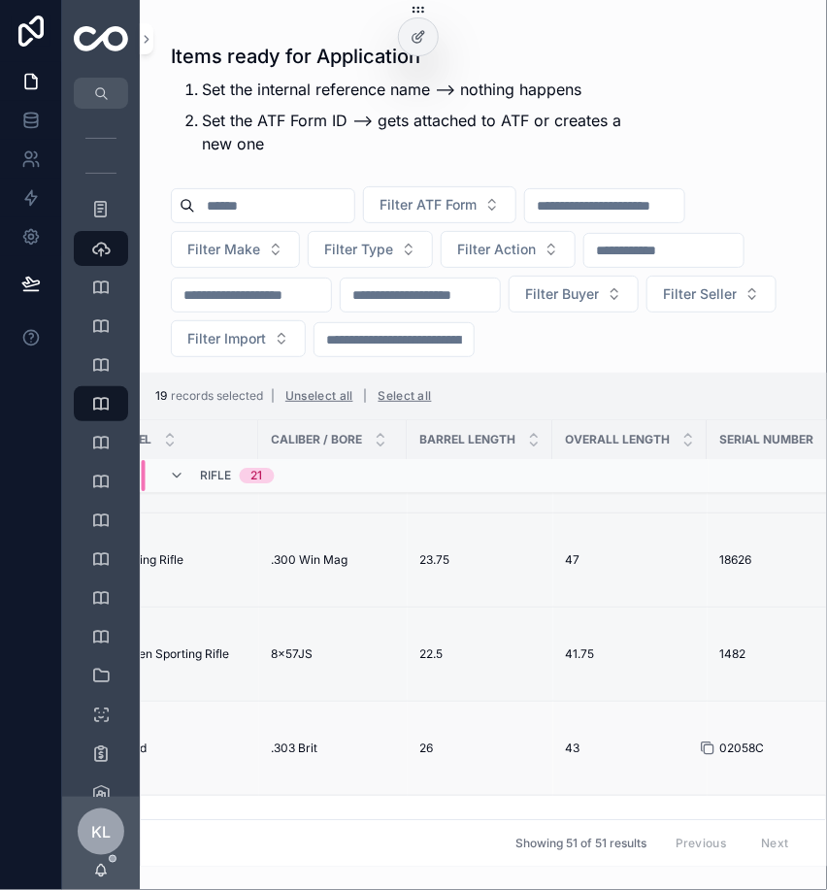
click at [700, 740] on icon "scrollable content" at bounding box center [708, 748] width 16 height 16
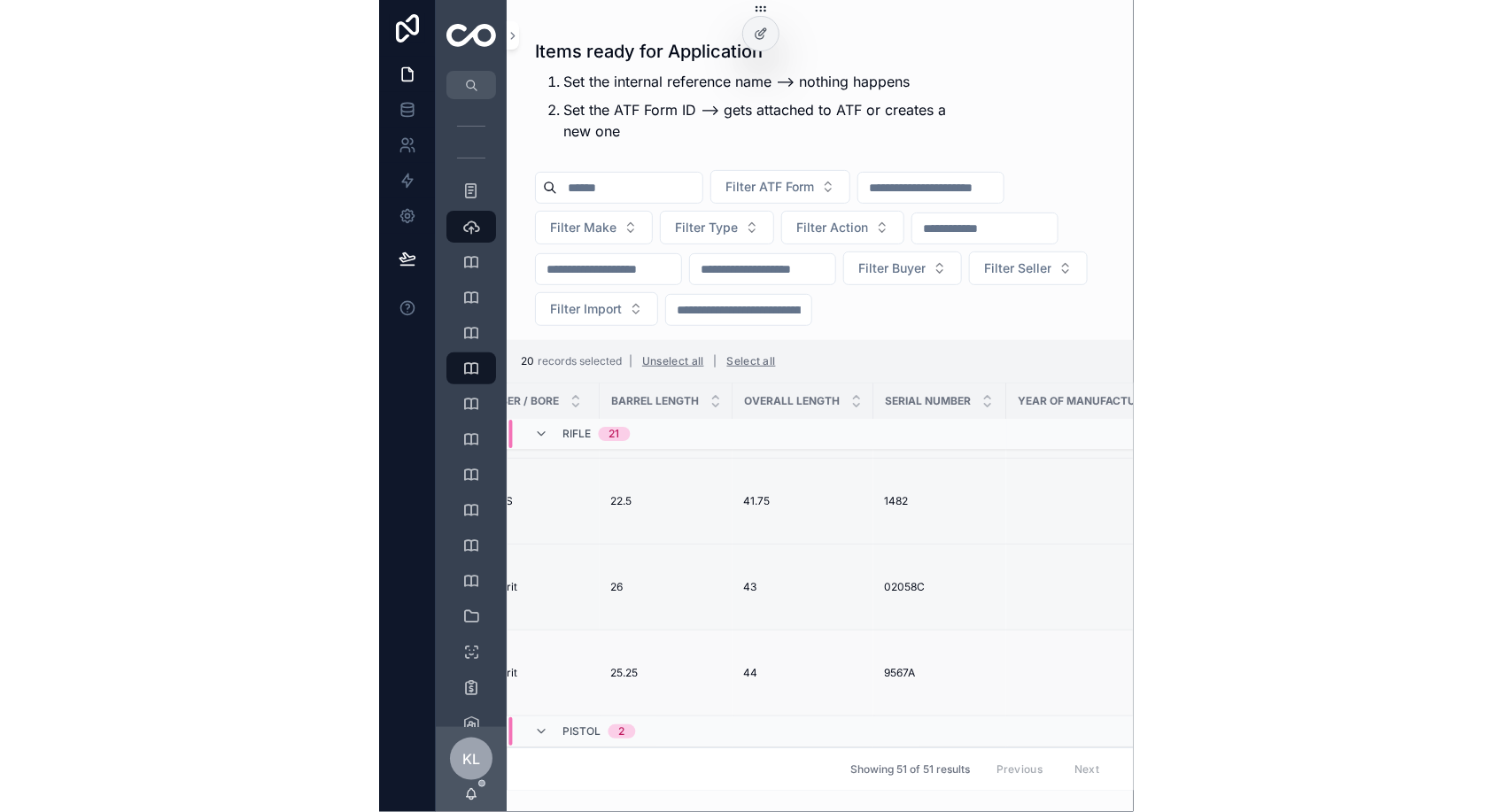
scroll to position [1616, 1002]
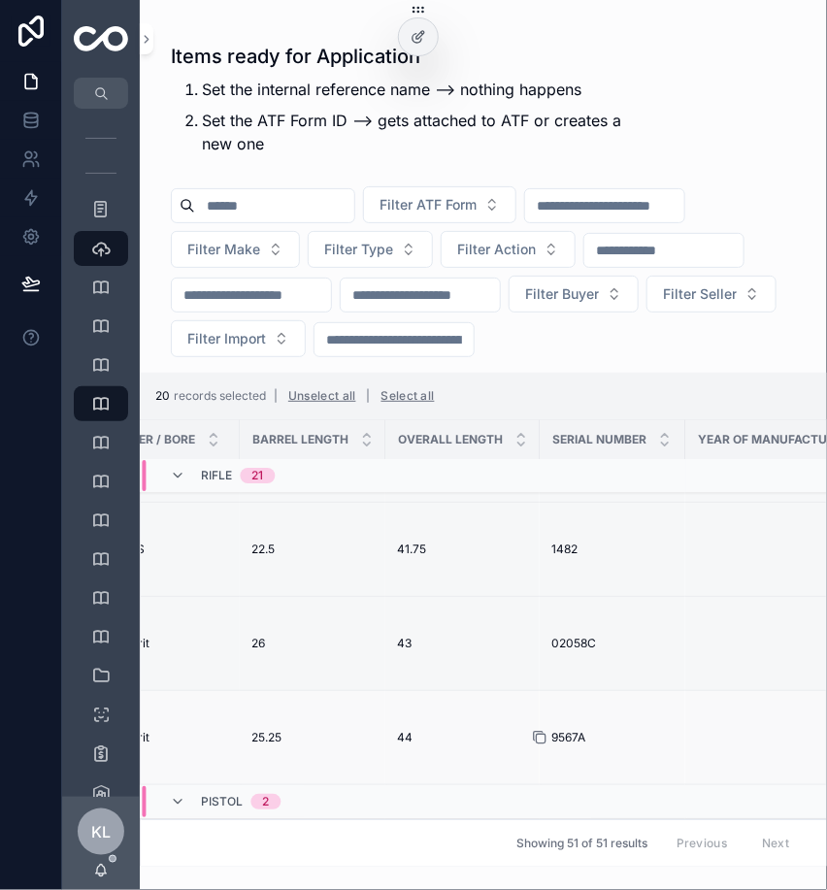
click at [532, 730] on icon "scrollable content" at bounding box center [540, 738] width 16 height 16
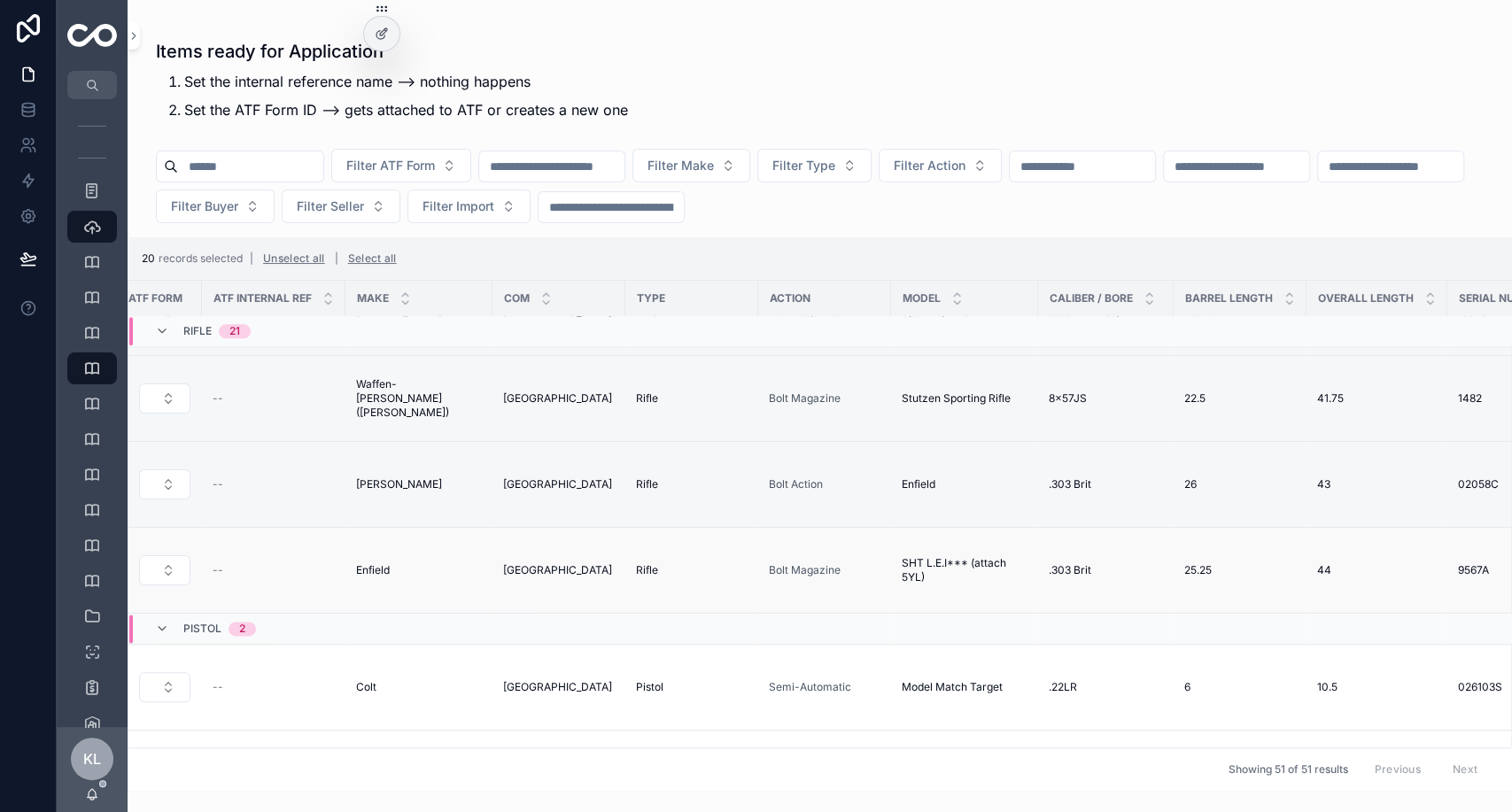
scroll to position [1616, 0]
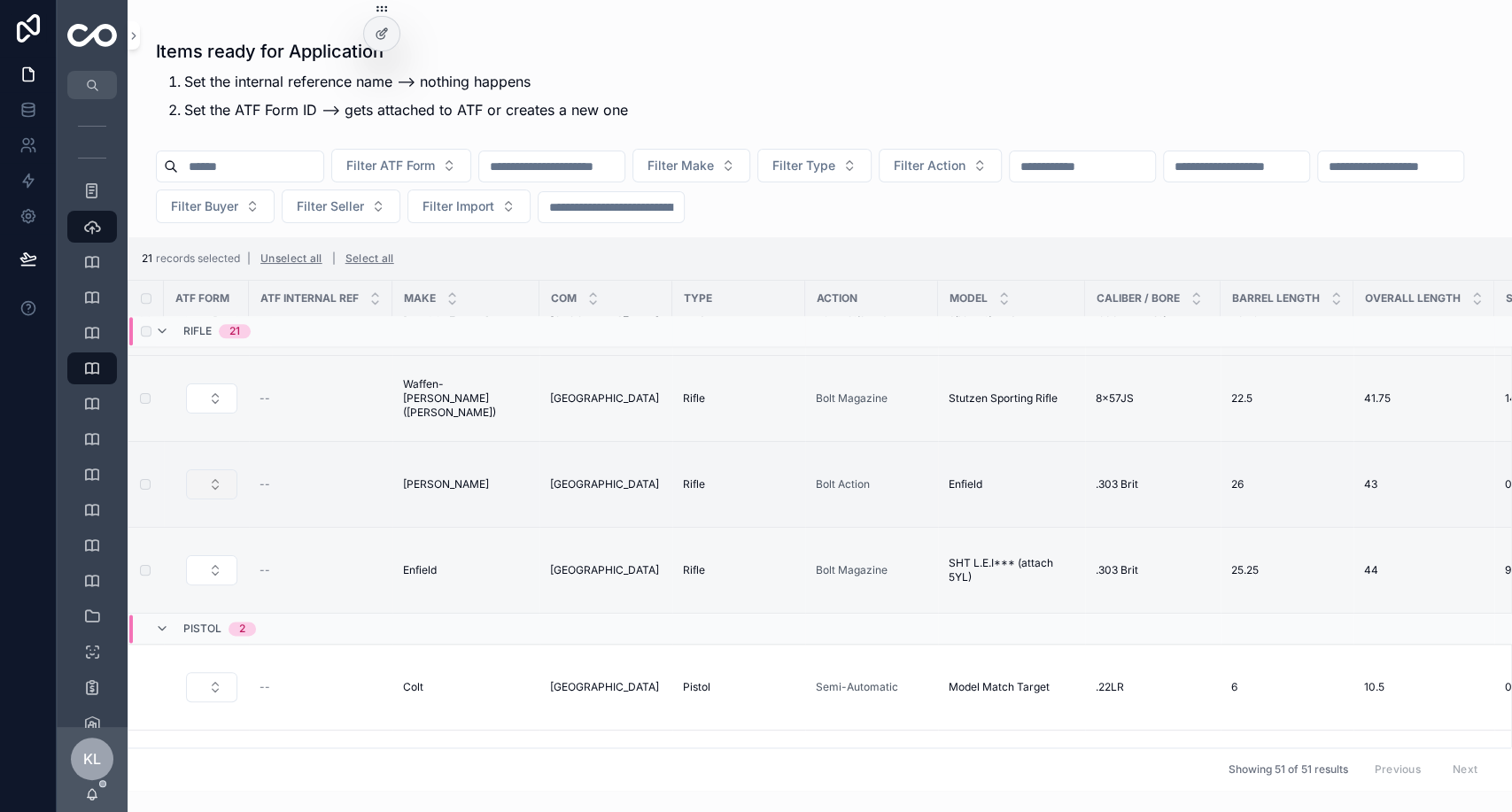
click at [217, 469] on button "Select Button" at bounding box center [212, 484] width 51 height 30
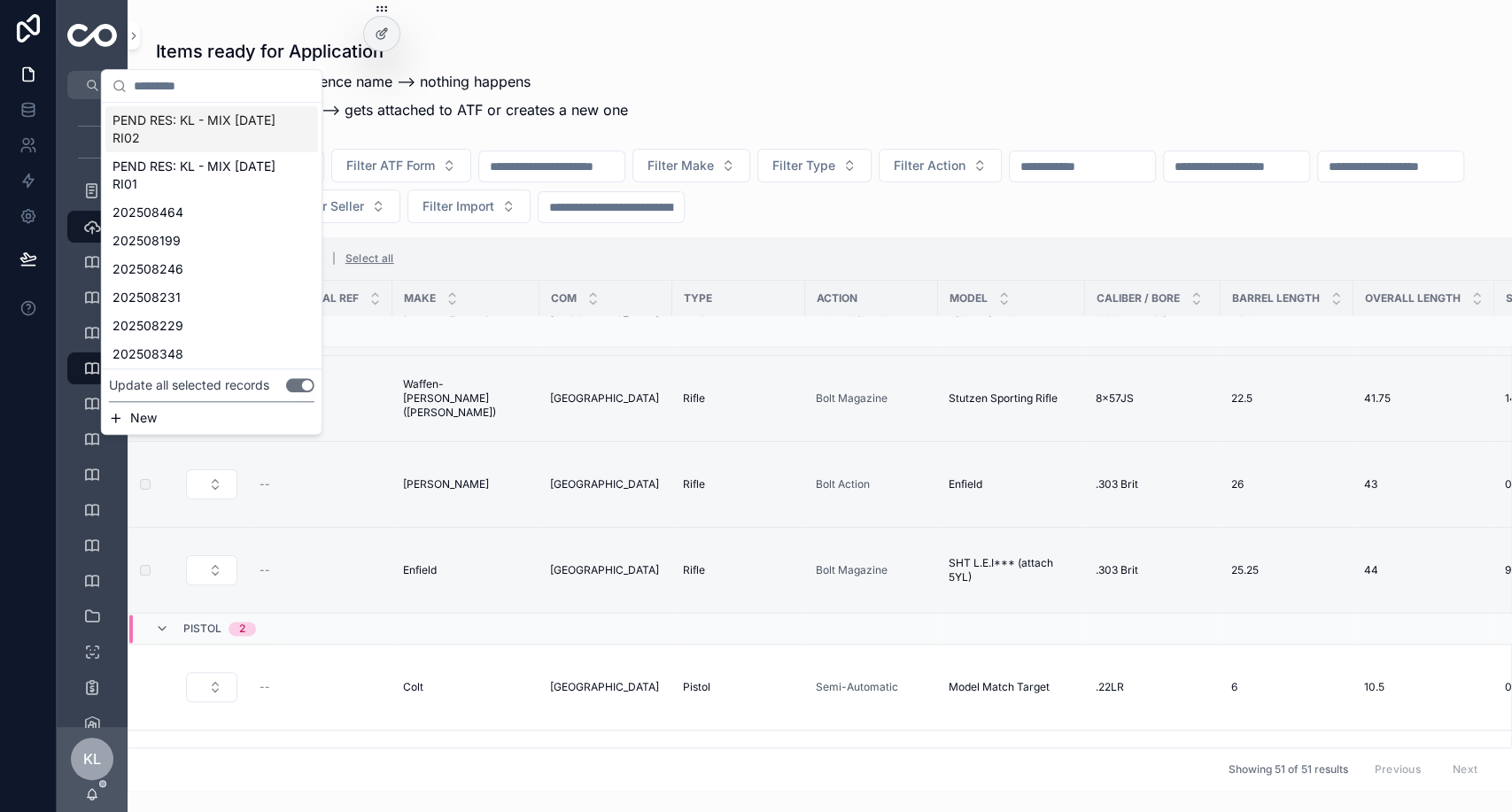
click at [214, 130] on span "PEND RES: KL - MIX [DATE] RI02" at bounding box center [201, 129] width 177 height 36
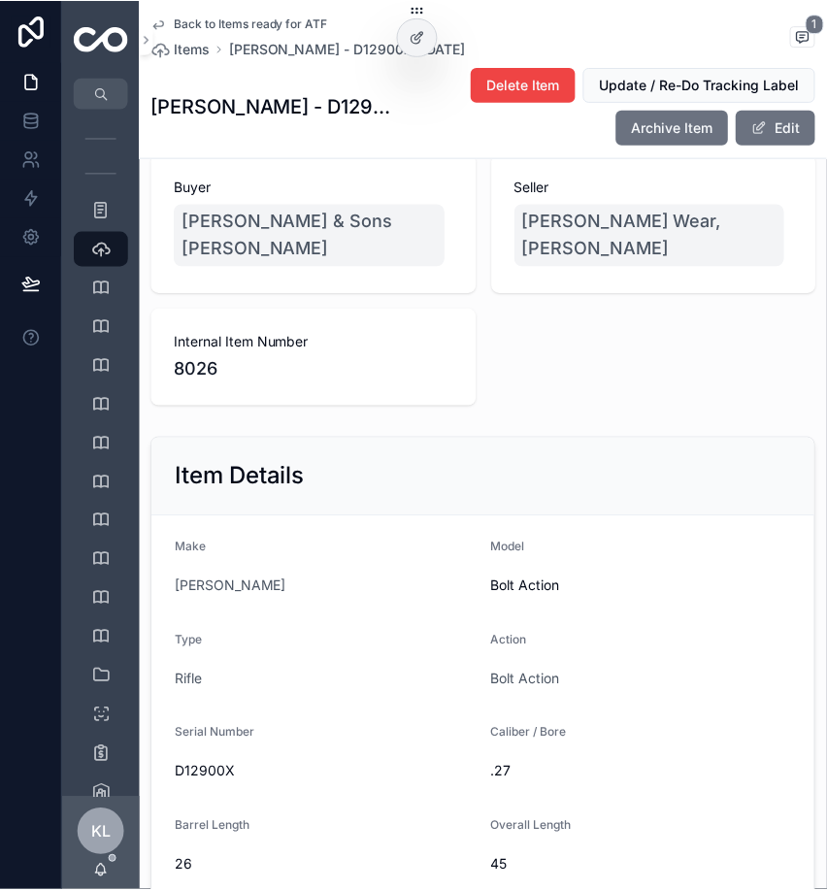
scroll to position [202, 0]
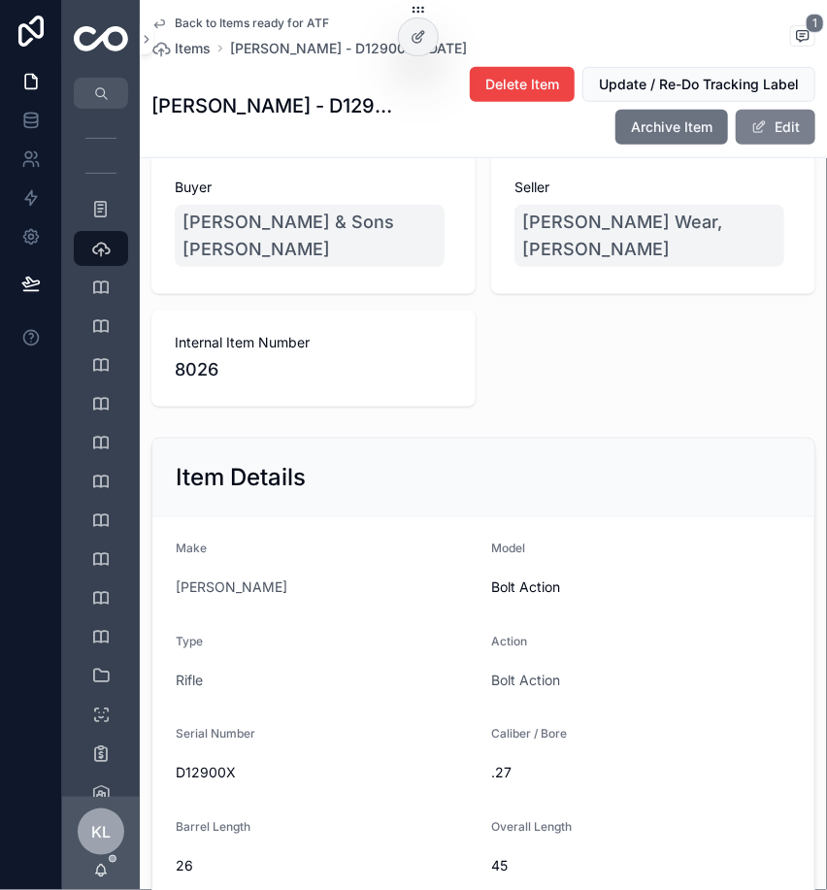
click at [771, 124] on button "Edit" at bounding box center [776, 127] width 80 height 35
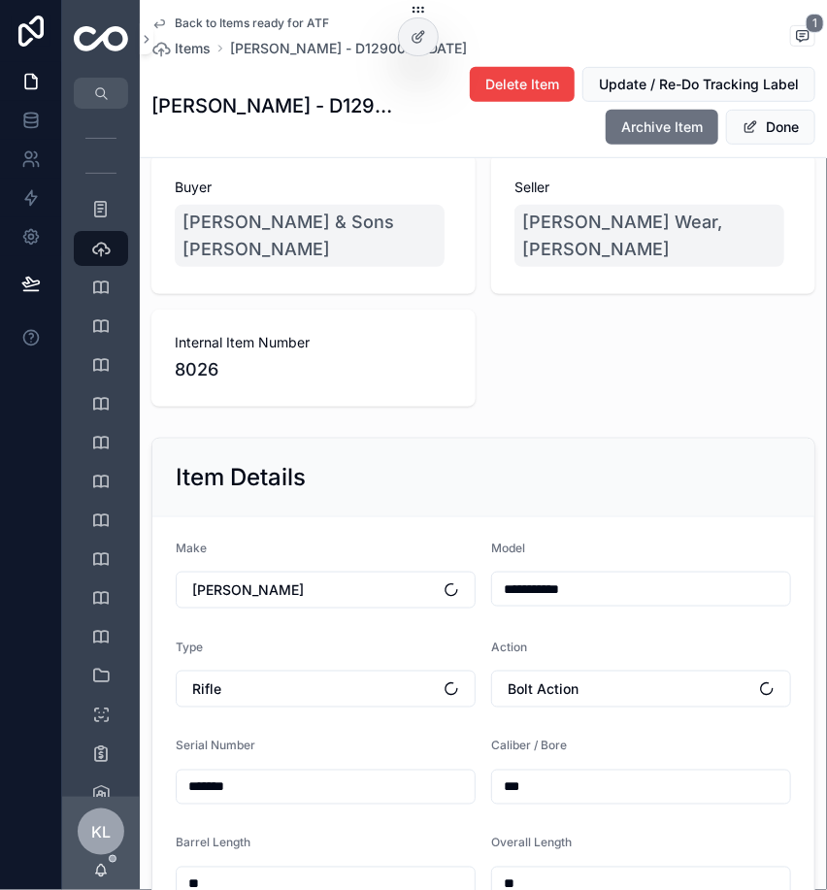
click at [596, 801] on input "***" at bounding box center [641, 786] width 298 height 27
type input "****"
click at [753, 128] on button "Done" at bounding box center [770, 127] width 89 height 35
